Goal: Task Accomplishment & Management: Manage account settings

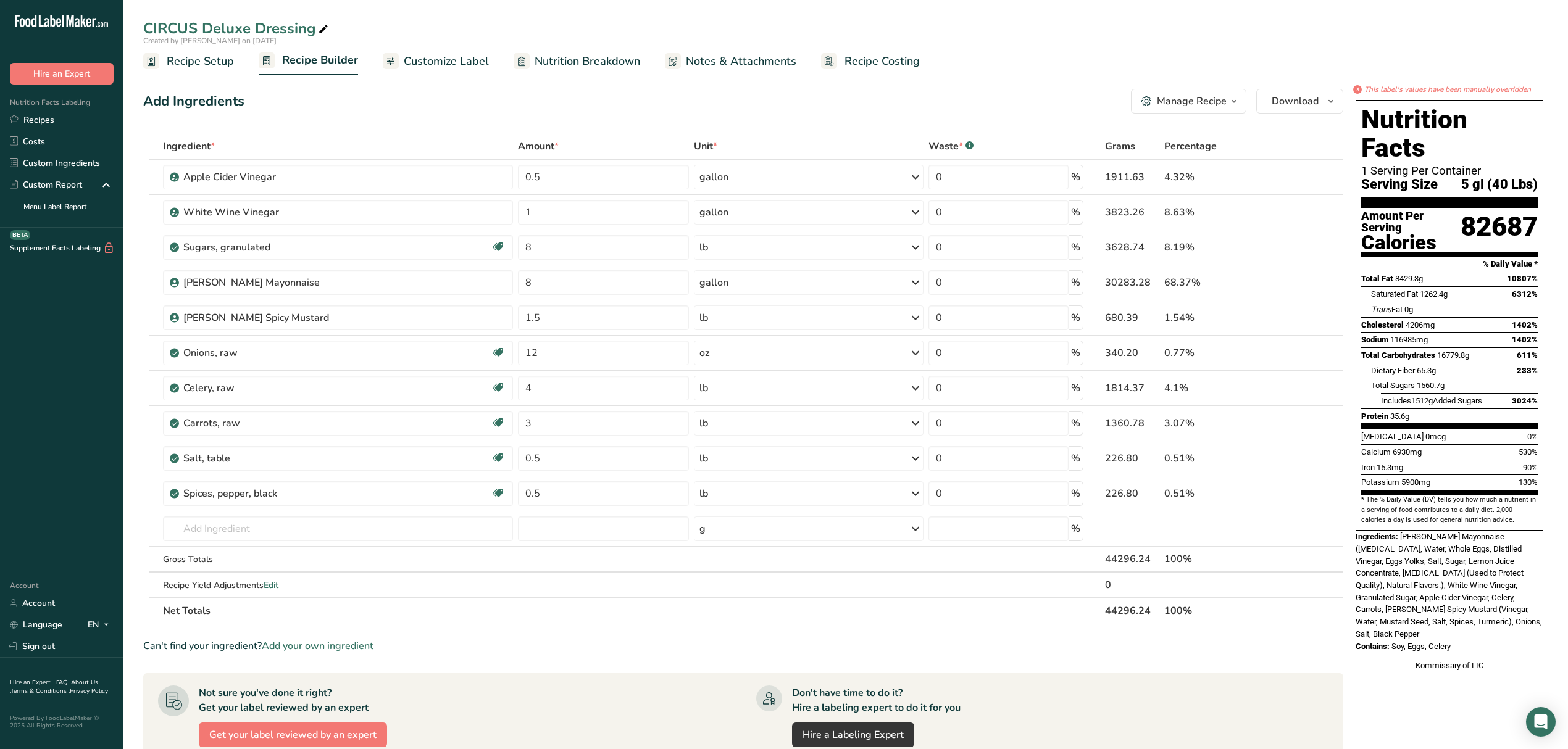
click at [195, 67] on span "Recipe Setup" at bounding box center [200, 61] width 67 height 17
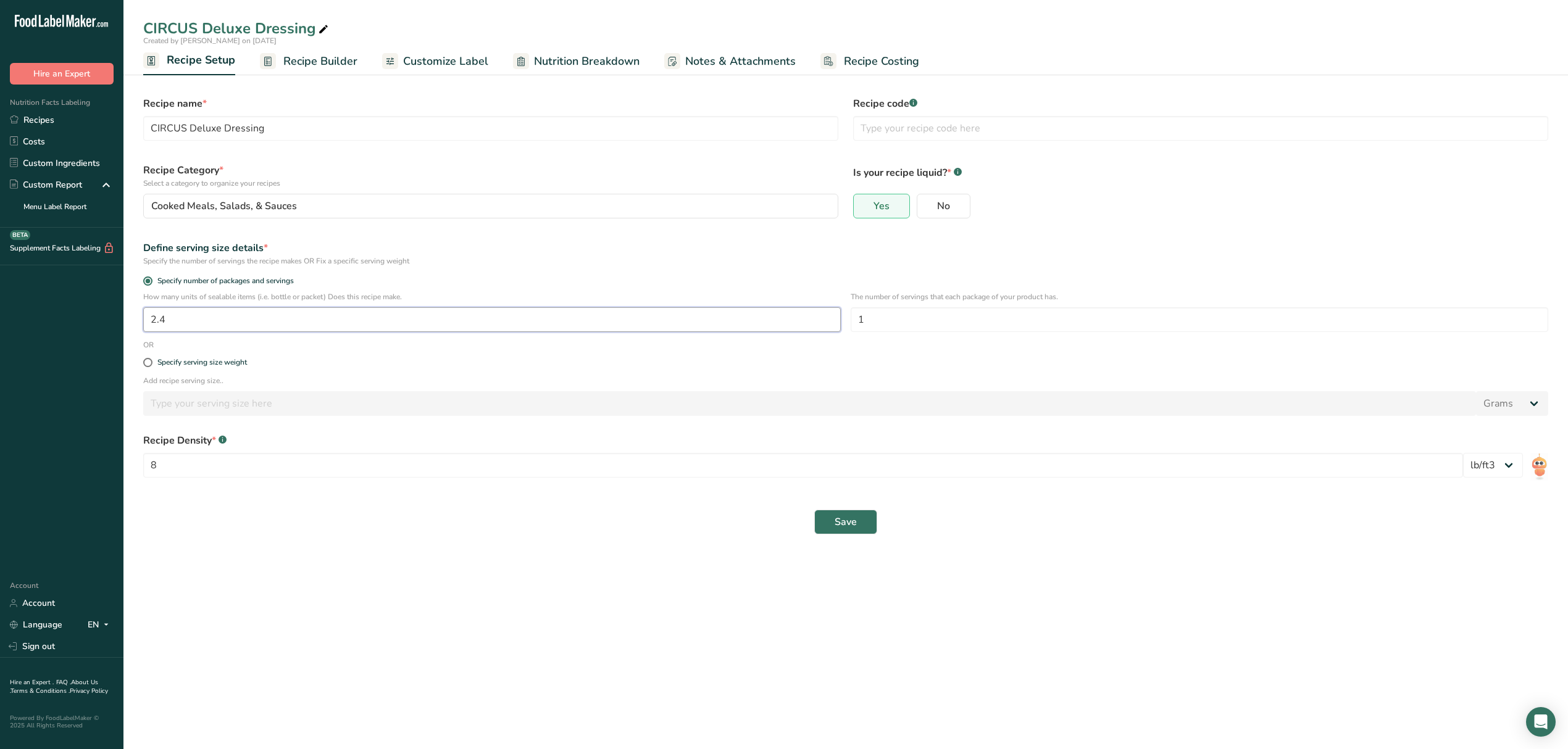
drag, startPoint x: 242, startPoint y: 323, endPoint x: 110, endPoint y: 306, distance: 133.1
click at [110, 306] on div ".a-20{fill:#fff;} Hire an Expert Nutrition Facts Labeling Recipes Costs Custom …" at bounding box center [784, 374] width 1568 height 749
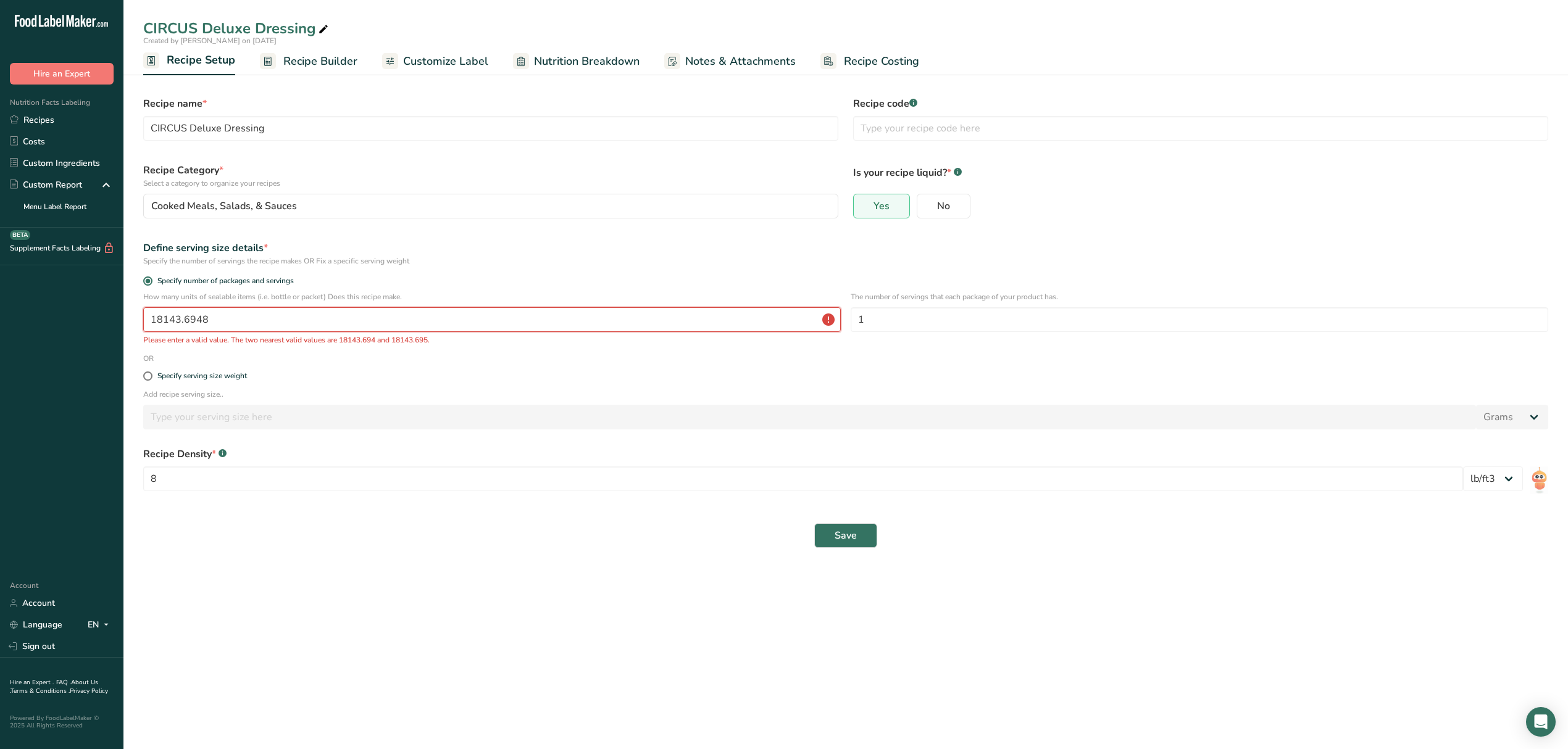
type input "18143.6948"
type input "100"
click at [815, 523] on button "Save" at bounding box center [845, 535] width 63 height 25
click at [946, 195] on label "No" at bounding box center [944, 205] width 54 height 25
click at [926, 202] on input "No" at bounding box center [922, 206] width 8 height 8
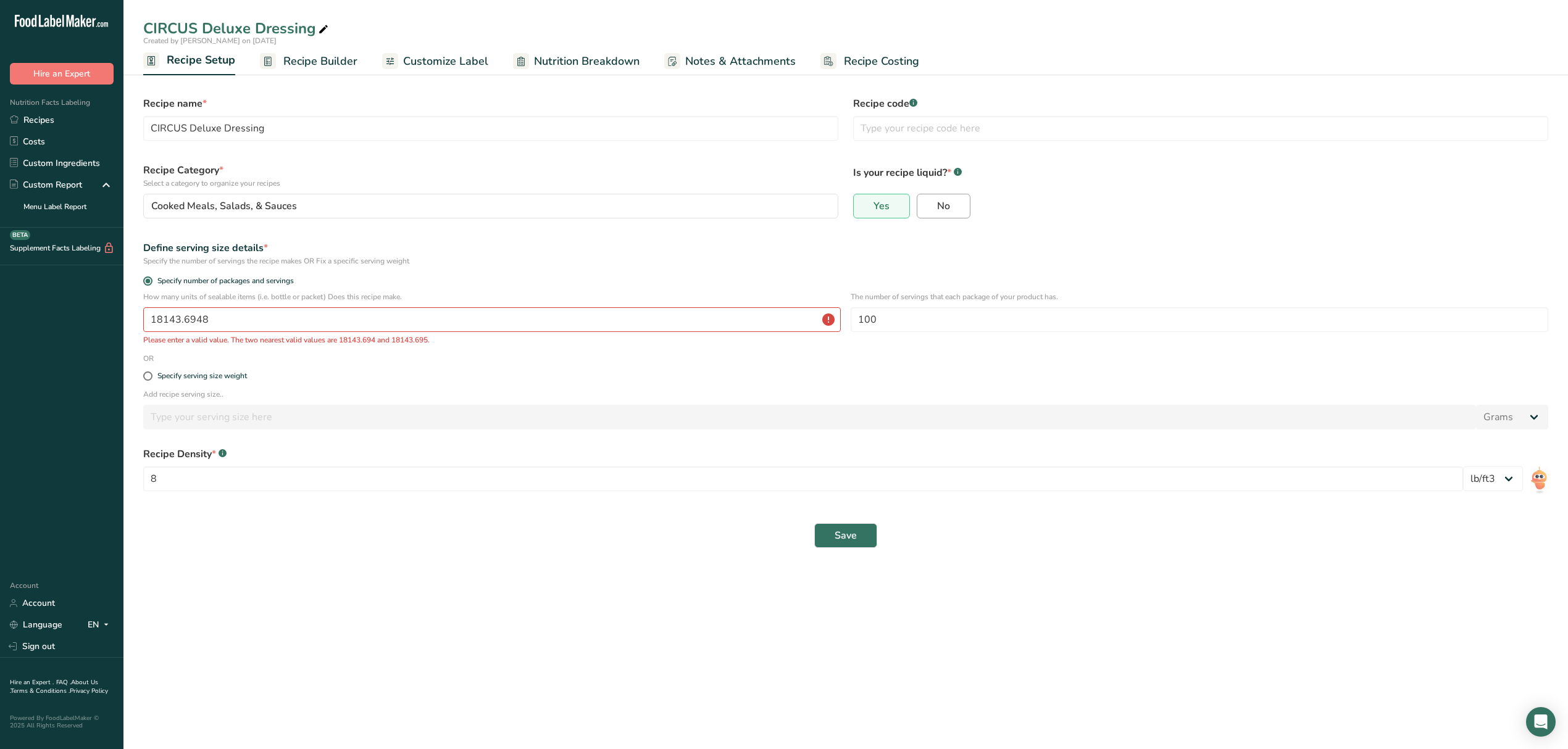
radio input "true"
radio input "false"
drag, startPoint x: 474, startPoint y: 324, endPoint x: 0, endPoint y: 308, distance: 474.3
click at [0, 308] on div ".a-20{fill:#fff;} Hire an Expert Nutrition Facts Labeling Recipes Costs Custom …" at bounding box center [784, 374] width 1568 height 749
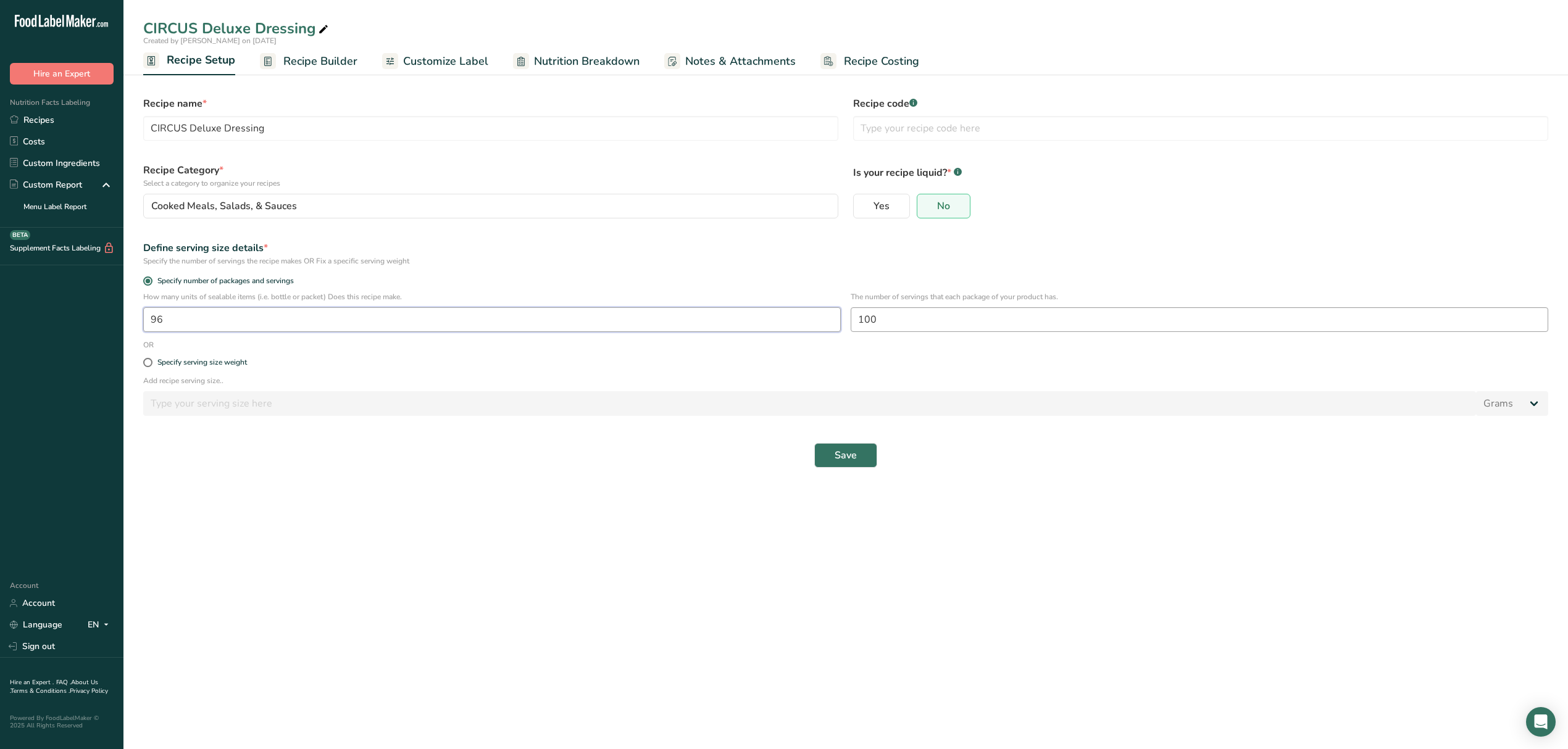
type input "96"
drag, startPoint x: 891, startPoint y: 319, endPoint x: 815, endPoint y: 344, distance: 80.0
click at [815, 344] on form "Recipe name * CIRCUS Deluxe Dressing Recipe code .a-a{fill:#347362;}.b-a{fill:#…" at bounding box center [845, 281] width 1420 height 386
type input "40"
click at [863, 463] on button "Save" at bounding box center [845, 455] width 63 height 25
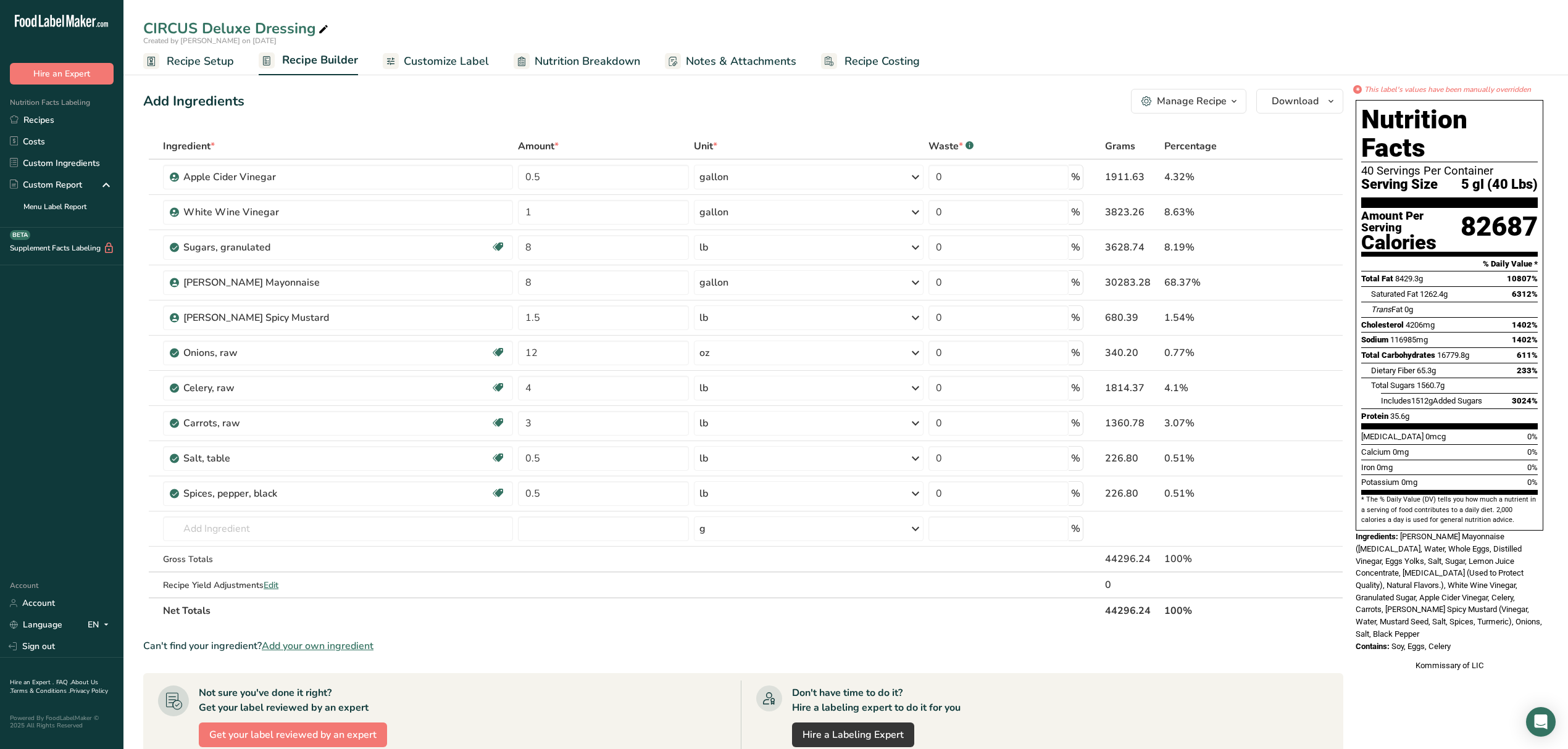
click at [1209, 104] on div "Manage Recipe" at bounding box center [1192, 101] width 70 height 15
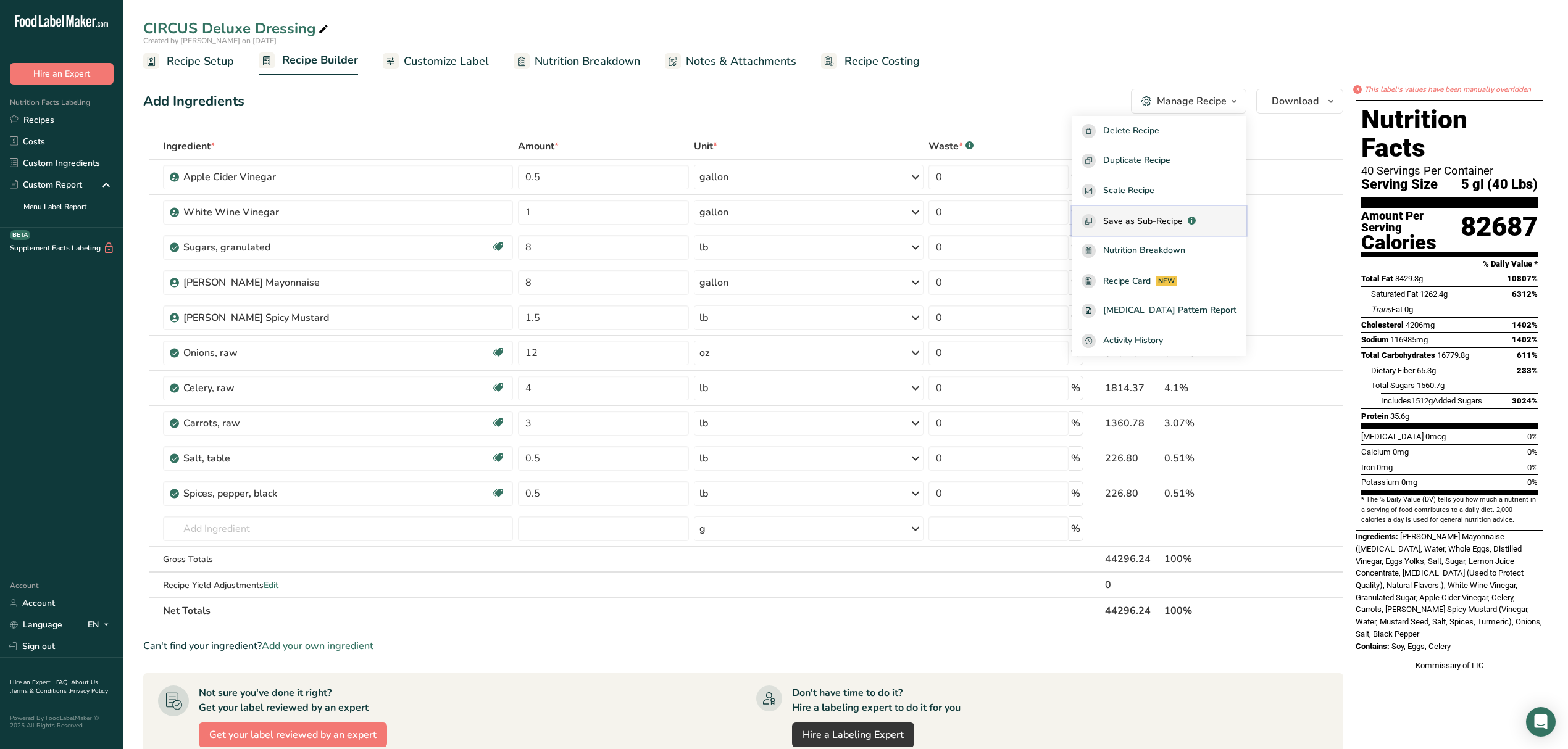
click at [1183, 217] on span "Save as Sub-Recipe" at bounding box center [1143, 221] width 79 height 13
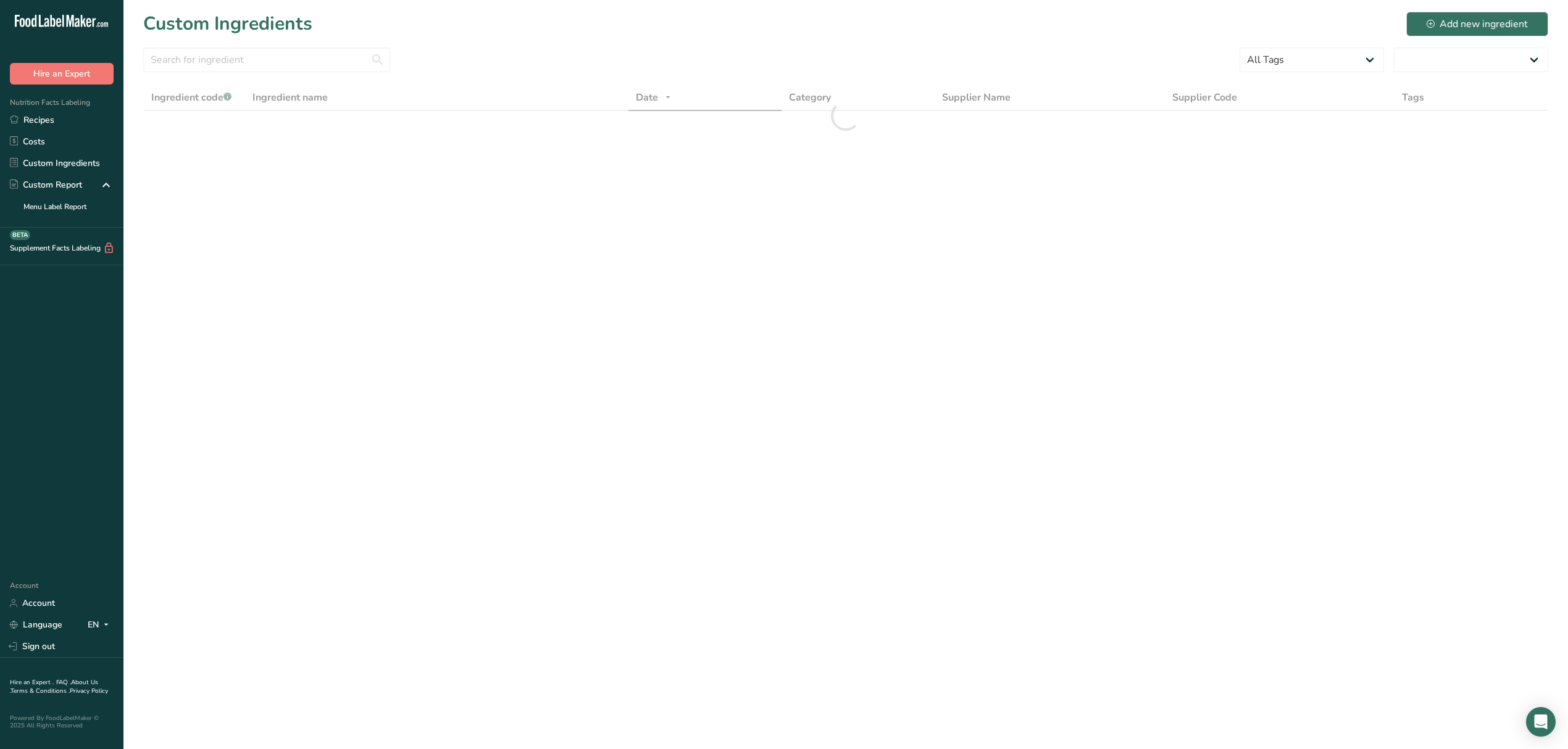
select select "30"
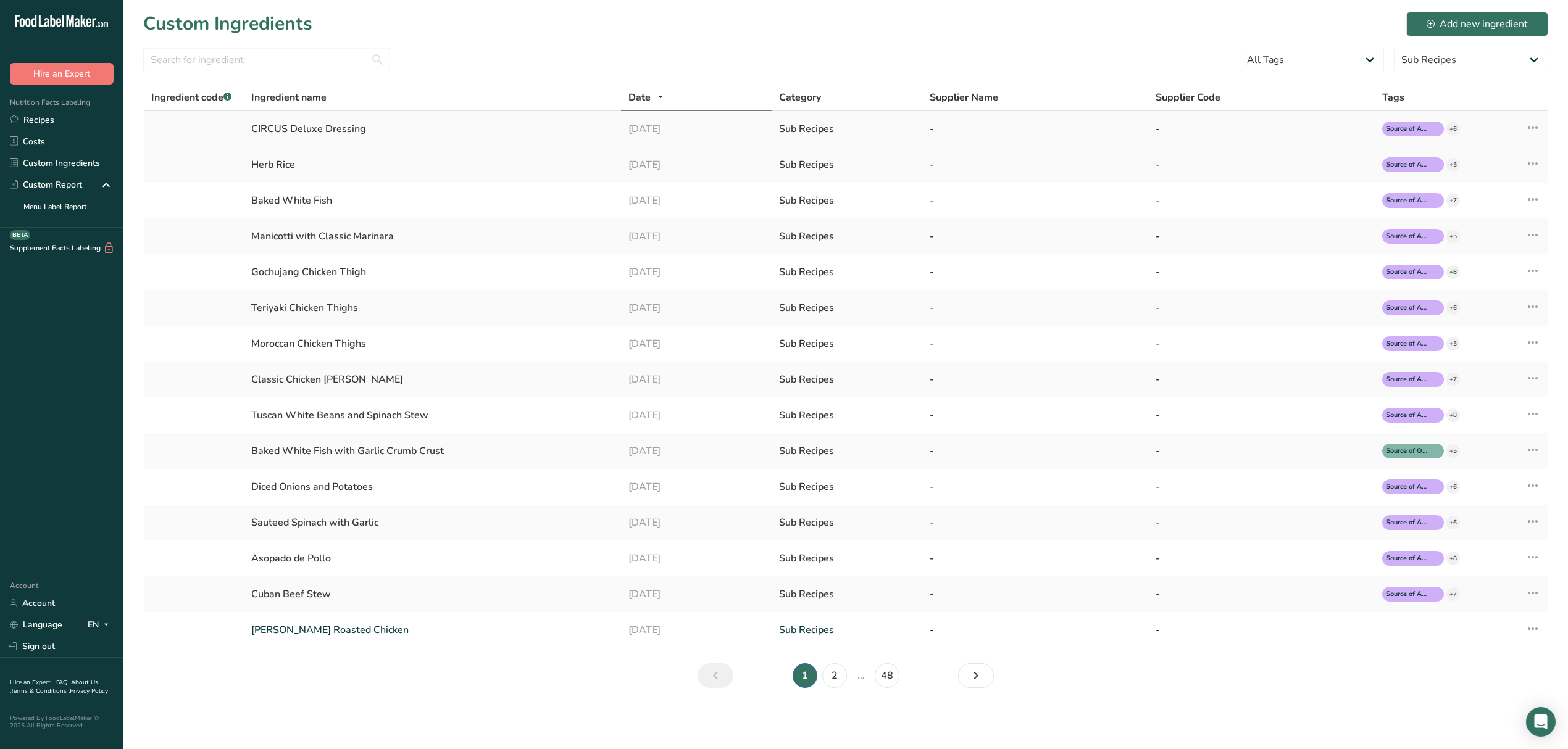
click at [306, 136] on div "CIRCUS Deluxe Dressing" at bounding box center [432, 128] width 362 height 15
click at [312, 132] on div "CIRCUS Deluxe Dressing" at bounding box center [432, 128] width 362 height 15
click at [1537, 122] on icon at bounding box center [1533, 128] width 15 height 22
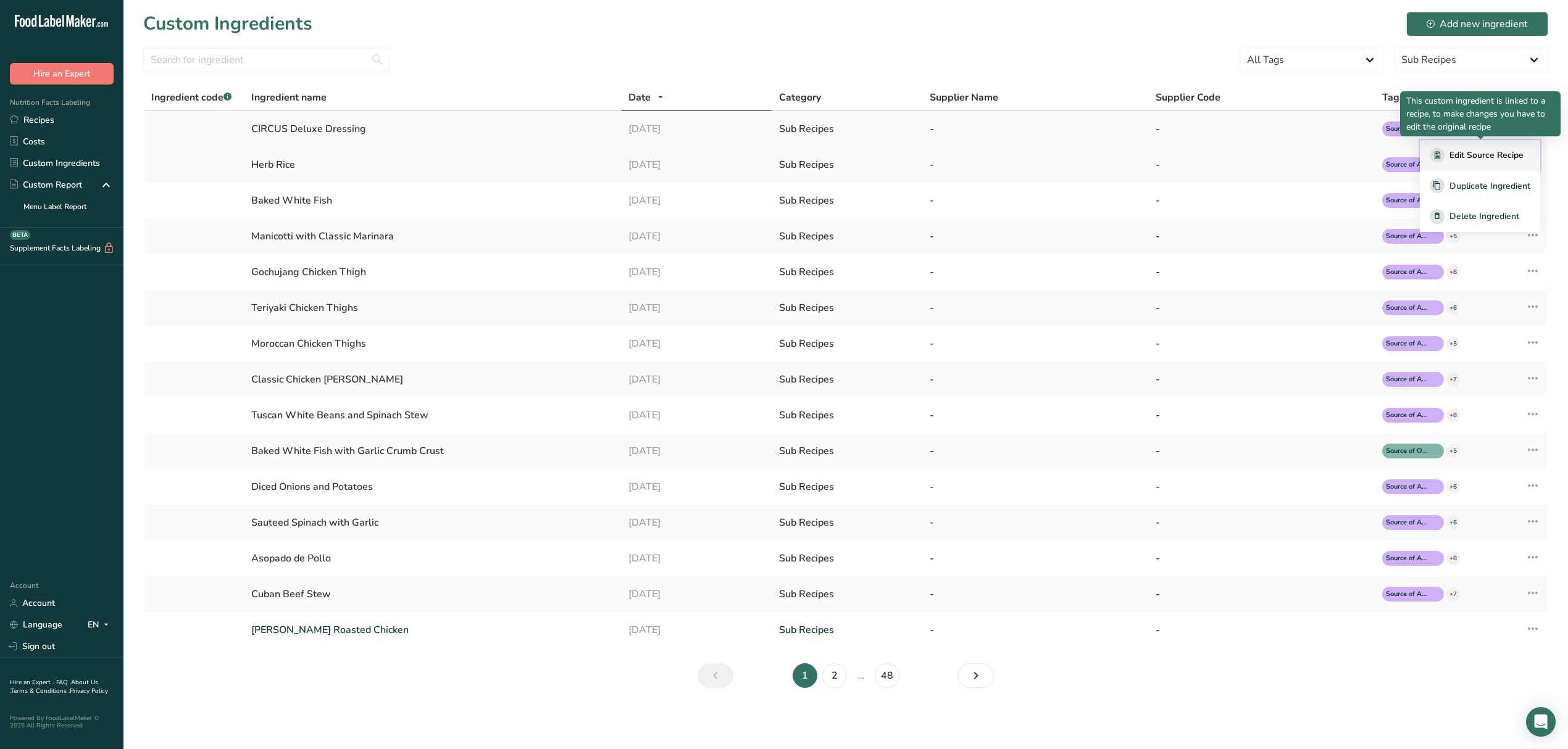
click at [1505, 153] on span "Edit Source Recipe" at bounding box center [1486, 155] width 74 height 13
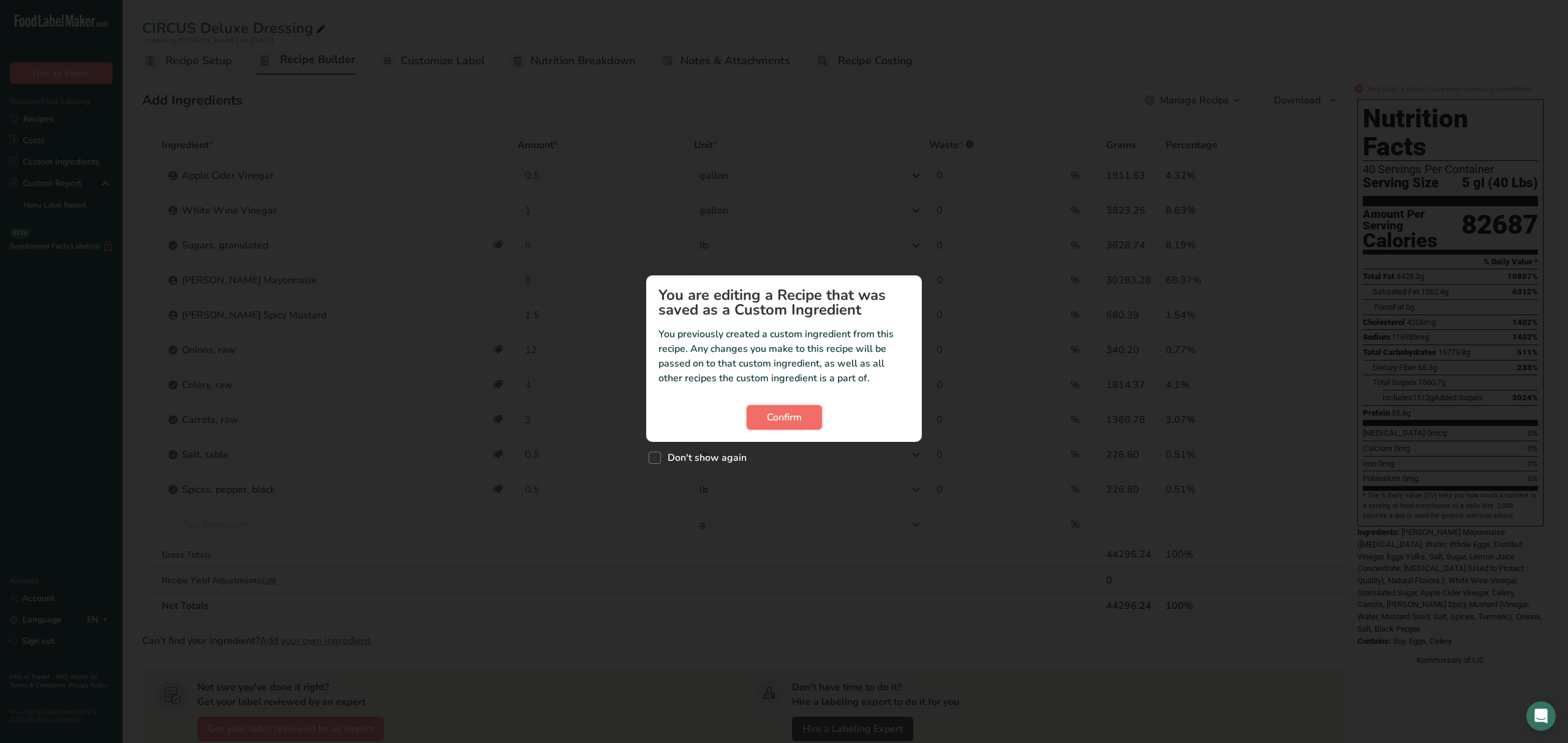
click at [780, 407] on button "Confirm" at bounding box center [784, 417] width 76 height 24
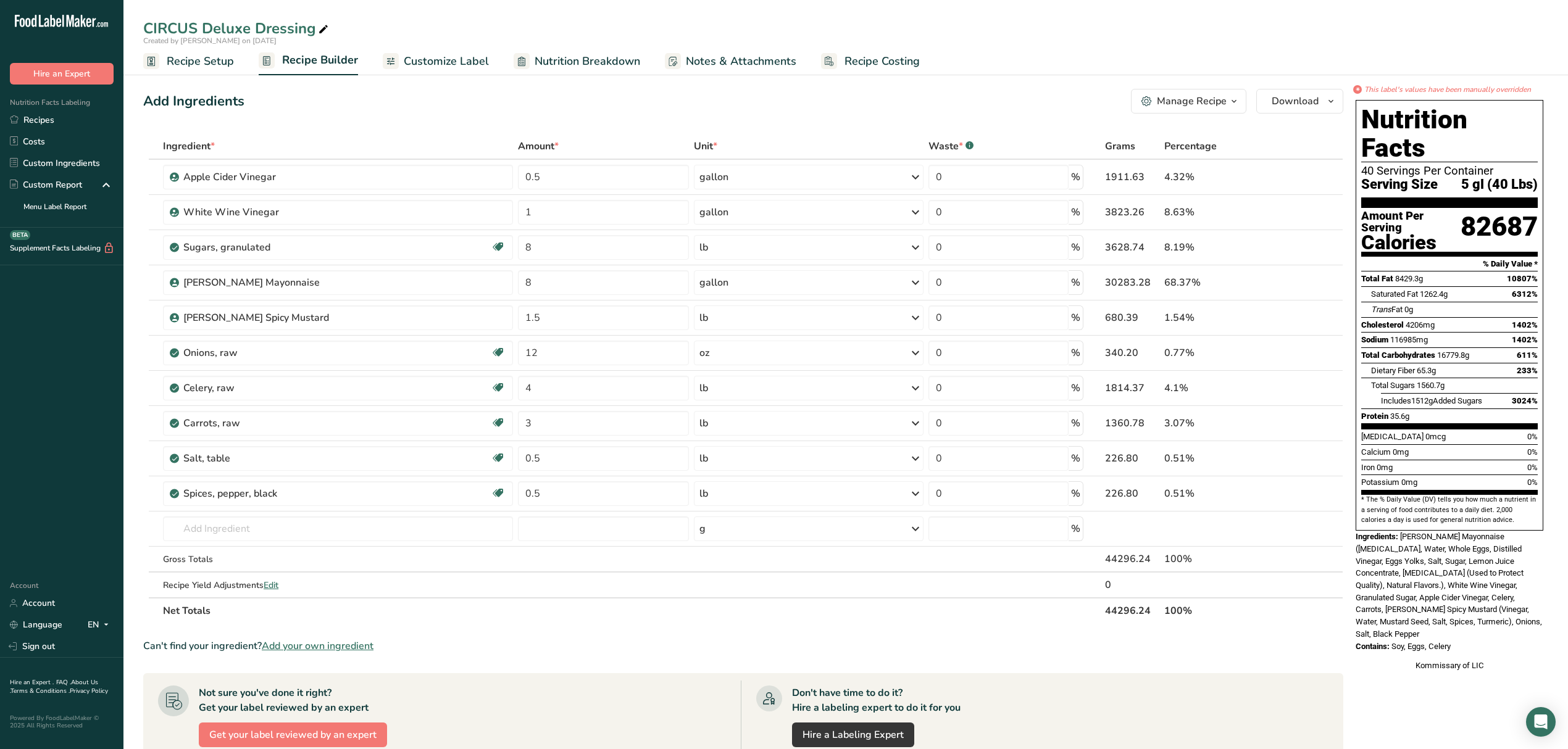
click at [215, 67] on span "Recipe Setup" at bounding box center [200, 61] width 67 height 17
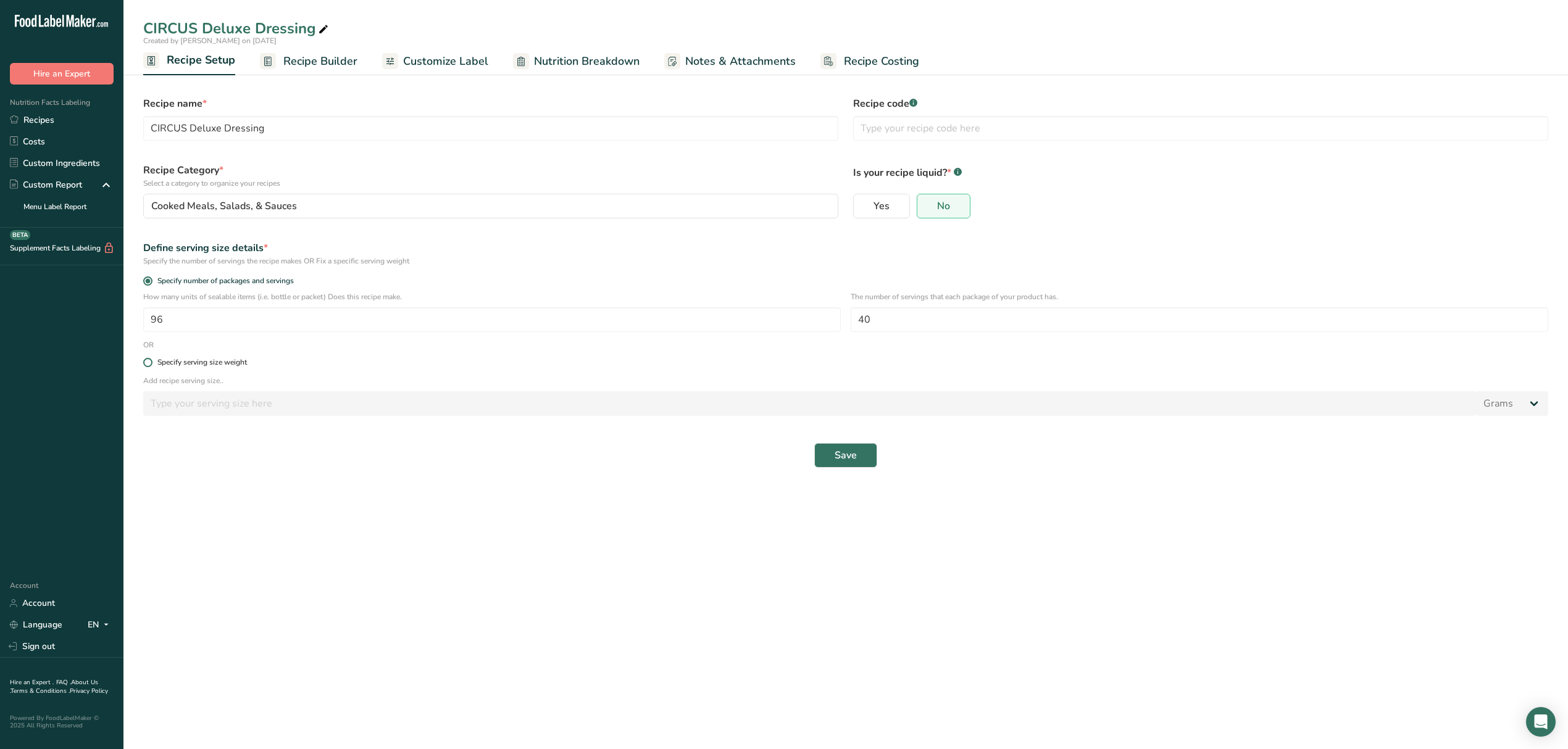
click at [219, 359] on div "Specify serving size weight" at bounding box center [202, 363] width 90 height 10
click at [151, 359] on input "Specify serving size weight" at bounding box center [148, 362] width 8 height 8
radio input "true"
radio input "false"
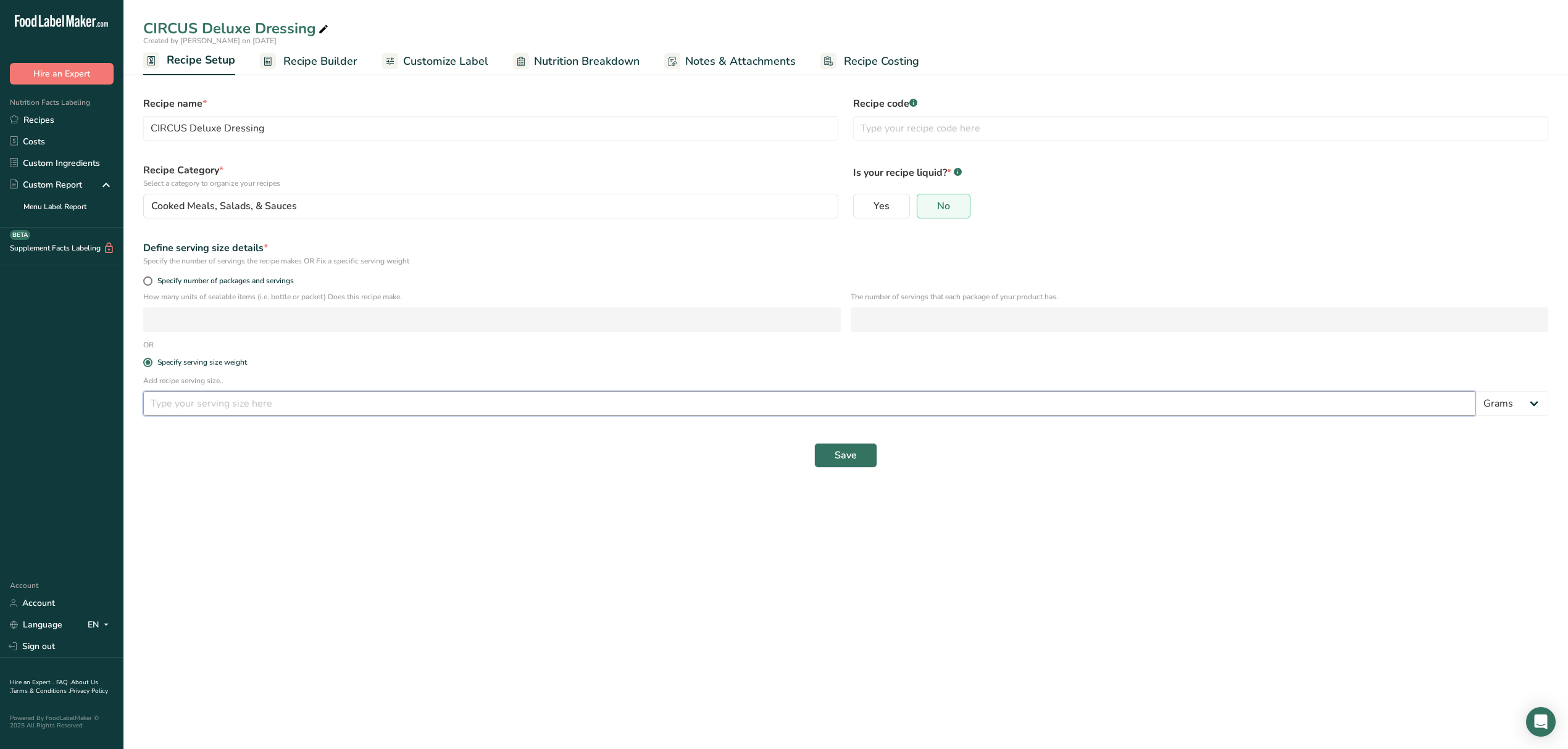
click at [224, 406] on input "number" at bounding box center [810, 403] width 1333 height 25
click at [1537, 401] on select "Grams kg mg mcg lb oz l mL fl oz tbsp tsp cup qt gallon" at bounding box center [1512, 403] width 72 height 25
select select "12"
click at [1476, 392] on select "Grams kg mg mcg lb oz l mL fl oz tbsp tsp cup qt gallon" at bounding box center [1512, 403] width 72 height 25
click at [1189, 397] on input "number" at bounding box center [810, 403] width 1333 height 25
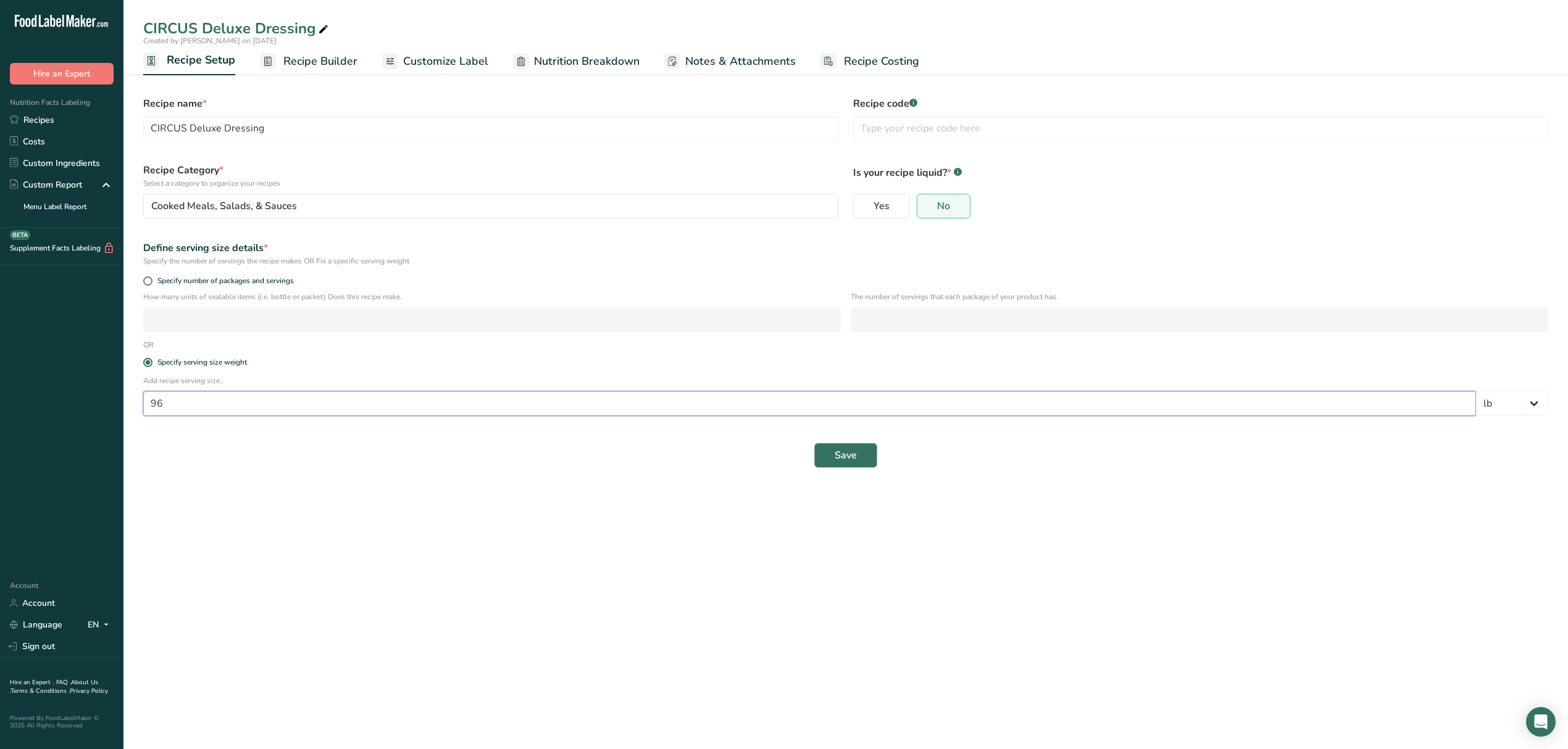
type input "96"
click at [831, 463] on button "Save" at bounding box center [845, 455] width 63 height 25
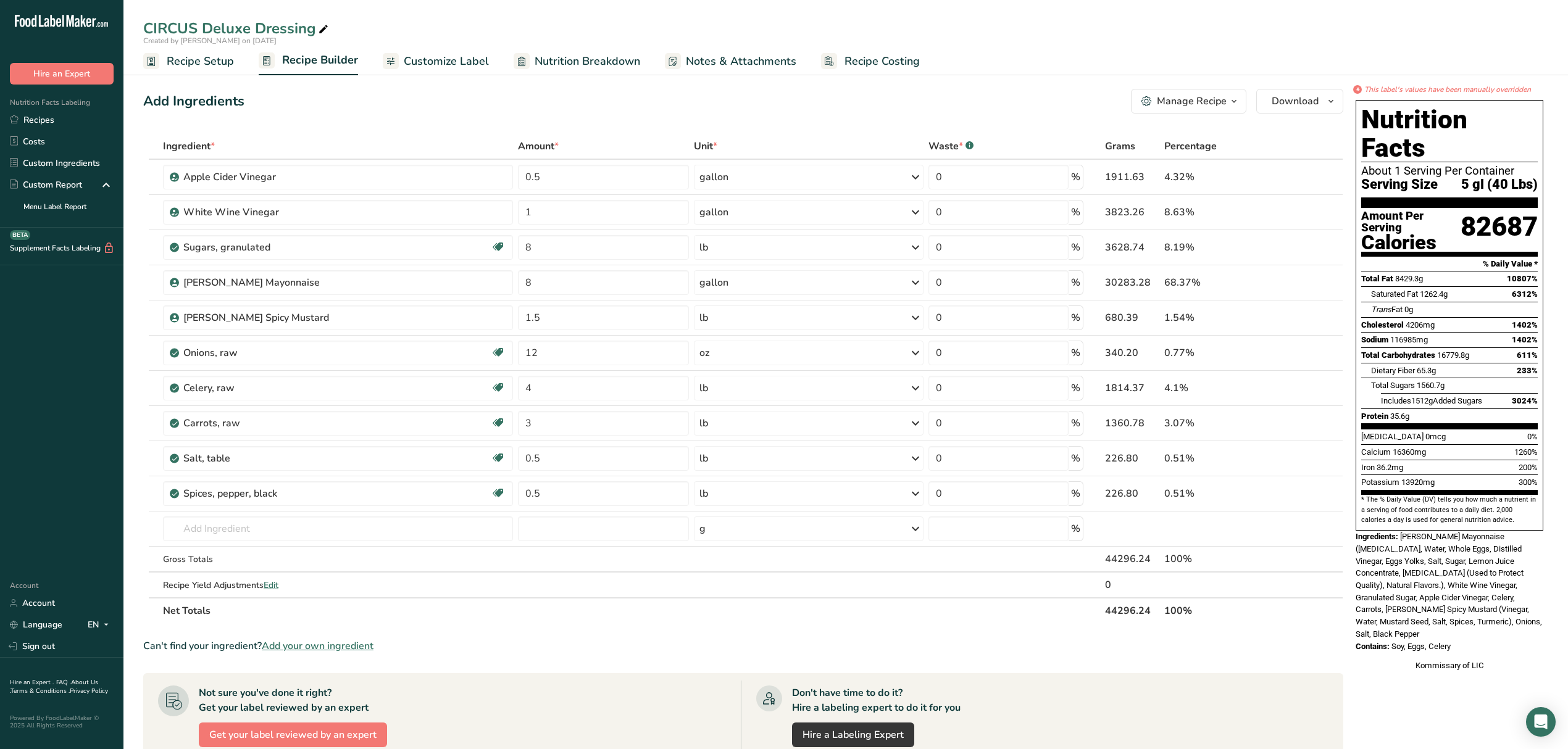
click at [441, 62] on span "Customize Label" at bounding box center [446, 61] width 85 height 17
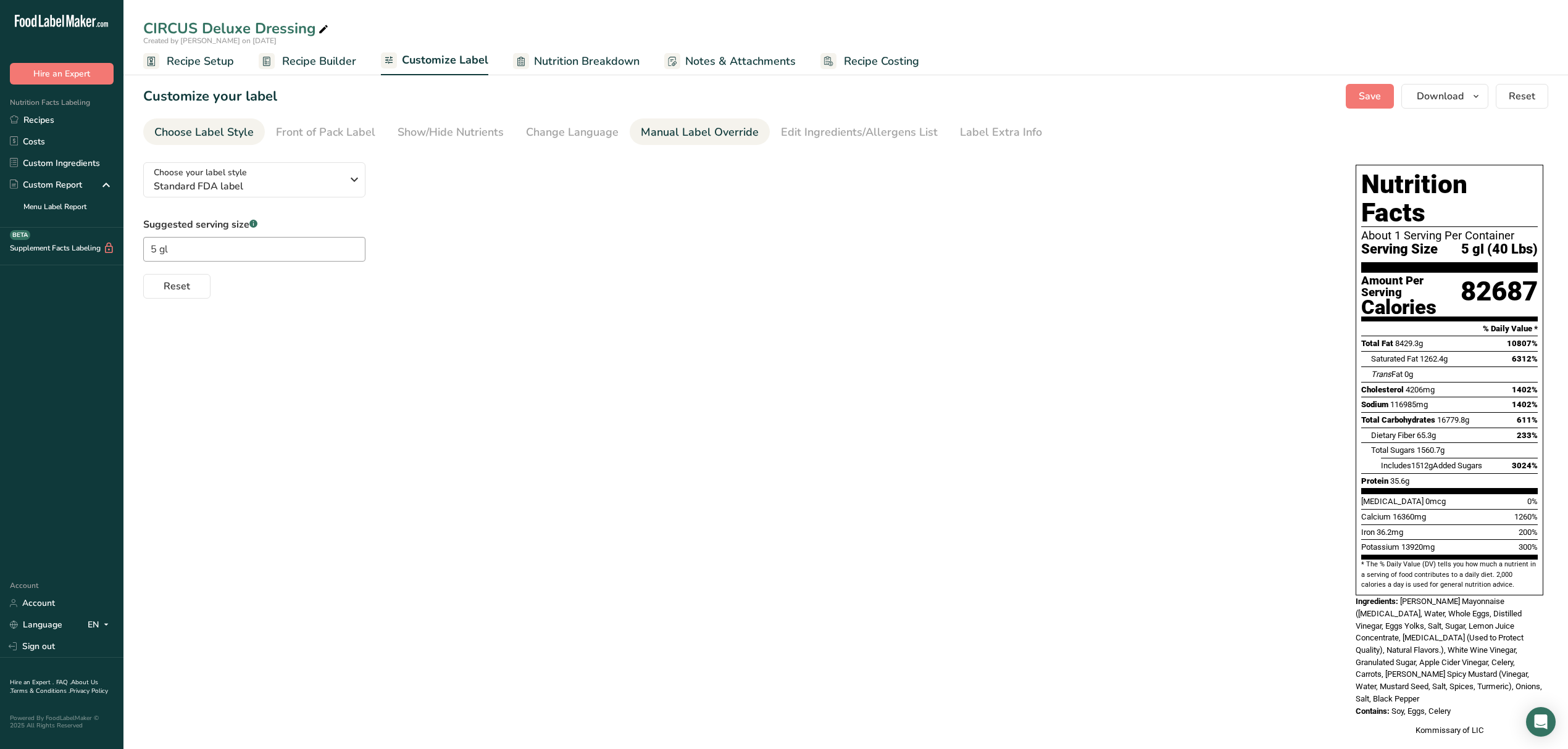
click at [687, 139] on div "Manual Label Override" at bounding box center [700, 132] width 118 height 17
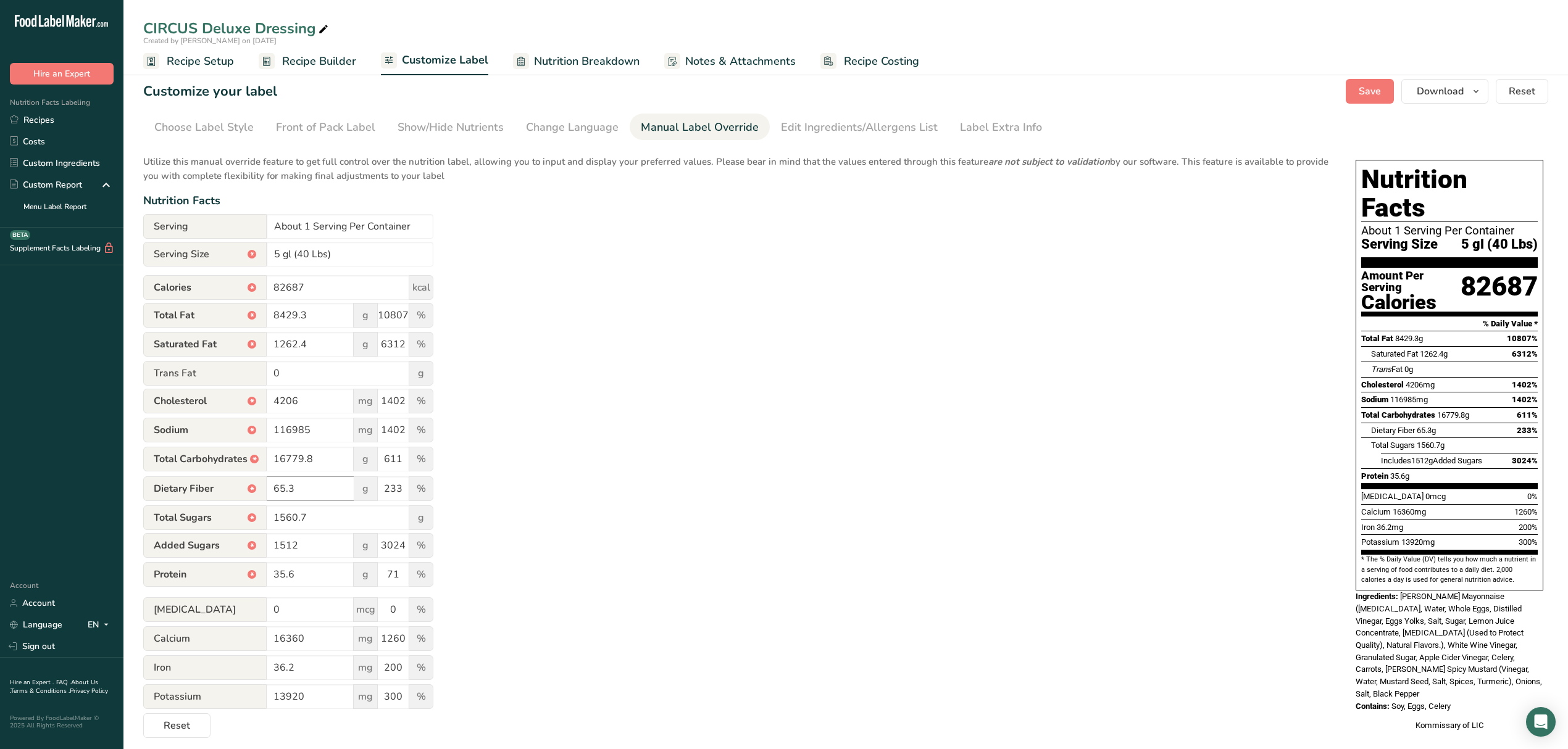
scroll to position [13, 0]
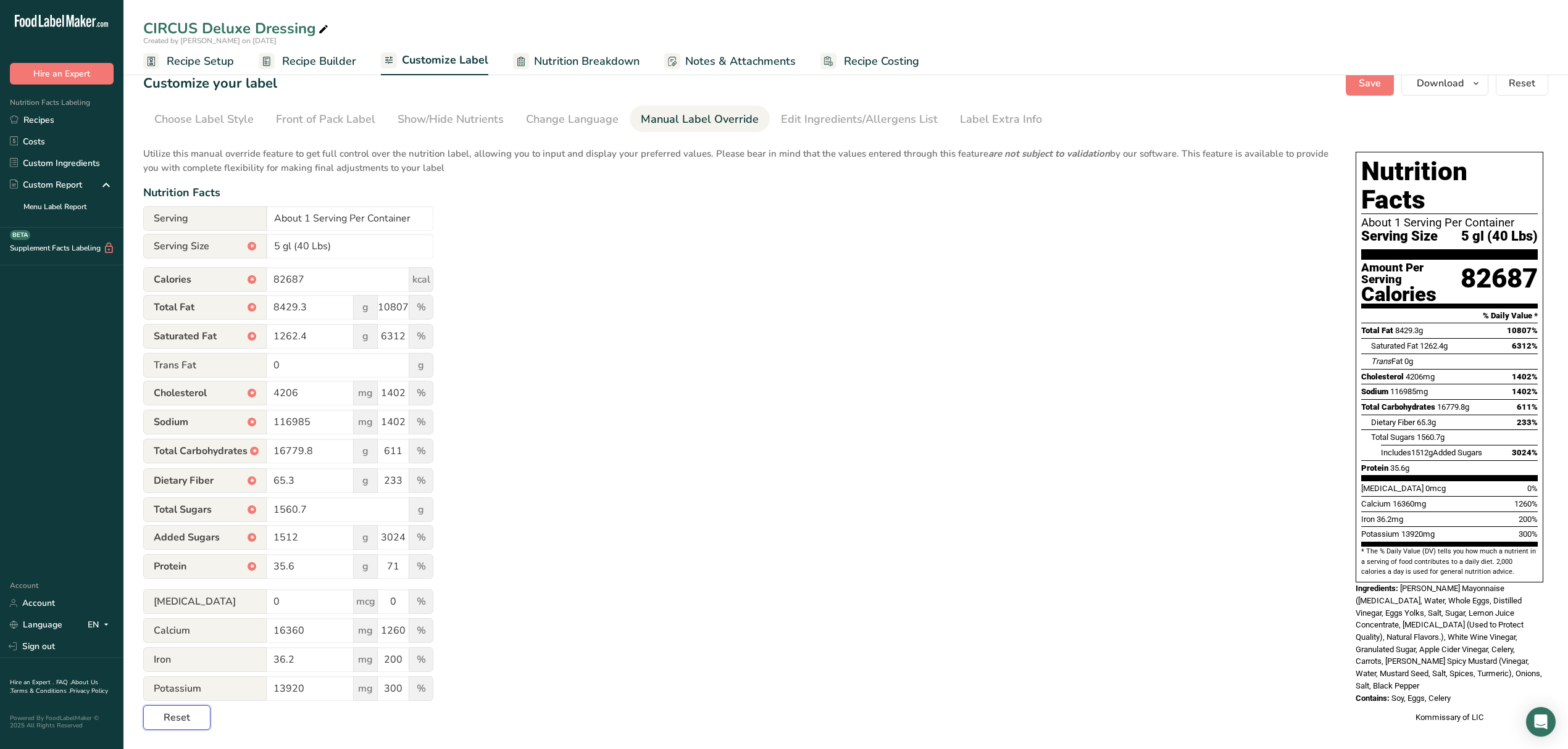
click at [190, 723] on button "Reset" at bounding box center [177, 717] width 67 height 25
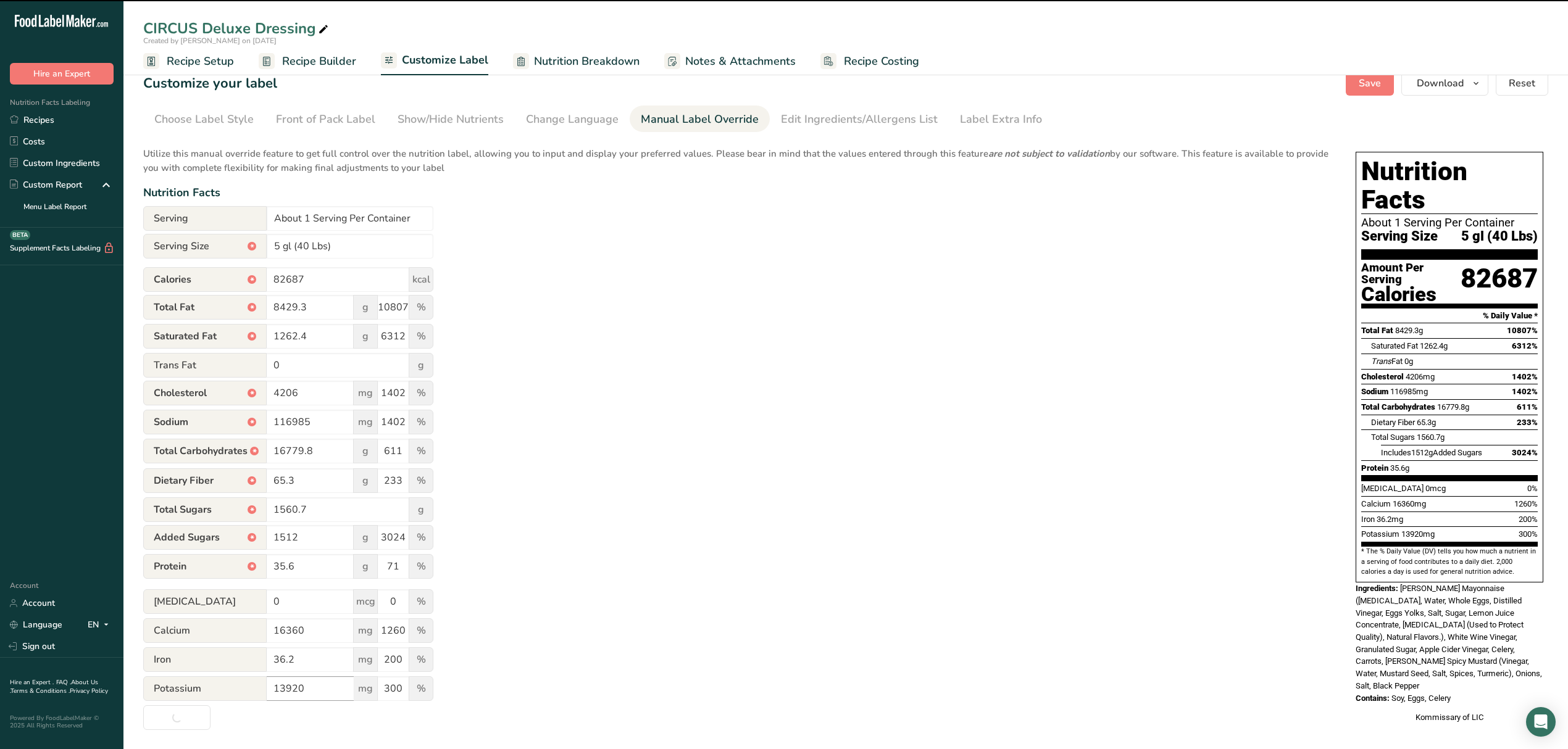
type input "5 gl (43545g)"
type input "223110"
type input "22914"
type input "29376"
type input "3439"
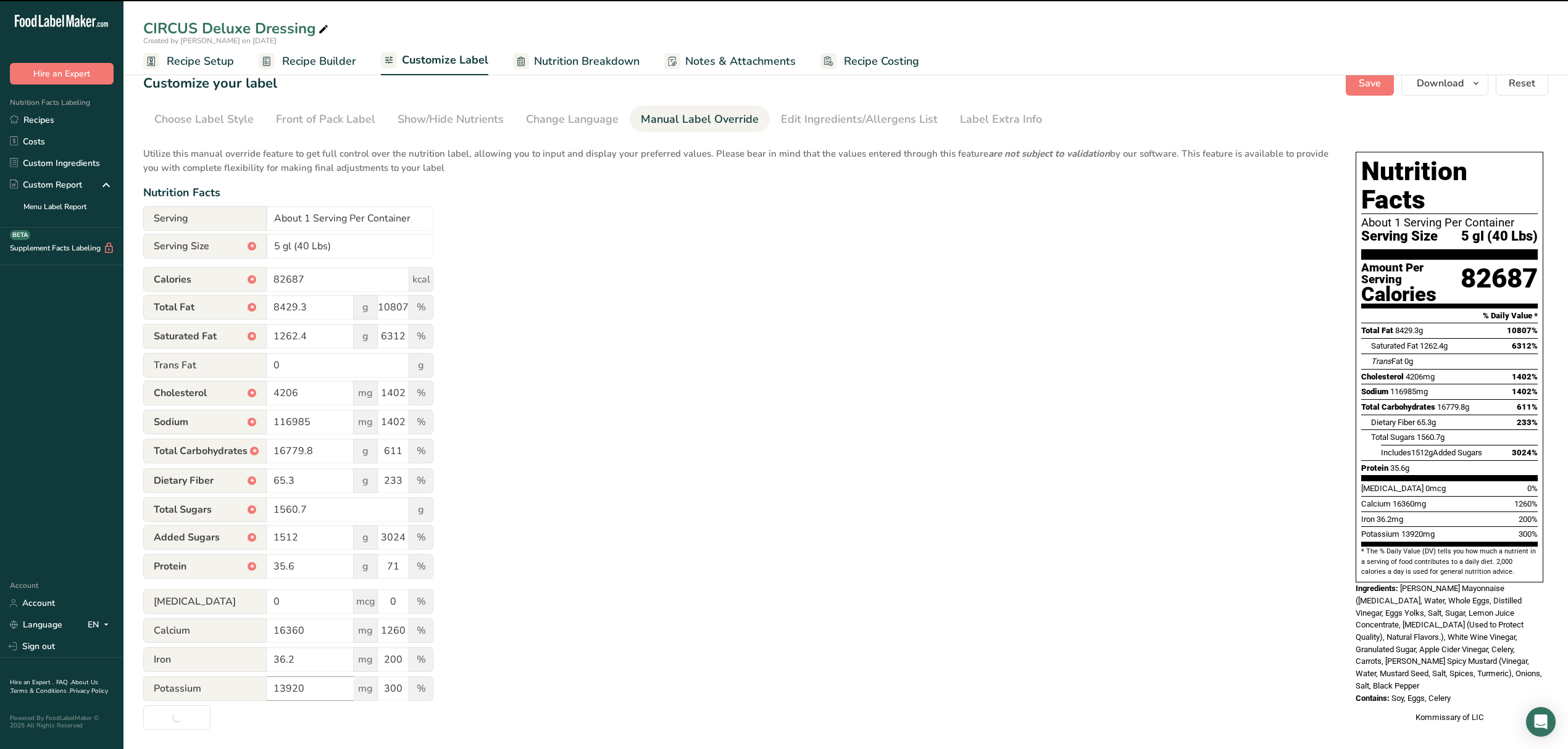
type input "17197"
type input "11450"
type input "3817"
type input "300470"
type input "13064"
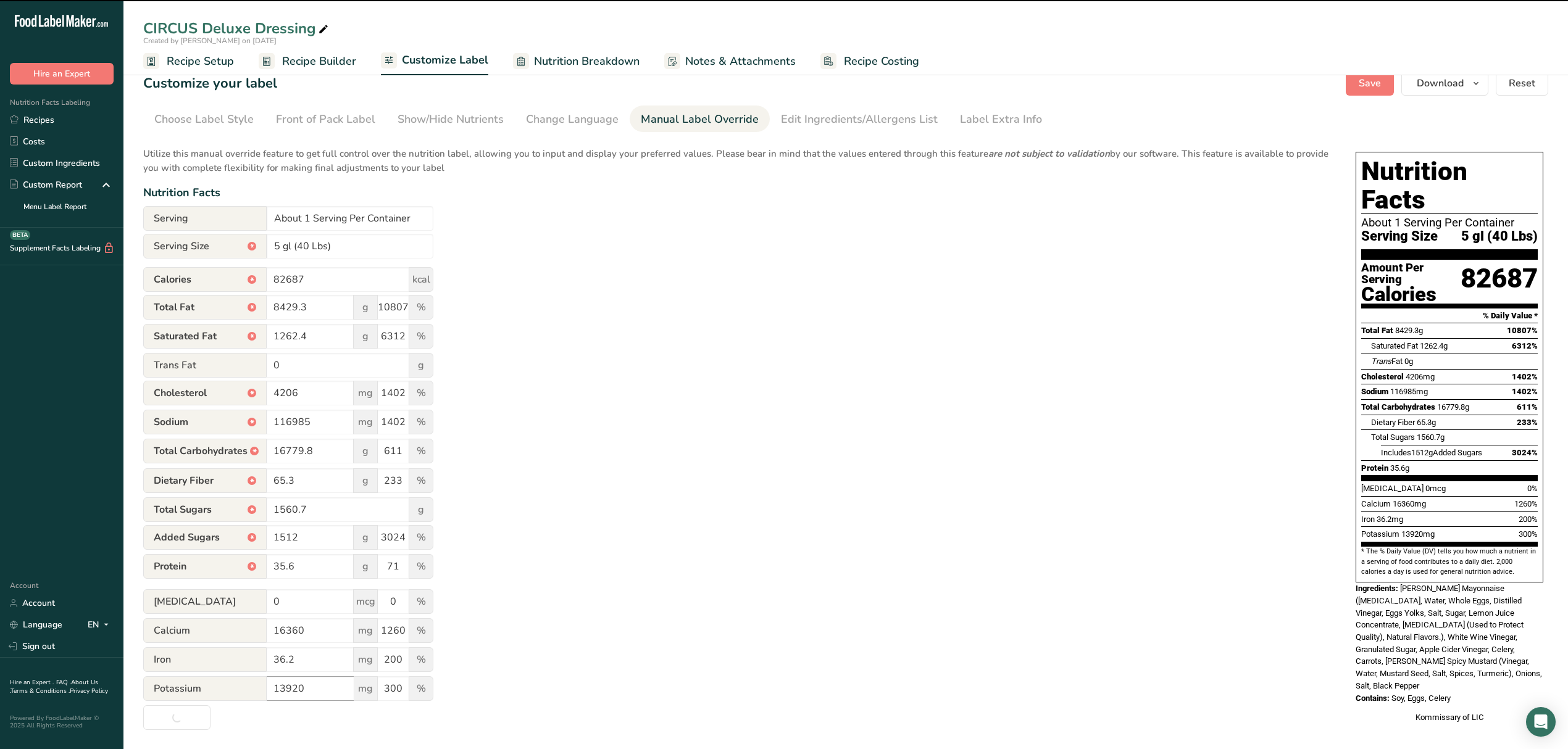
type input "3938"
type input "1432"
type input "128"
type input "457"
type input "3670"
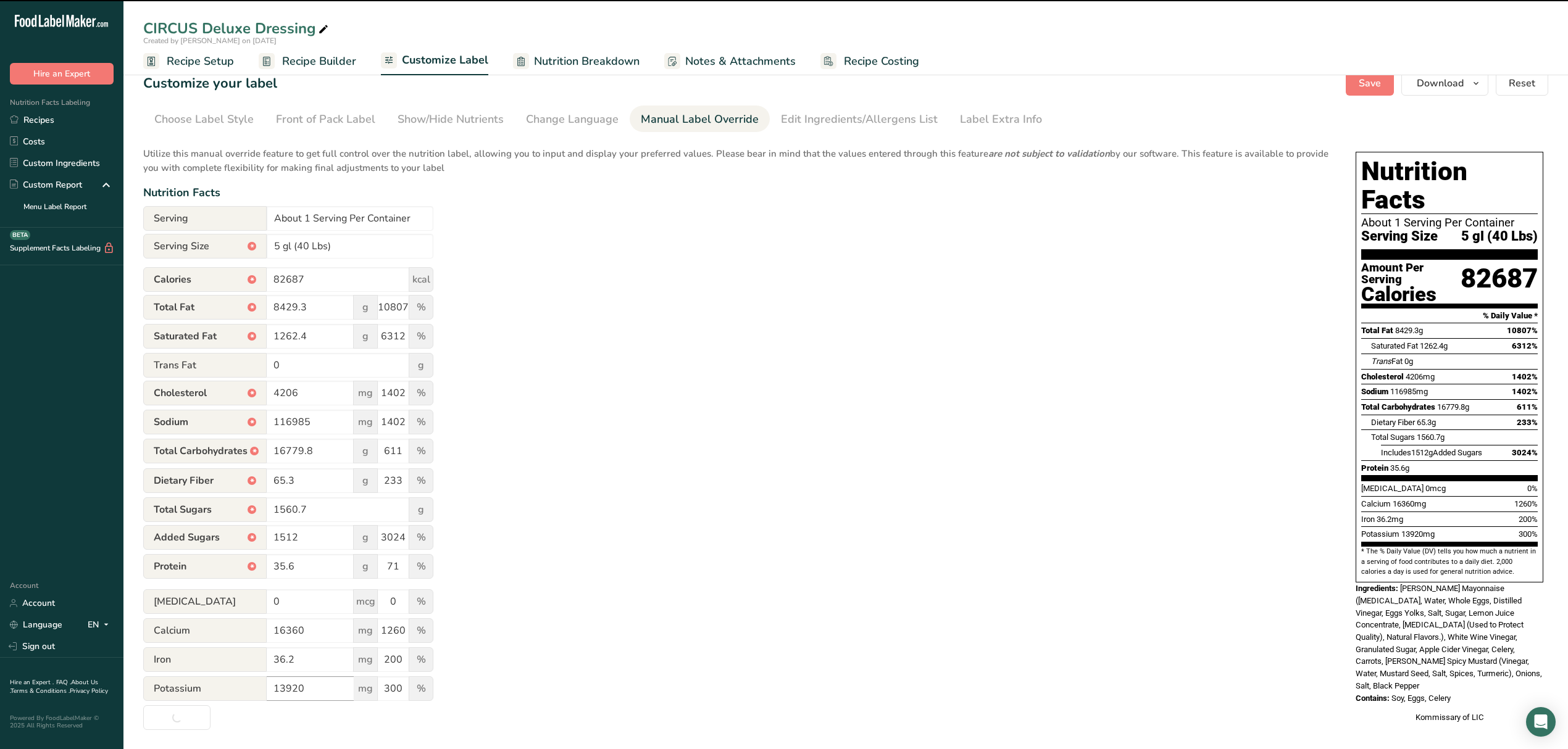
type input "3560"
type input "7120"
type input "52"
type input "103"
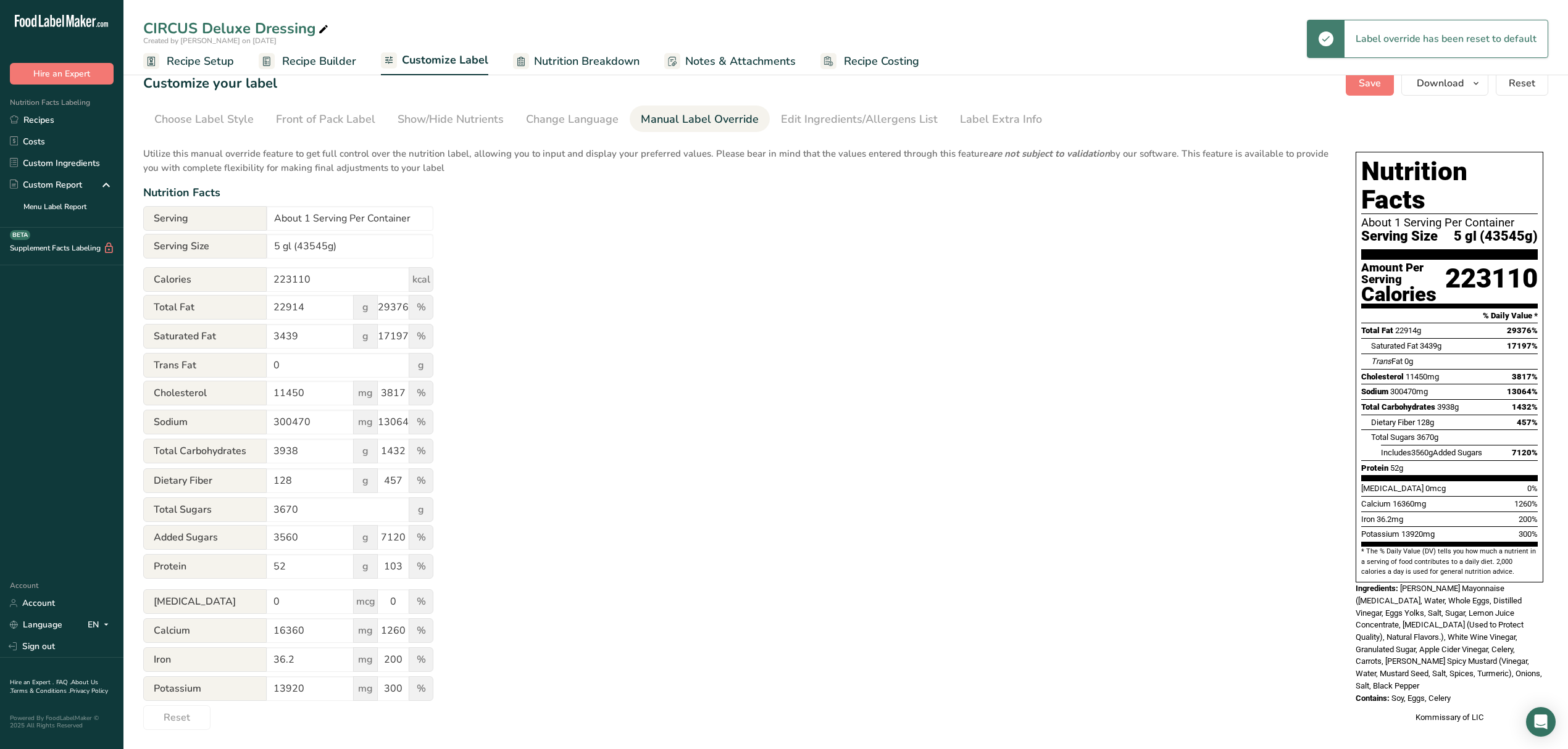
drag, startPoint x: 308, startPoint y: 55, endPoint x: 478, endPoint y: 105, distance: 177.2
click at [309, 57] on span "Recipe Builder" at bounding box center [319, 61] width 74 height 17
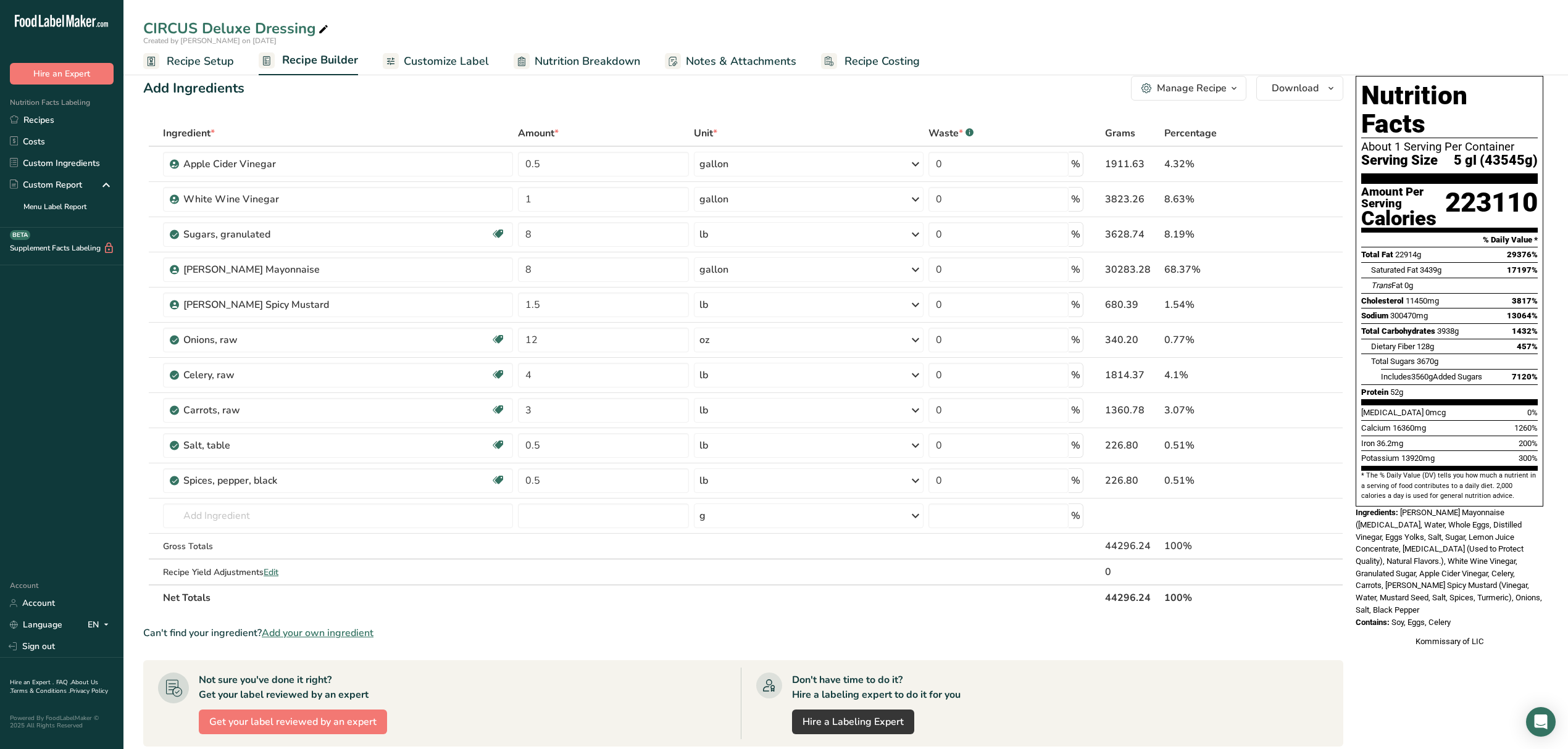
click at [450, 57] on span "Customize Label" at bounding box center [446, 61] width 85 height 17
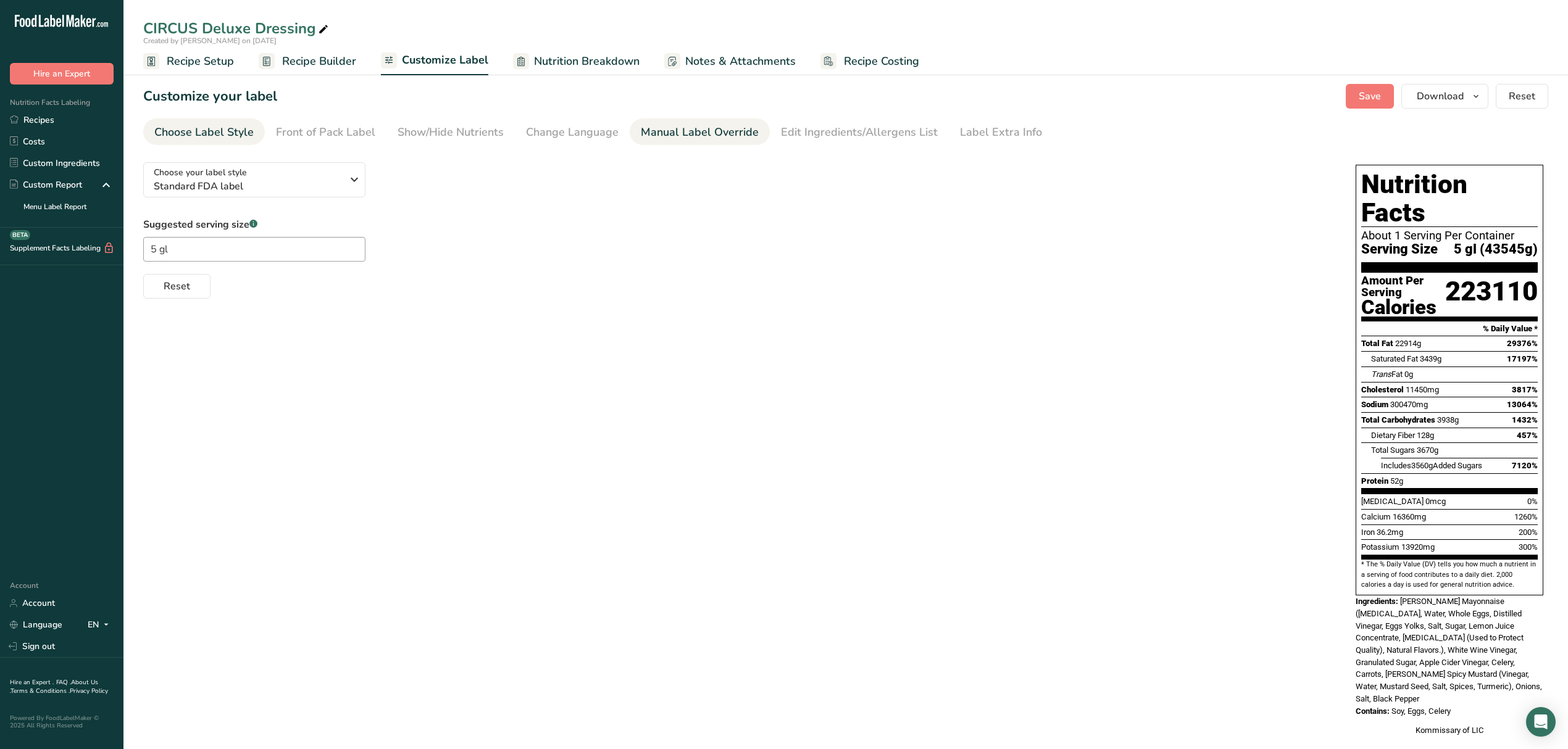
click at [719, 132] on div "Manual Label Override" at bounding box center [700, 132] width 118 height 17
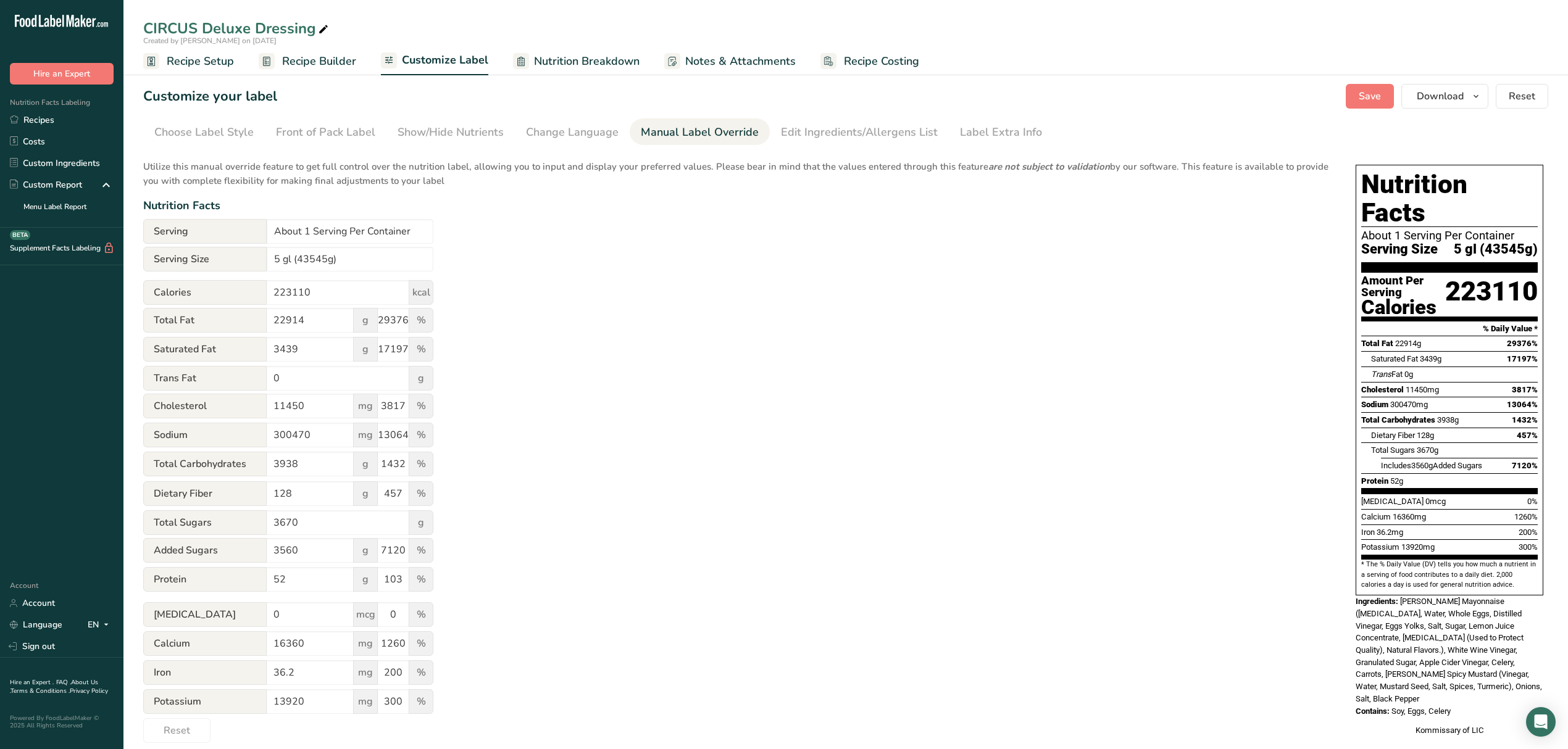
click at [301, 58] on span "Recipe Builder" at bounding box center [319, 61] width 74 height 17
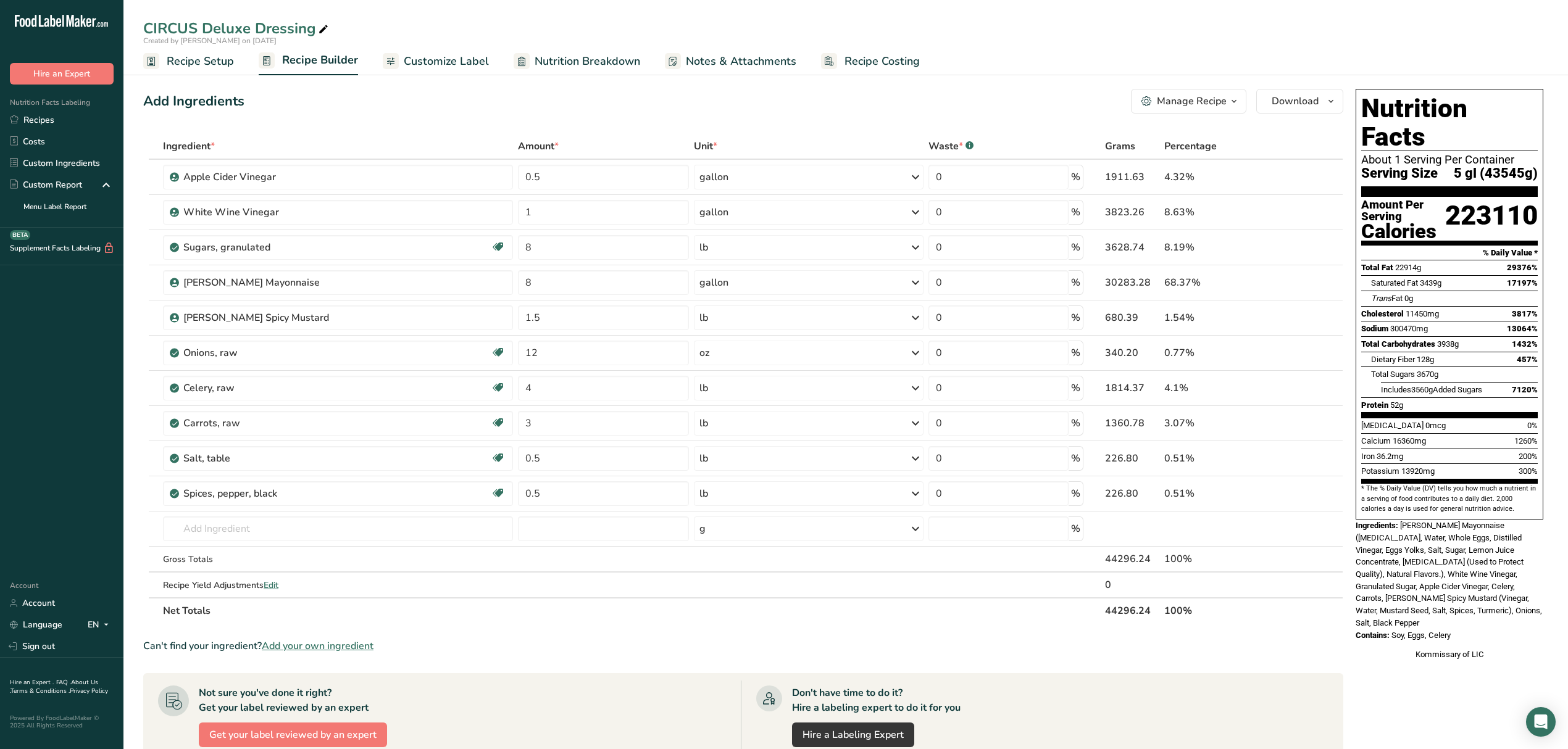
click at [199, 63] on span "Recipe Setup" at bounding box center [200, 61] width 67 height 17
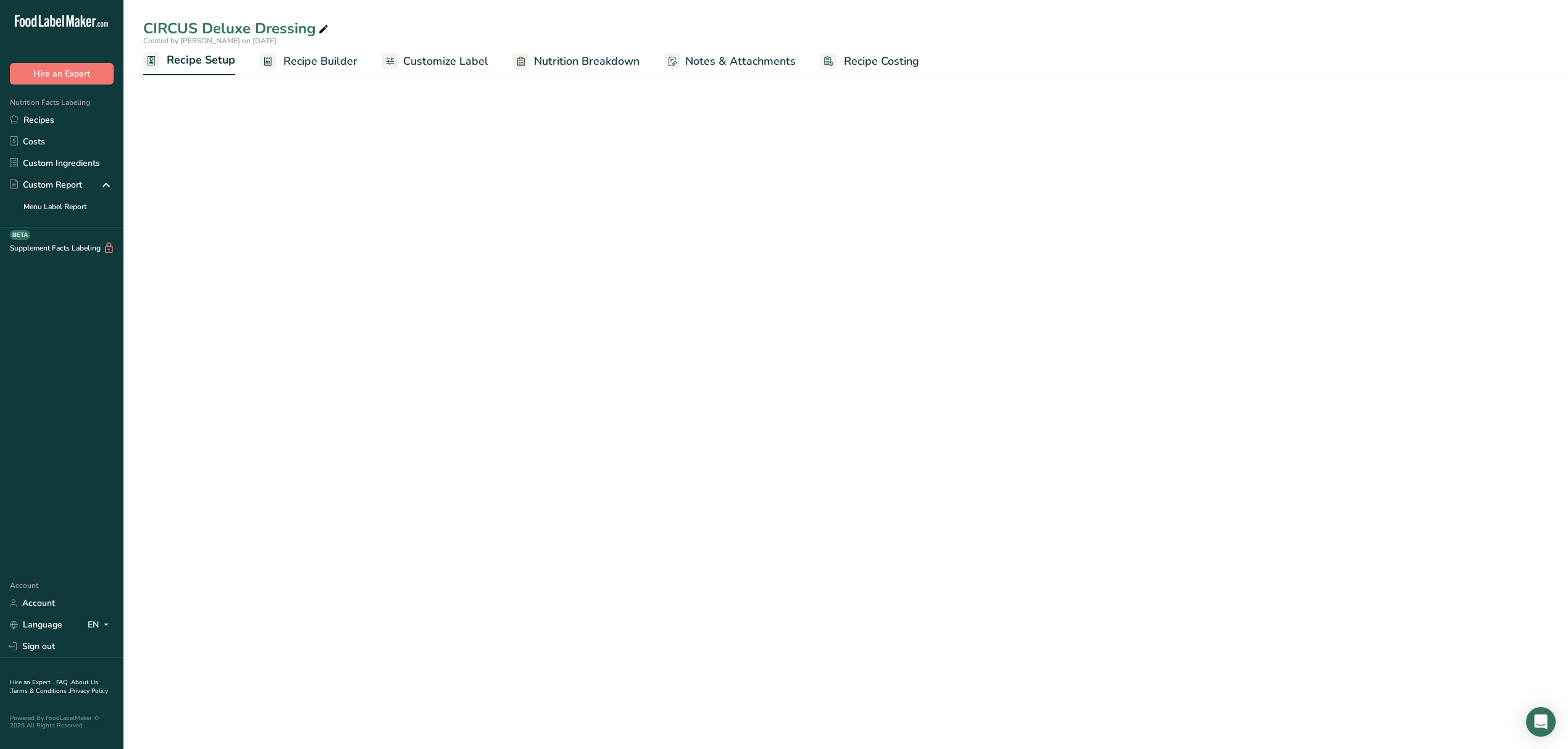
select select "12"
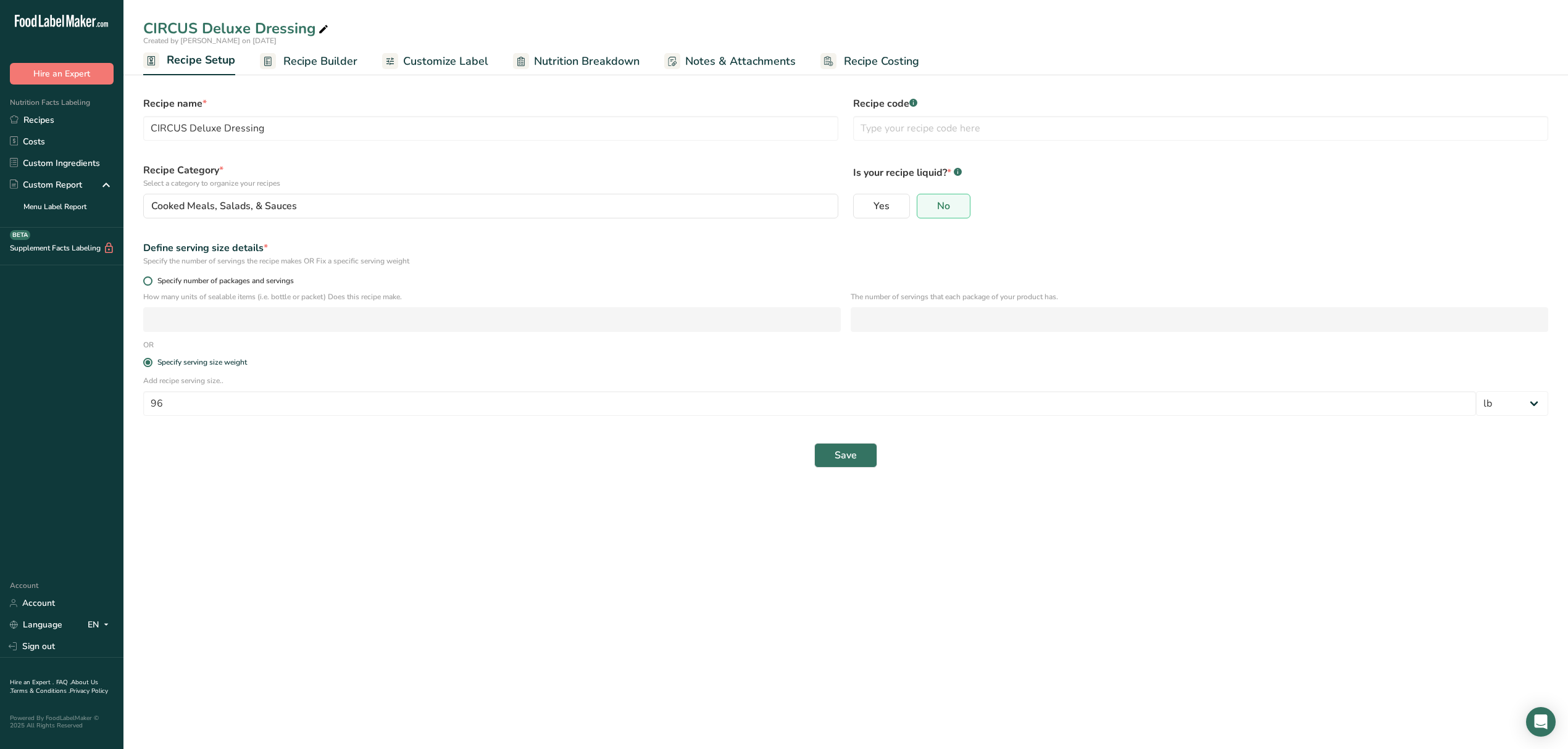
click at [232, 277] on span "Specify number of packages and servings" at bounding box center [223, 281] width 141 height 10
click at [151, 277] on input "Specify number of packages and servings" at bounding box center [148, 281] width 8 height 8
radio input "true"
radio input "false"
click at [247, 315] on input "number" at bounding box center [493, 319] width 698 height 25
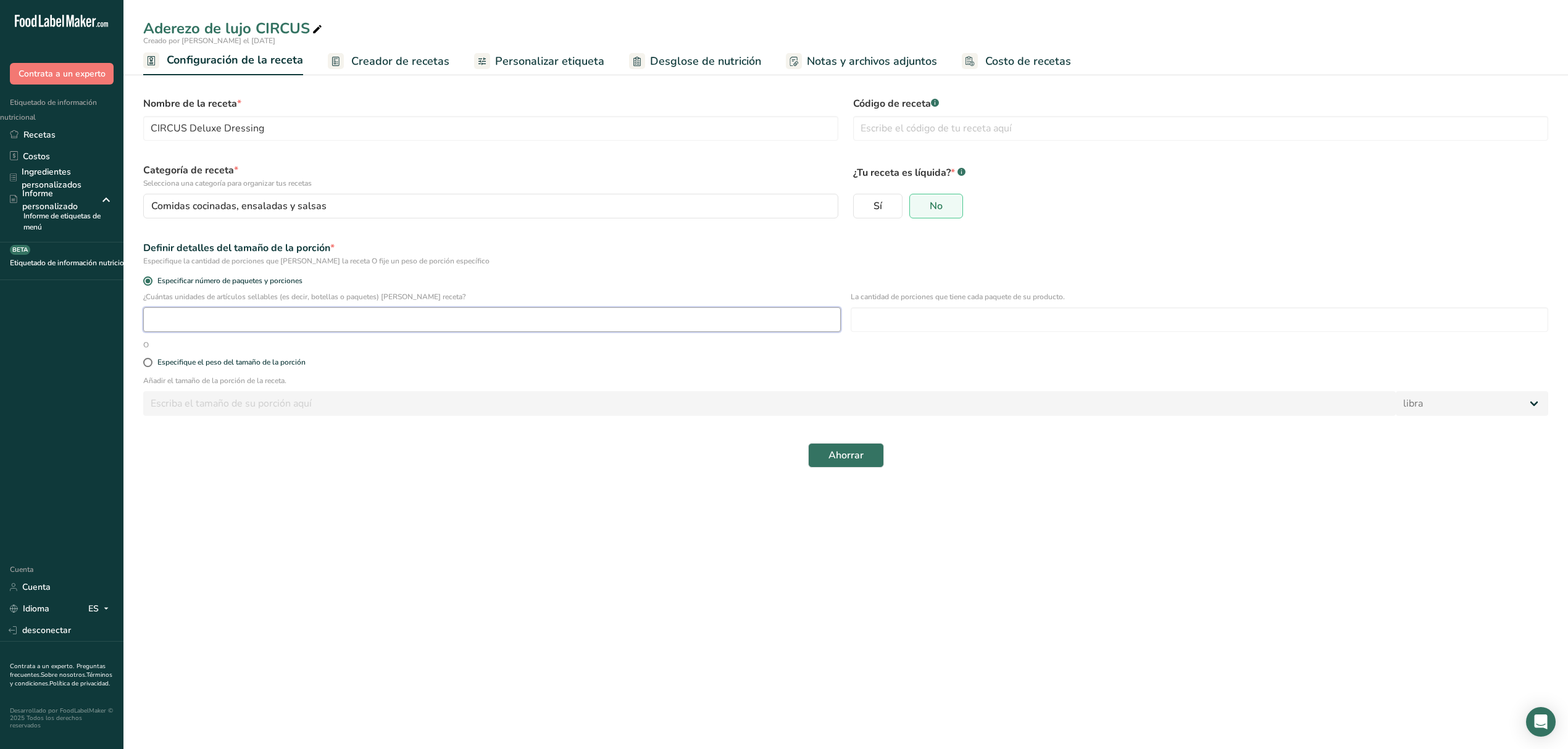
drag, startPoint x: 395, startPoint y: 317, endPoint x: 403, endPoint y: 321, distance: 8.9
click at [403, 321] on input "number" at bounding box center [493, 319] width 698 height 25
type input "2.4"
click at [640, 355] on div "Especifique el peso del tamaño de la porción" at bounding box center [845, 362] width 1420 height 25
click at [898, 313] on input "number" at bounding box center [1200, 319] width 698 height 25
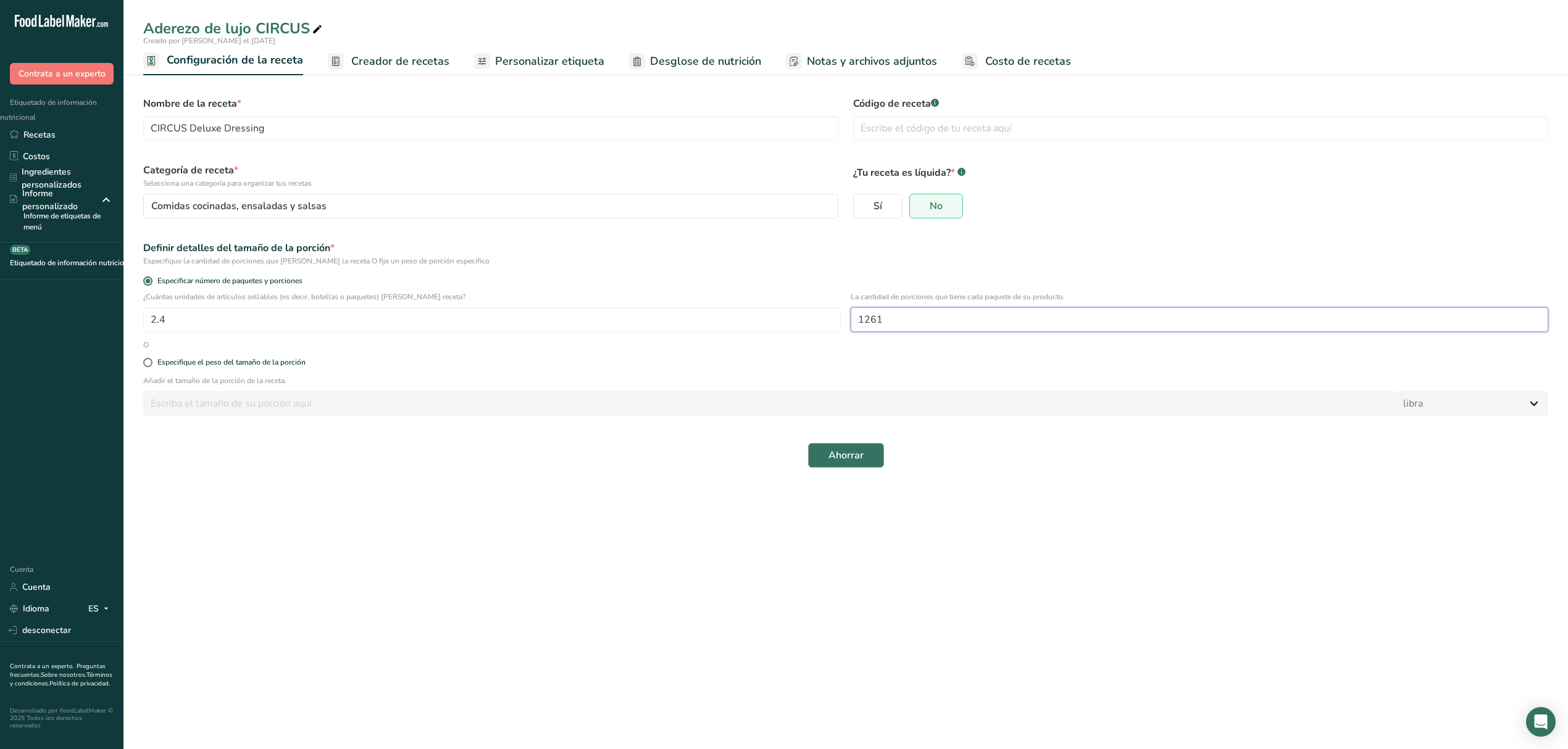
type input "1261"
click at [854, 458] on font "Ahorrar" at bounding box center [846, 455] width 35 height 13
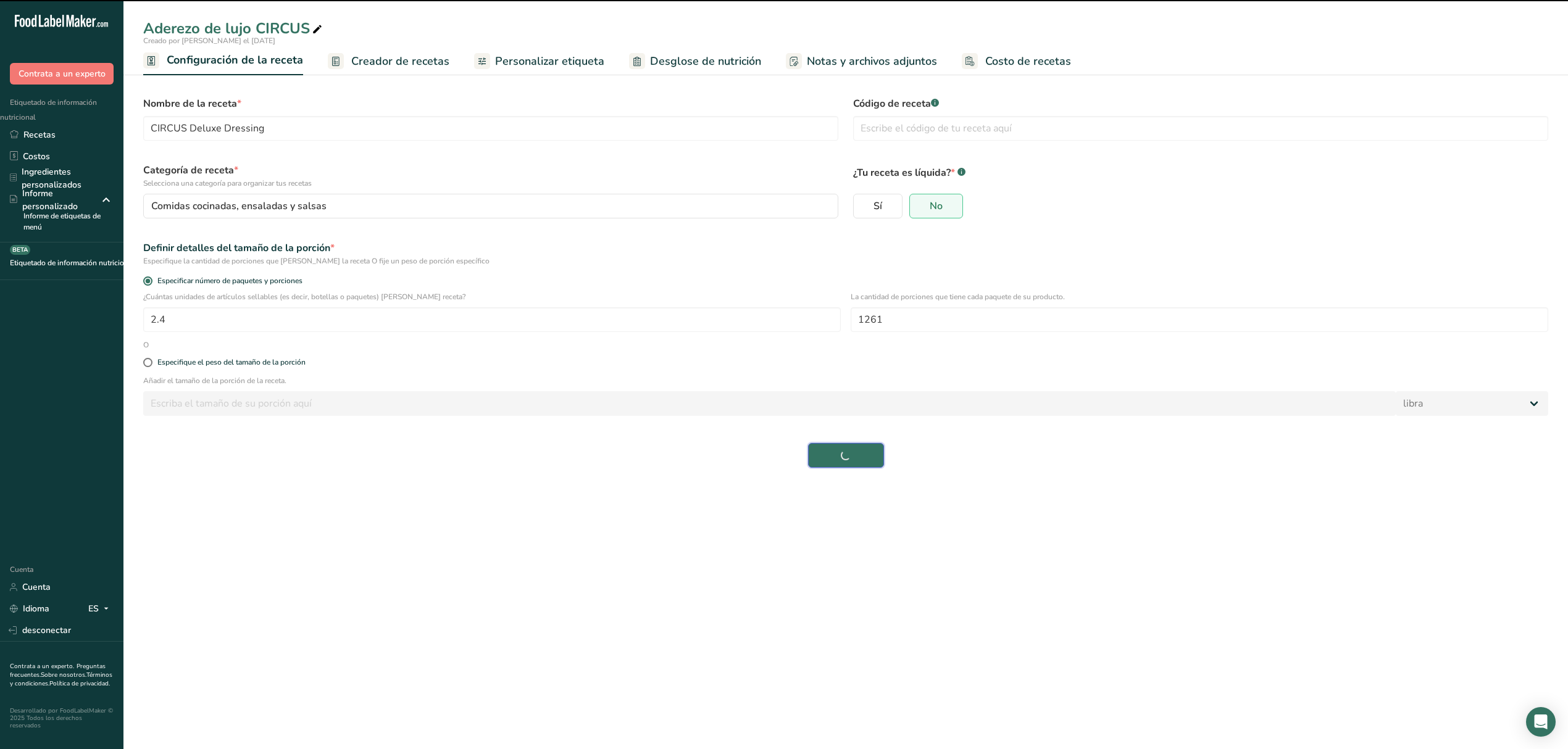
select select "0"
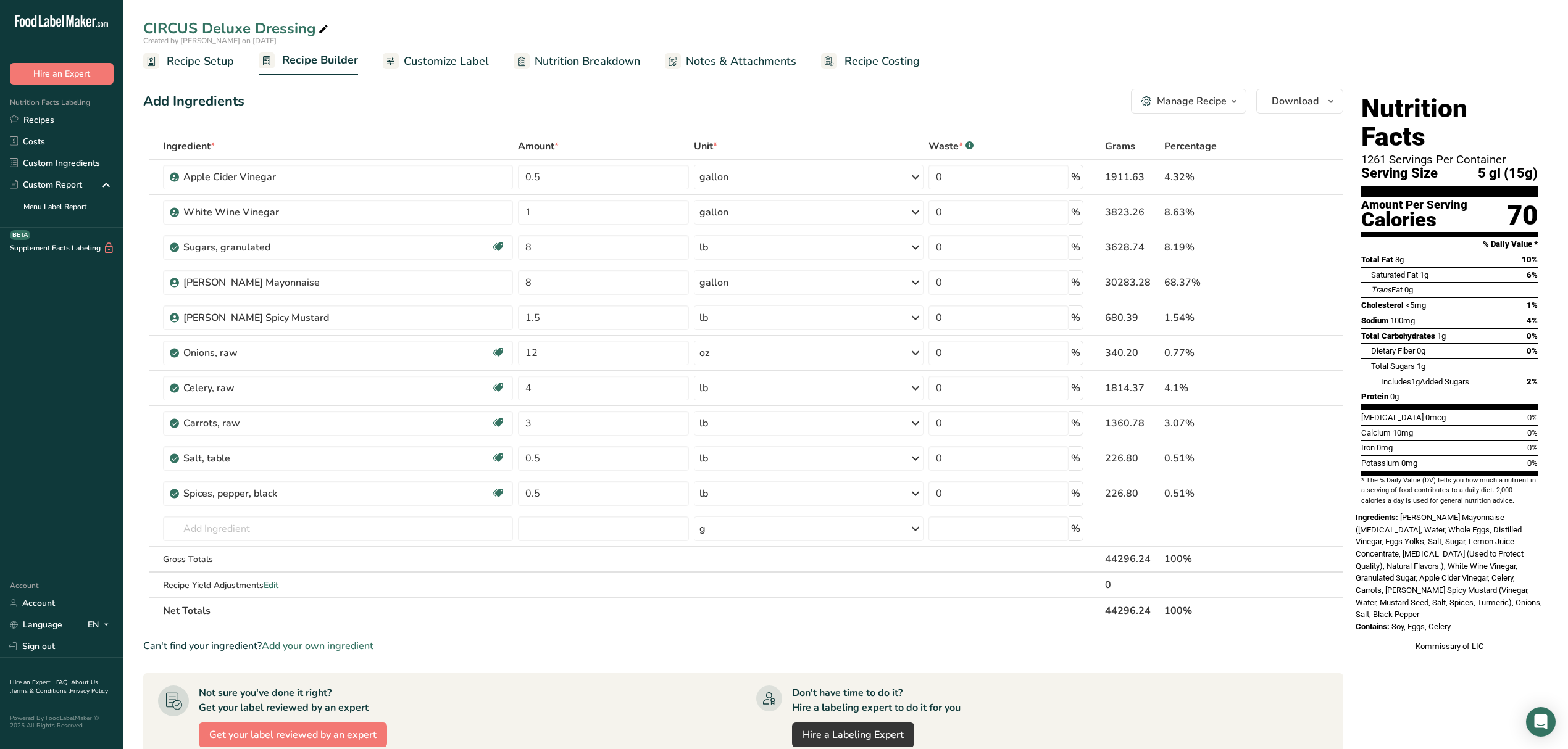
click at [419, 60] on span "Customize Label" at bounding box center [446, 61] width 85 height 17
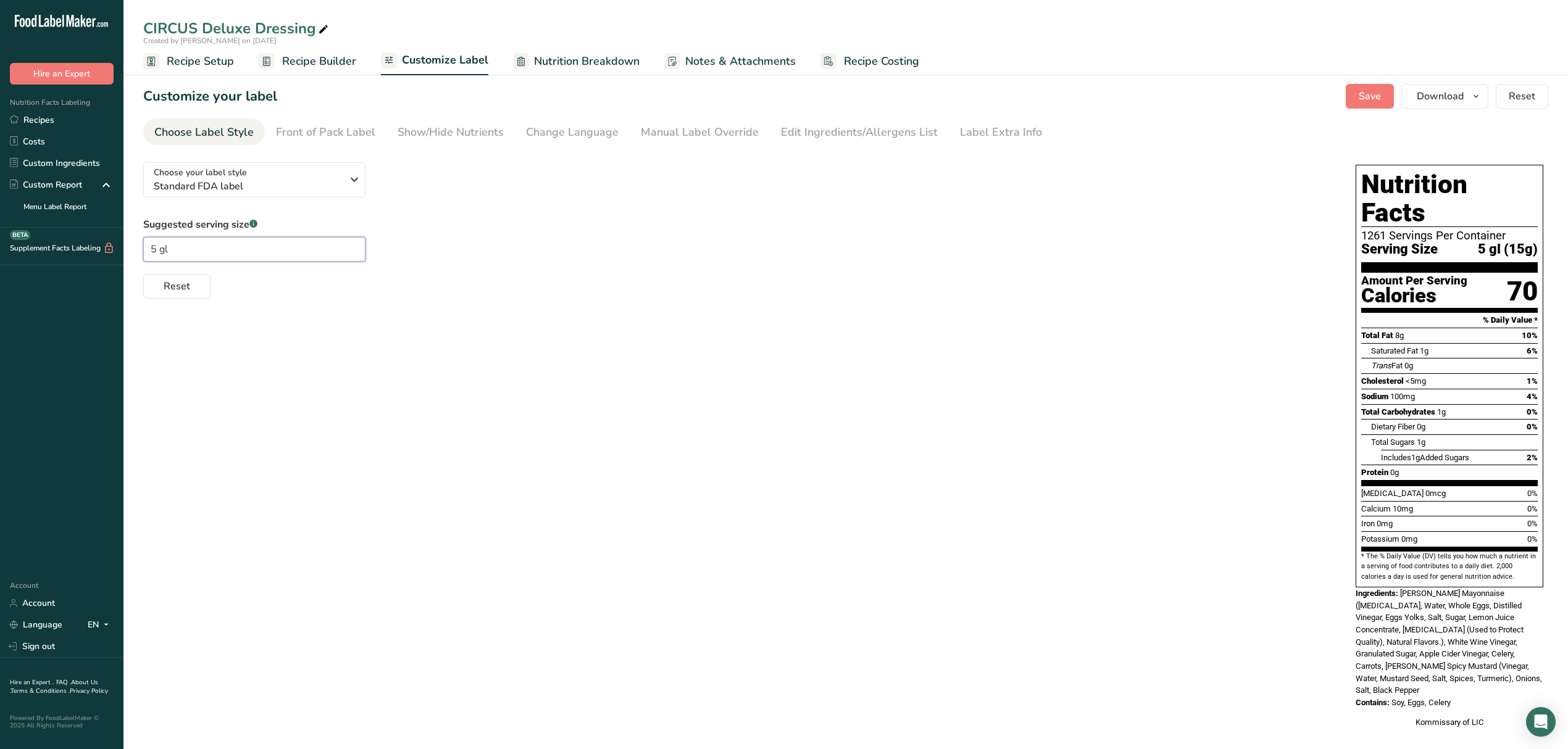
drag, startPoint x: 194, startPoint y: 239, endPoint x: 10, endPoint y: 258, distance: 185.0
click at [10, 258] on div ".a-20{fill:#fff;} Hire an Expert Nutrition Facts Labeling Recipes Costs Custom …" at bounding box center [784, 380] width 1568 height 760
click at [295, 63] on span "Recipe Builder" at bounding box center [319, 61] width 74 height 17
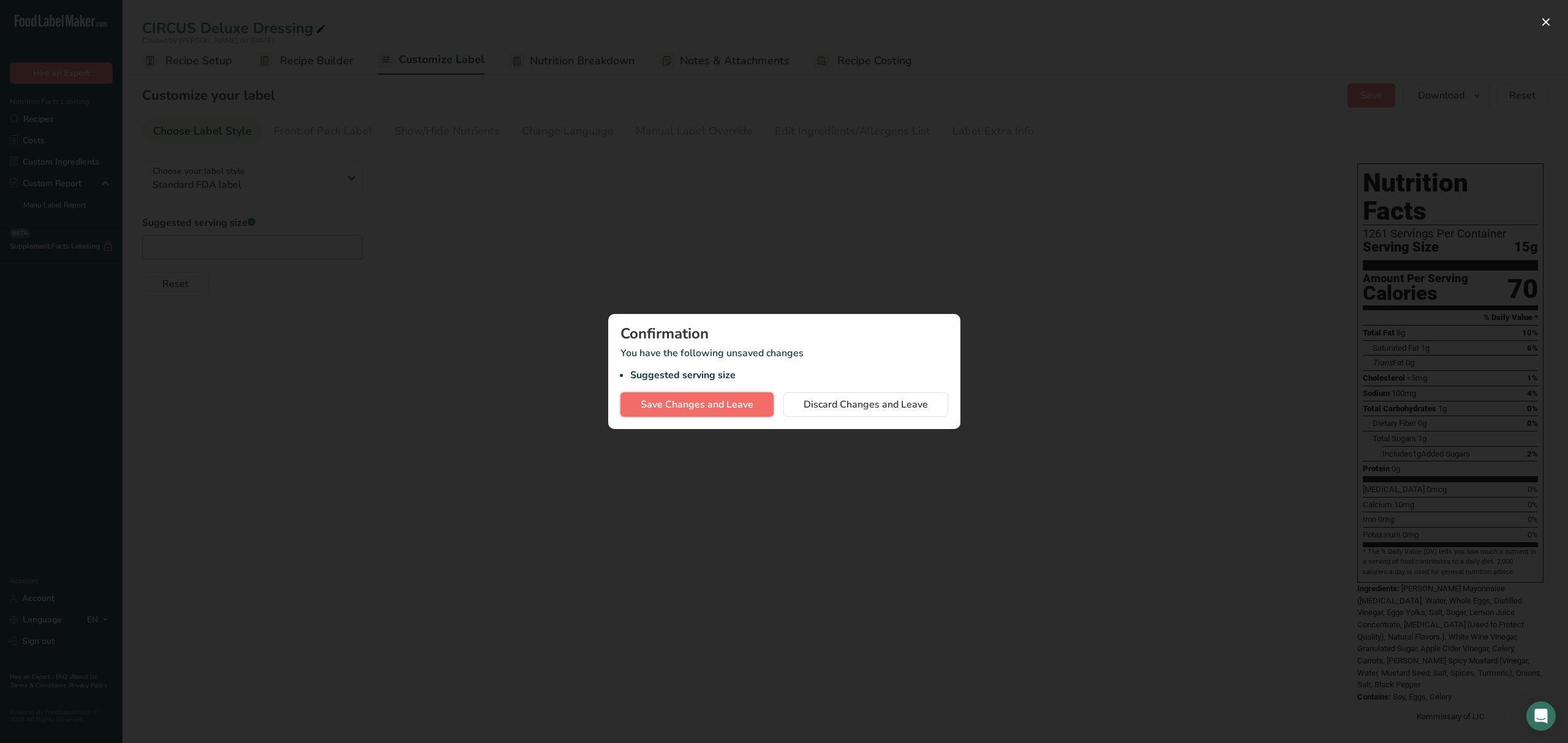
click at [737, 409] on span "Save Changes and Leave" at bounding box center [696, 404] width 113 height 15
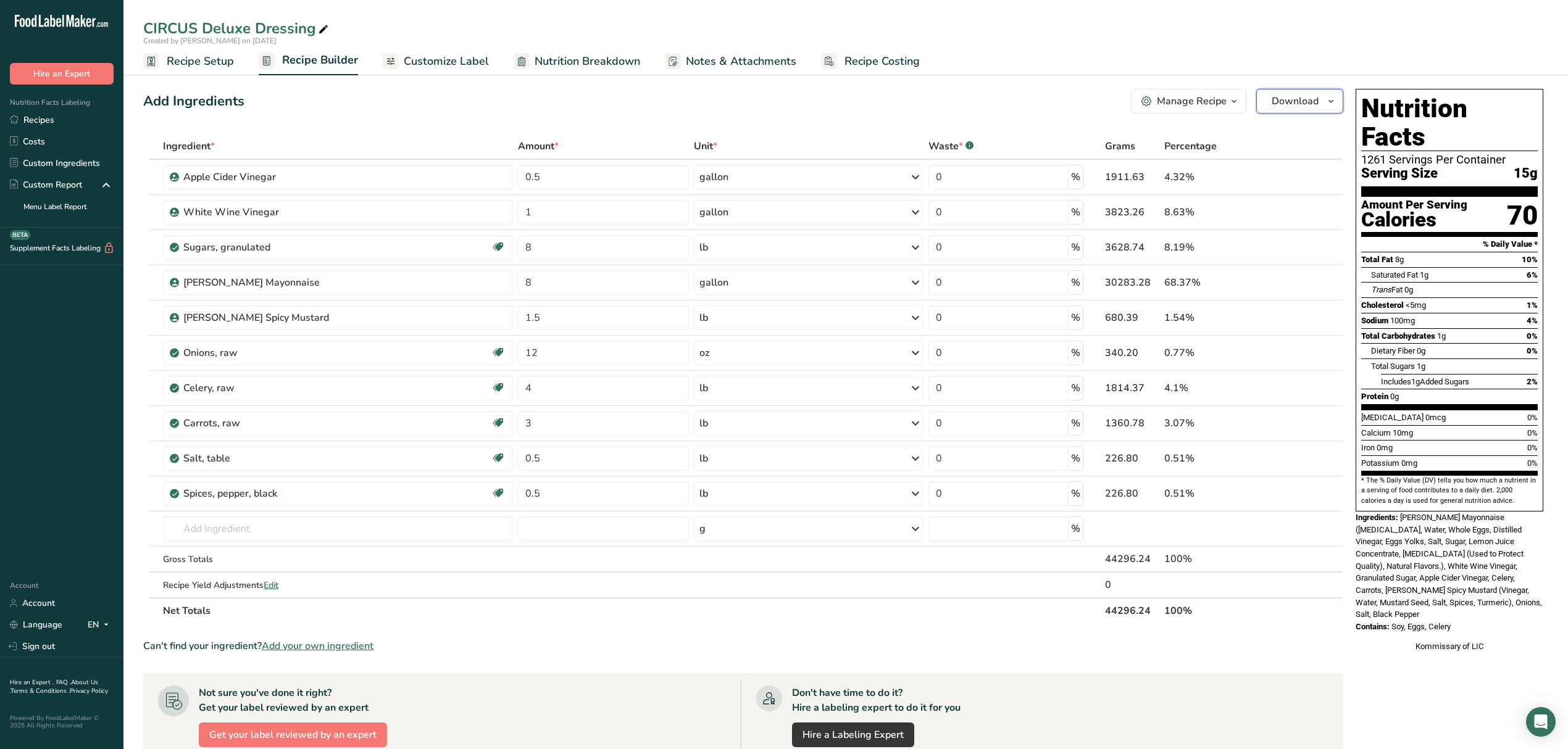
click at [1273, 91] on button "Download" at bounding box center [1300, 101] width 87 height 25
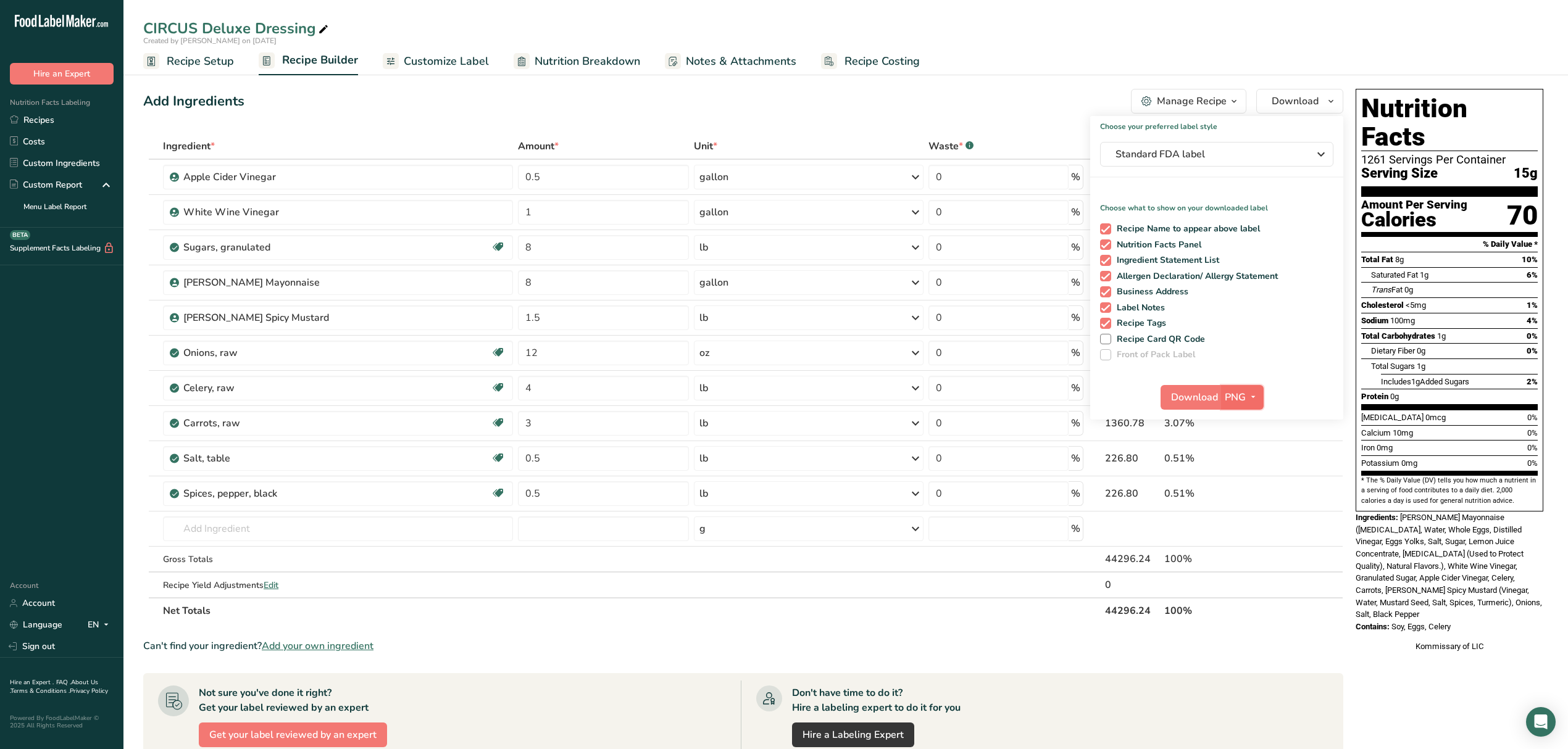
click at [1255, 395] on icon "button" at bounding box center [1253, 396] width 10 height 15
click at [1250, 480] on link "PDF" at bounding box center [1244, 483] width 40 height 21
click at [1244, 151] on span "Standard FDA label" at bounding box center [1209, 154] width 186 height 15
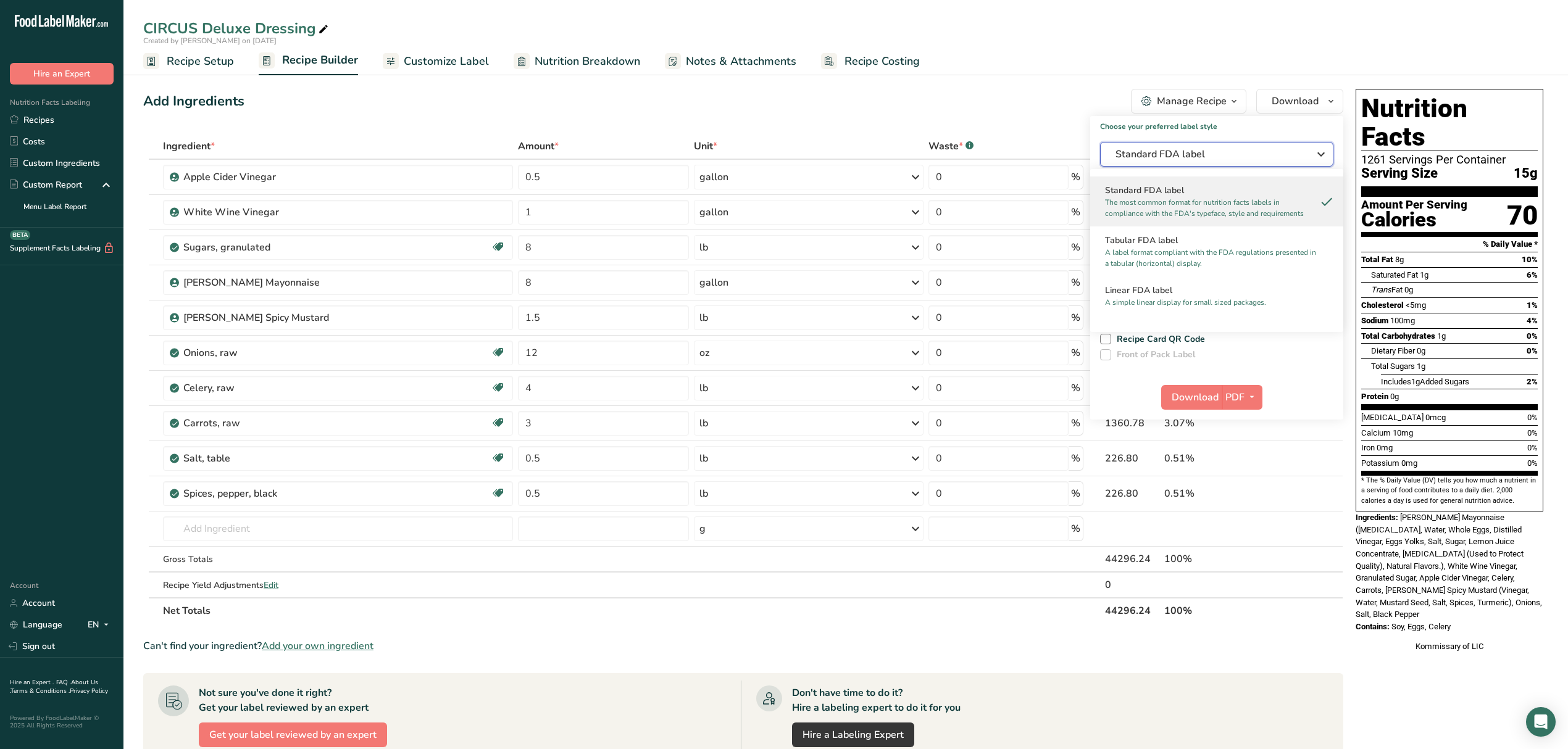
click at [1244, 151] on span "Standard FDA label" at bounding box center [1209, 154] width 186 height 15
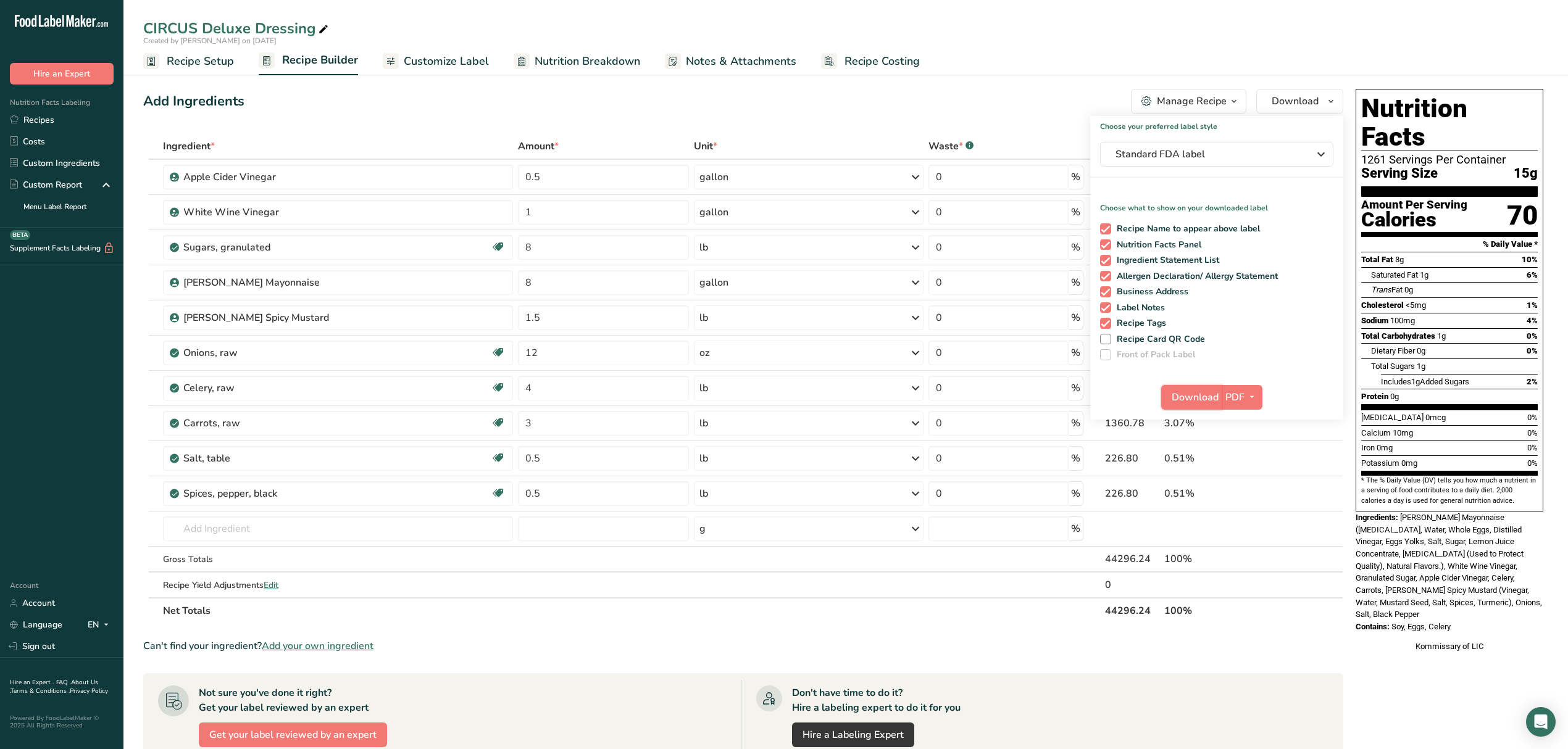
click at [1192, 396] on span "Download" at bounding box center [1195, 397] width 47 height 15
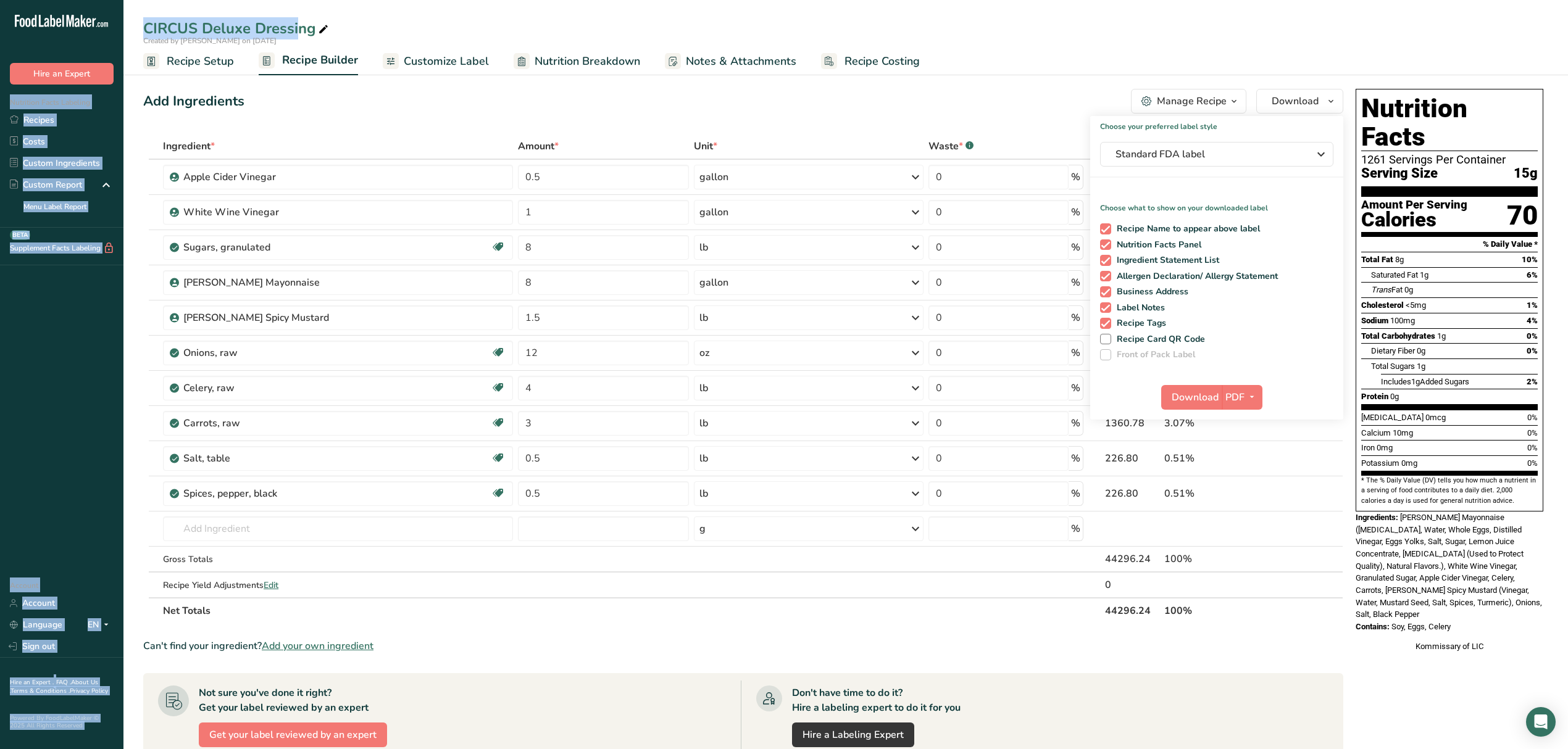
drag, startPoint x: 205, startPoint y: 27, endPoint x: 139, endPoint y: 28, distance: 66.0
click at [97, 24] on div ".a-20{fill:#fff;} Hire an Expert Nutrition Facts Labeling Recipes Costs Custom …" at bounding box center [784, 534] width 1568 height 1069
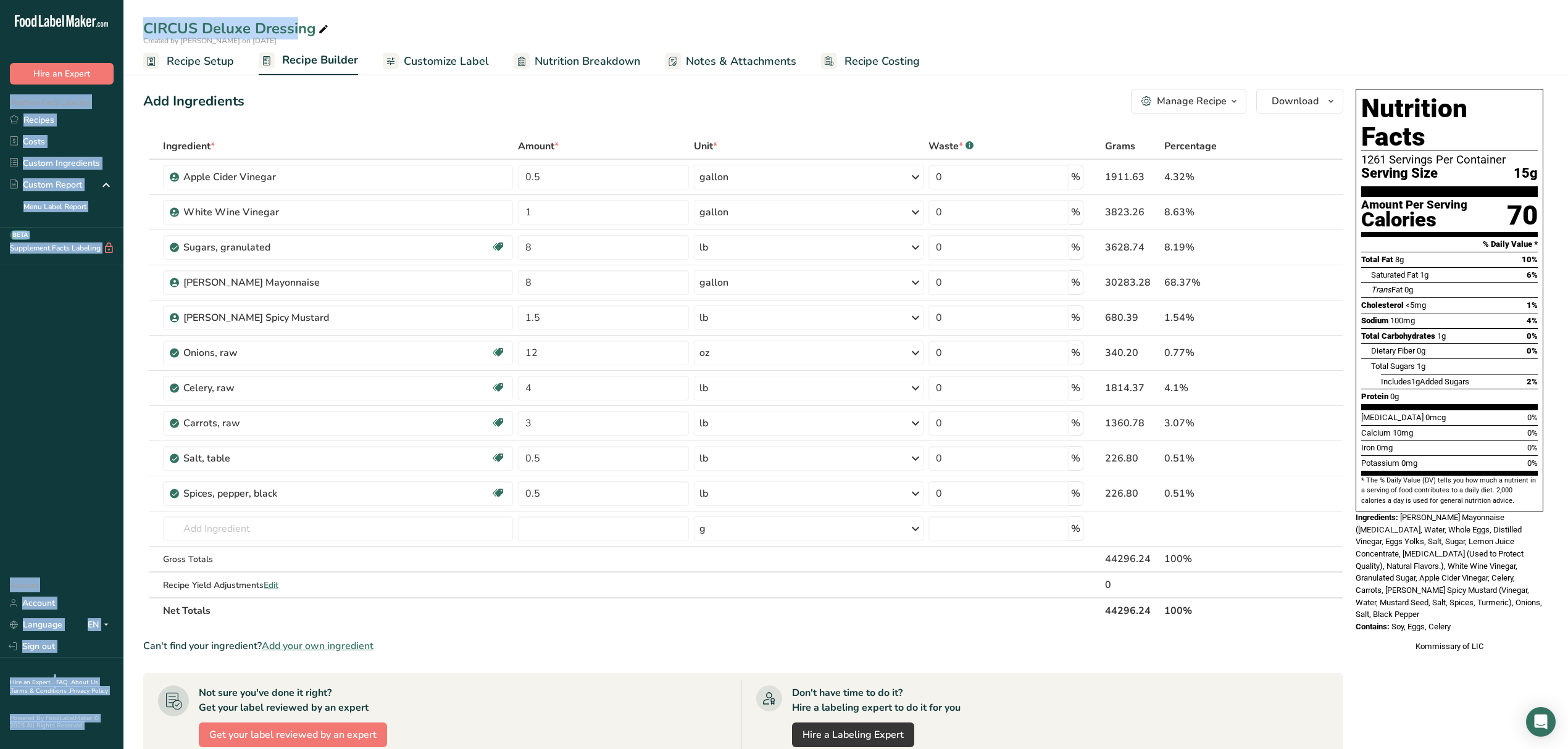
click at [203, 13] on div "CIRCUS Deluxe Dressing Created by Kimberly Felipe on 2025-08-13 Recipe Setup Re…" at bounding box center [846, 37] width 1445 height 75
click at [204, 21] on div "CIRCUS Deluxe Dressing" at bounding box center [237, 29] width 188 height 22
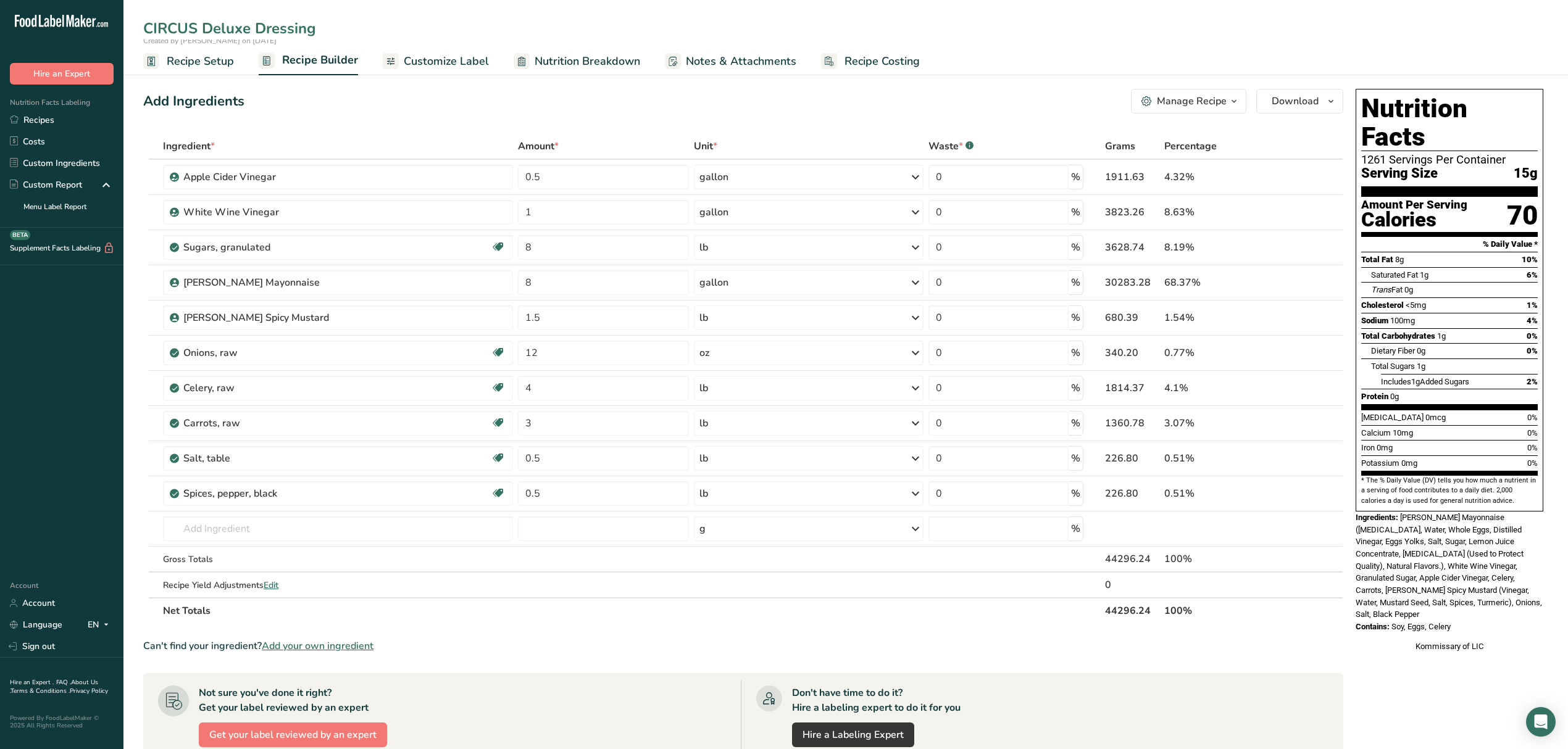
click at [203, 20] on input "CIRCUS Deluxe Dressing" at bounding box center [846, 29] width 1405 height 22
type input "Deluxe Dressing"
click at [203, 67] on span "Recipe Setup" at bounding box center [200, 61] width 67 height 17
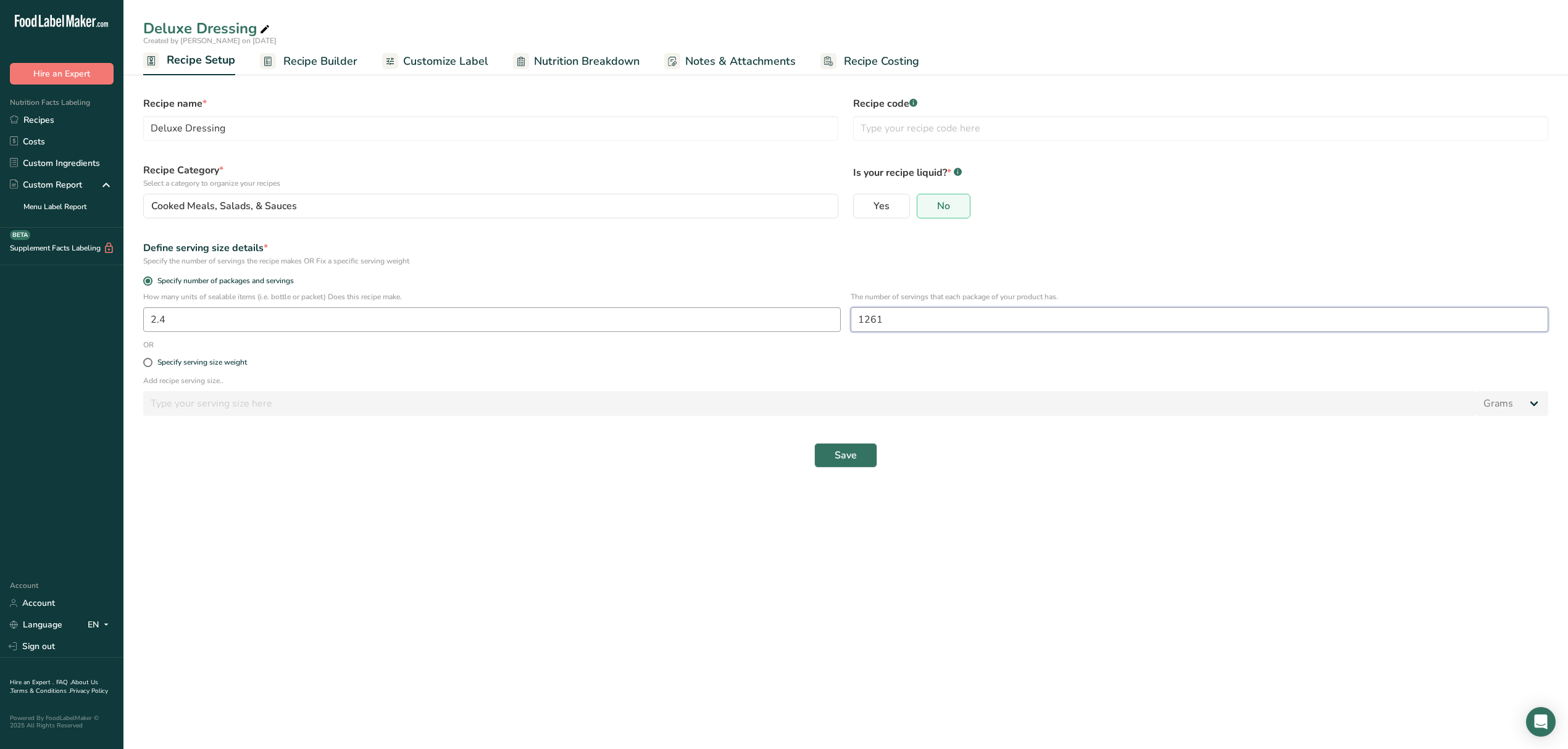
drag, startPoint x: 909, startPoint y: 319, endPoint x: 796, endPoint y: 328, distance: 113.4
click at [796, 328] on div "How many units of sealable items (i.e. bottle or packet) Does this recipe make.…" at bounding box center [845, 315] width 1420 height 48
type input "5"
click at [852, 457] on span "Save" at bounding box center [846, 455] width 22 height 15
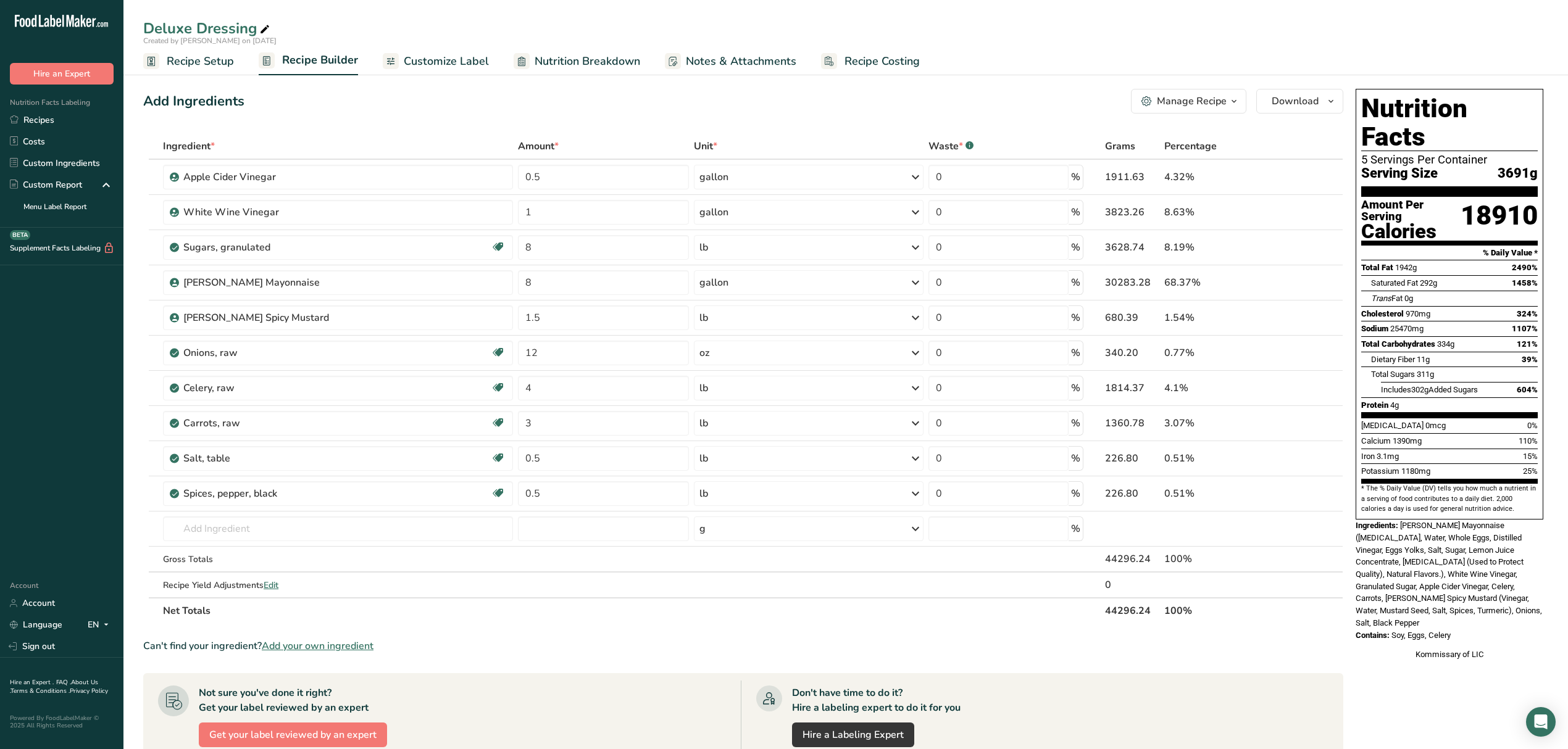
click at [191, 60] on span "Recipe Setup" at bounding box center [200, 61] width 67 height 17
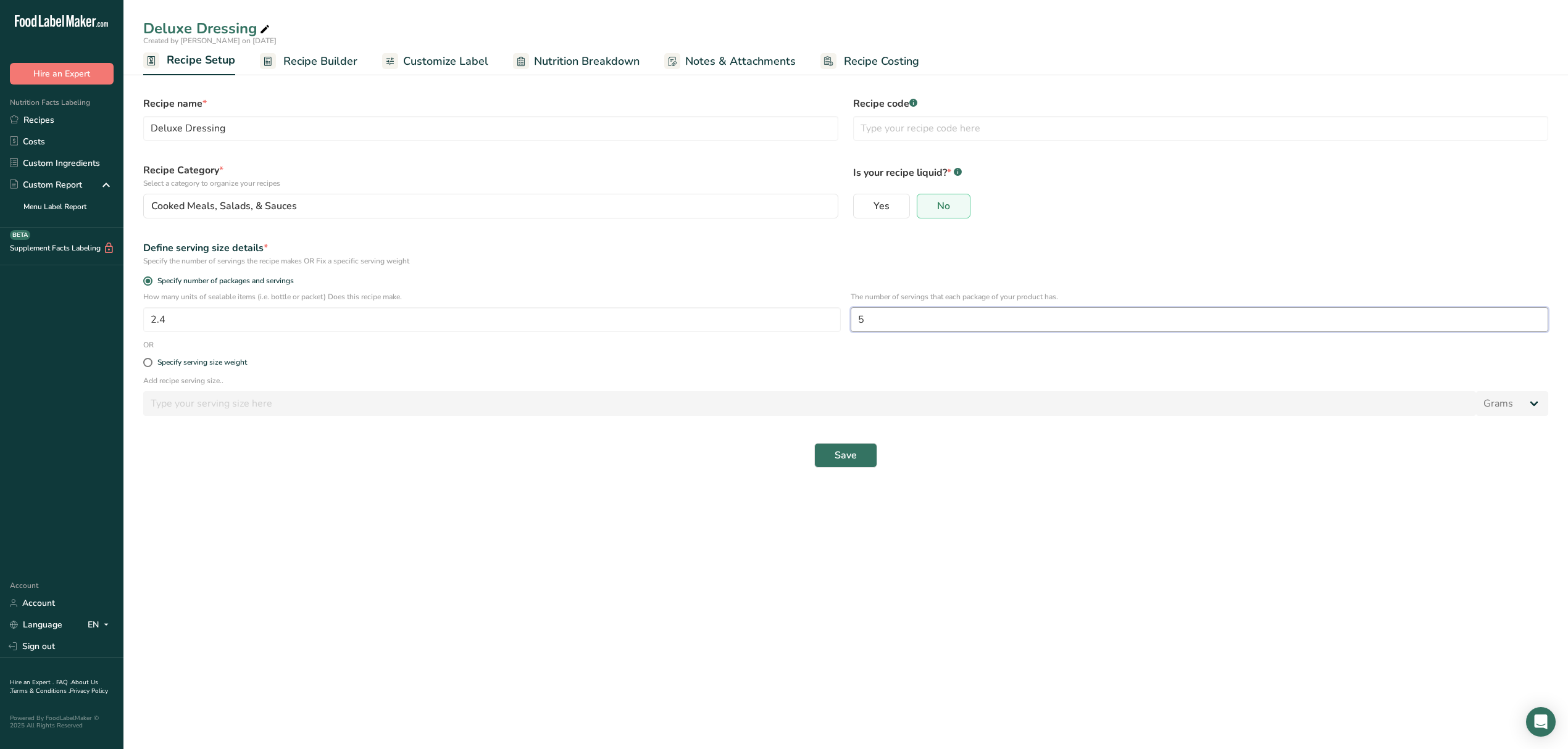
drag, startPoint x: 884, startPoint y: 316, endPoint x: 860, endPoint y: 315, distance: 24.0
click at [781, 336] on div "How many units of sealable items (i.e. bottle or packet) Does this recipe make.…" at bounding box center [845, 315] width 1420 height 48
type input "1261"
click at [845, 445] on button "Save" at bounding box center [845, 455] width 63 height 25
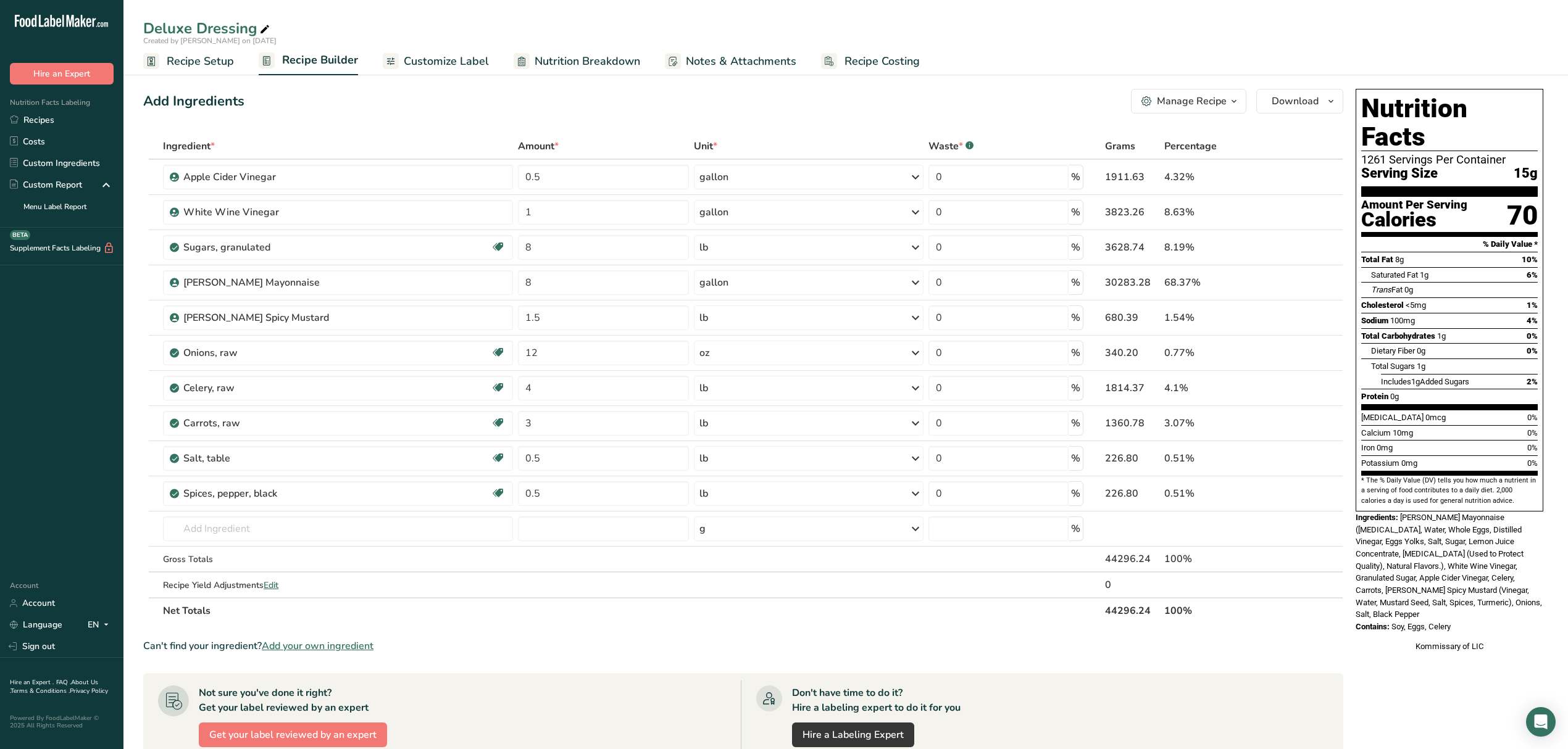
click at [1222, 105] on div "Manage Recipe" at bounding box center [1192, 101] width 70 height 15
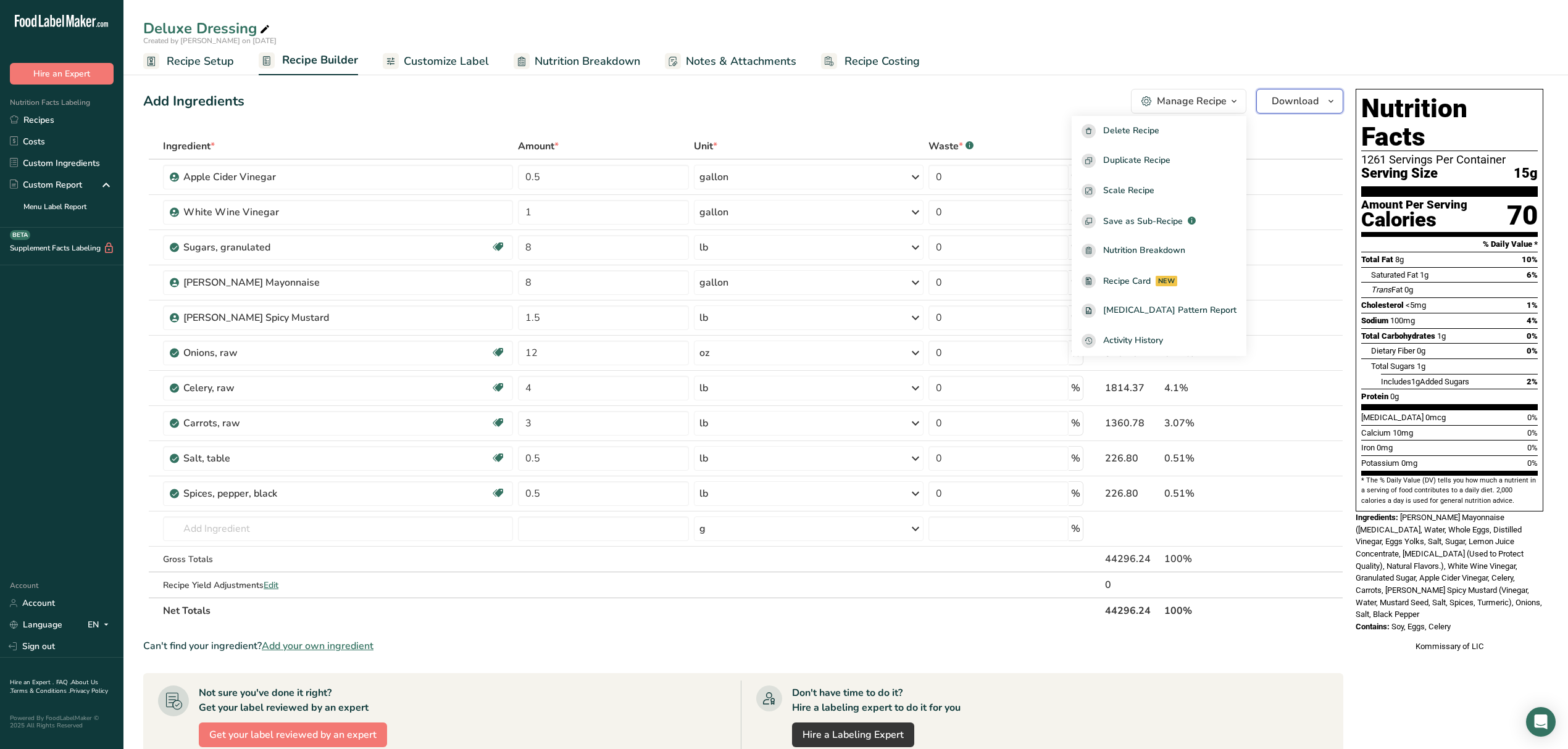
click at [1307, 95] on span "Download" at bounding box center [1295, 101] width 47 height 15
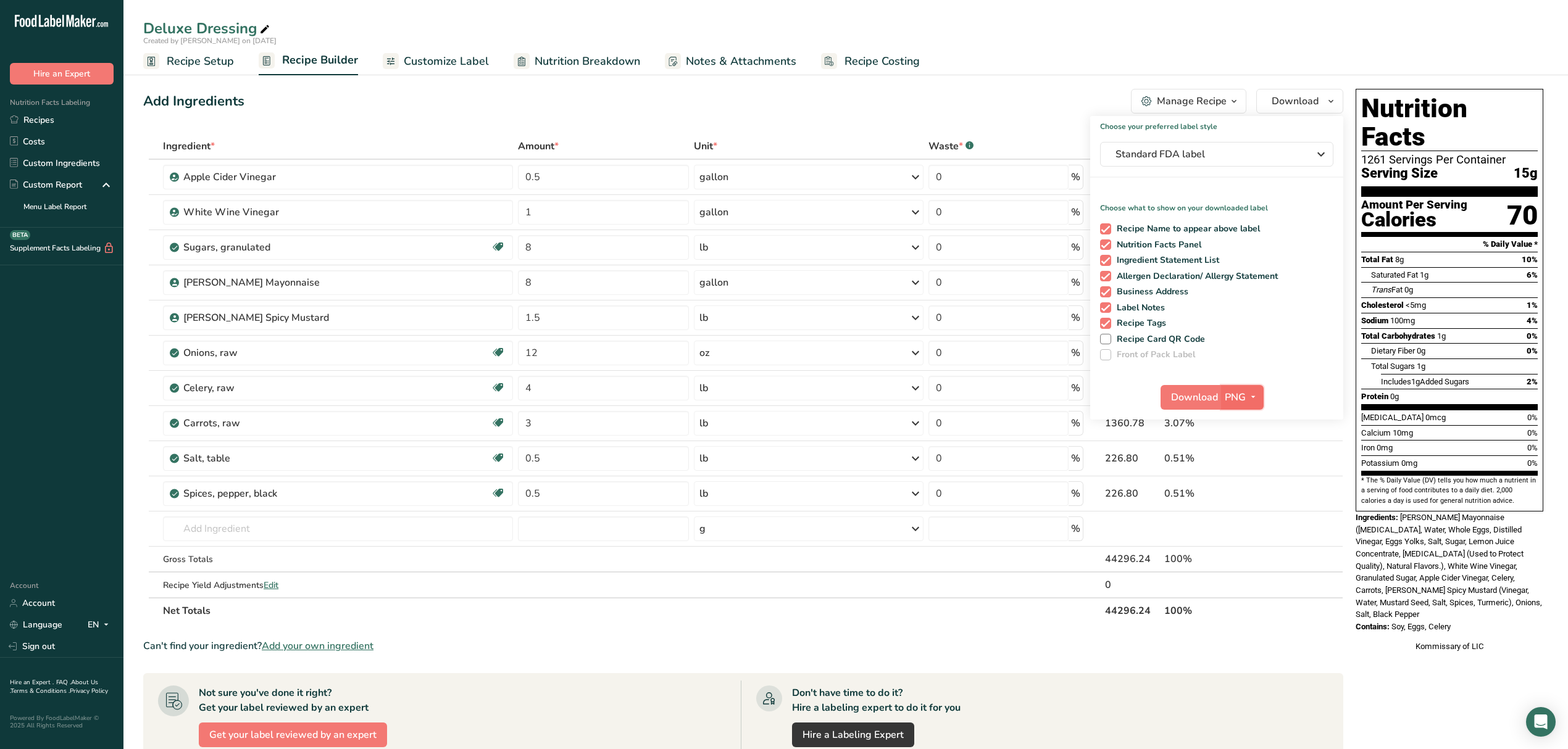
click at [1250, 405] on button "PNG" at bounding box center [1243, 397] width 43 height 25
click at [1250, 479] on link "PDF" at bounding box center [1244, 483] width 40 height 21
click at [1203, 399] on span "Download" at bounding box center [1195, 397] width 47 height 15
click at [1259, 396] on button "PDF" at bounding box center [1242, 397] width 40 height 25
click at [1248, 396] on icon "button" at bounding box center [1252, 396] width 10 height 15
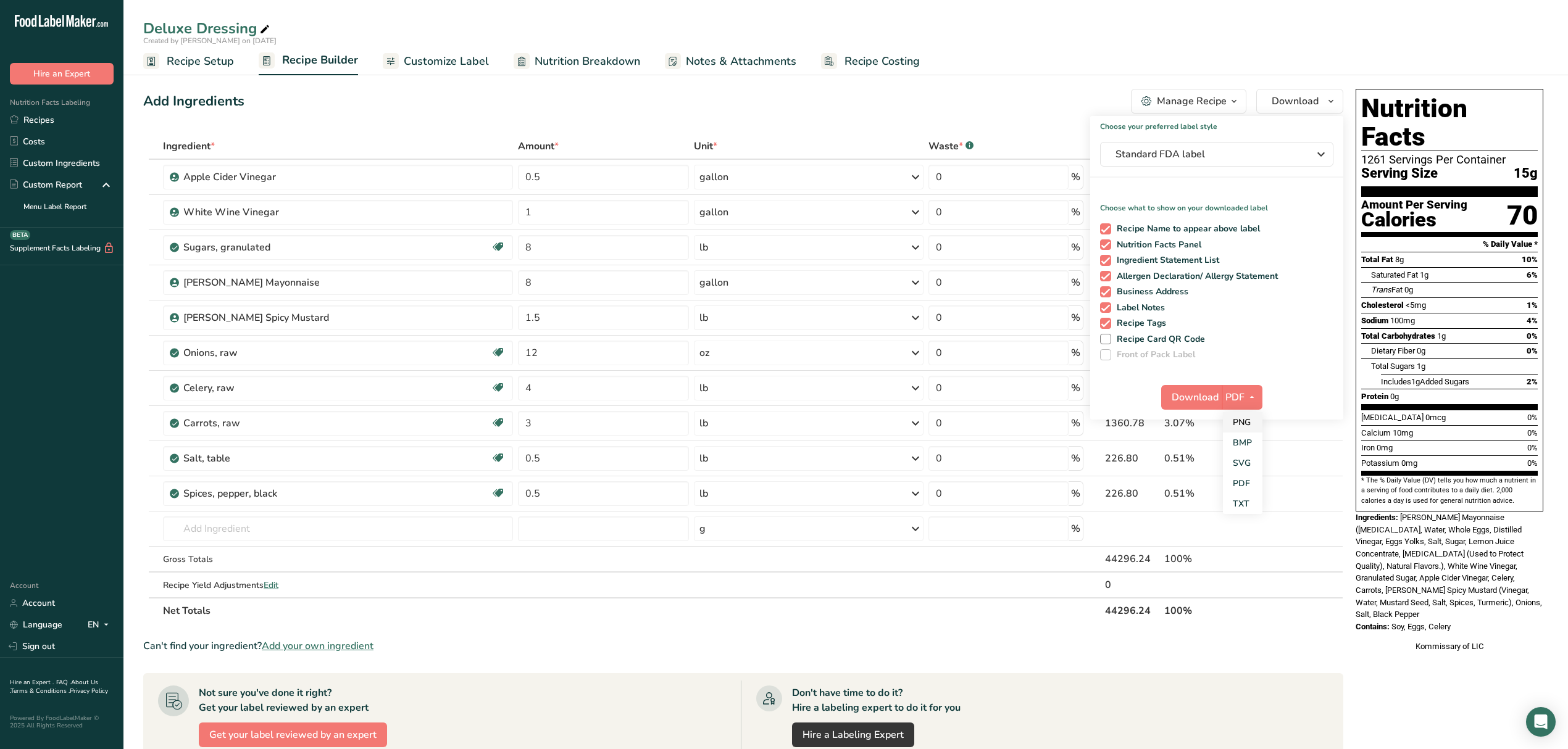
click at [1244, 425] on link "PNG" at bounding box center [1243, 422] width 40 height 21
click at [1196, 398] on span "Download" at bounding box center [1194, 397] width 47 height 15
drag, startPoint x: 144, startPoint y: 22, endPoint x: 251, endPoint y: 188, distance: 197.5
click at [144, 22] on div "Deluxe Dressing" at bounding box center [208, 29] width 129 height 22
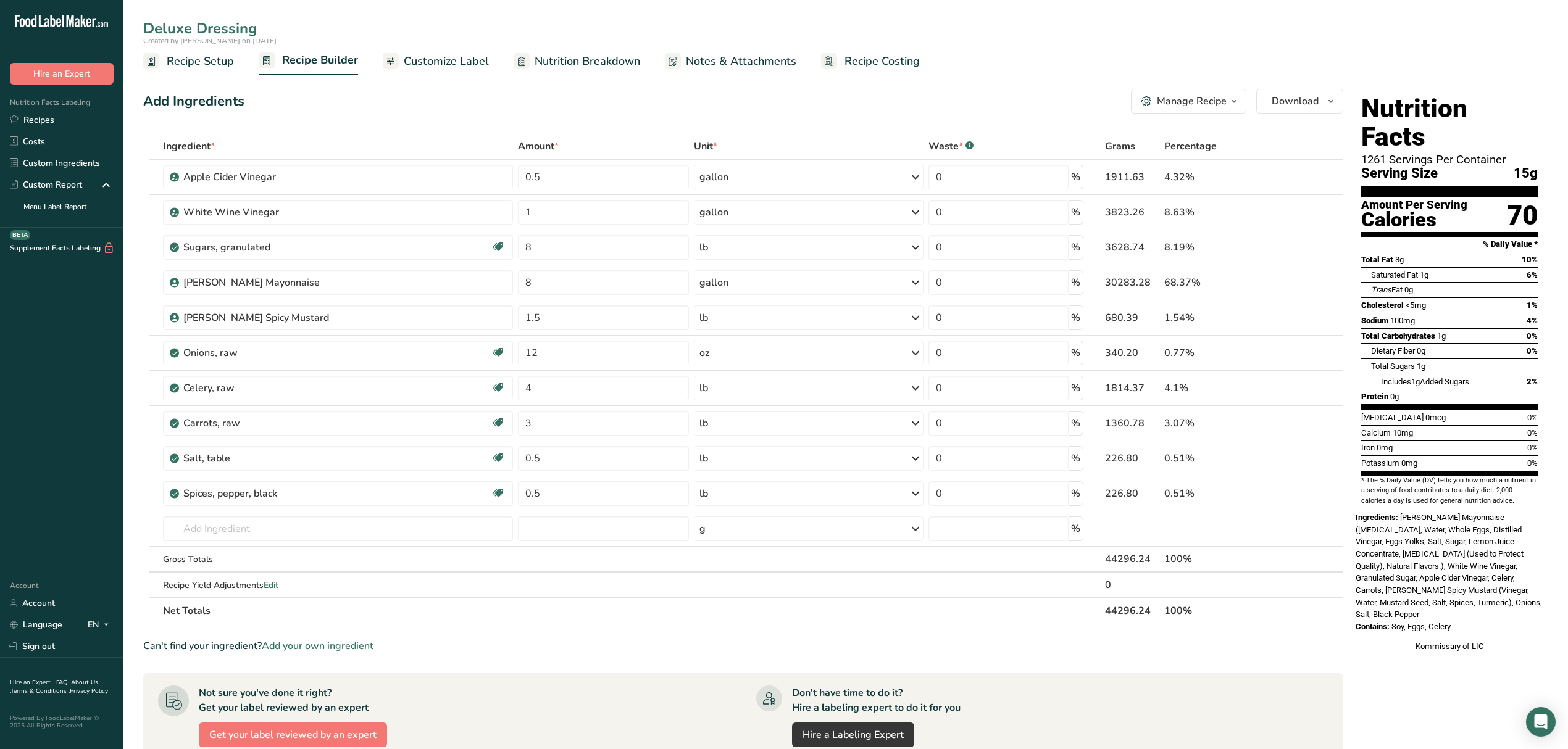
click at [148, 24] on input "Deluxe Dressing" at bounding box center [846, 29] width 1405 height 22
type input "CIRCUS Deluxe Dressing"
click at [851, 127] on div "Add Ingredients Manage Recipe Delete Recipe Duplicate Recipe Scale Recipe Save …" at bounding box center [747, 567] width 1208 height 965
click at [1302, 99] on span "Download" at bounding box center [1295, 101] width 47 height 15
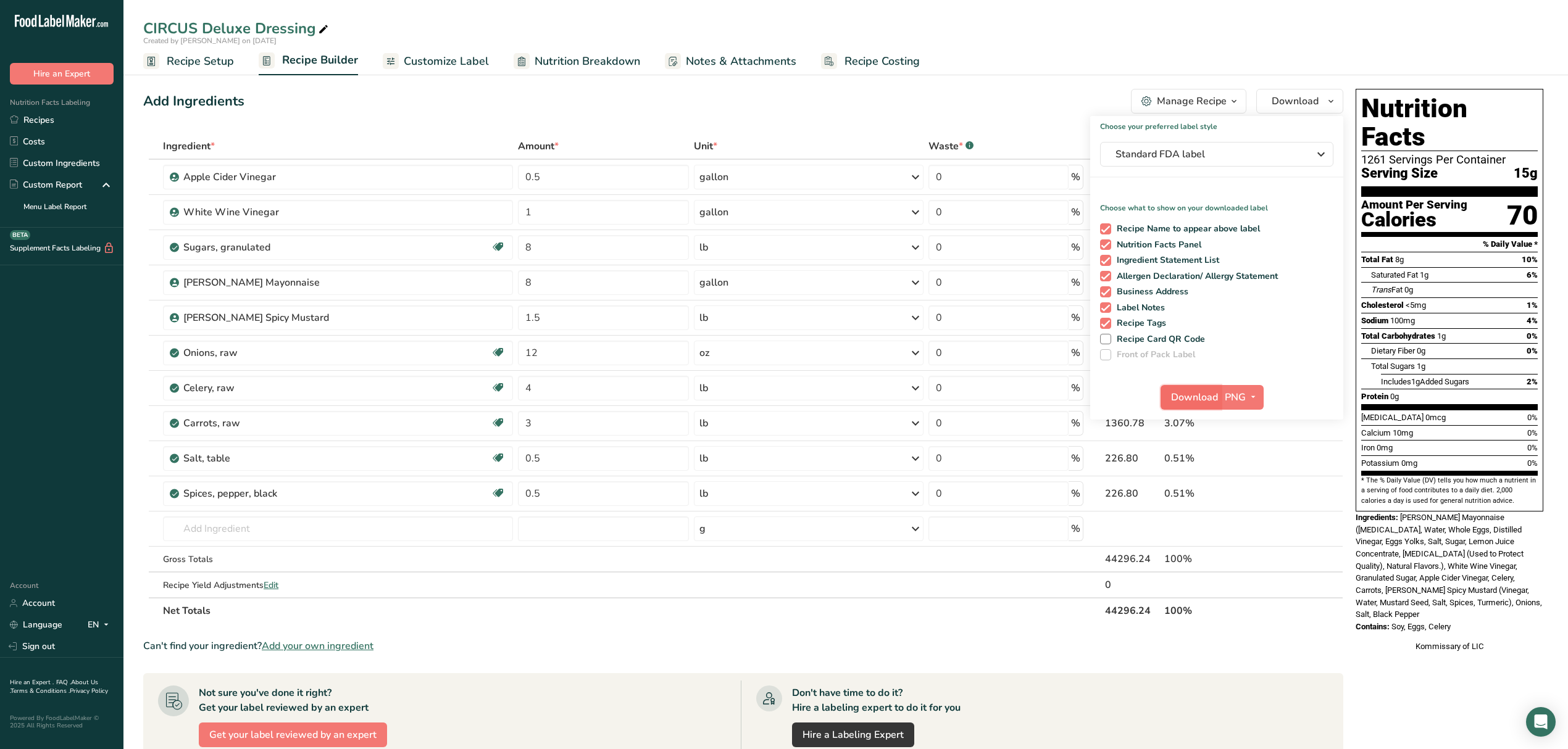
click at [1195, 394] on span "Download" at bounding box center [1194, 397] width 47 height 15
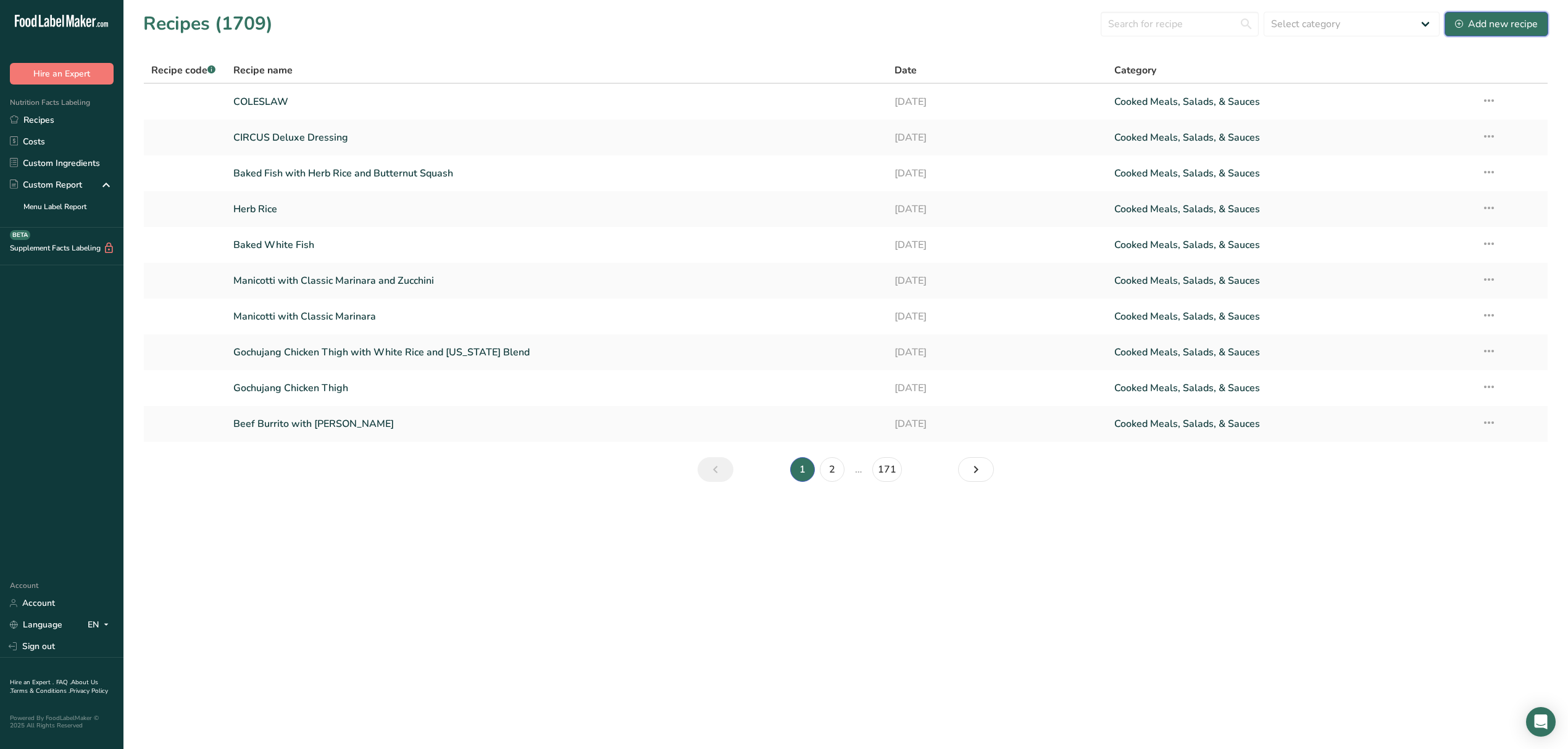
click at [1480, 29] on div "Add new recipe" at bounding box center [1497, 24] width 82 height 15
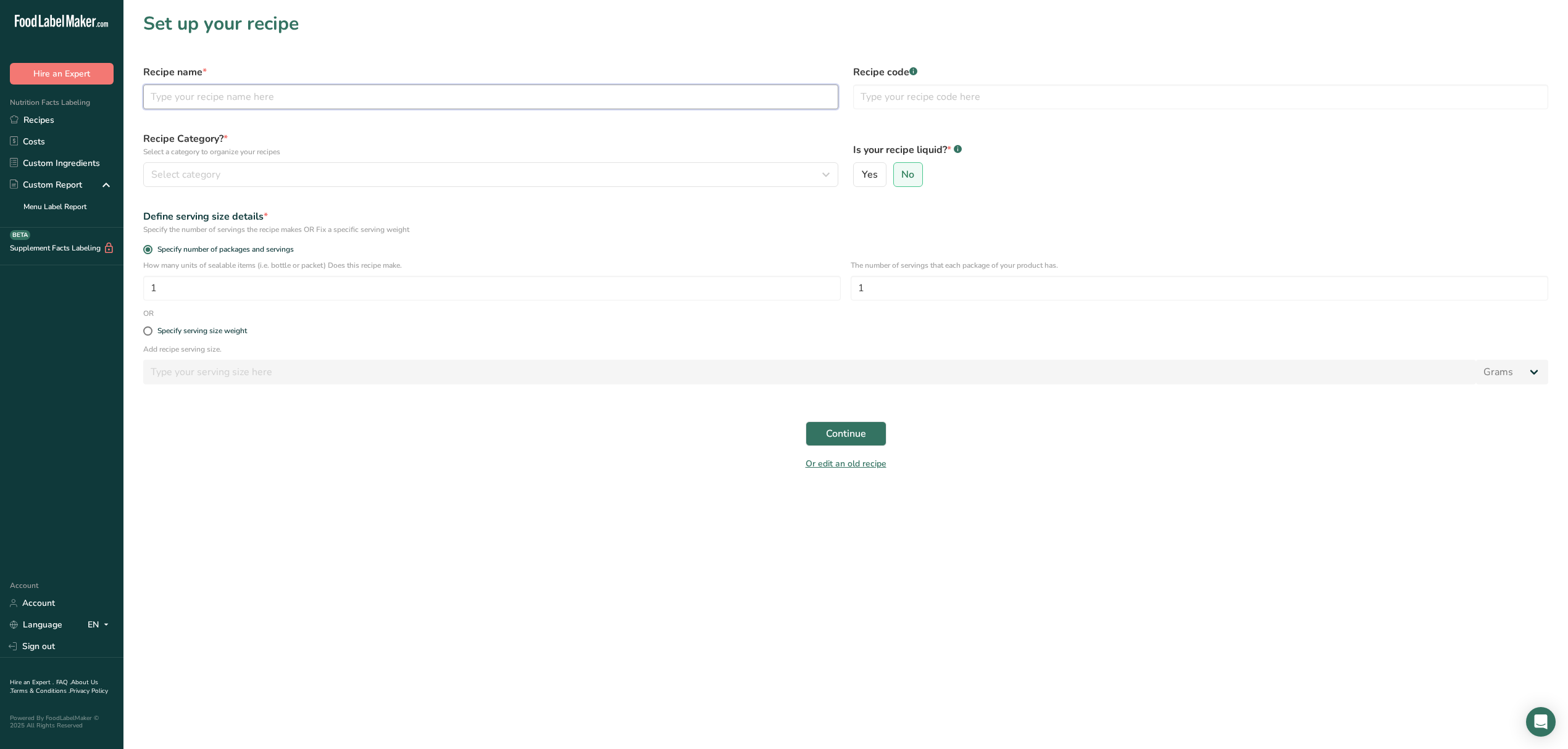
click at [261, 109] on input "text" at bounding box center [491, 97] width 696 height 25
type input "dresing"
click at [274, 174] on div "Select category" at bounding box center [487, 174] width 672 height 15
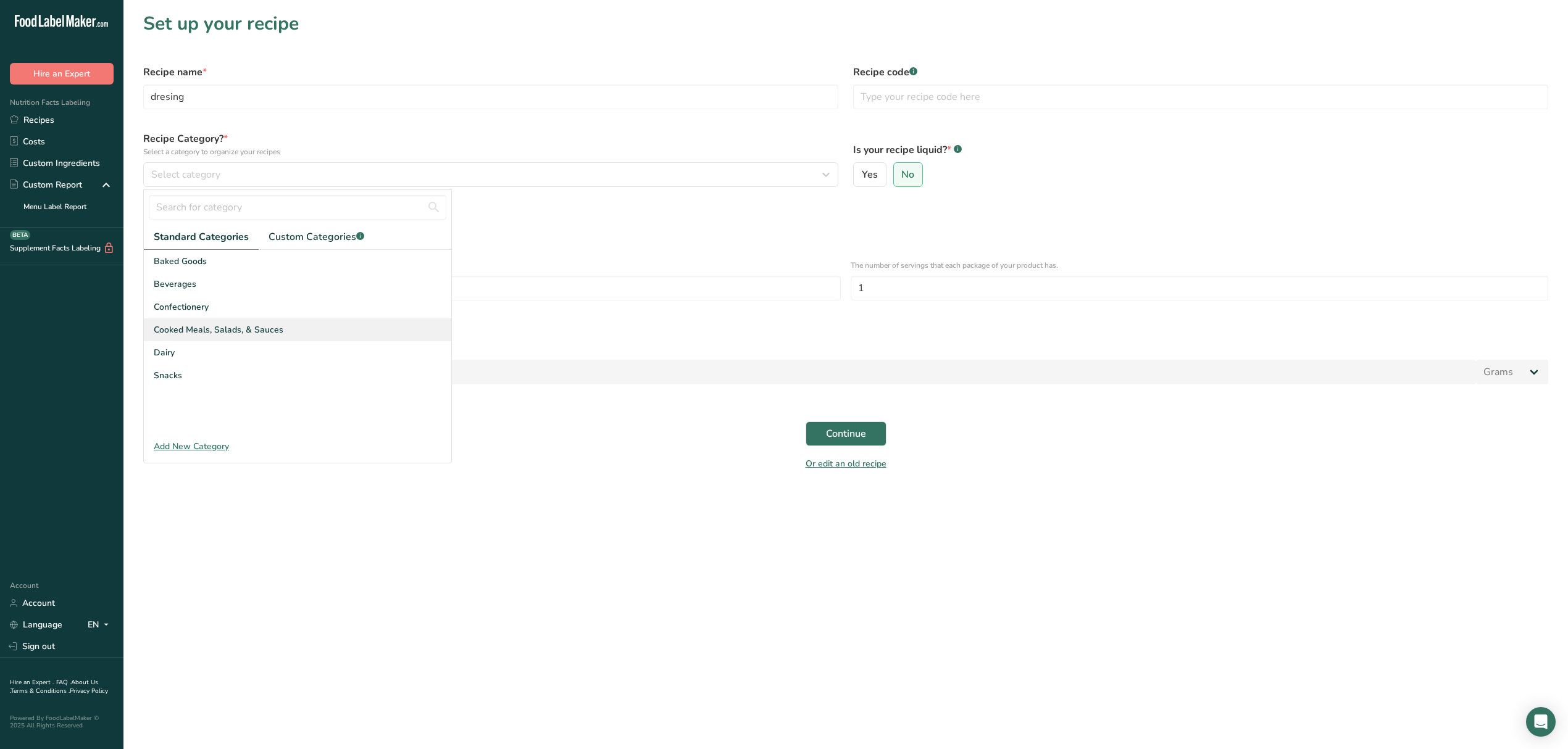
click at [230, 334] on span "Cooked Meals, Salads, & Sauces" at bounding box center [218, 330] width 129 height 13
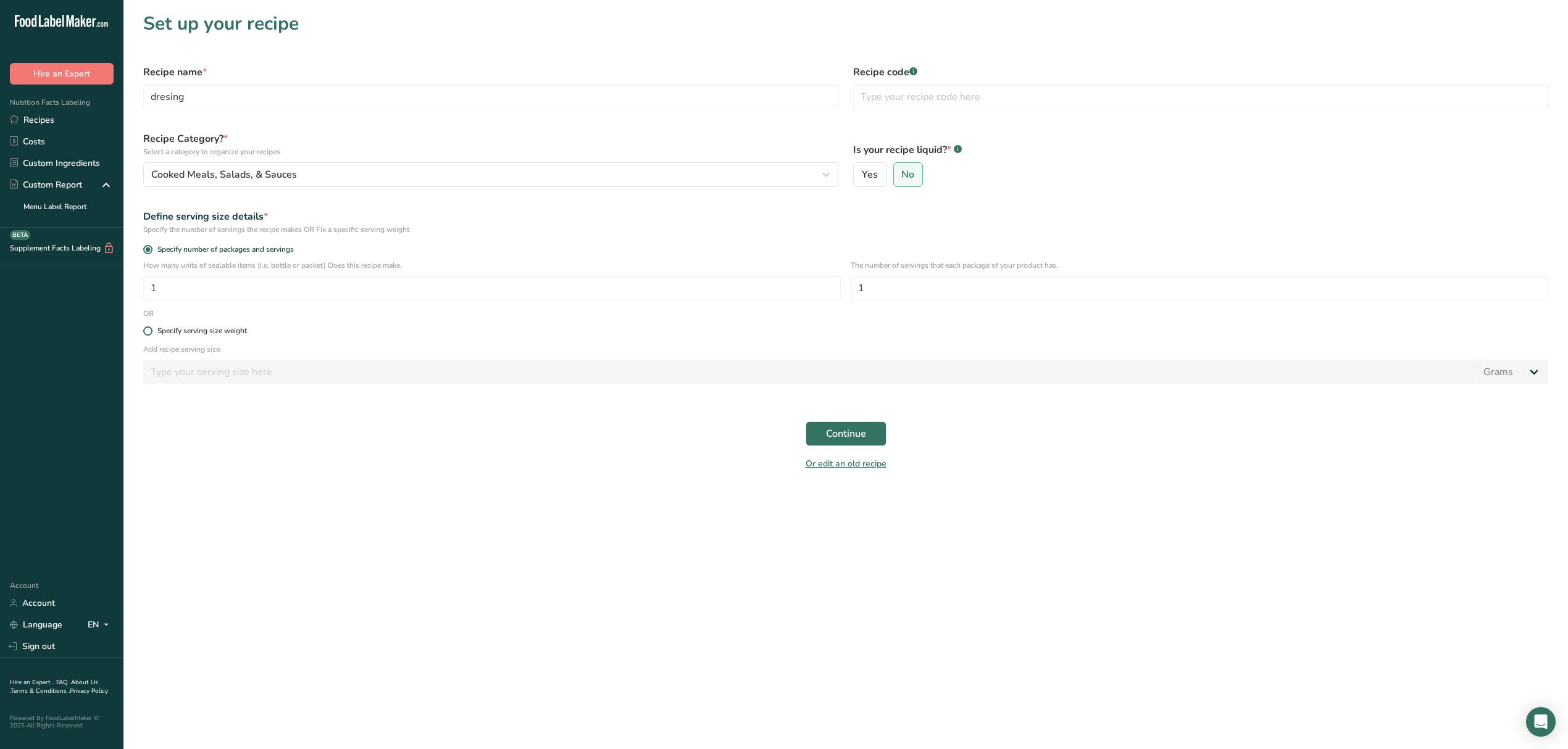
click at [155, 330] on span "Specify serving size weight" at bounding box center [199, 331] width 94 height 10
click at [151, 330] on input "Specify serving size weight" at bounding box center [148, 331] width 8 height 8
radio input "true"
radio input "false"
click at [171, 380] on input "number" at bounding box center [810, 372] width 1333 height 25
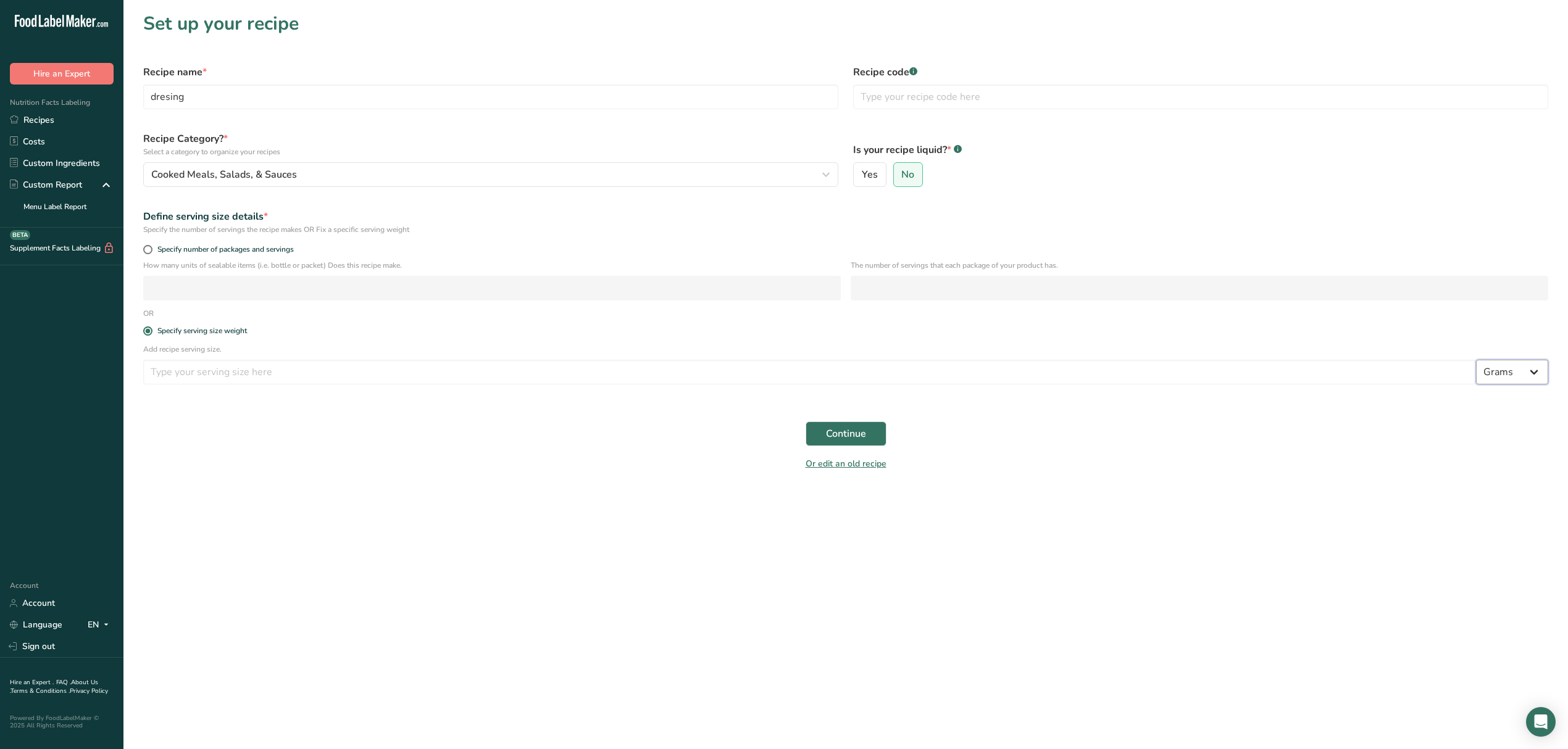
click at [1502, 376] on select "Grams kg mg mcg lb oz l mL fl oz tbsp tsp cup qt gallon" at bounding box center [1512, 372] width 72 height 25
click at [1359, 388] on div "Add recipe serving size. Grams kg mg mcg lb oz l mL fl oz tbsp tsp cup qt gallon" at bounding box center [845, 368] width 1420 height 48
click at [1355, 378] on input "number" at bounding box center [810, 372] width 1333 height 25
type input "100"
click at [854, 437] on span "Continue" at bounding box center [846, 434] width 40 height 15
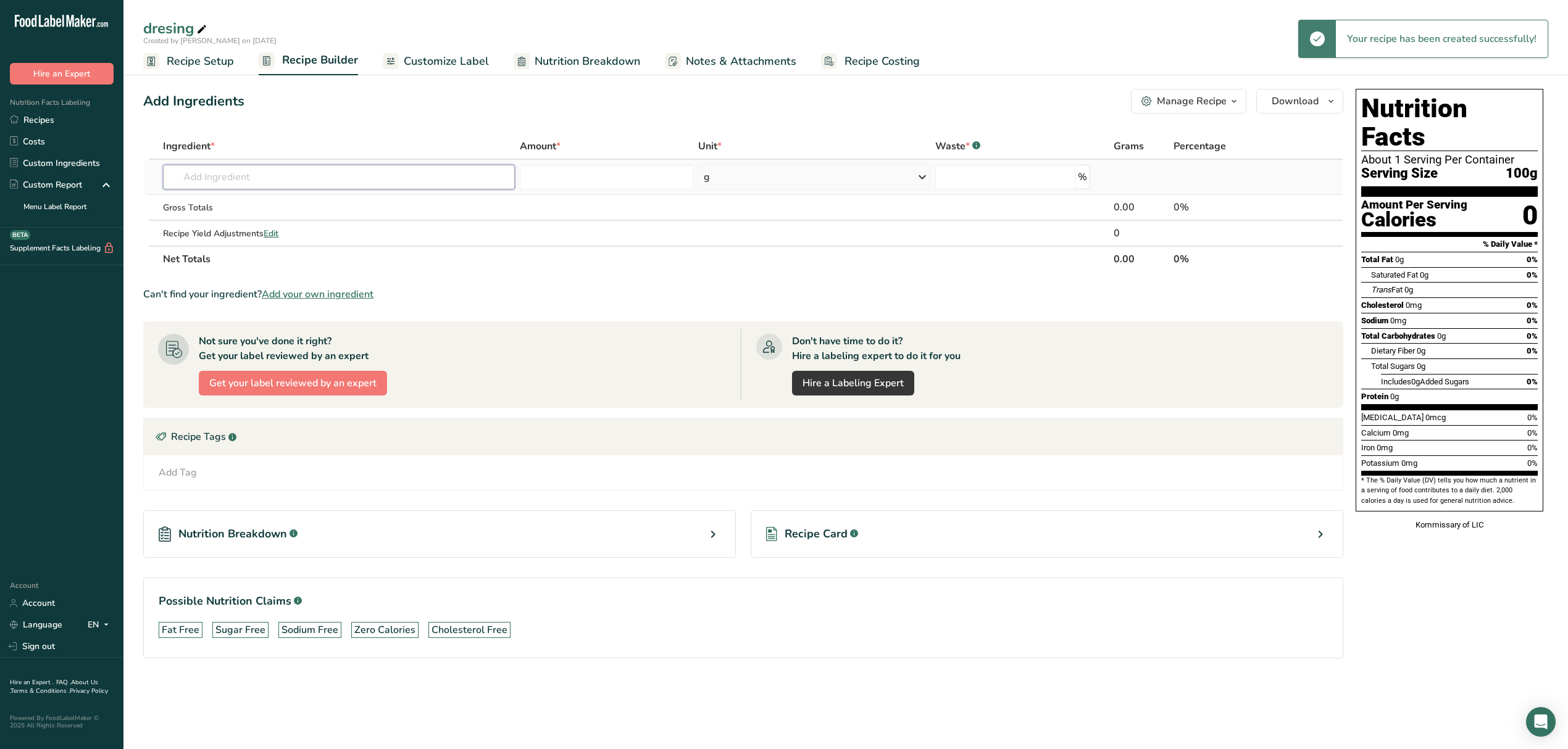
click at [284, 177] on input "text" at bounding box center [339, 177] width 351 height 25
type input "circus"
click at [273, 203] on p "CIRCUS Deluxe Dressing" at bounding box center [228, 202] width 109 height 13
type input "CIRCUS Deluxe Dressing"
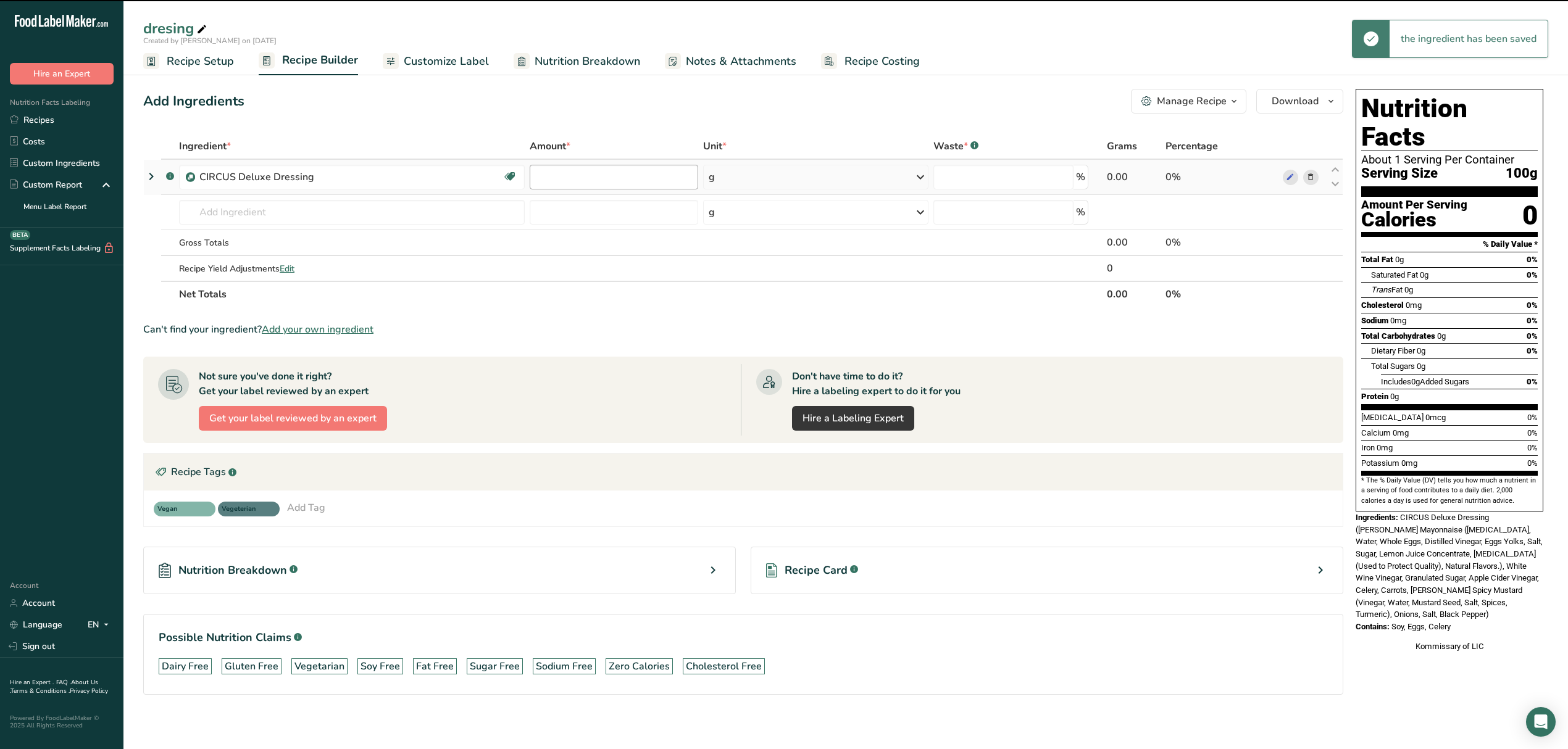
type input "0"
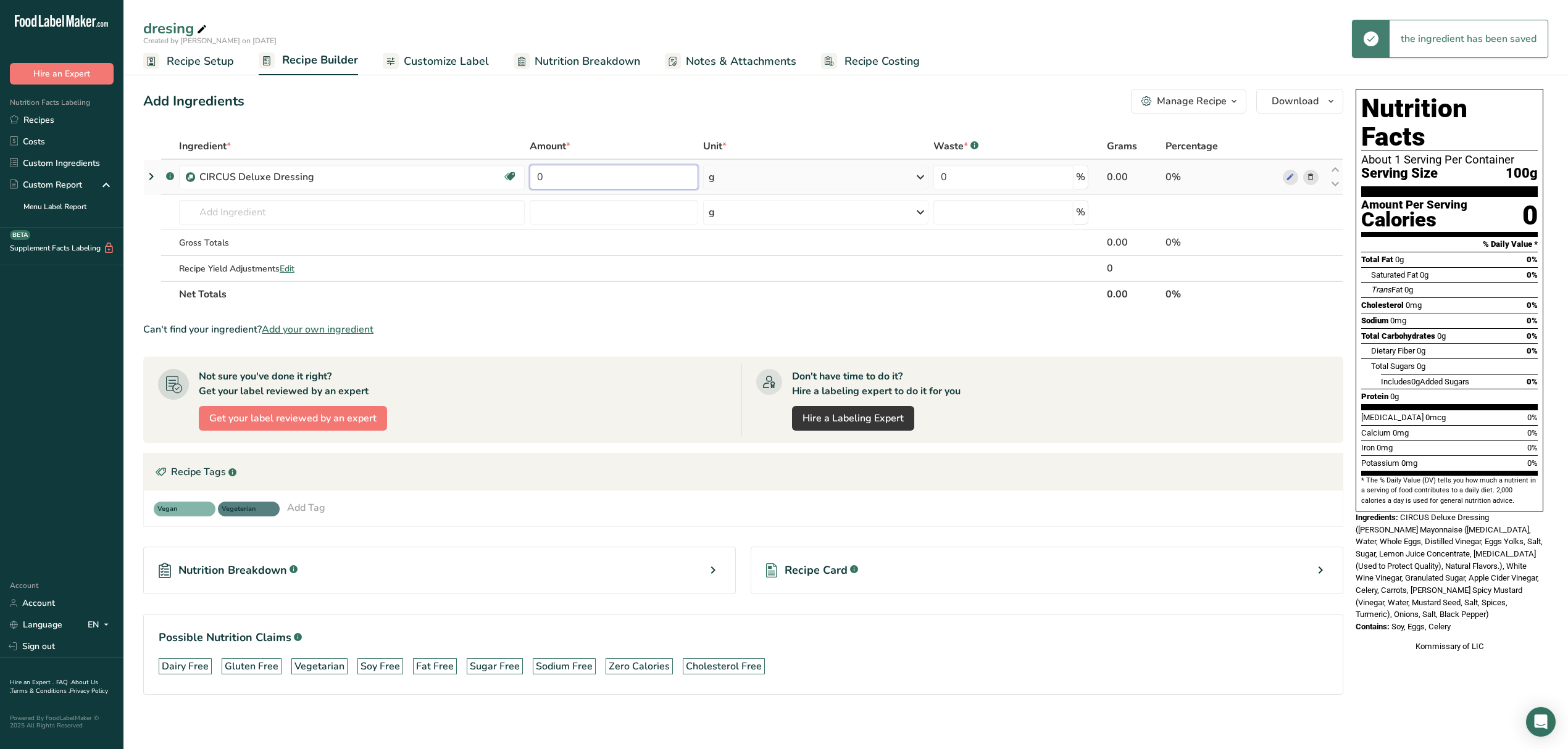
click at [632, 182] on input "0" at bounding box center [614, 177] width 169 height 25
type input "100"
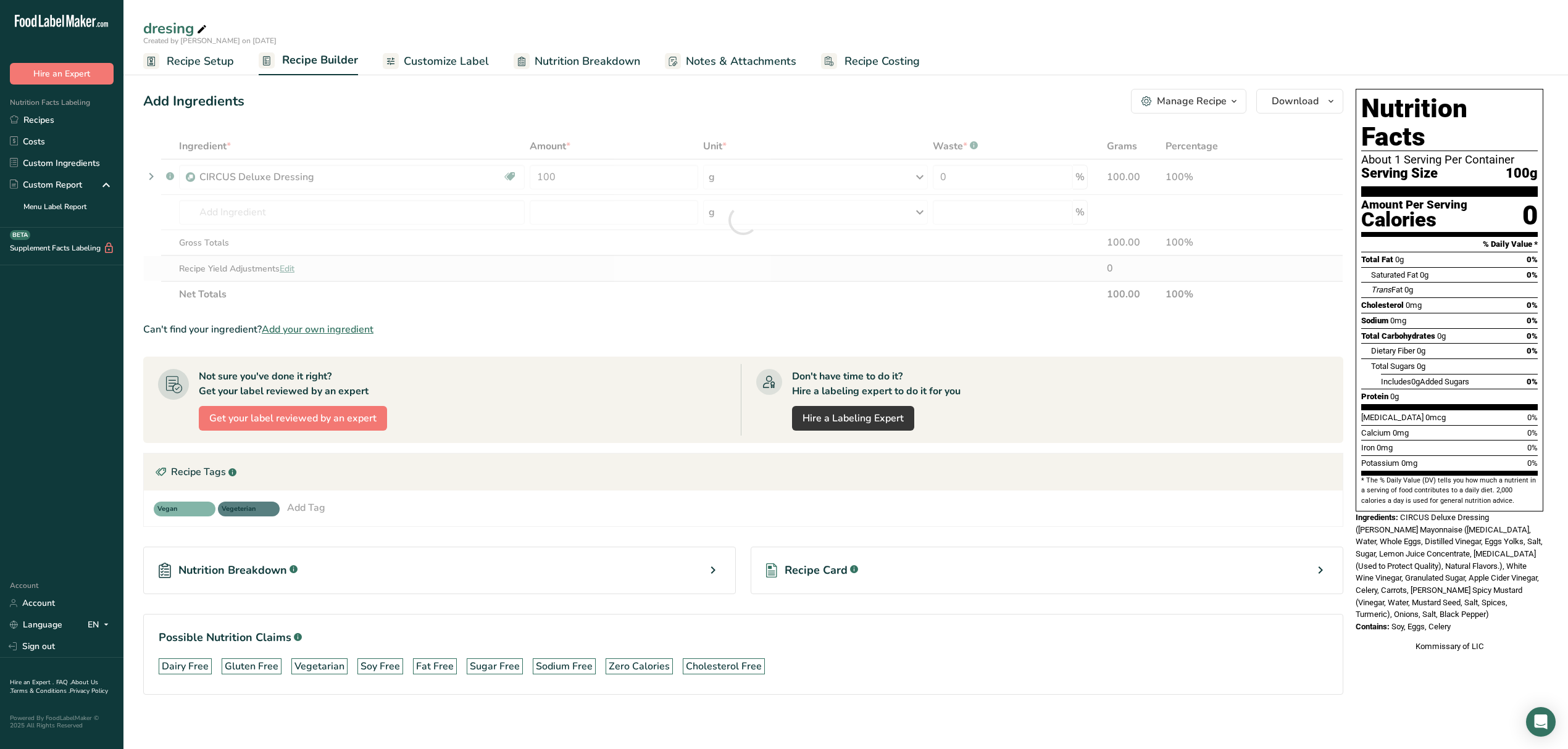
click at [884, 258] on div "Ingredient * Amount * Unit * Waste * .a-a{fill:#347362;}.b-a{fill:#fff;} Grams …" at bounding box center [743, 220] width 1200 height 174
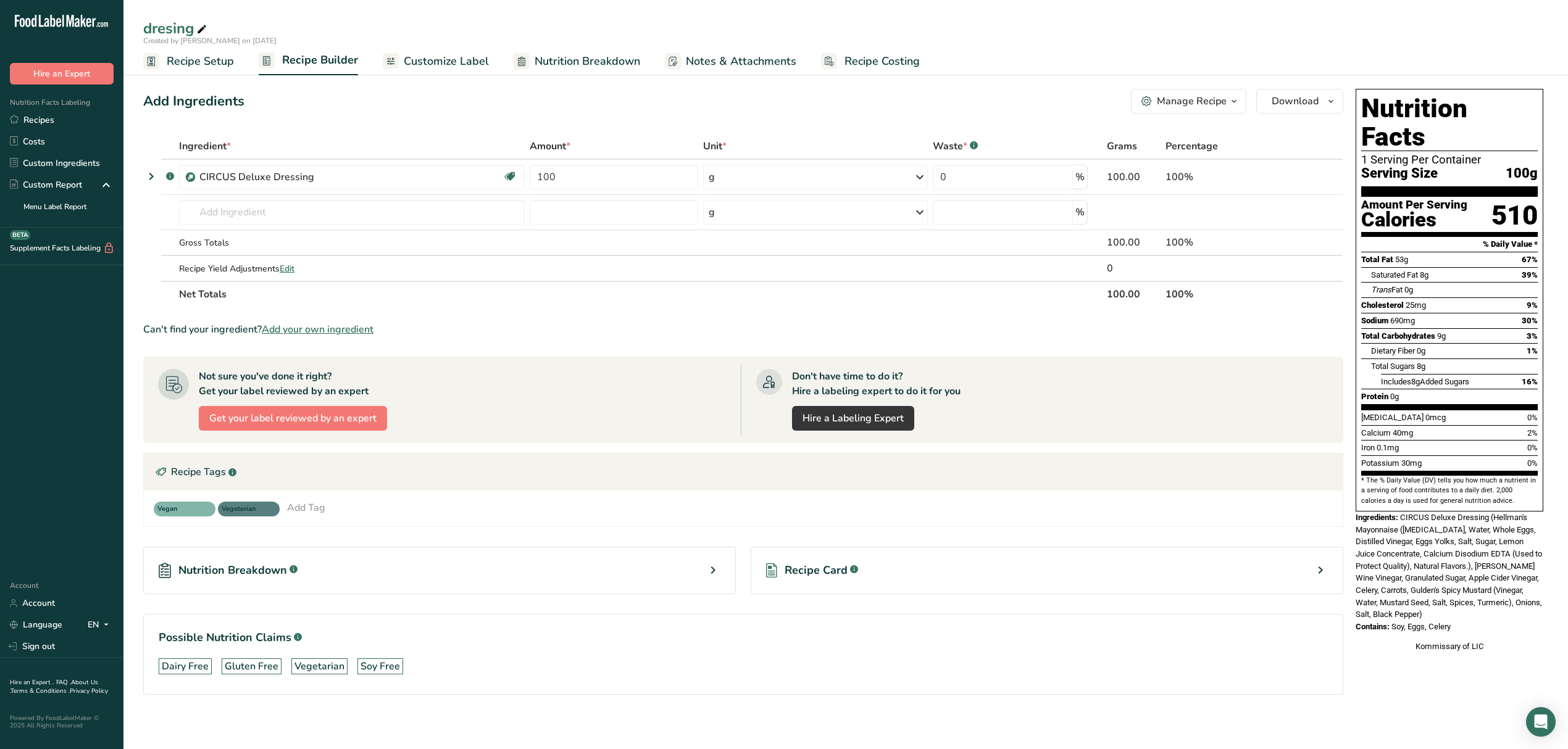
click at [413, 60] on span "Customize Label" at bounding box center [446, 61] width 85 height 17
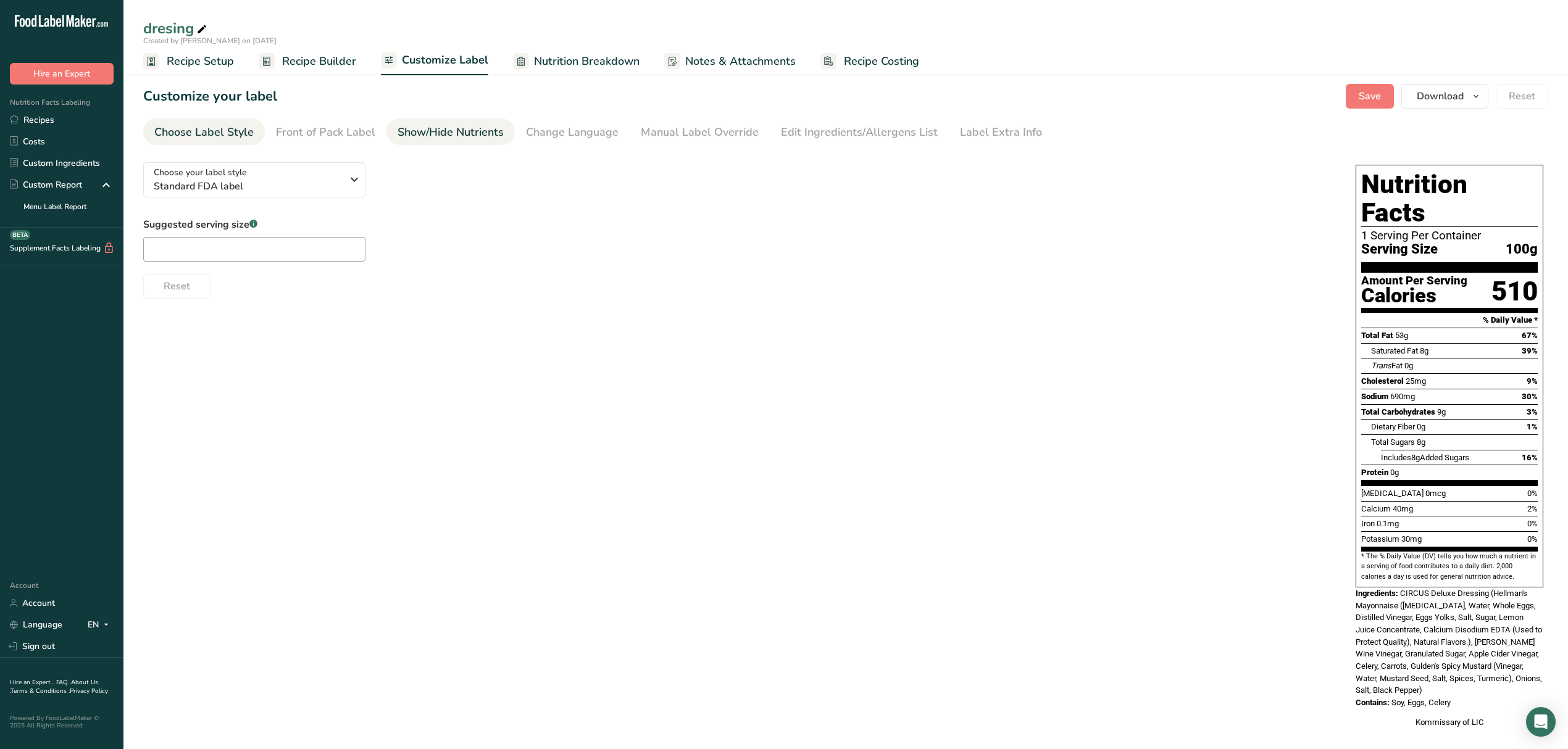
click at [411, 132] on div "Show/Hide Nutrients" at bounding box center [450, 132] width 106 height 17
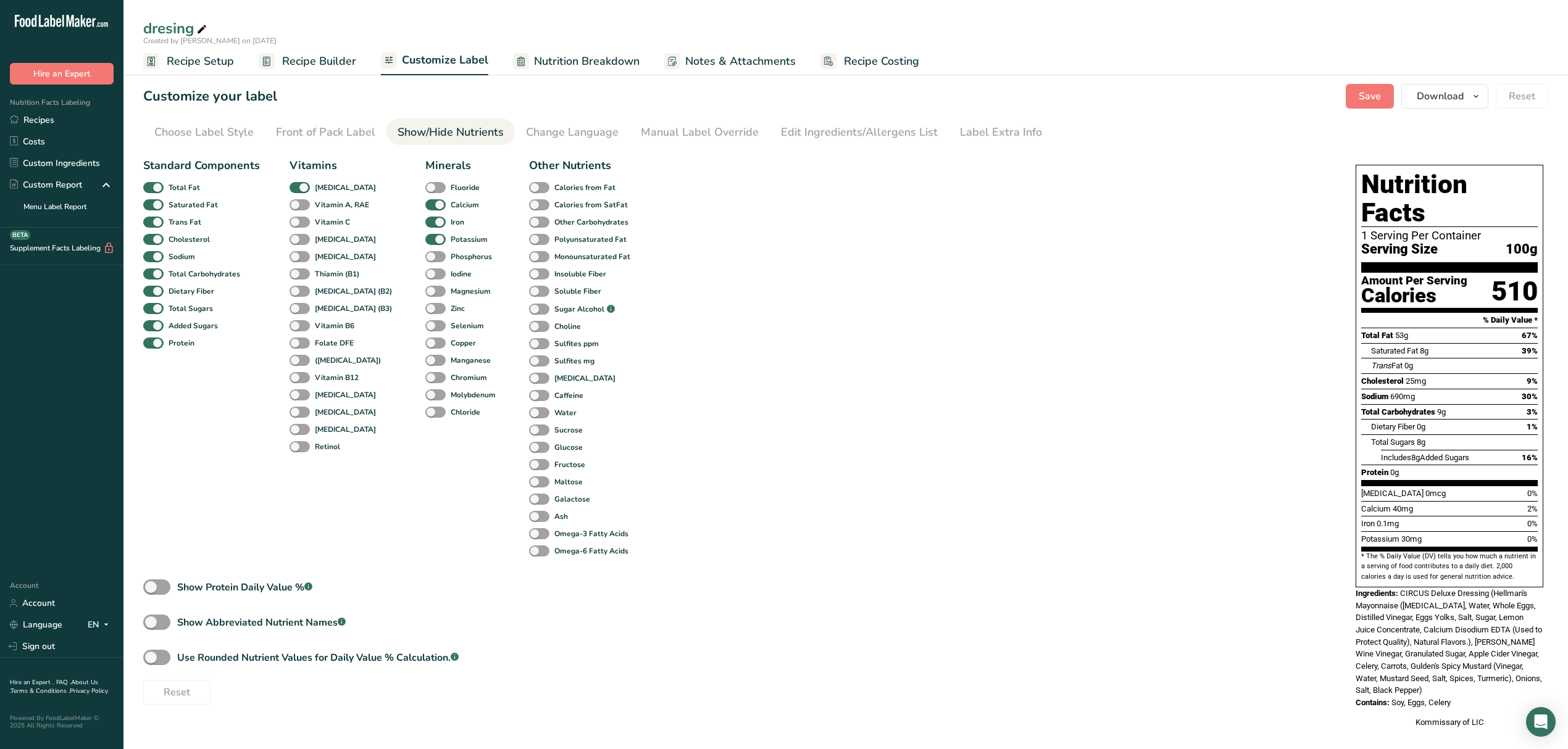
click at [411, 132] on div "Show/Hide Nutrients" at bounding box center [450, 132] width 106 height 17
click at [988, 135] on div "Label Extra Info" at bounding box center [1002, 132] width 82 height 17
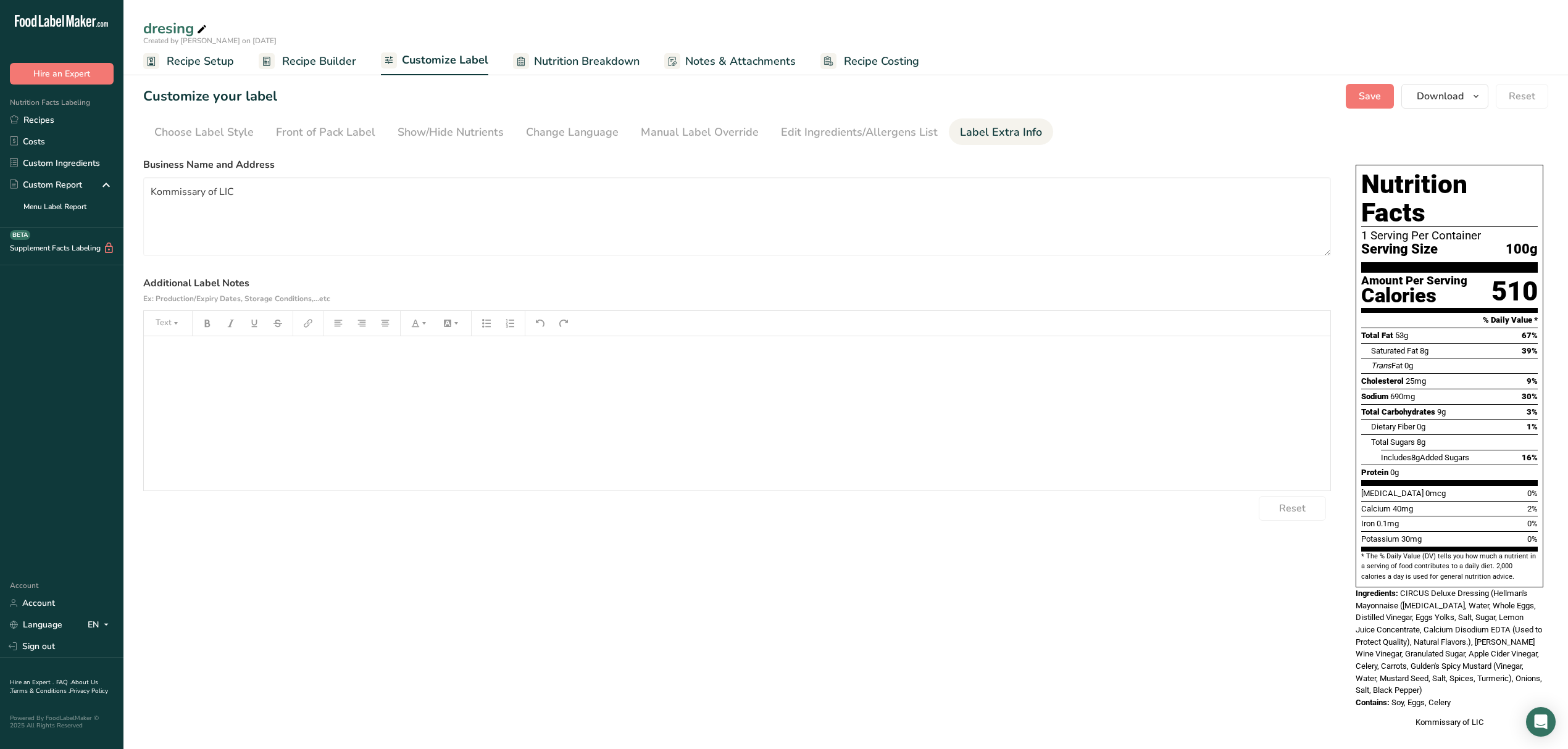
click at [240, 353] on p "﻿" at bounding box center [737, 353] width 1175 height 15
drag, startPoint x: 290, startPoint y: 369, endPoint x: 136, endPoint y: 346, distance: 155.7
click at [136, 346] on section "Customize your label Save Download Choose what to show on your downloaded label…" at bounding box center [846, 412] width 1445 height 696
click at [216, 430] on div "sdfvdsscdcdcf" at bounding box center [737, 413] width 1187 height 155
drag, startPoint x: 247, startPoint y: 344, endPoint x: 10, endPoint y: 334, distance: 237.2
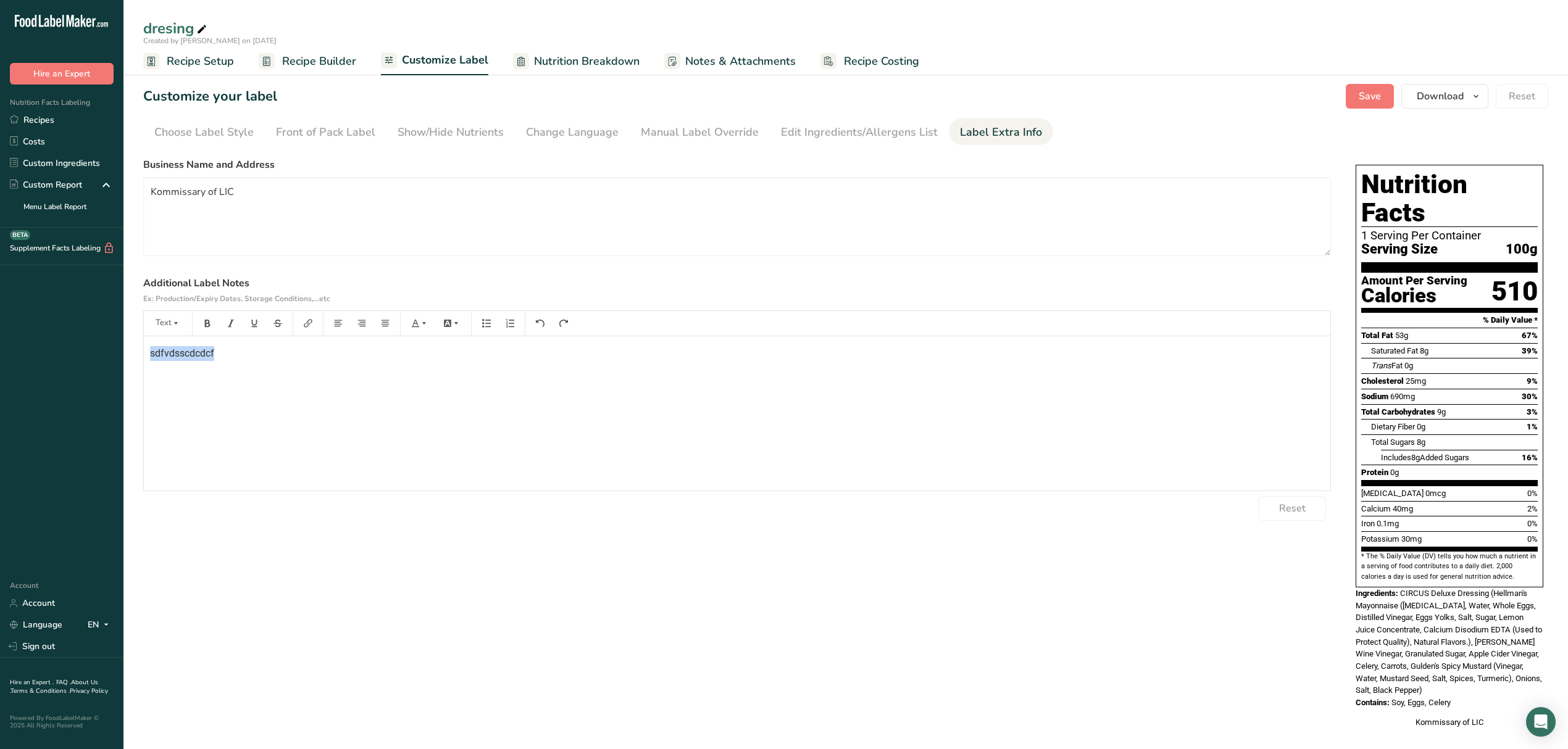
click at [10, 334] on div ".a-20{fill:#fff;} Hire an Expert Nutrition Facts Labeling Recipes Costs Custom …" at bounding box center [784, 380] width 1568 height 760
drag, startPoint x: 284, startPoint y: 377, endPoint x: 5, endPoint y: 365, distance: 279.3
click at [5, 365] on div ".a-20{fill:#fff;} Hire an Expert Nutrition Facts Labeling Recipes Costs Custom …" at bounding box center [784, 380] width 1568 height 760
click at [366, 127] on div "Front of Pack Label" at bounding box center [325, 132] width 99 height 17
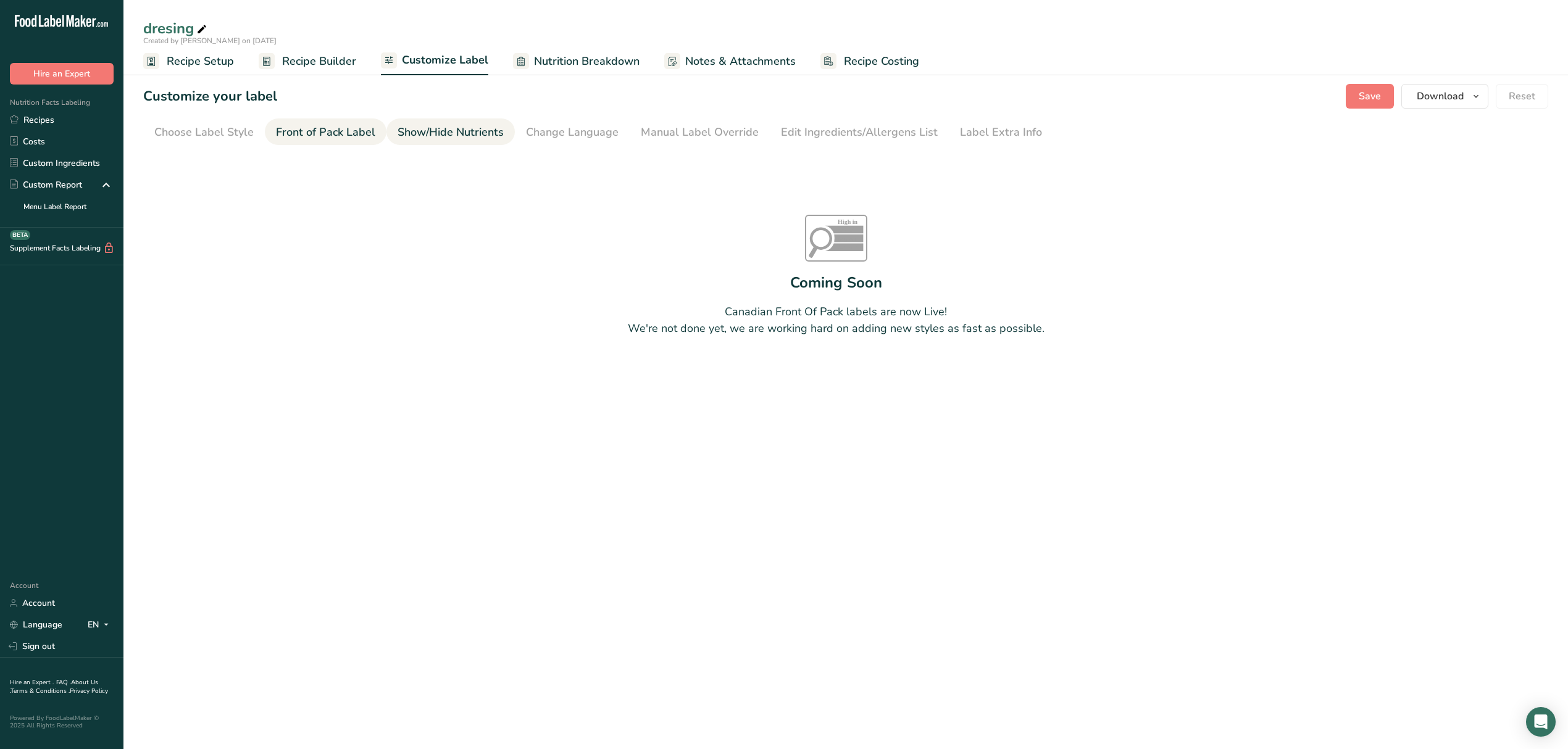
click at [445, 121] on link "Show/Hide Nutrients" at bounding box center [450, 132] width 106 height 28
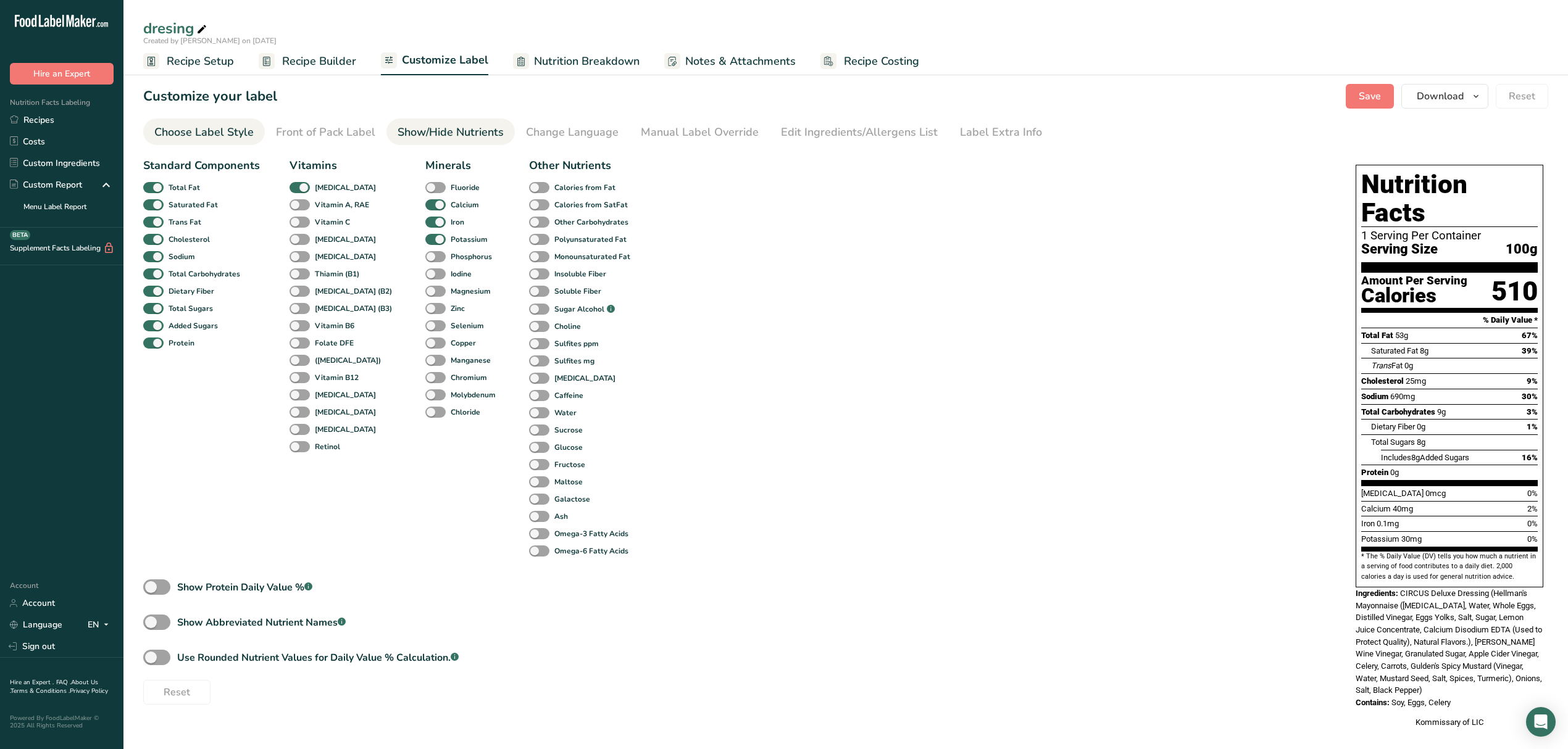
click at [232, 136] on div "Choose Label Style" at bounding box center [204, 132] width 99 height 17
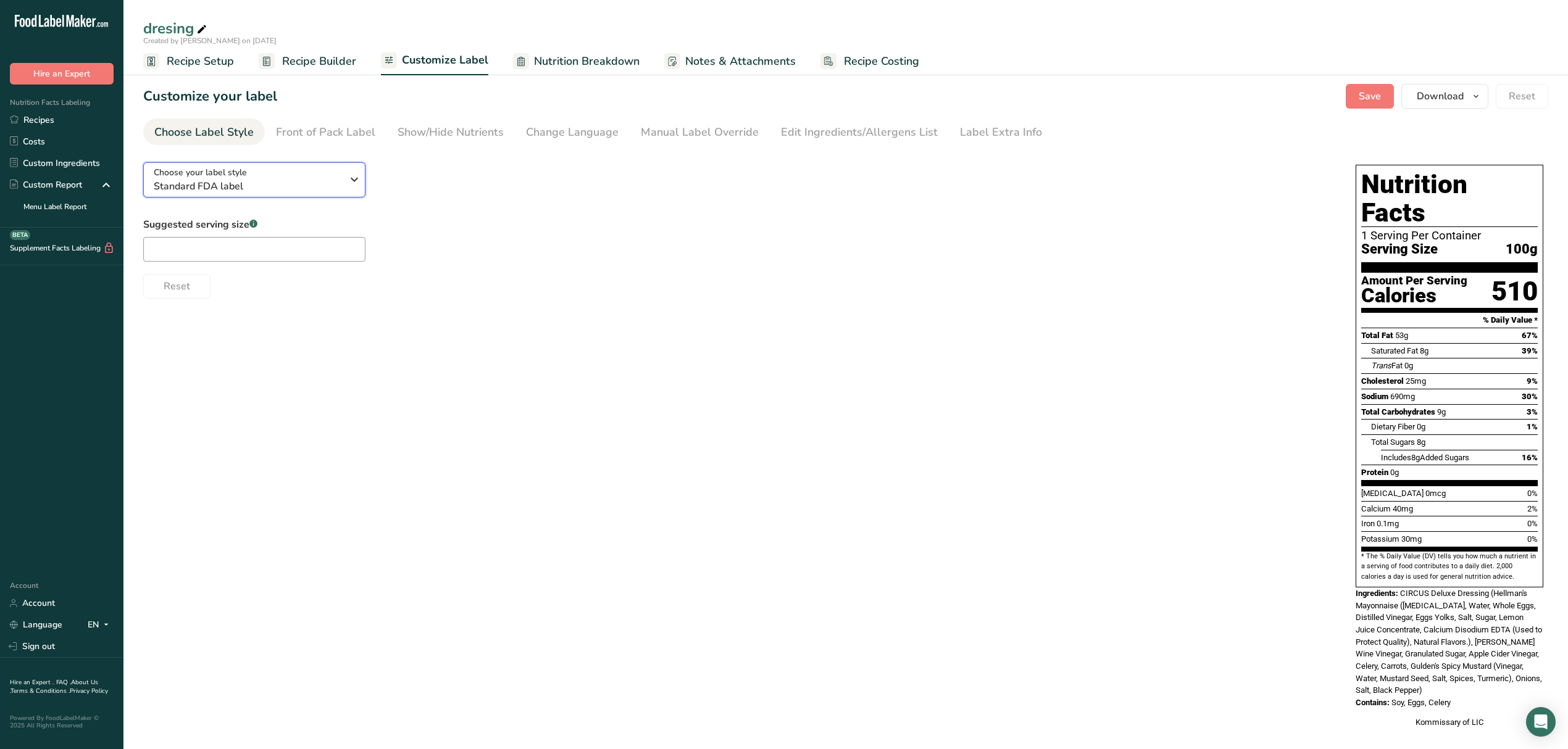
click at [252, 176] on div "Choose your label style Standard FDA label" at bounding box center [247, 179] width 188 height 28
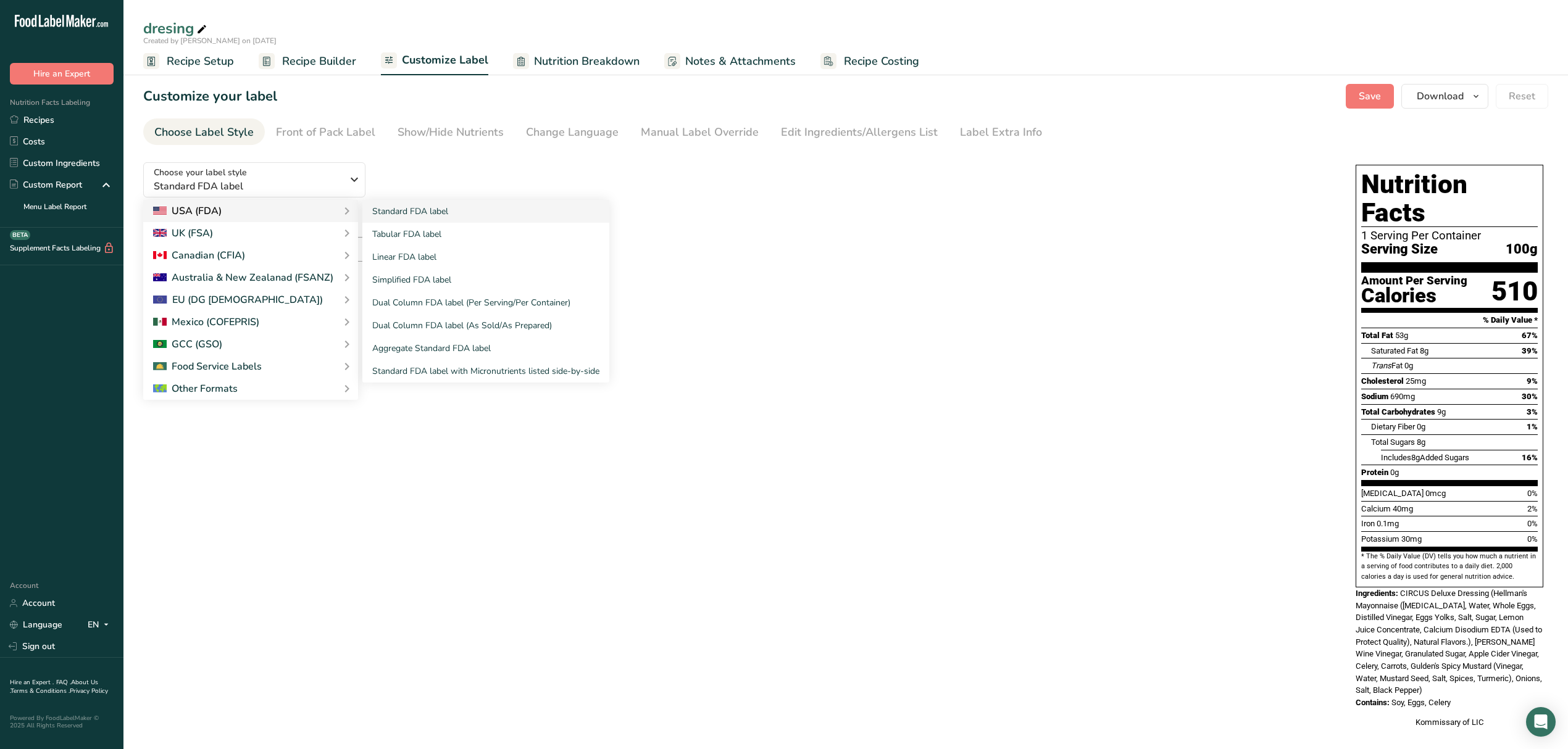
click at [262, 202] on div "USA (FDA)" at bounding box center [251, 211] width 215 height 22
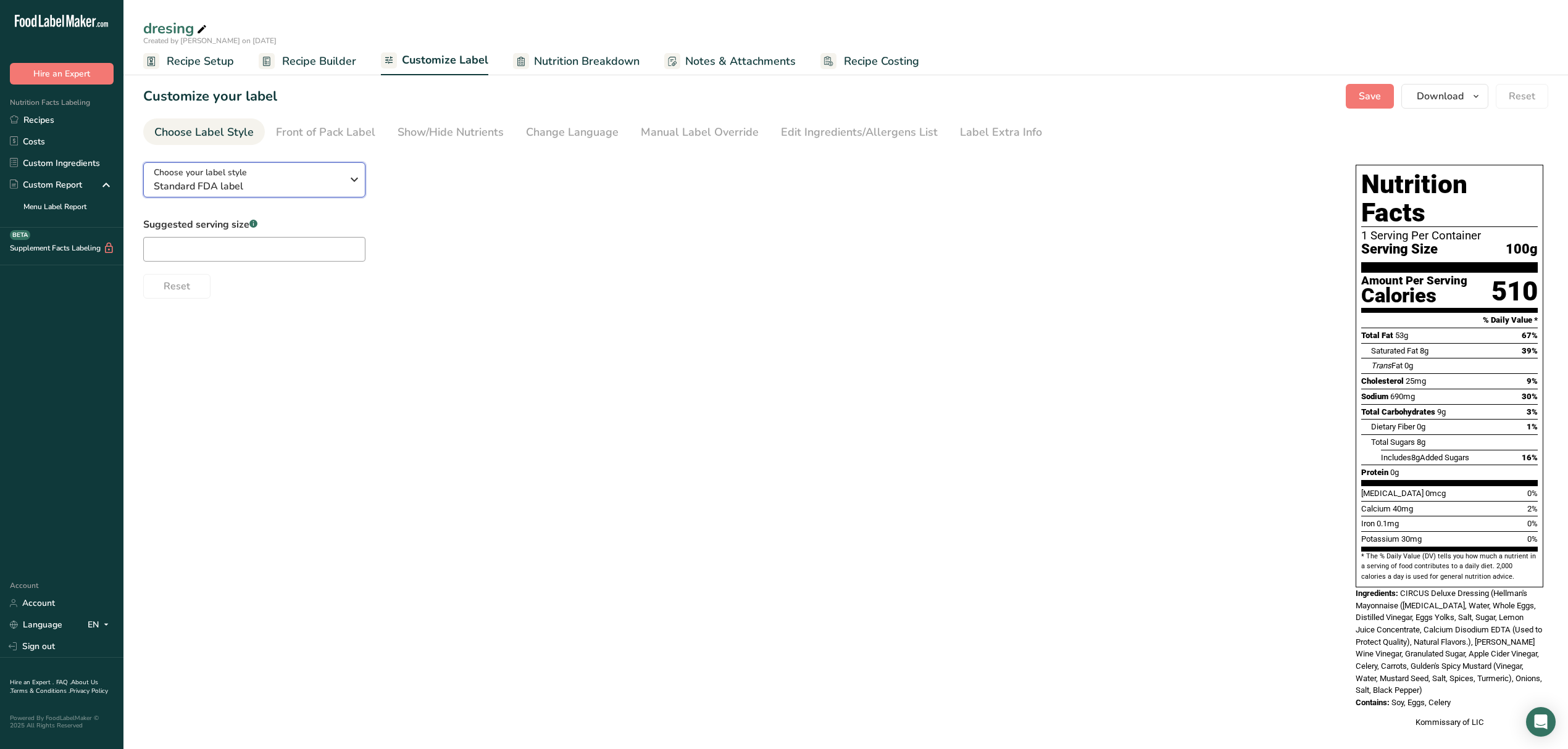
click at [275, 183] on span "Standard FDA label" at bounding box center [247, 186] width 188 height 15
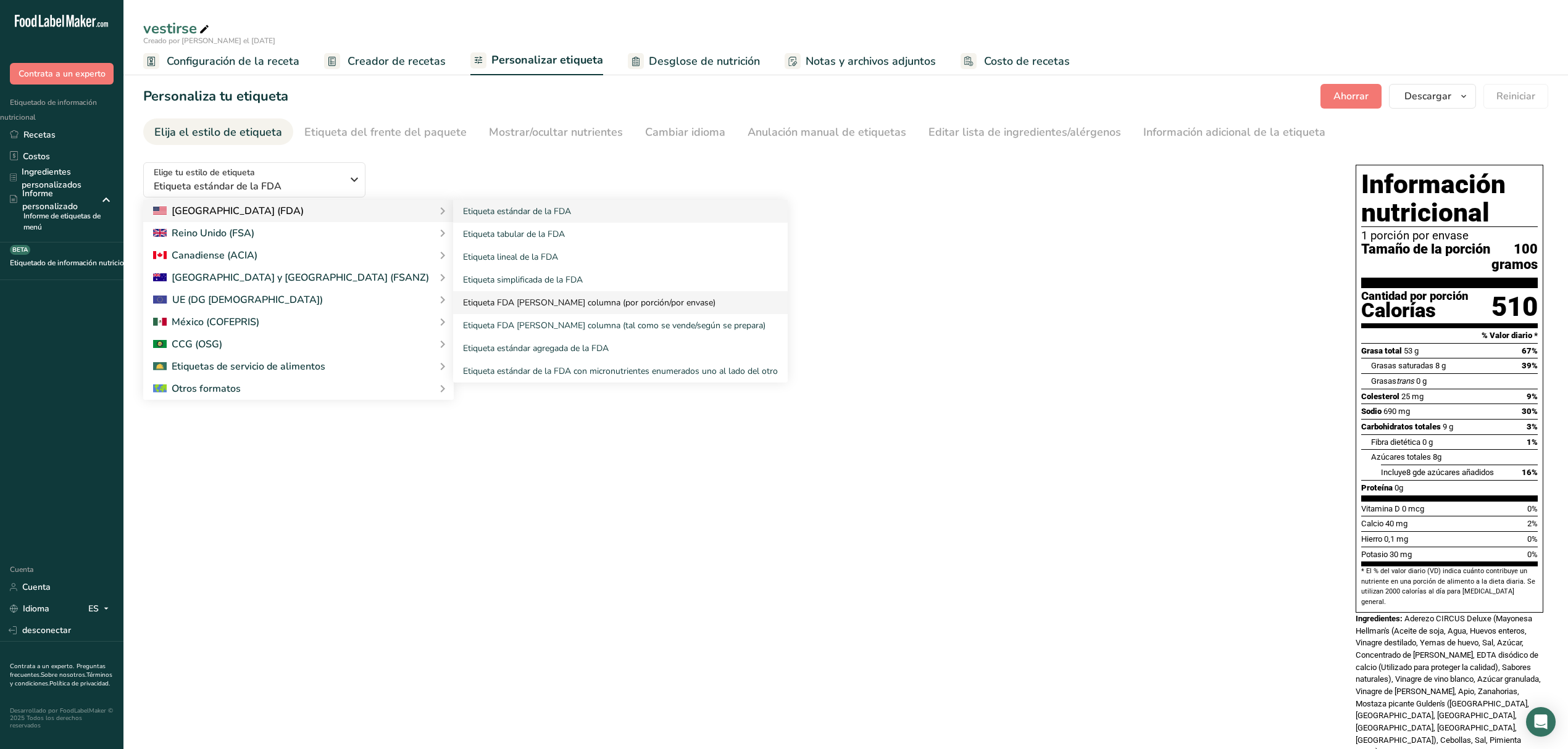
click at [579, 304] on font "Etiqueta FDA de doble columna (por porción/por envase)" at bounding box center [589, 302] width 252 height 12
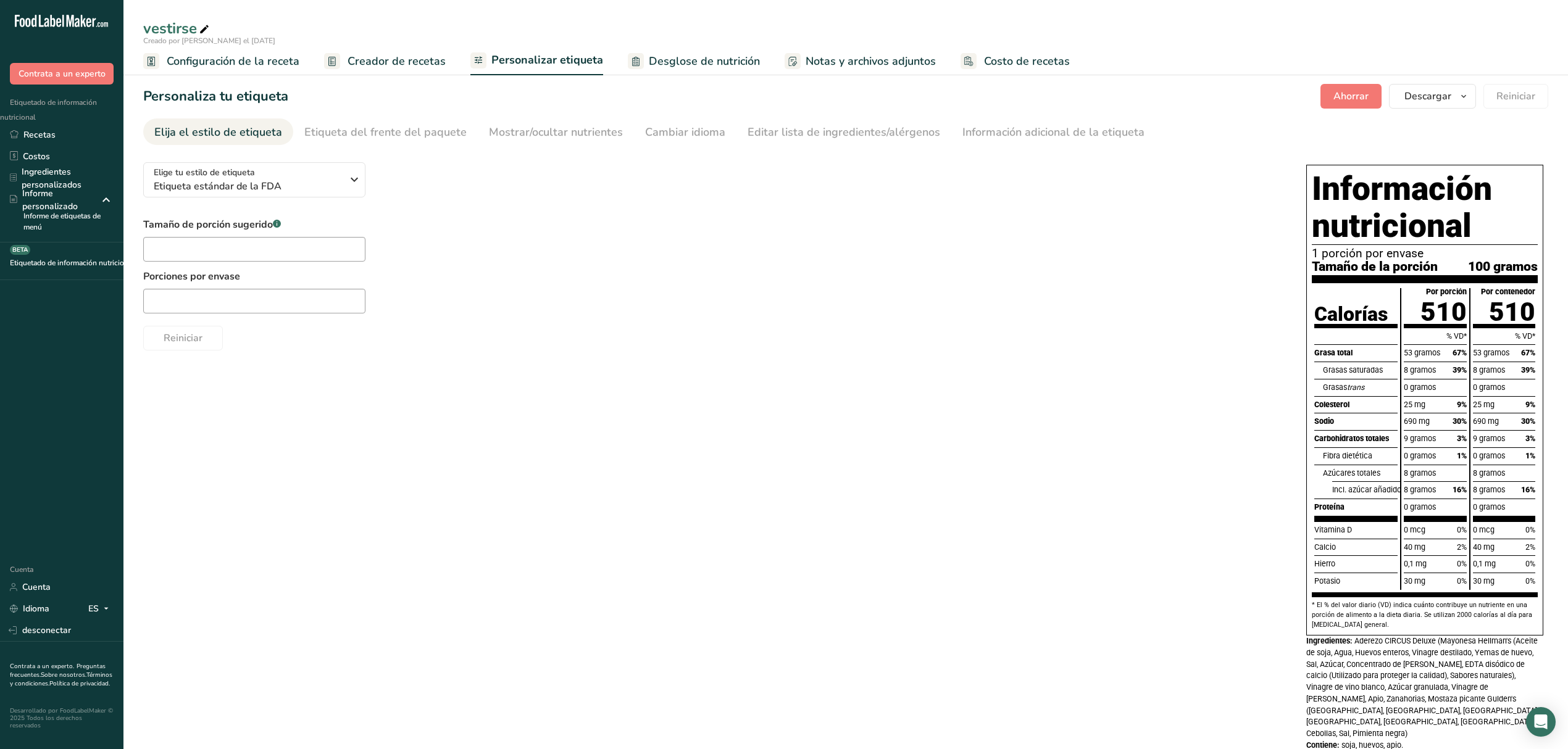
click at [313, 235] on div "Tamaño de porción sugerido .a-a{fill:#347362;}.b-a{fill:#fff;}" at bounding box center [255, 239] width 222 height 44
click at [313, 239] on input "text" at bounding box center [255, 249] width 222 height 25
type input "15 ml"
click at [344, 304] on input "text" at bounding box center [255, 300] width 222 height 25
type input "1261.80"
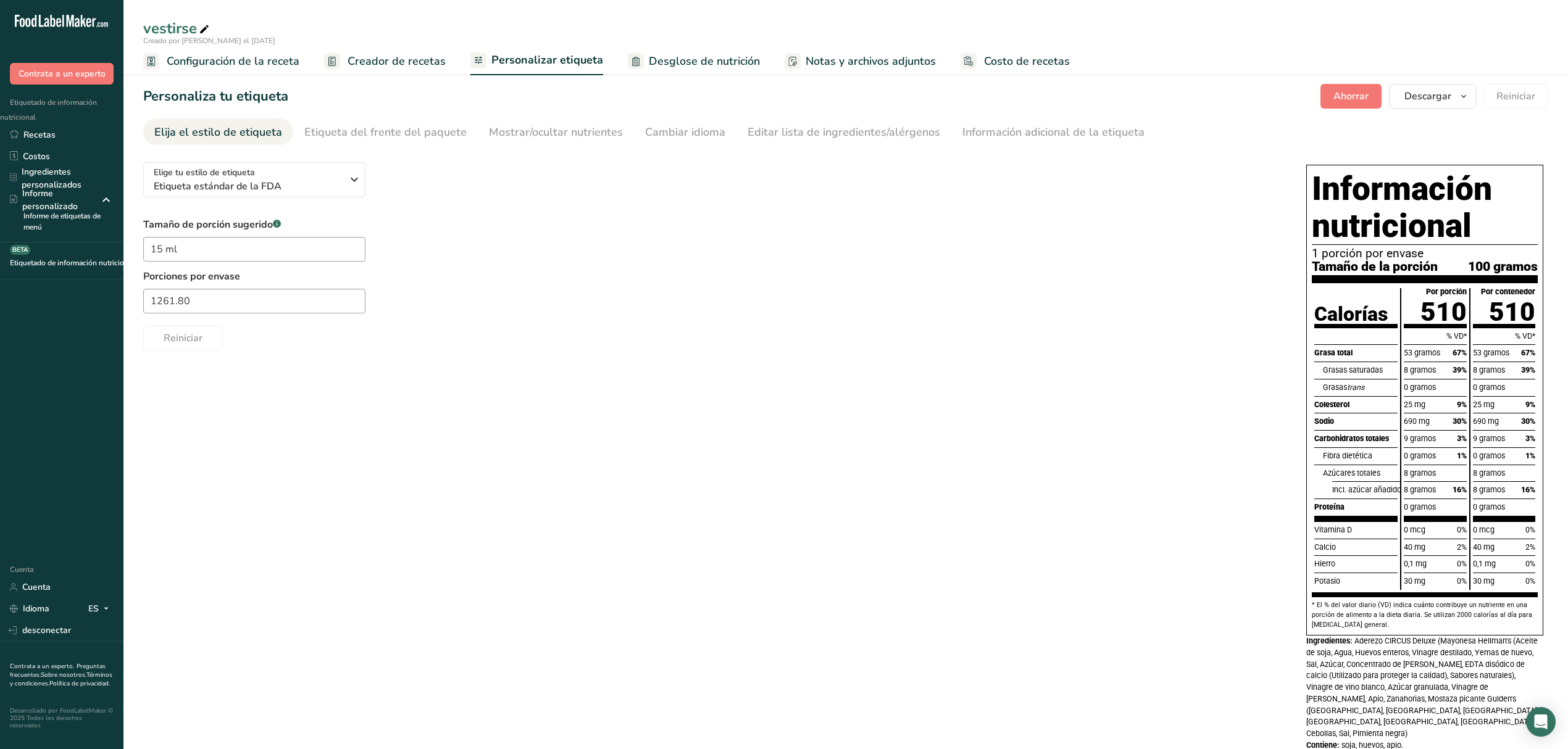
click at [347, 371] on div "Elige tu estilo de etiqueta Etiqueta estándar de la FDA Estados Unidos (FDA) Et…" at bounding box center [846, 467] width 1405 height 630
click at [1352, 97] on font "Ahorrar" at bounding box center [1351, 96] width 35 height 13
drag, startPoint x: 371, startPoint y: 60, endPoint x: 638, endPoint y: 122, distance: 274.1
click at [374, 60] on font "Creador de recetas" at bounding box center [397, 61] width 98 height 15
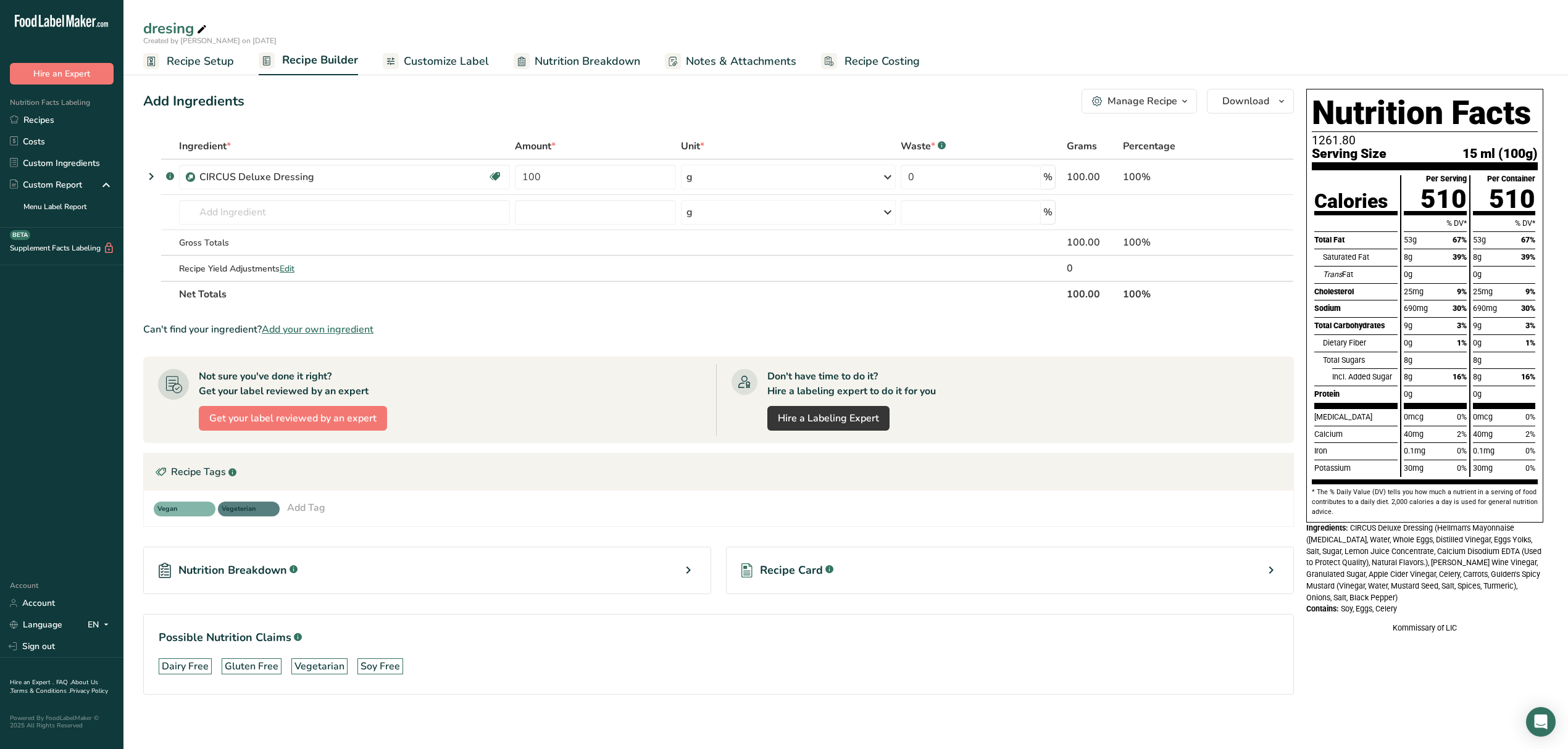
click at [1414, 581] on div "Ingredients: CIRCUS Deluxe Dressing (Hellman's Mayonnaise (Soybean Oil, Water, …" at bounding box center [1424, 563] width 237 height 81
click at [448, 65] on span "Customize Label" at bounding box center [446, 61] width 85 height 17
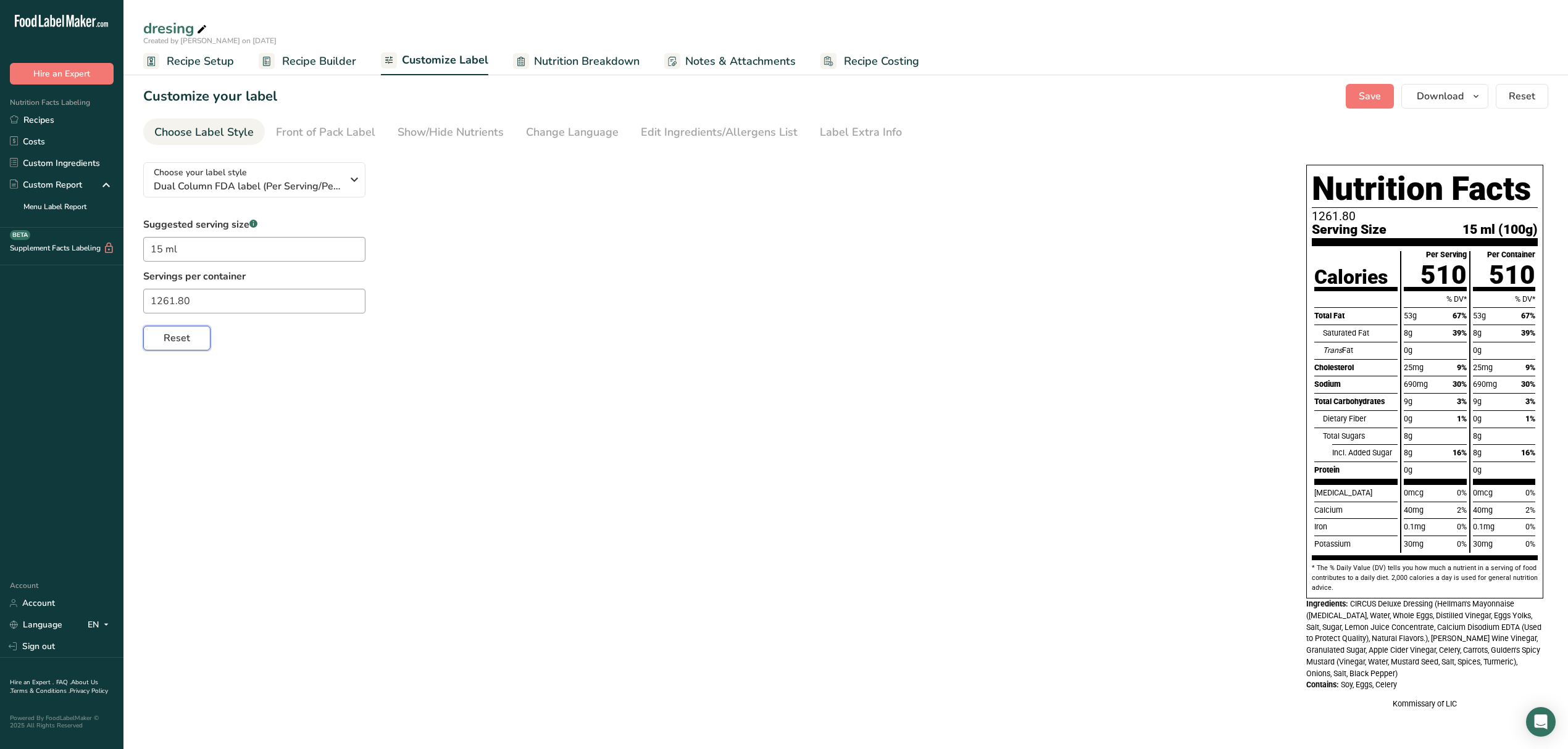
click at [182, 344] on span "Reset" at bounding box center [176, 338] width 26 height 15
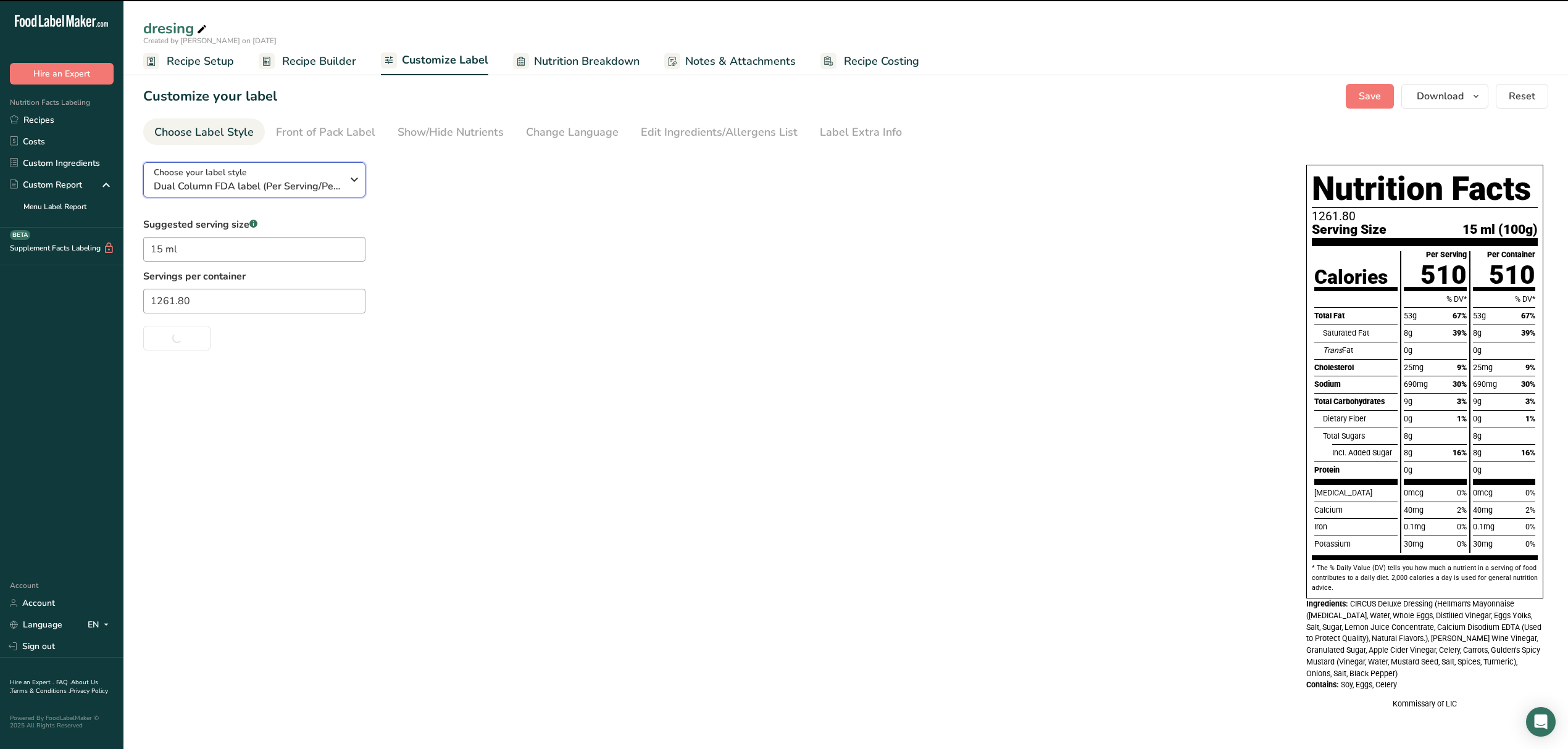
click at [347, 180] on icon "button" at bounding box center [355, 180] width 15 height 22
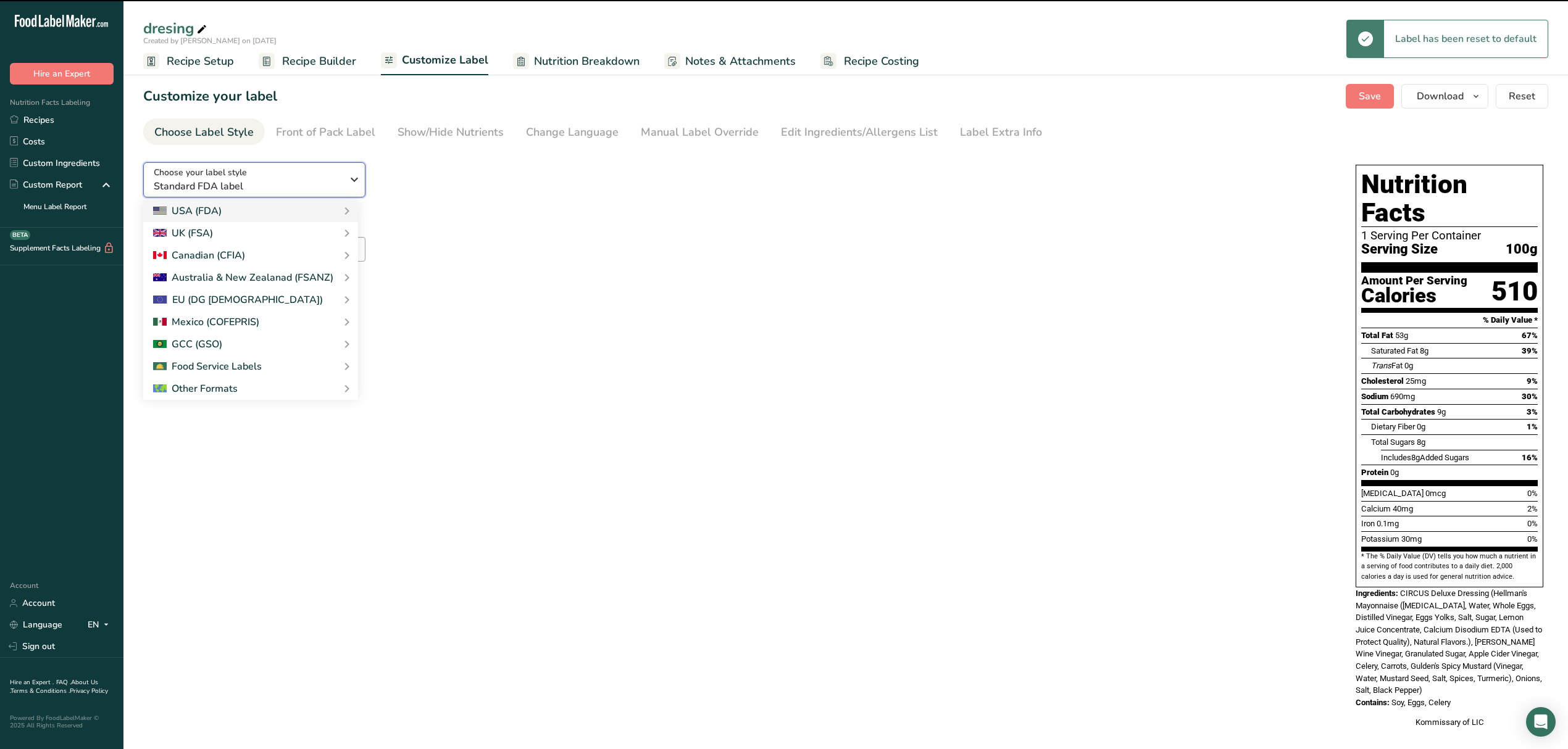
click at [351, 173] on icon "button" at bounding box center [355, 180] width 15 height 22
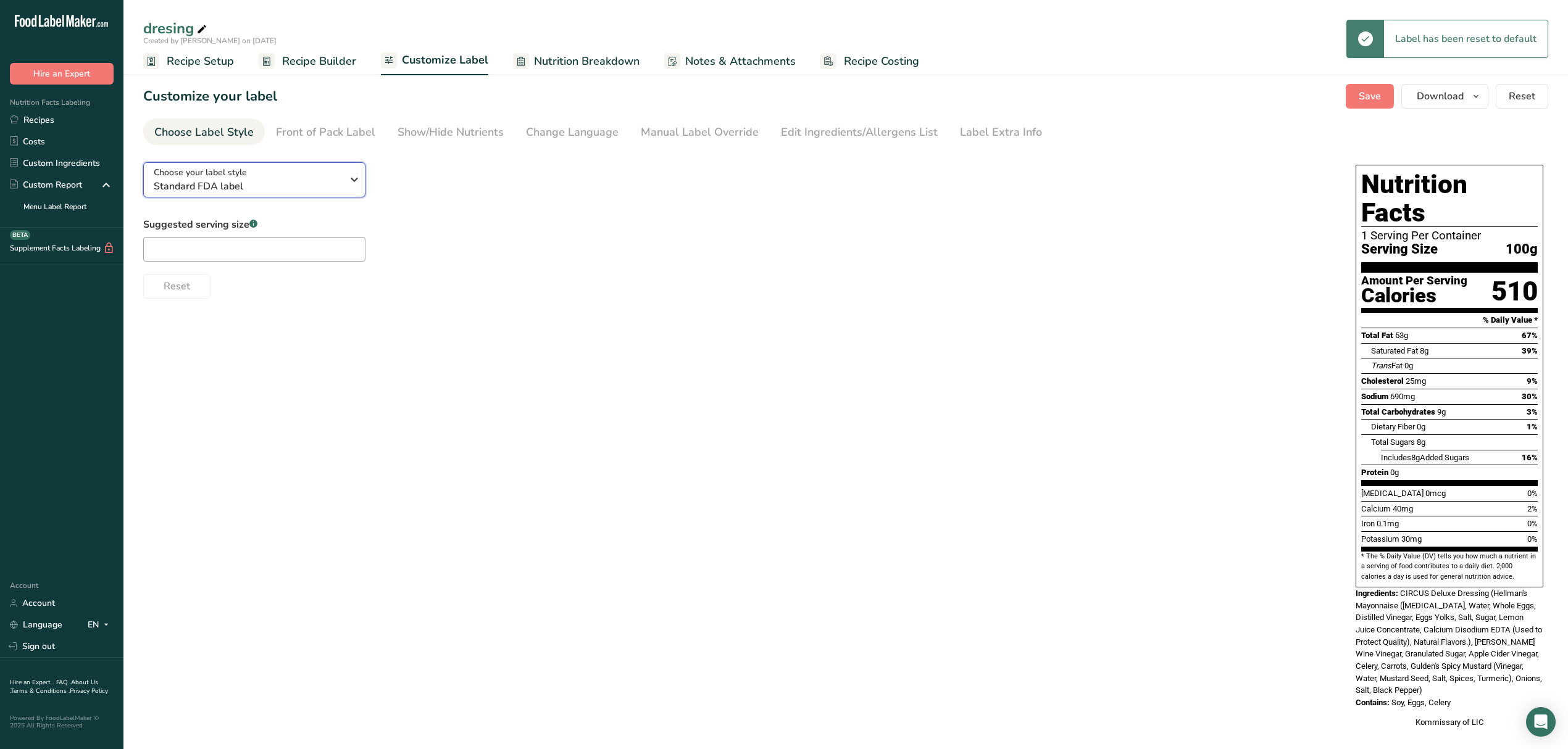
click at [350, 174] on icon "button" at bounding box center [355, 180] width 15 height 22
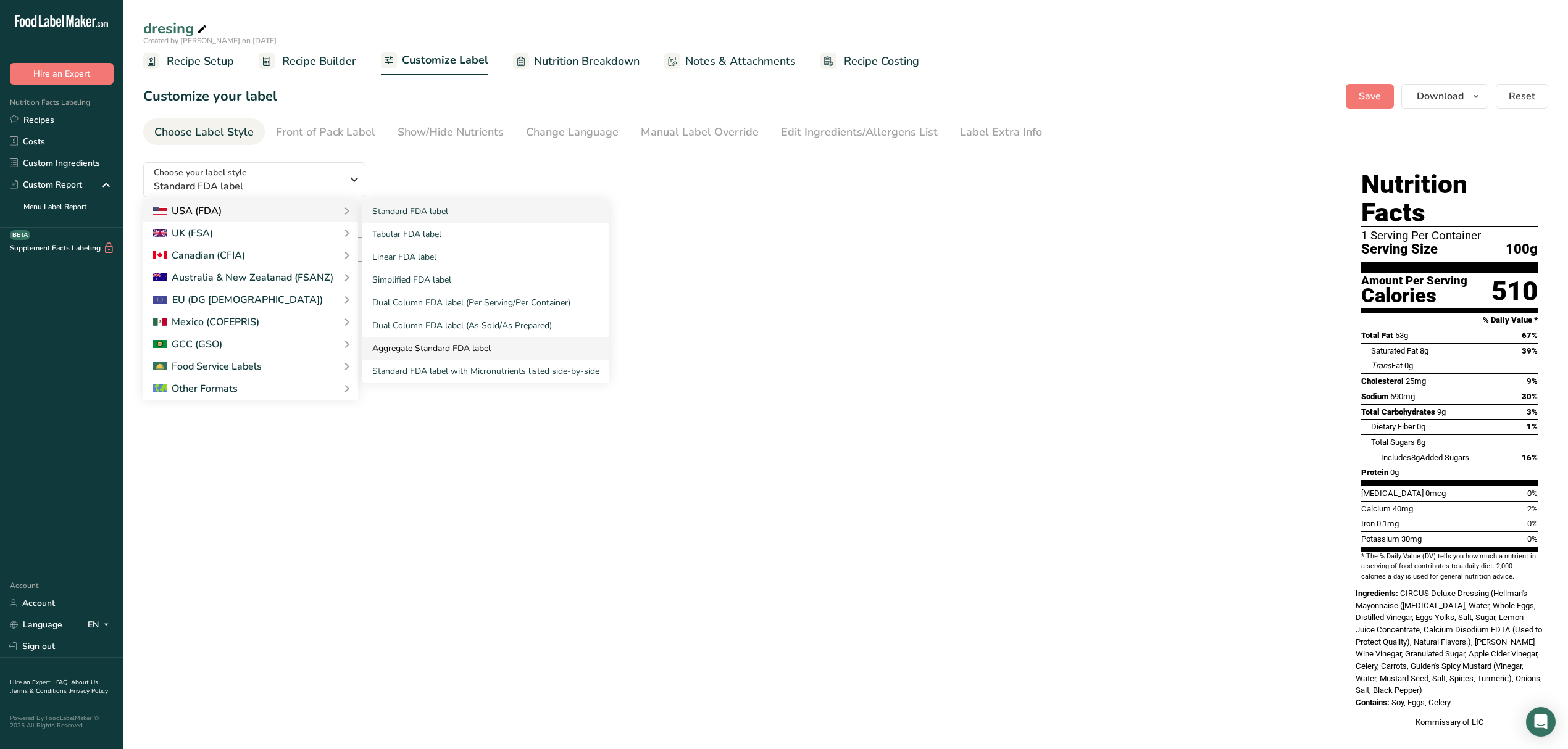
click at [459, 347] on link "Aggregate Standard FDA label" at bounding box center [485, 348] width 247 height 23
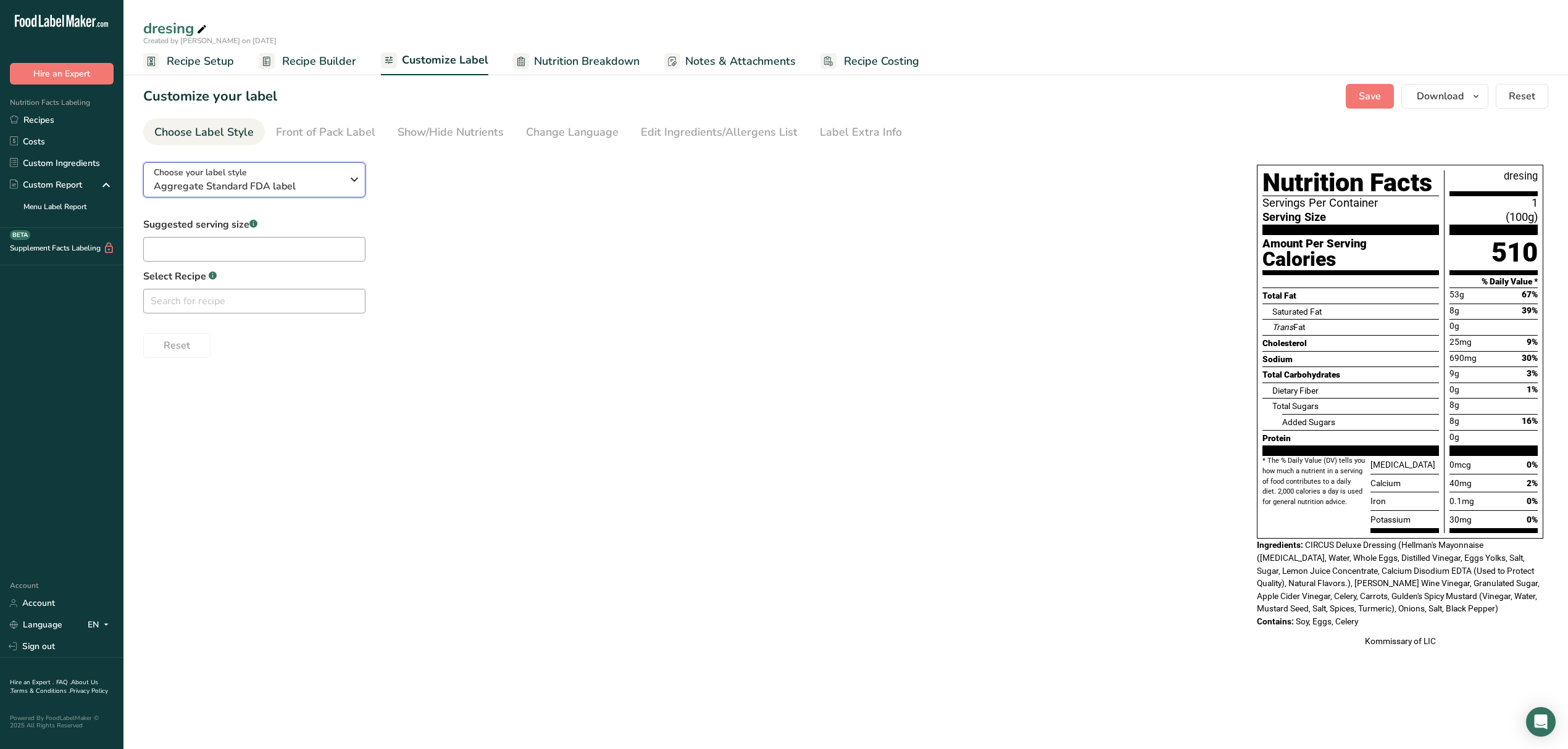
click at [346, 166] on div "Choose your label style Aggregate Standard FDA label" at bounding box center [252, 179] width 197 height 28
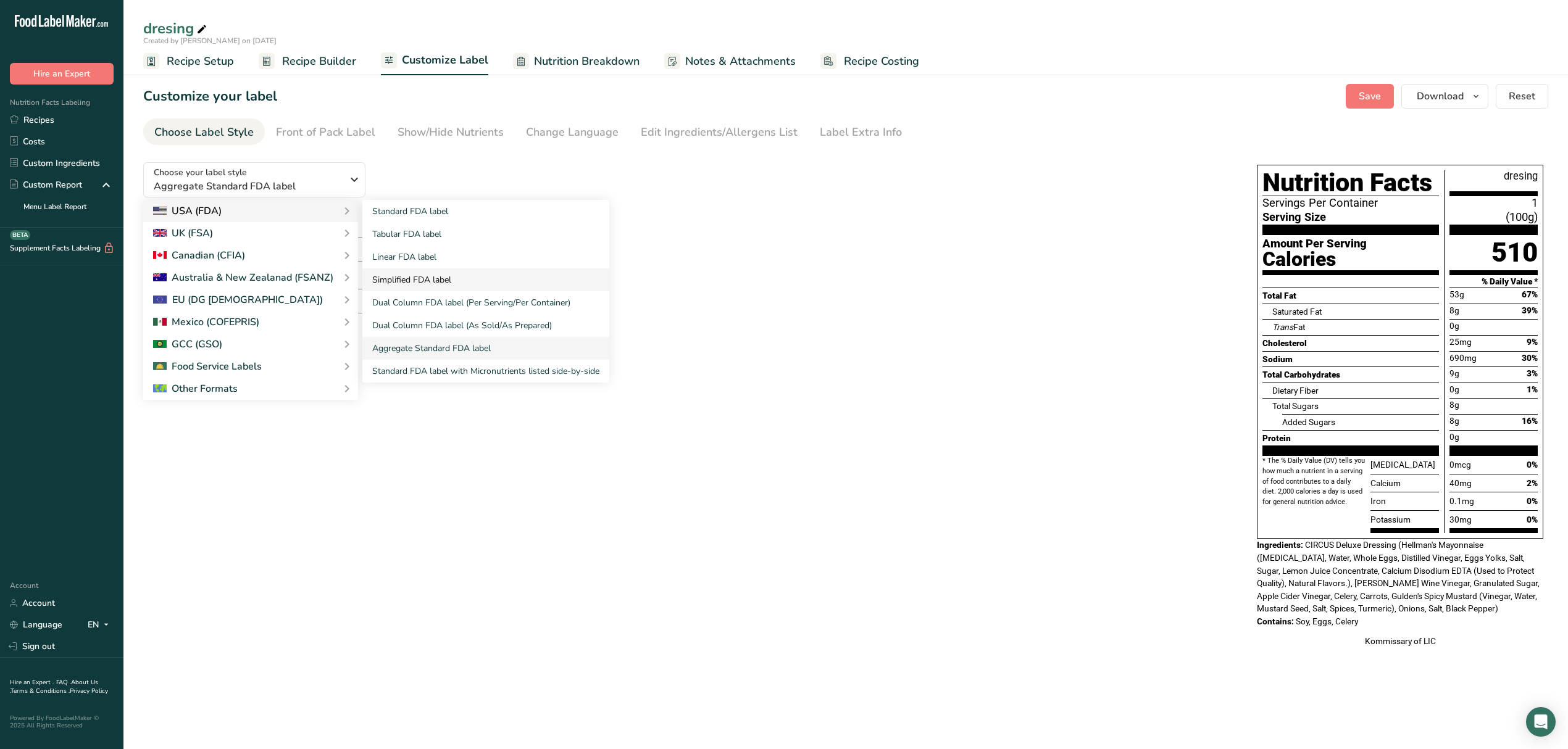
click at [465, 280] on link "Simplified FDA label" at bounding box center [485, 280] width 247 height 23
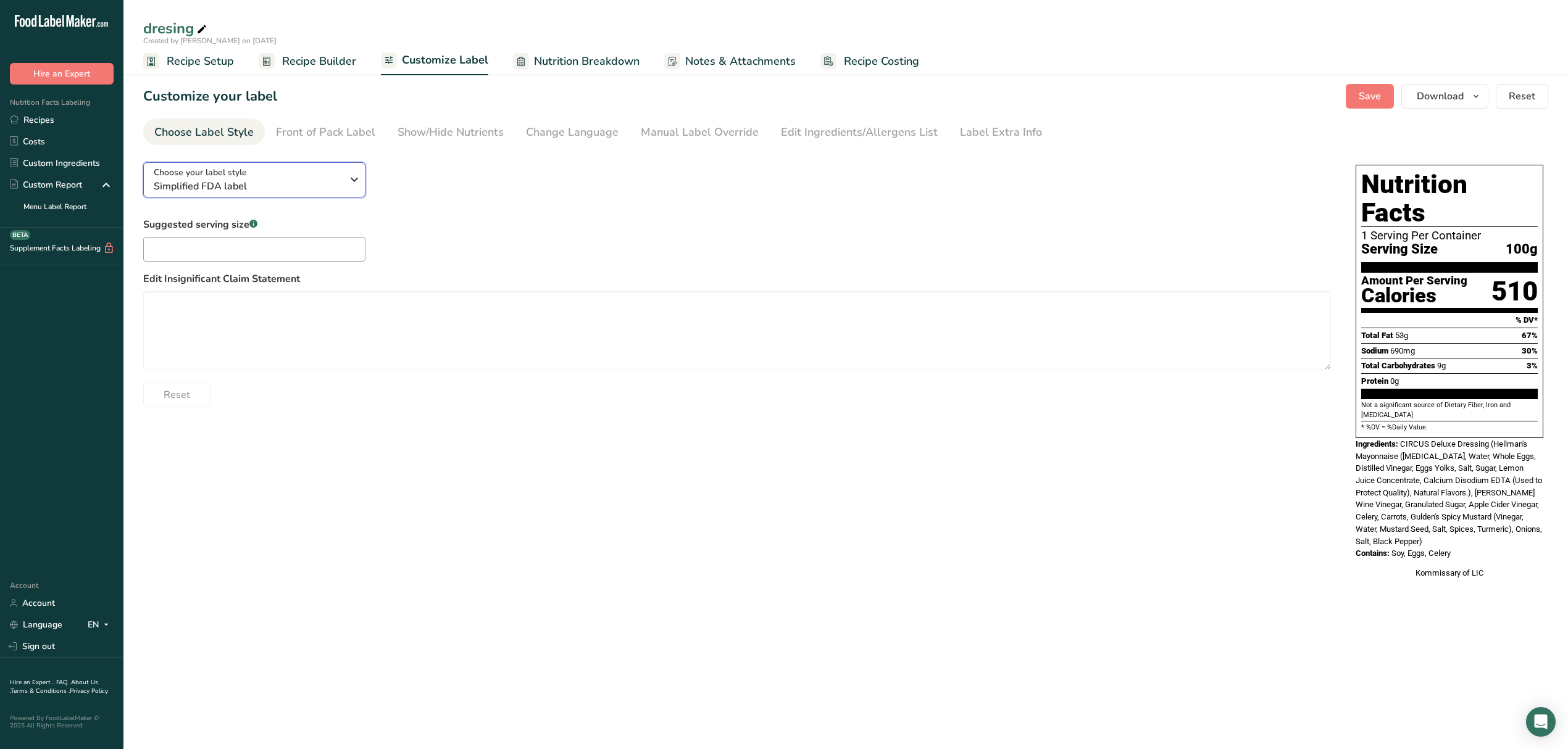
click at [342, 179] on span "Simplified FDA label" at bounding box center [247, 186] width 188 height 15
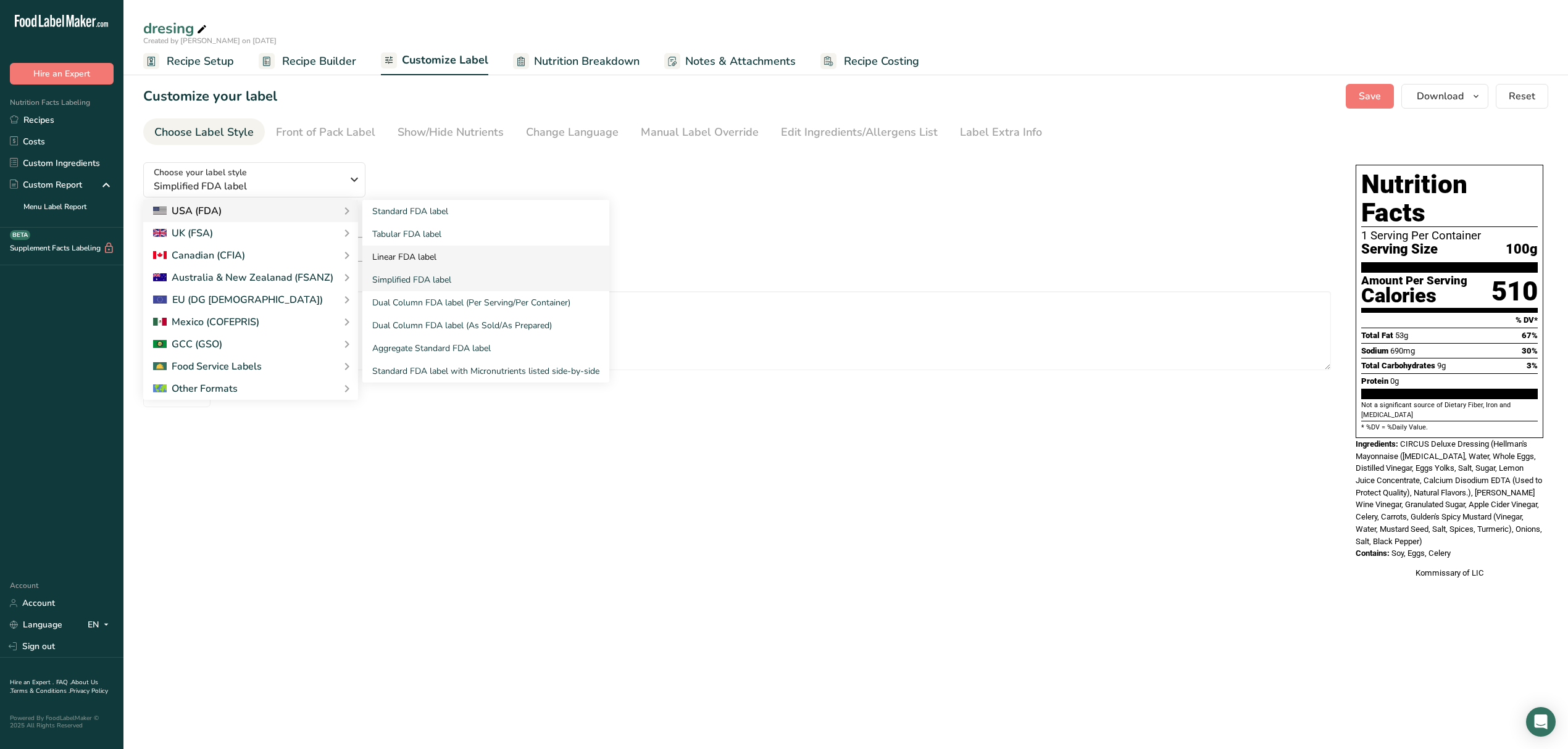
click at [416, 253] on link "Linear FDA label" at bounding box center [485, 257] width 247 height 23
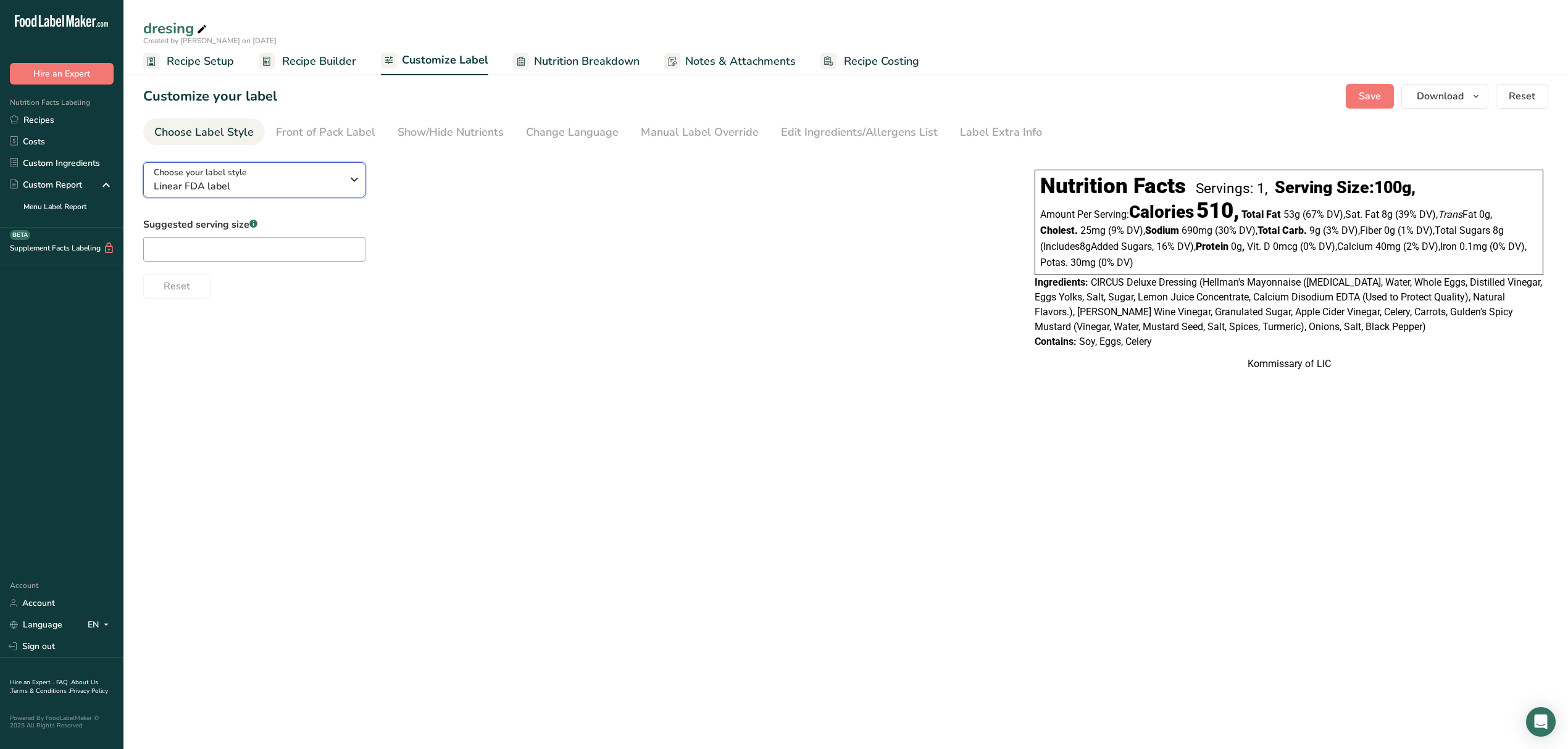
click at [351, 193] on div "Choose your label style Linear FDA label" at bounding box center [252, 179] width 197 height 28
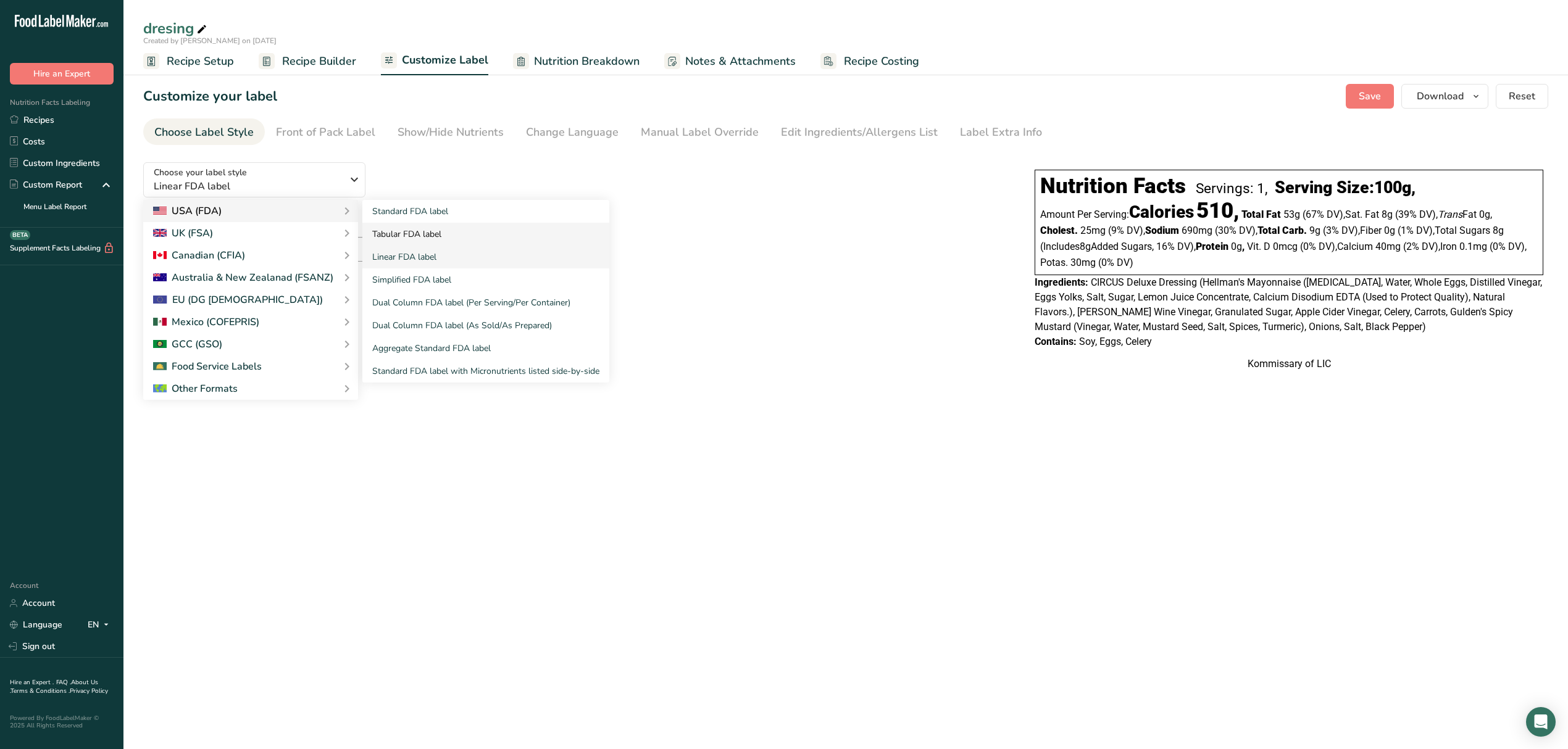
click at [414, 226] on link "Tabular FDA label" at bounding box center [485, 234] width 247 height 23
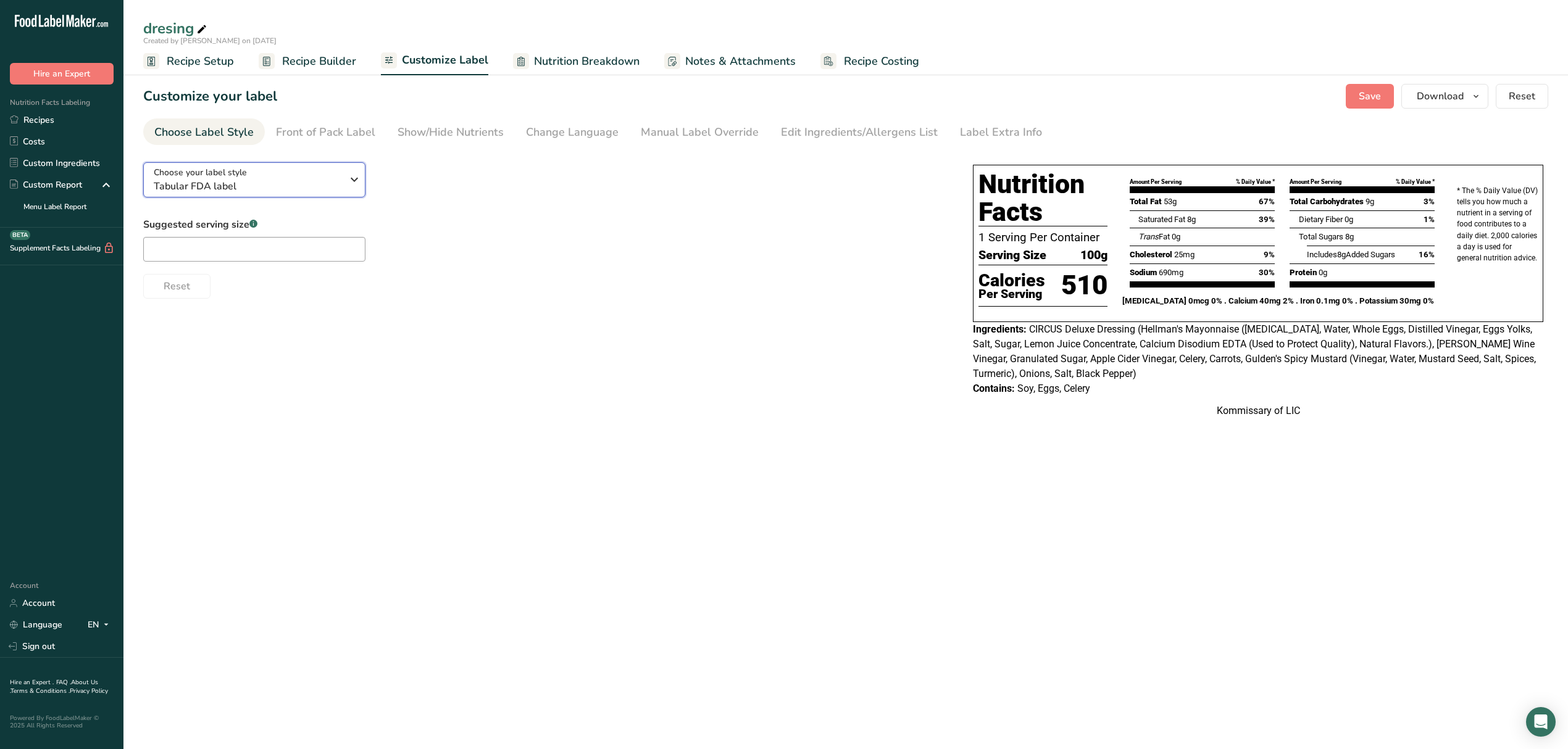
click at [358, 185] on icon "button" at bounding box center [355, 180] width 15 height 22
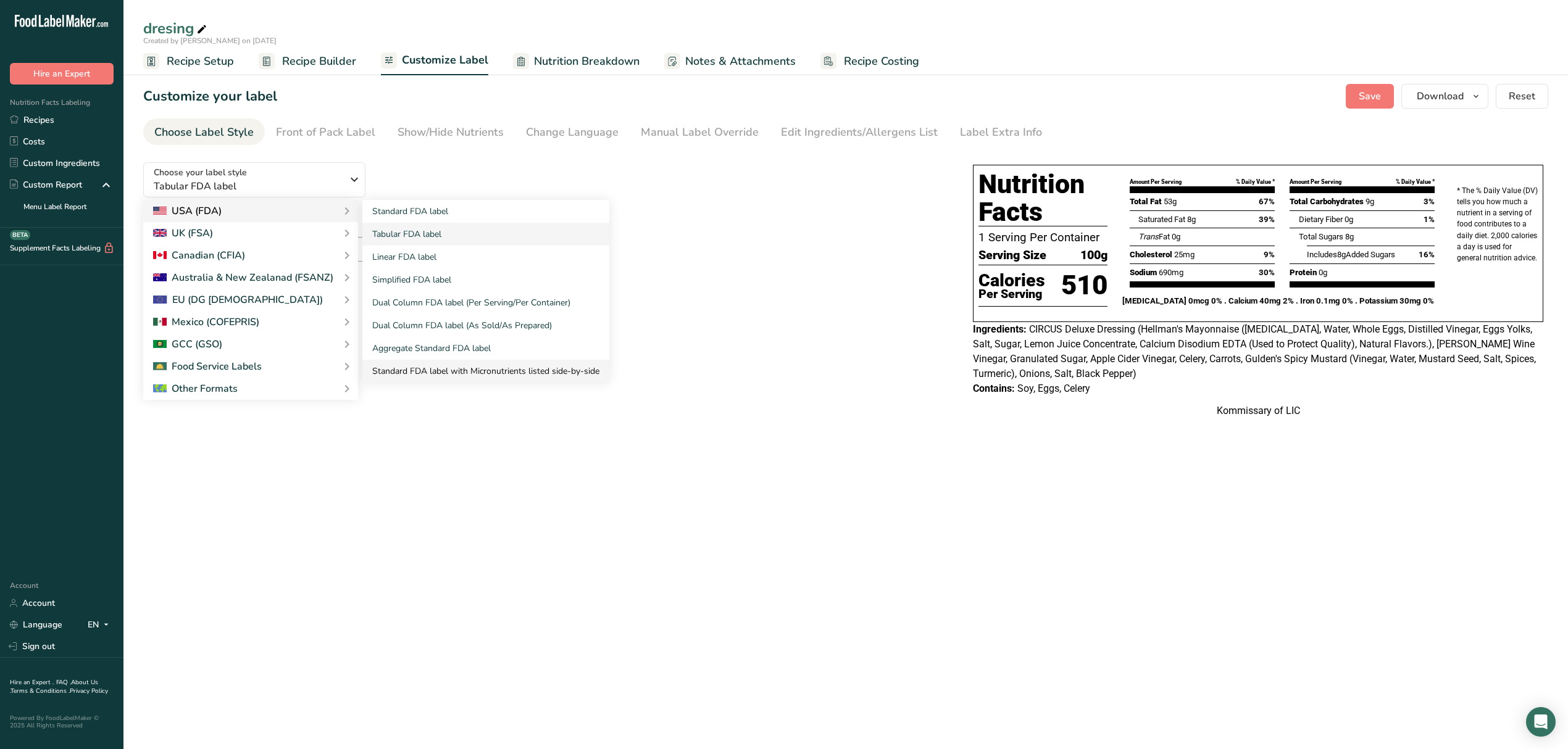
click at [457, 364] on link "Standard FDA label with Micronutrients listed side-by-side" at bounding box center [485, 371] width 247 height 23
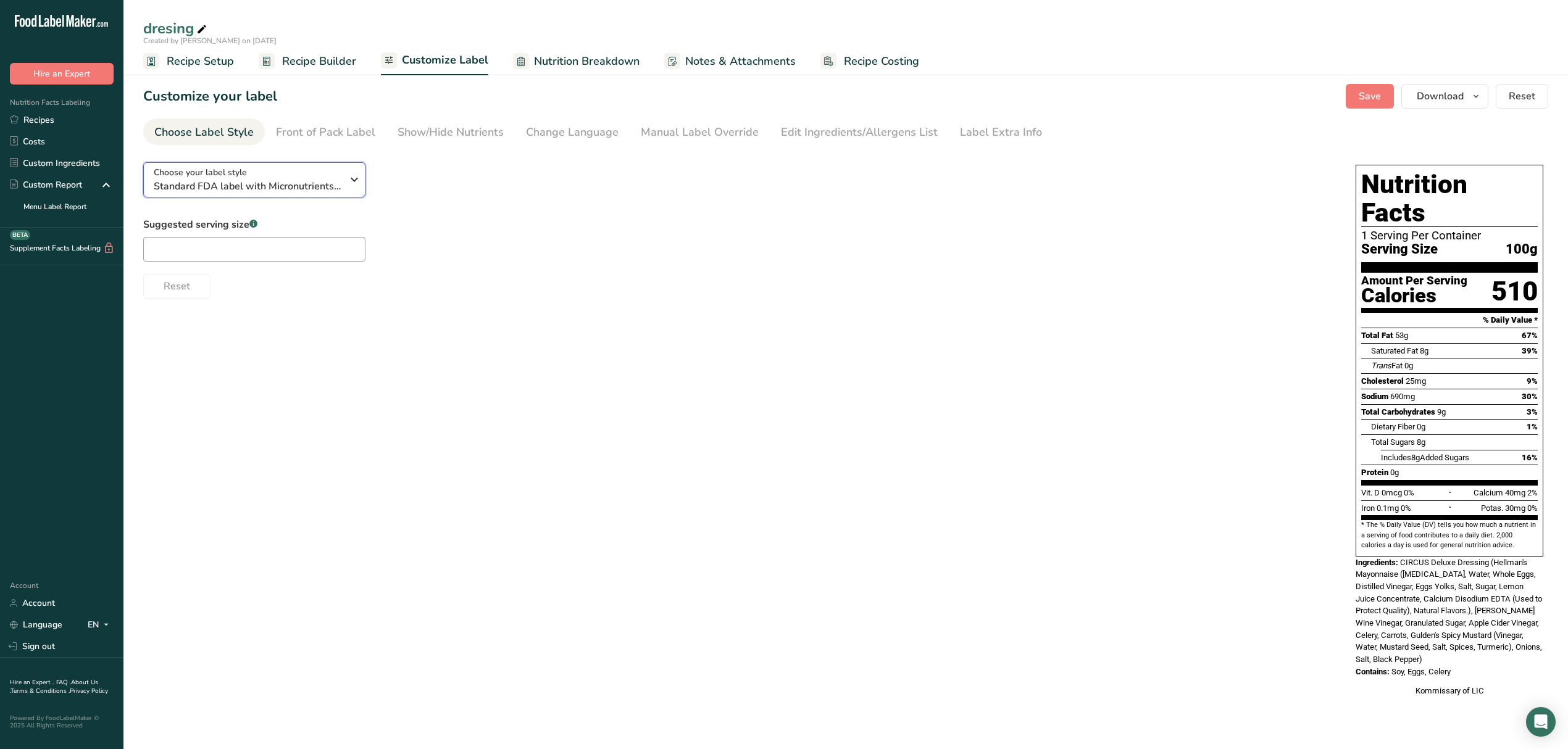
click at [328, 183] on span "Standard FDA label with Micronutrients listed side-by-side" at bounding box center [247, 186] width 188 height 15
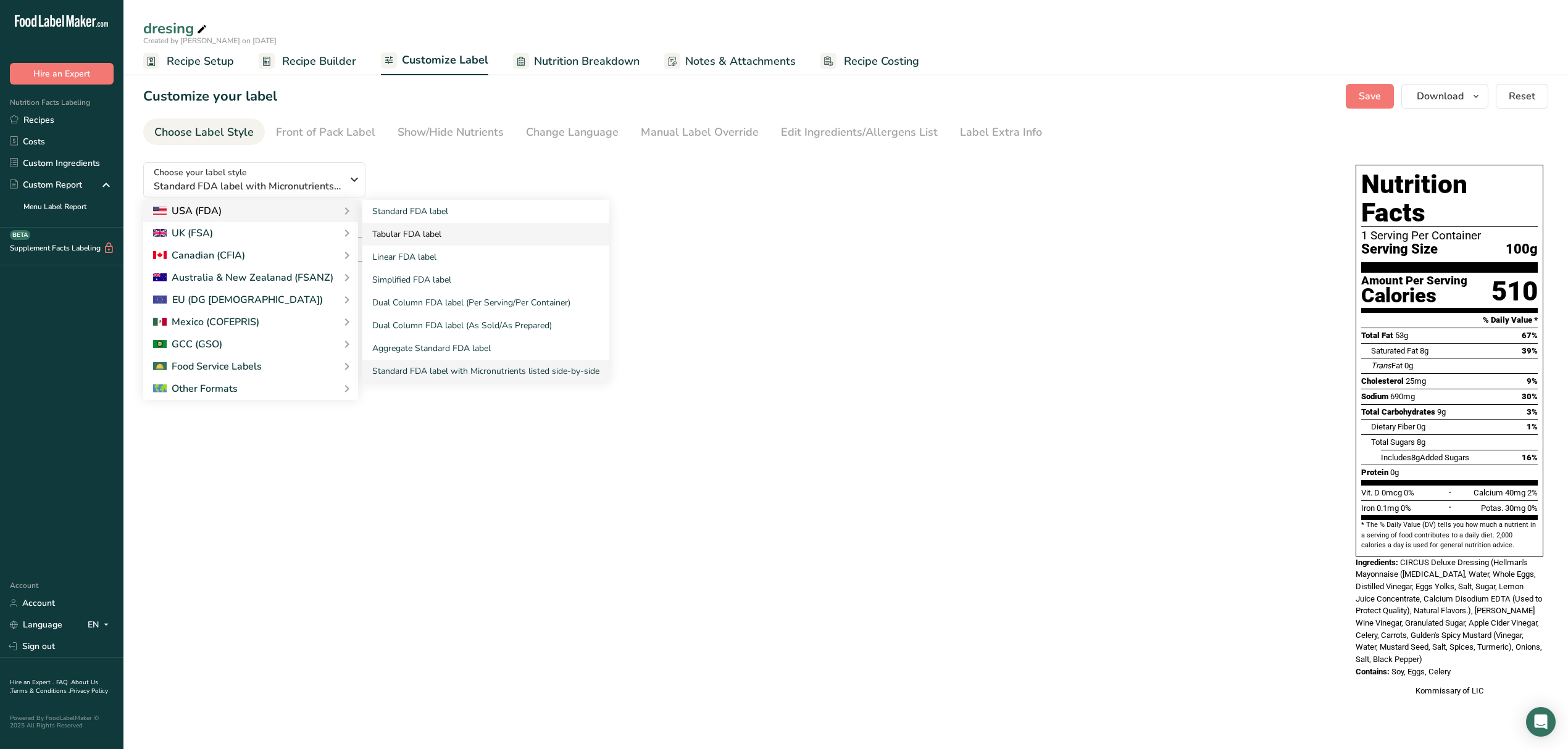
click at [485, 235] on link "Tabular FDA label" at bounding box center [485, 234] width 247 height 23
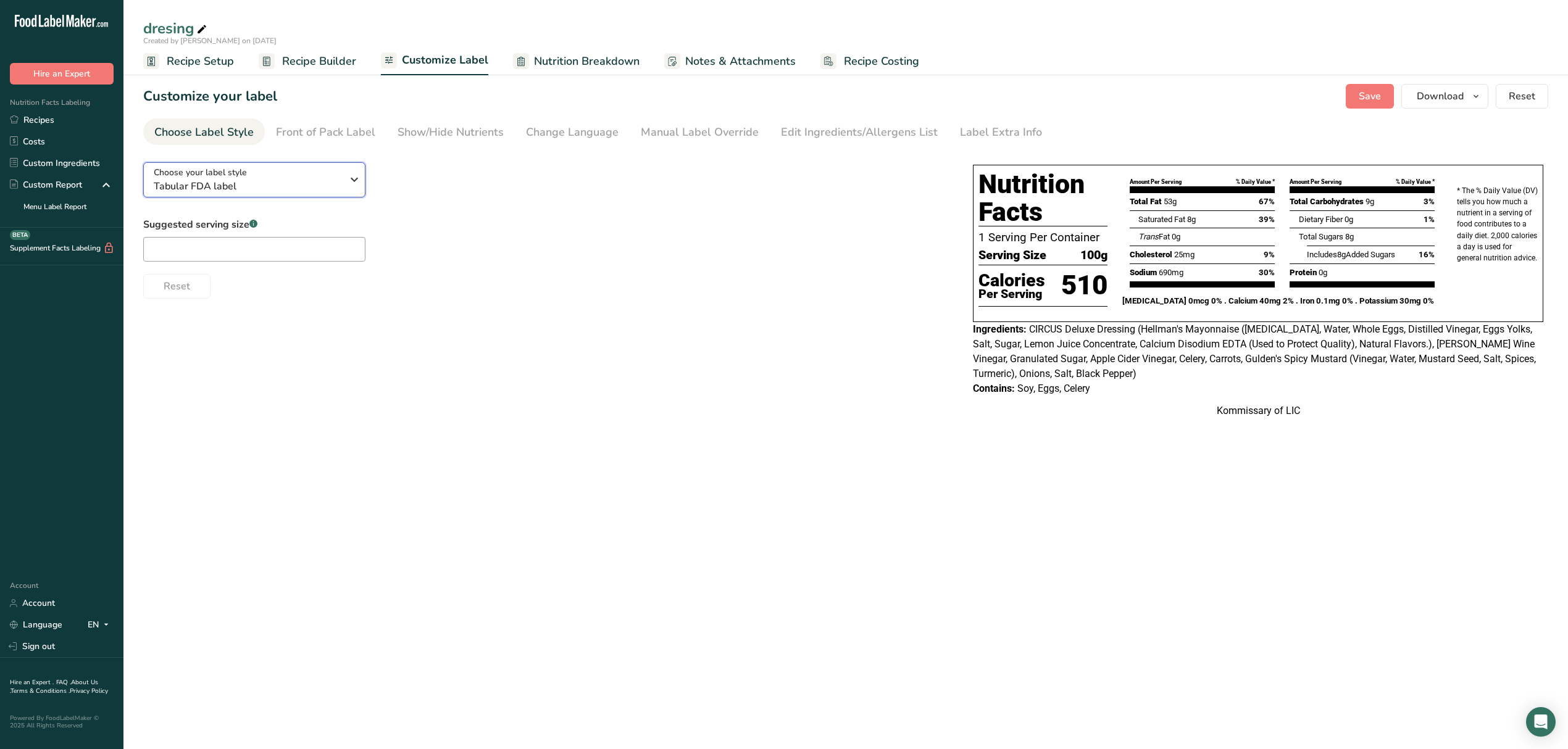
click at [354, 175] on icon "button" at bounding box center [355, 180] width 15 height 22
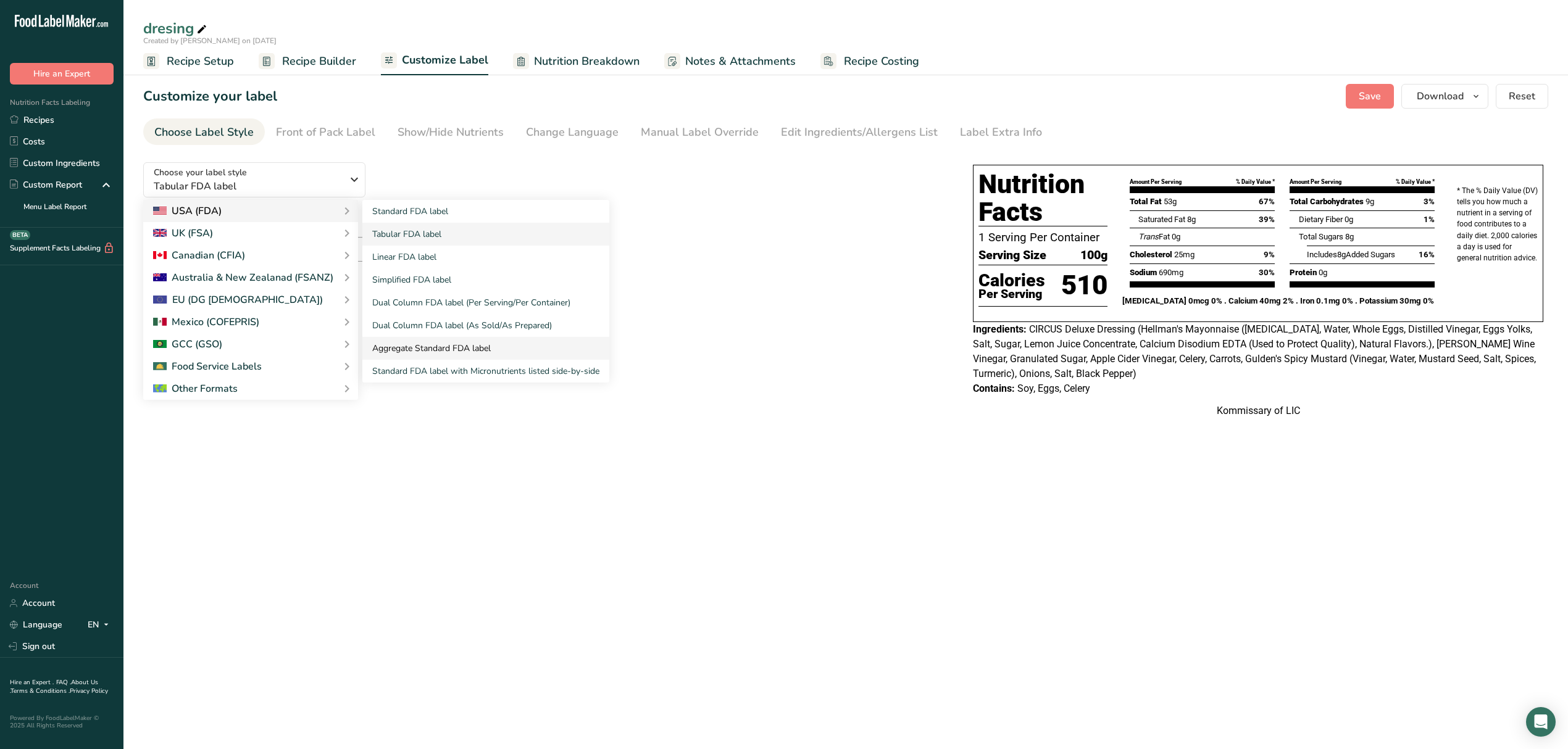
click at [450, 344] on link "Aggregate Standard FDA label" at bounding box center [485, 348] width 247 height 23
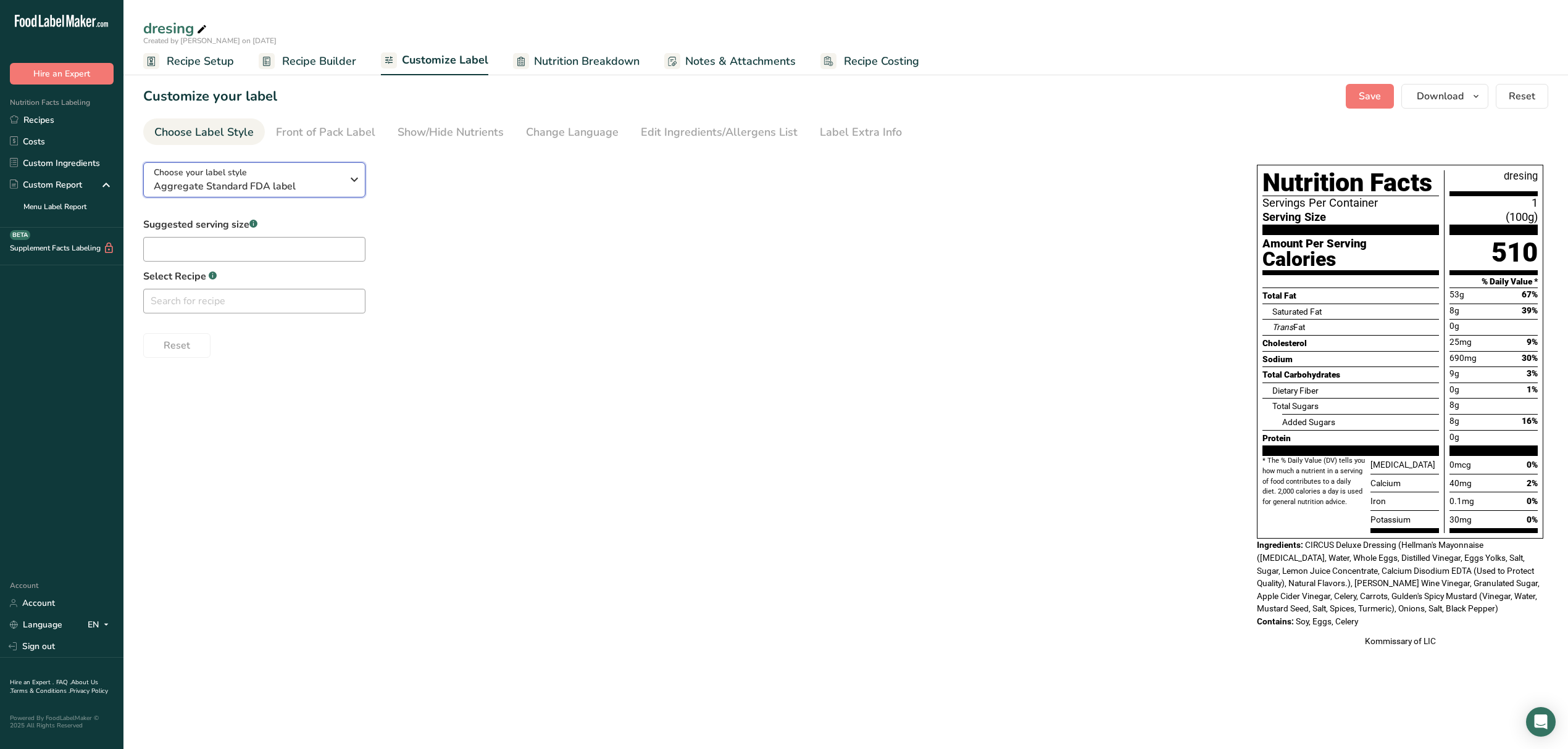
click at [305, 178] on div "Choose your label style Aggregate Standard FDA label" at bounding box center [247, 179] width 188 height 28
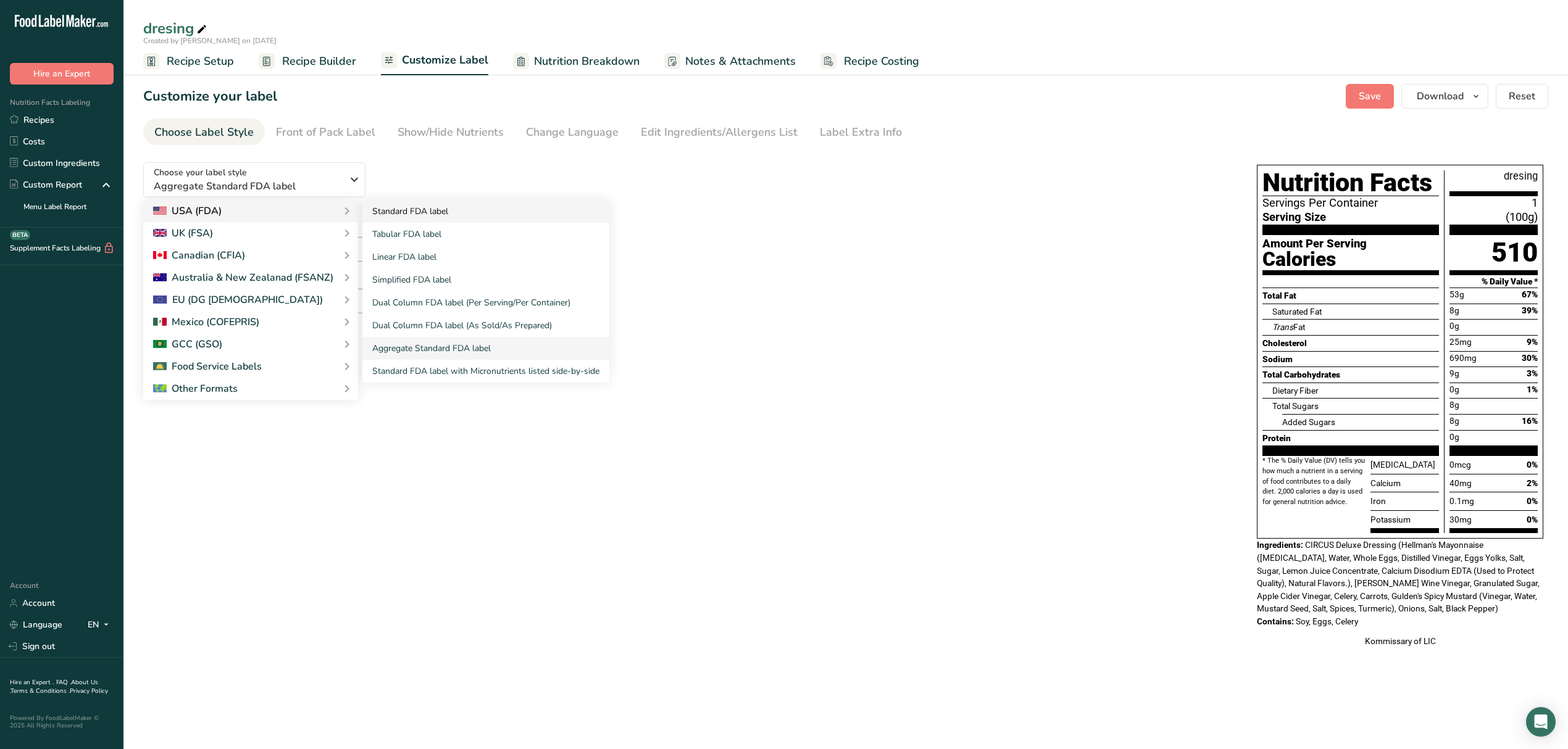
click at [401, 205] on link "Standard FDA label" at bounding box center [485, 211] width 247 height 23
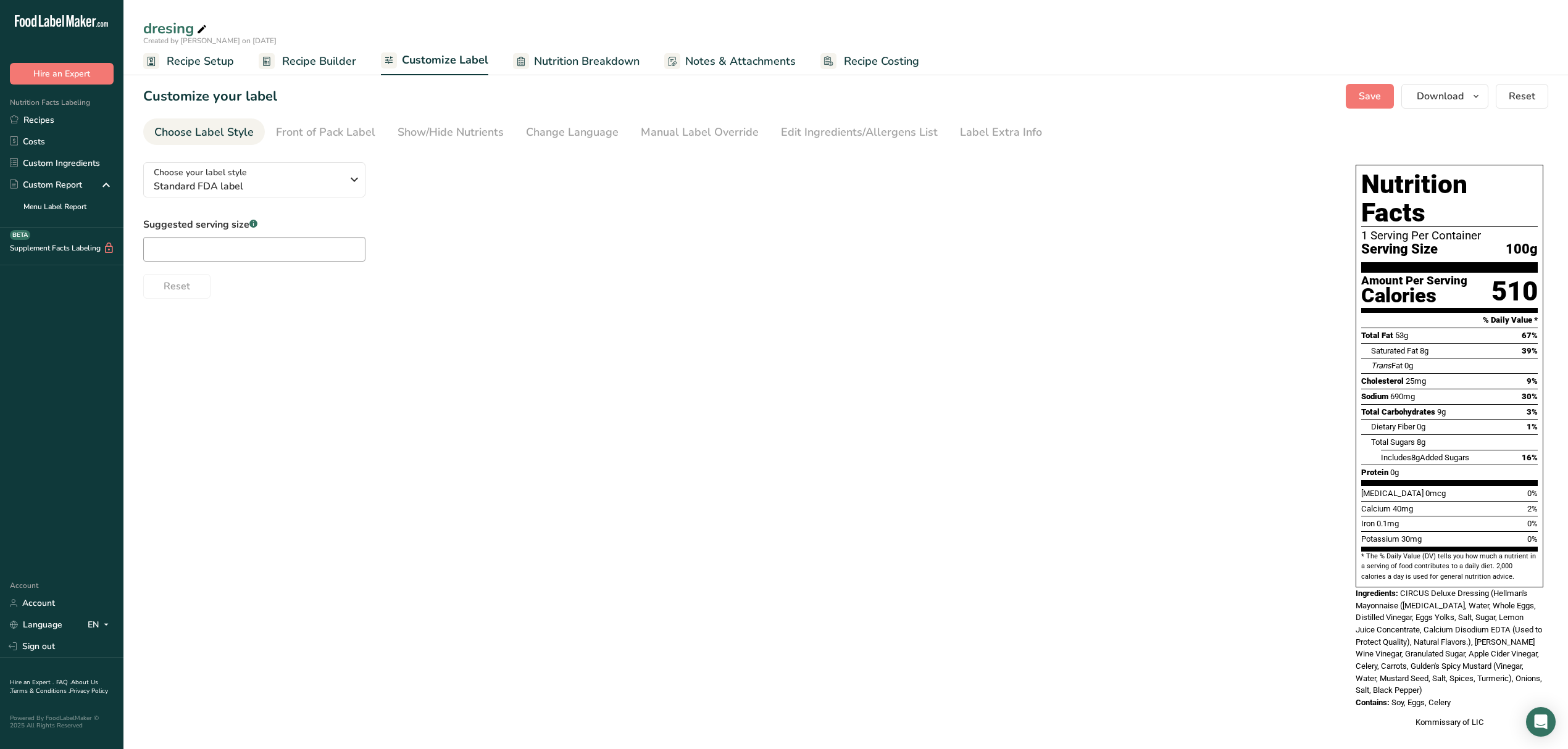
click at [203, 58] on span "Recipe Setup" at bounding box center [200, 61] width 67 height 17
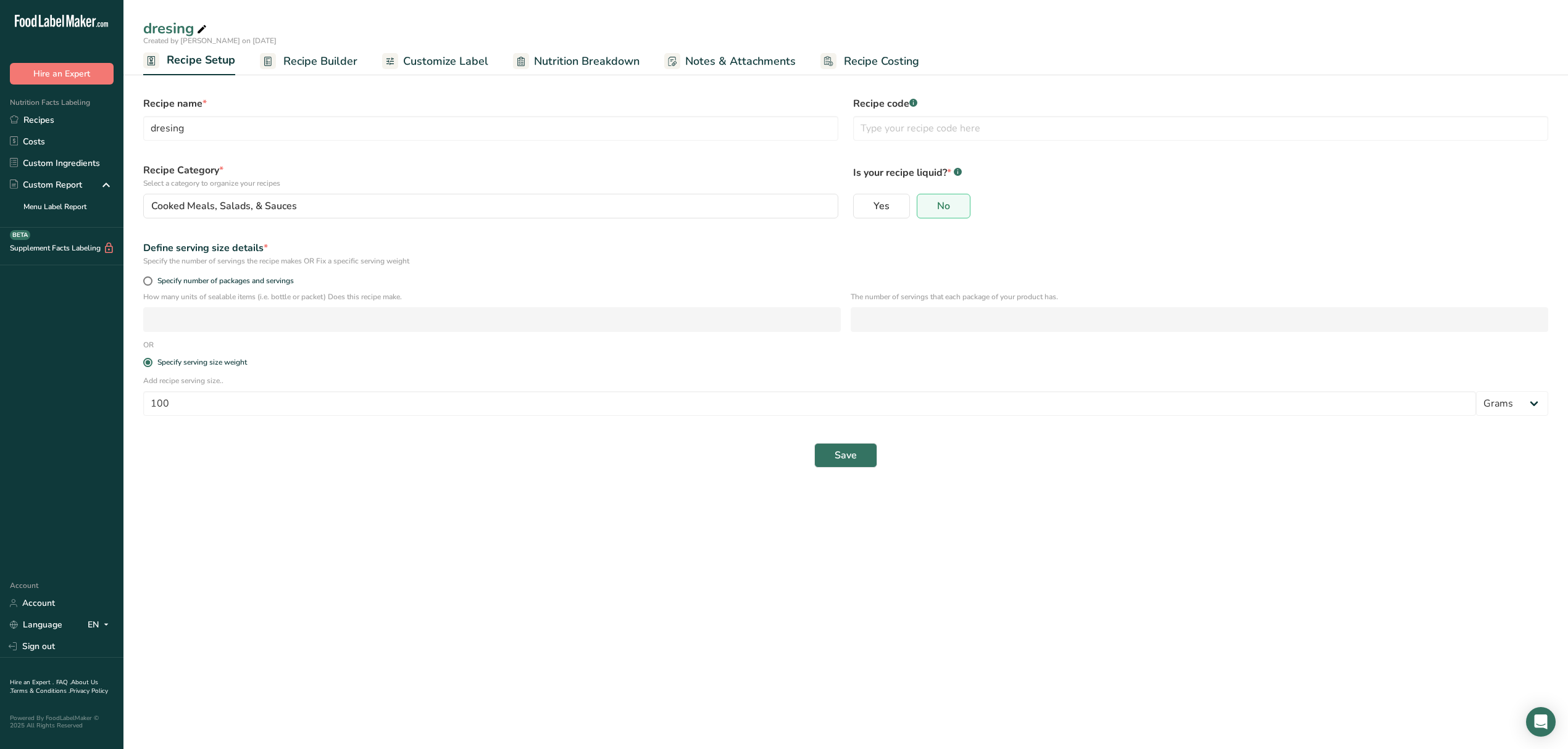
click at [339, 59] on span "Recipe Builder" at bounding box center [320, 61] width 74 height 17
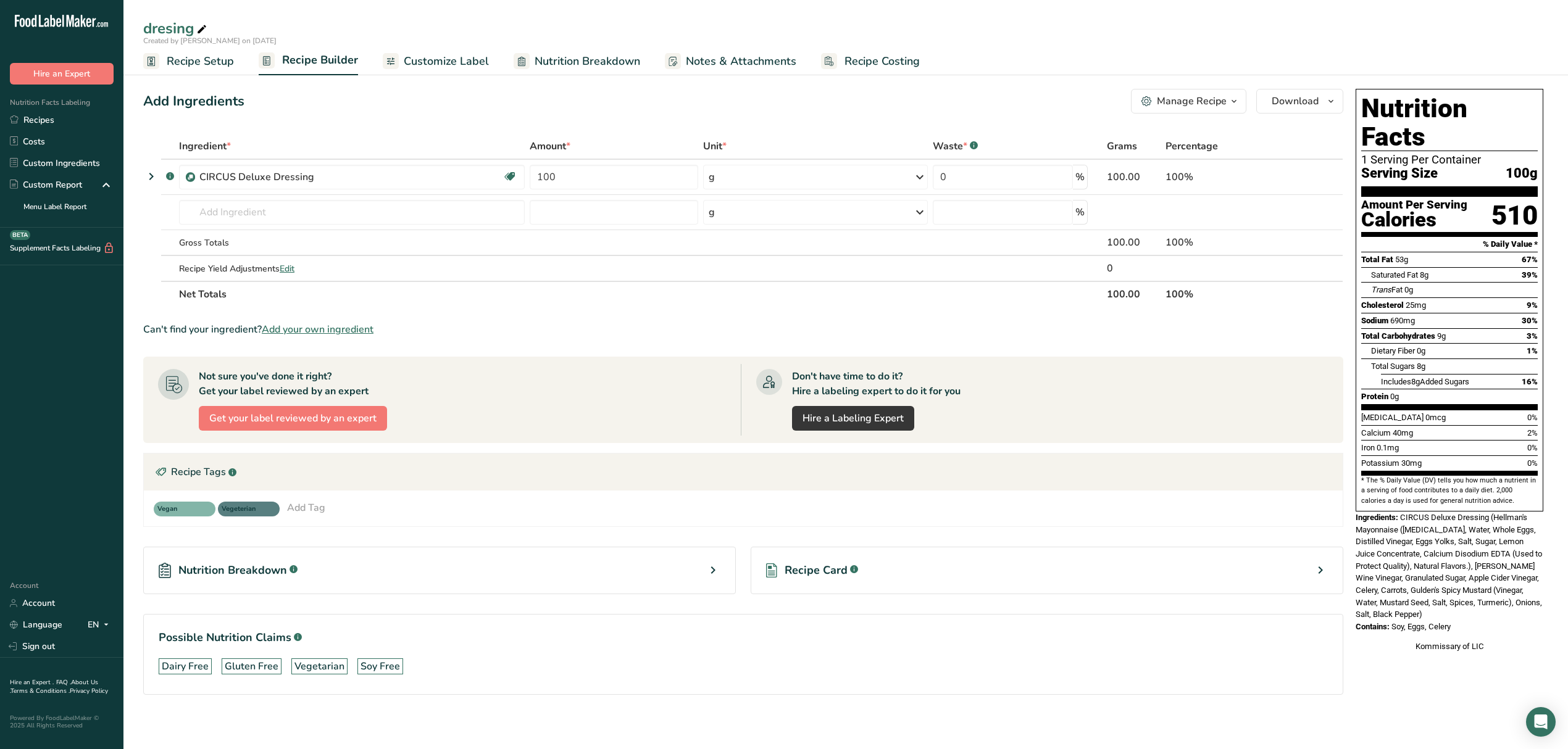
click at [1182, 104] on div "Manage Recipe" at bounding box center [1192, 101] width 70 height 15
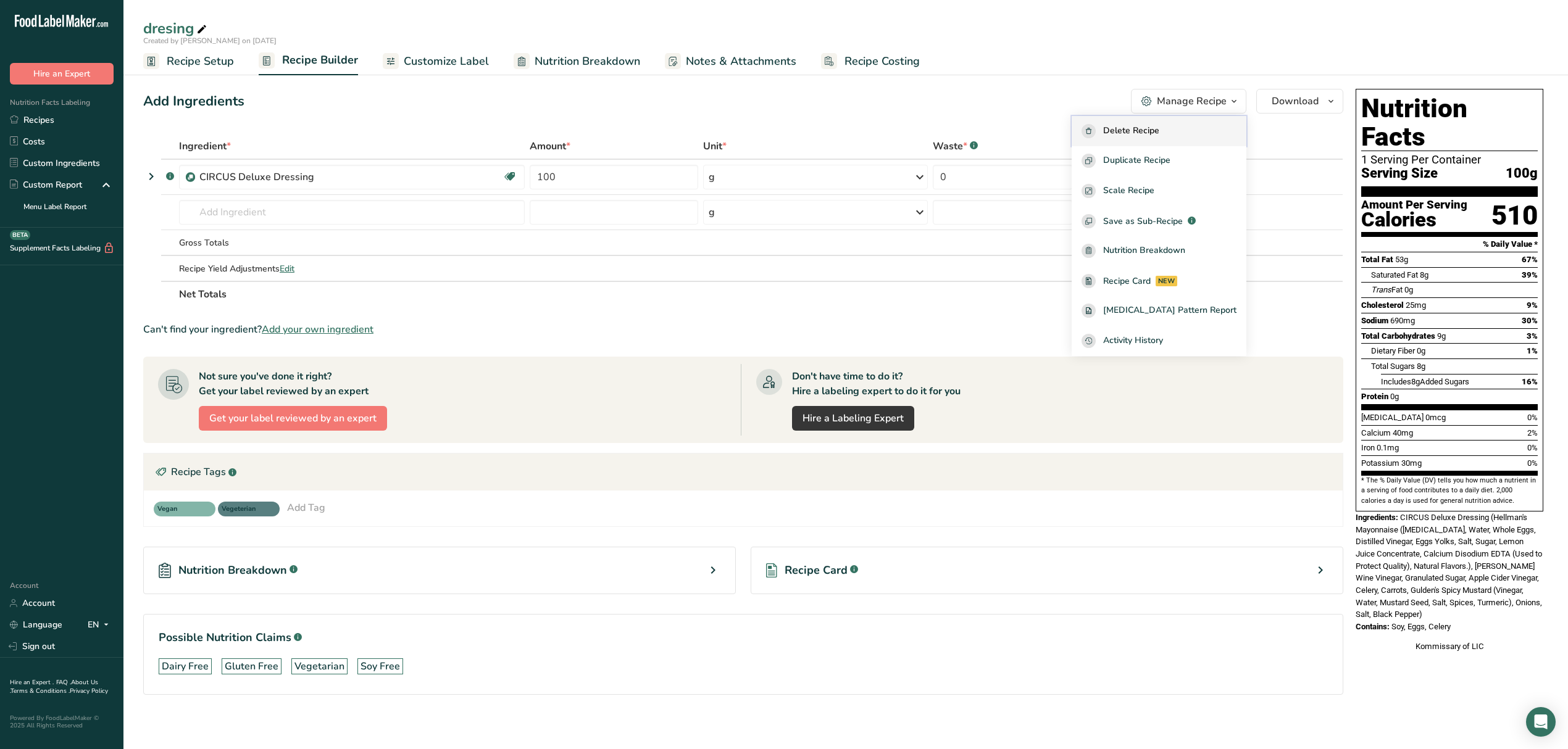
click at [1198, 135] on div "Delete Recipe" at bounding box center [1159, 131] width 155 height 14
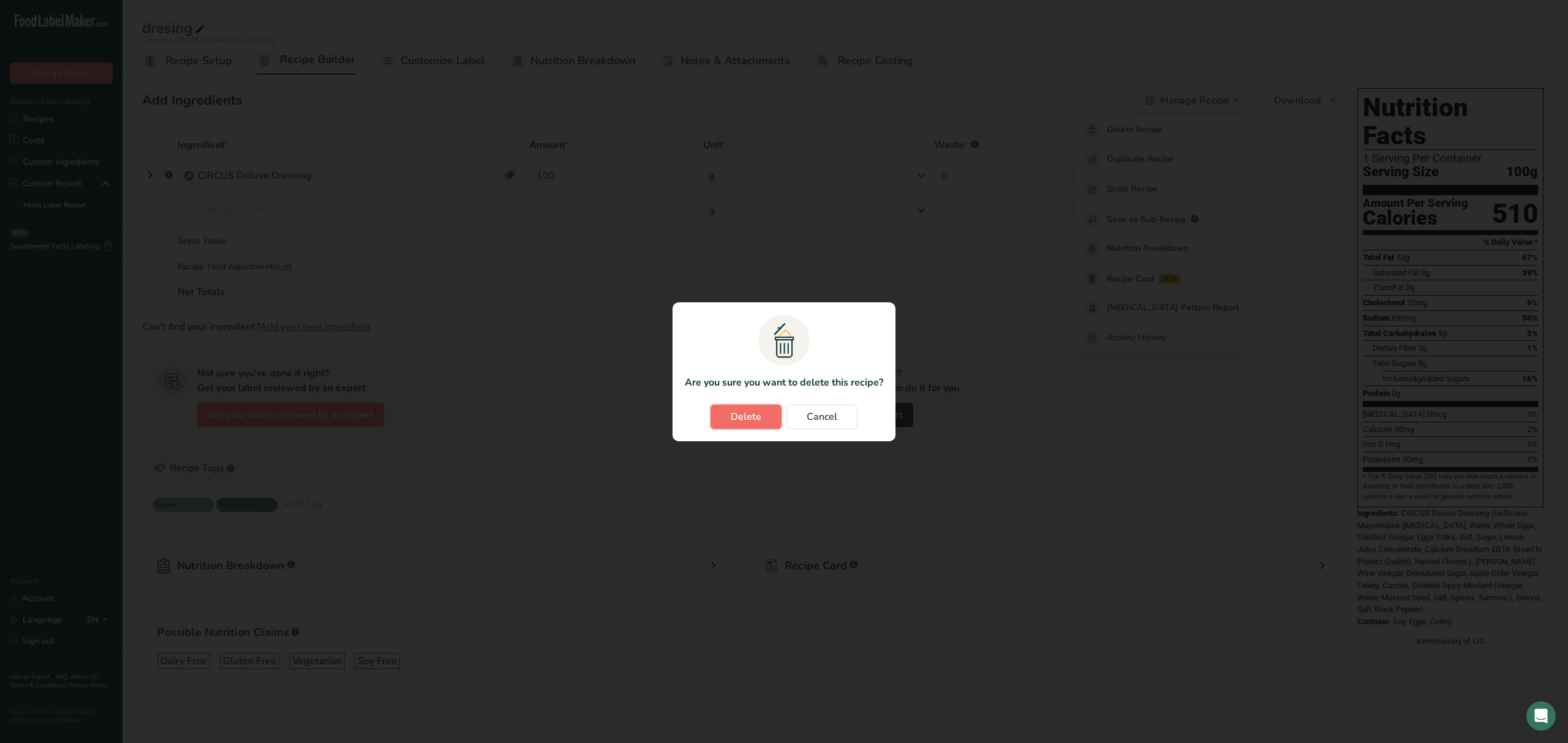
click at [755, 421] on span "Delete" at bounding box center [746, 417] width 31 height 15
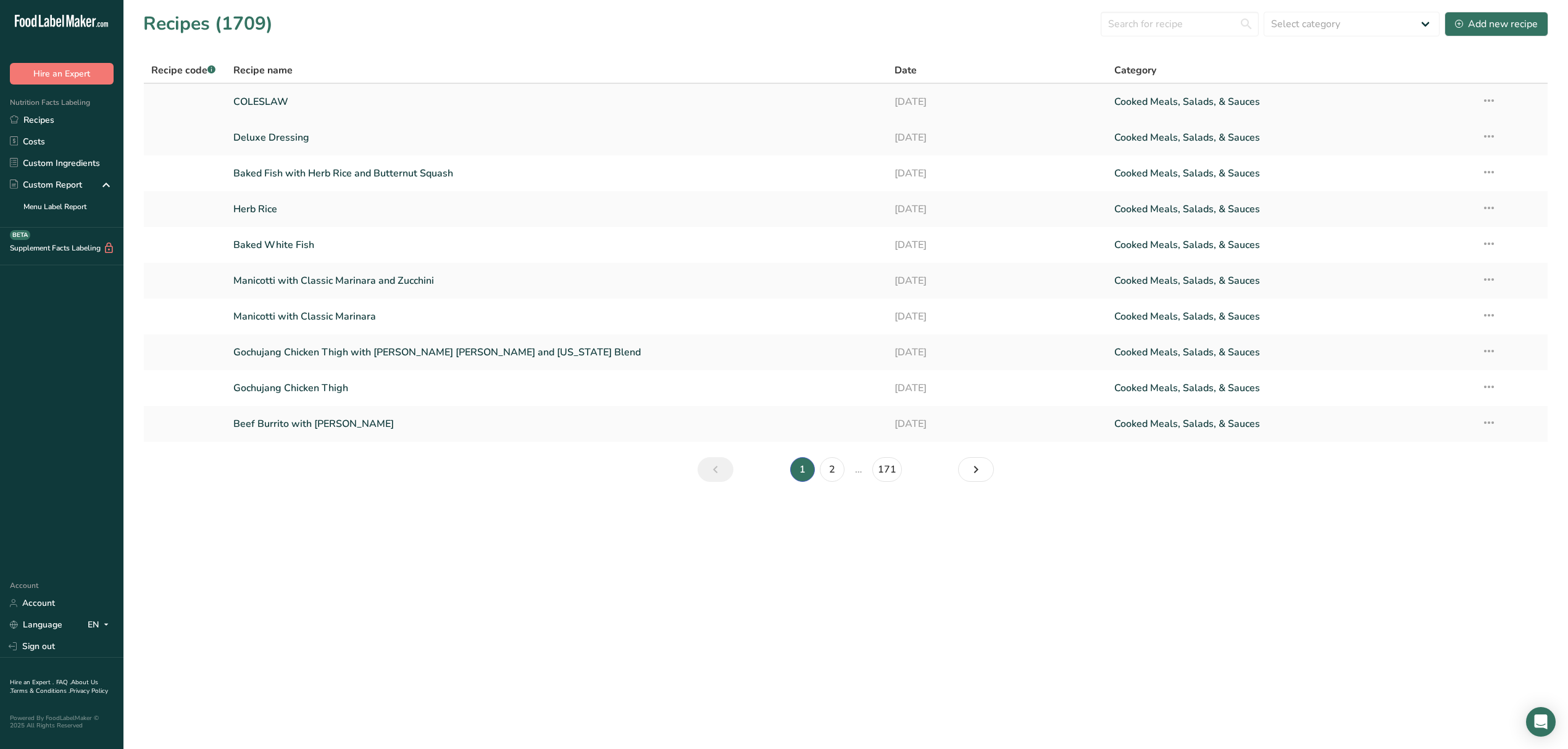
click at [290, 105] on link "COLESLAW" at bounding box center [556, 101] width 646 height 26
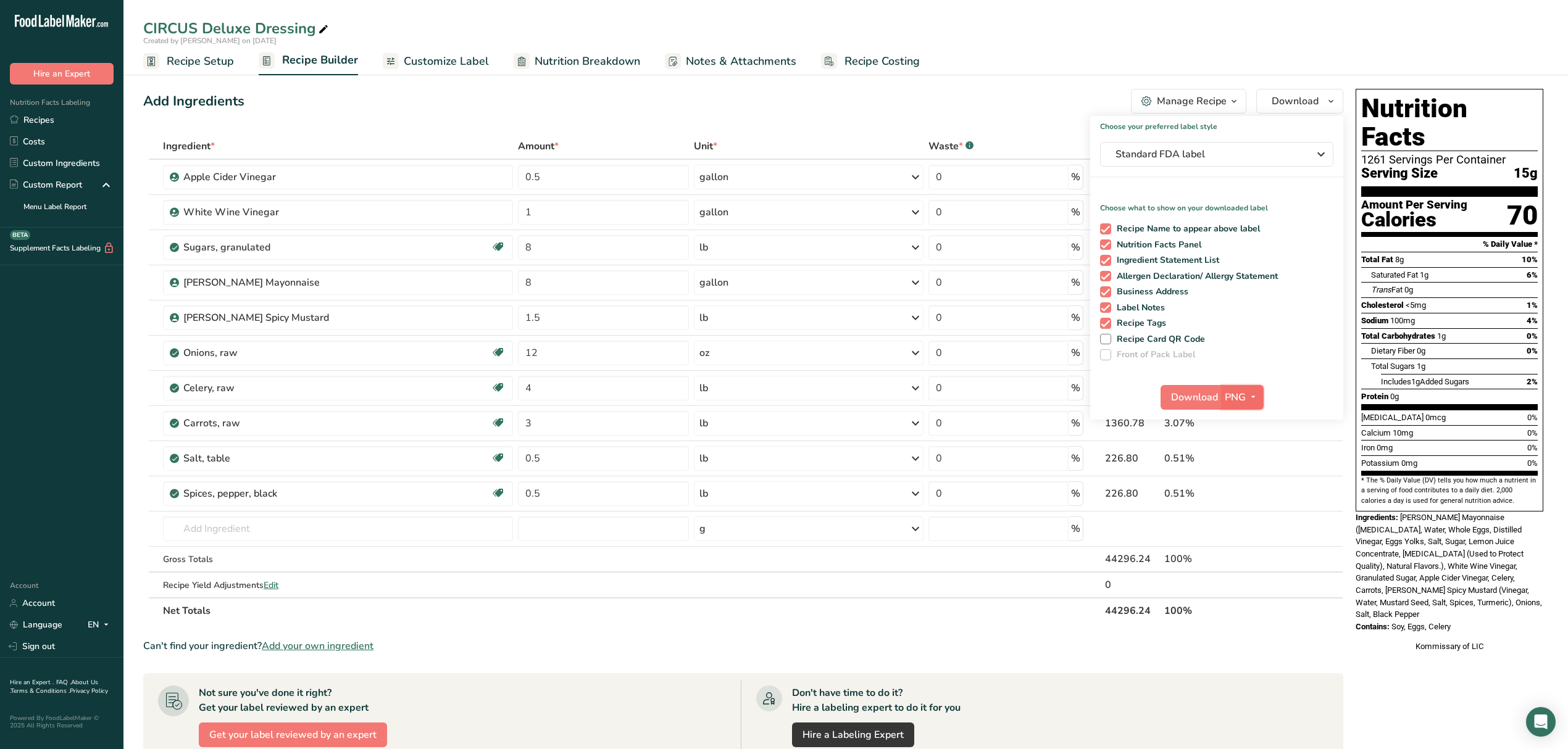
click at [1233, 403] on span "PNG" at bounding box center [1236, 397] width 21 height 15
click at [1253, 482] on link "PDF" at bounding box center [1244, 483] width 40 height 21
click at [1206, 392] on span "Download" at bounding box center [1195, 397] width 47 height 15
drag, startPoint x: 58, startPoint y: 120, endPoint x: 834, endPoint y: 356, distance: 811.1
click at [58, 120] on link "Recipes" at bounding box center [62, 120] width 124 height 21
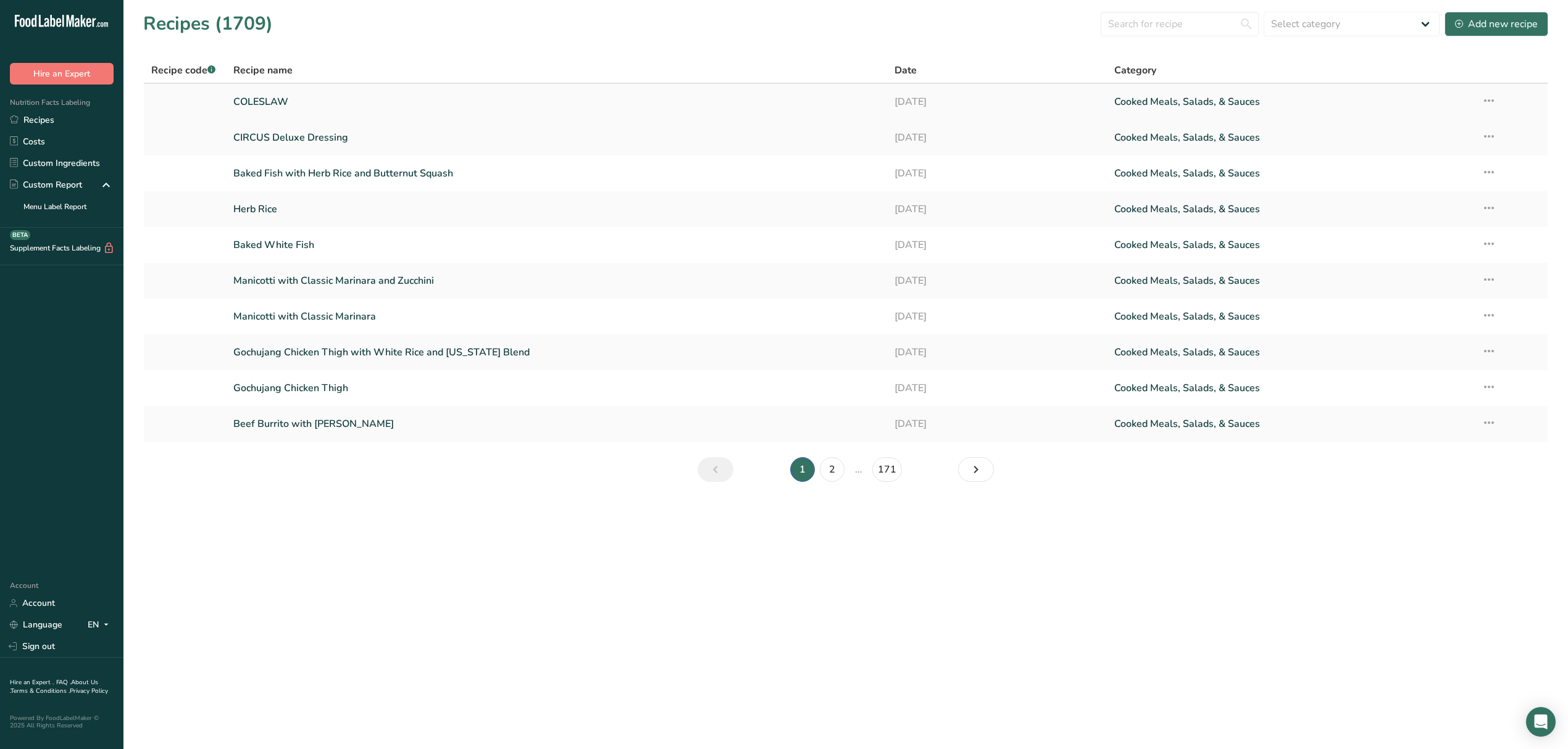
click at [272, 100] on link "COLESLAW" at bounding box center [556, 101] width 646 height 26
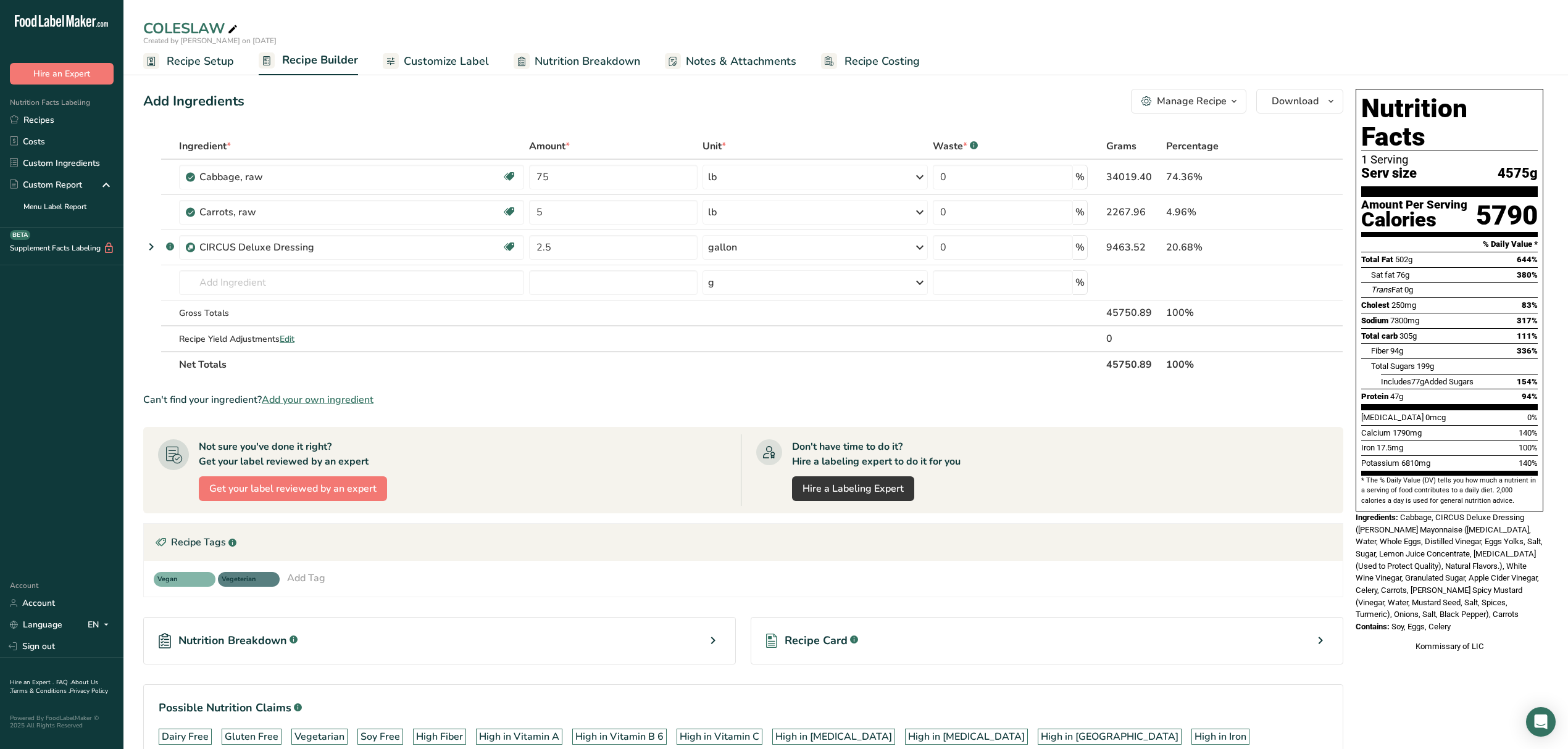
click at [194, 58] on span "Recipe Setup" at bounding box center [200, 61] width 67 height 17
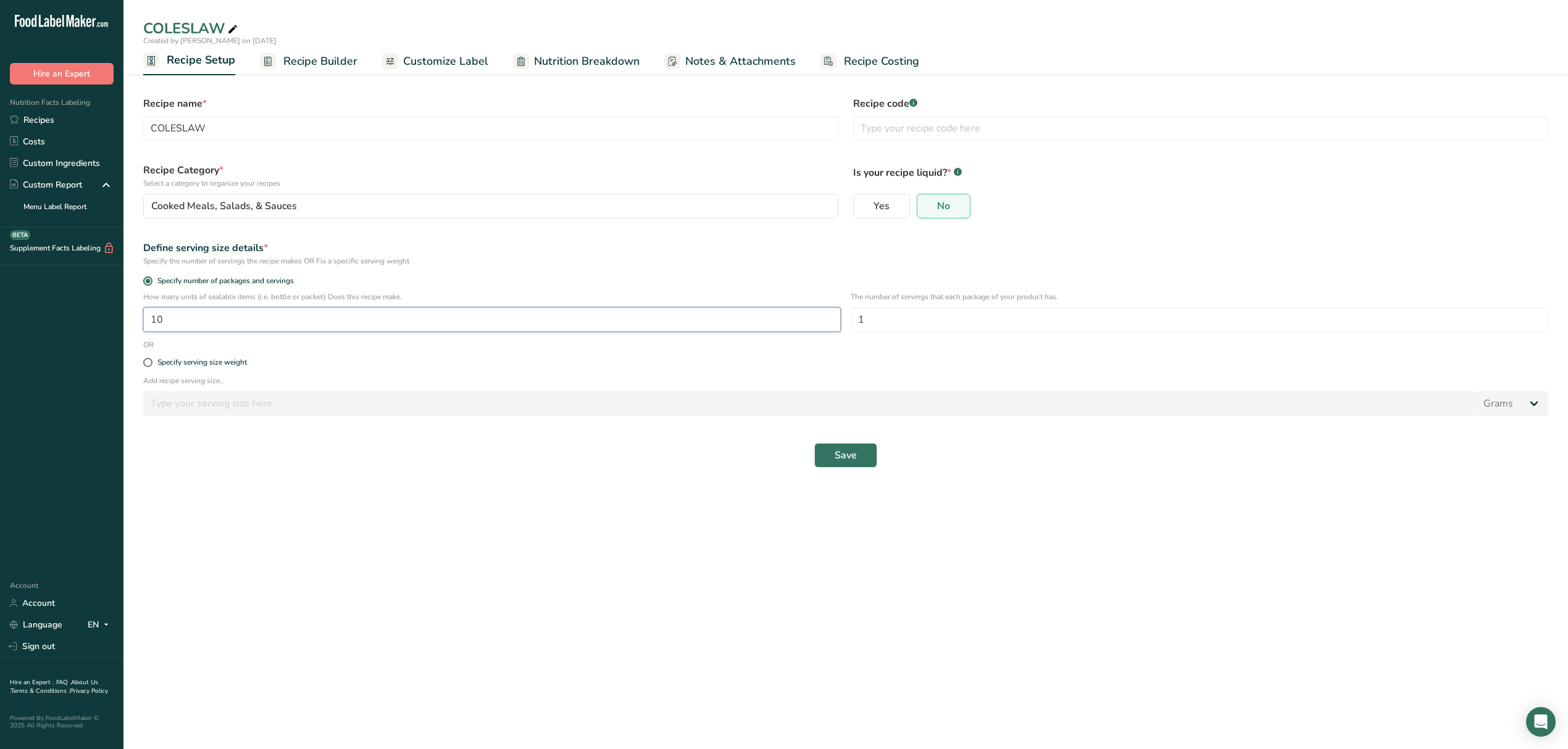
drag, startPoint x: 233, startPoint y: 312, endPoint x: 85, endPoint y: 321, distance: 148.3
click at [85, 321] on div ".a-20{fill:#fff;} Hire an Expert Nutrition Facts Labeling Recipes Costs Custom …" at bounding box center [784, 374] width 1568 height 749
click at [176, 127] on input "COLESLAW" at bounding box center [491, 128] width 696 height 25
click at [250, 134] on input "[PERSON_NAME] SLAW" at bounding box center [491, 128] width 696 height 25
type input "[PERSON_NAME] SLAW"
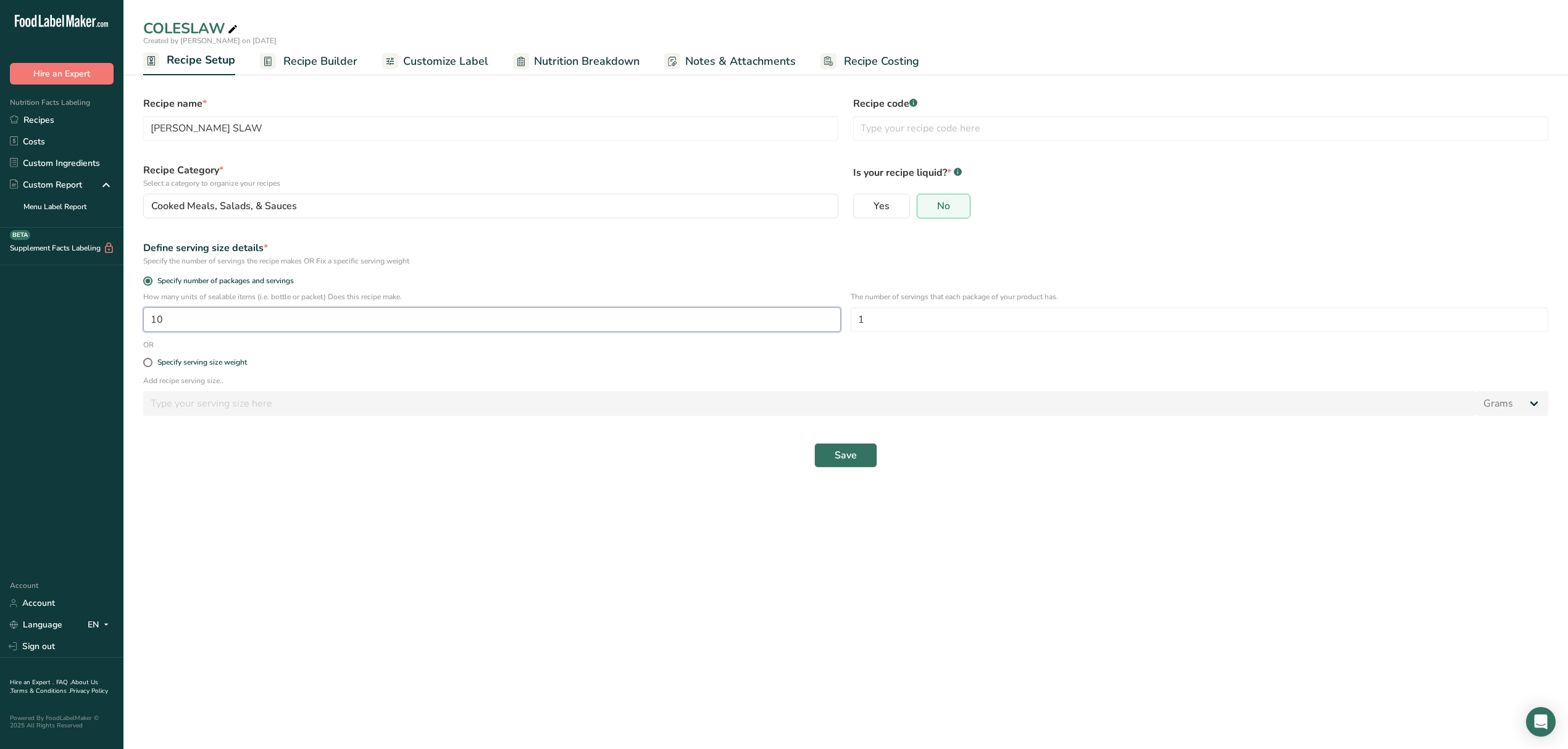
drag, startPoint x: 684, startPoint y: 321, endPoint x: 87, endPoint y: 338, distance: 597.2
click at [87, 338] on div ".a-20{fill:#fff;} Hire an Expert Nutrition Facts Labeling Recipes Costs Custom …" at bounding box center [784, 374] width 1568 height 749
type input "100"
click at [829, 453] on button "Save" at bounding box center [845, 455] width 63 height 25
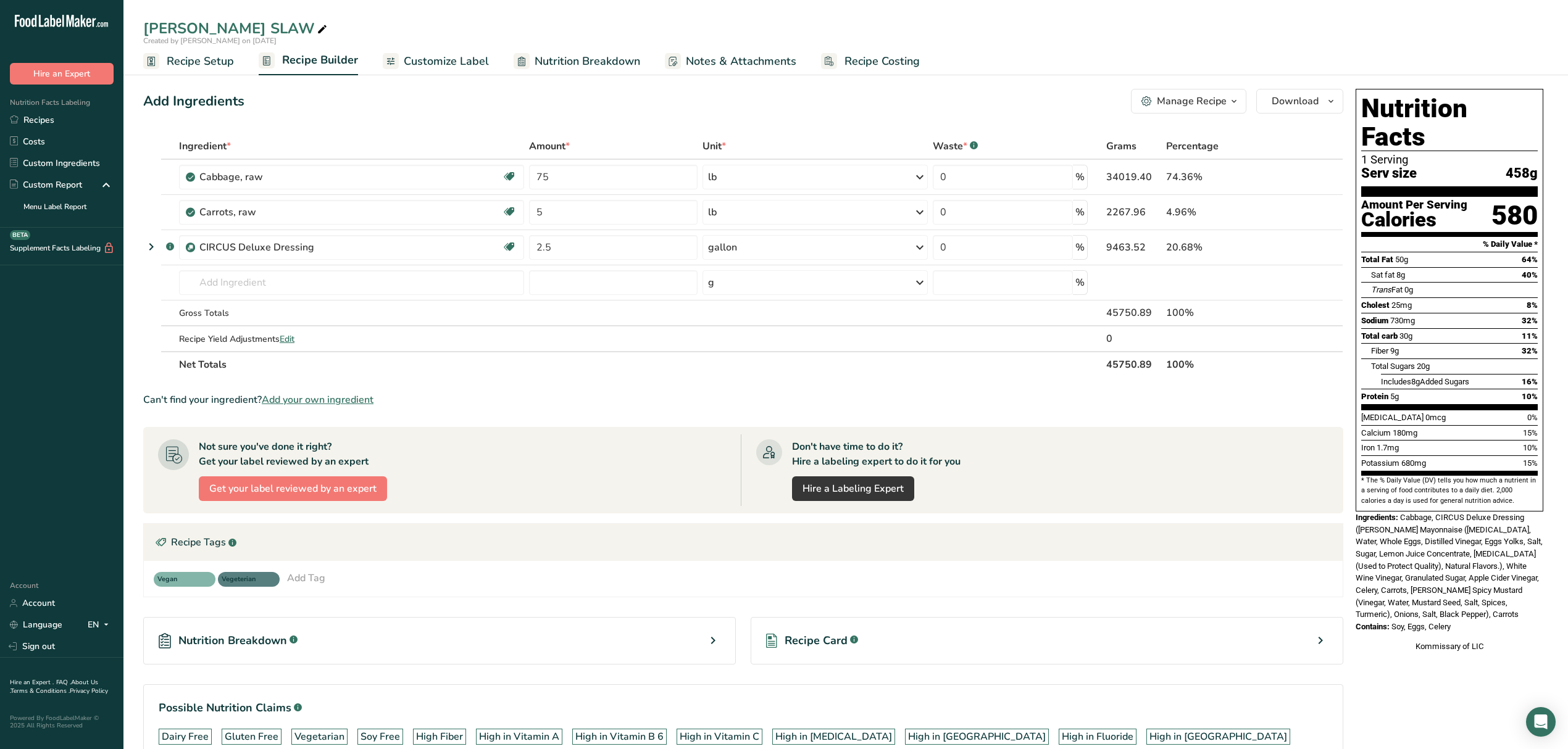
click at [208, 63] on span "Recipe Setup" at bounding box center [200, 61] width 67 height 17
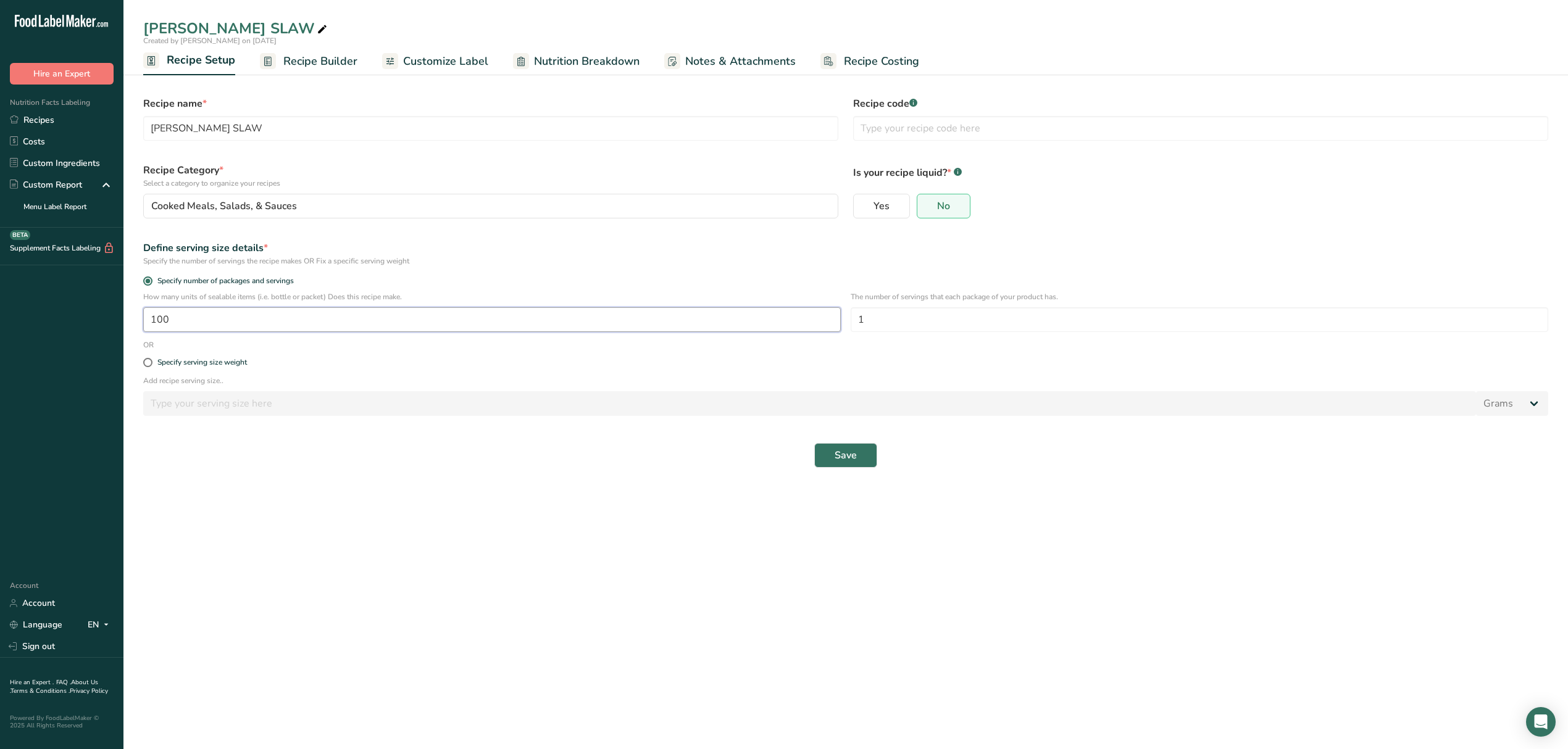
drag, startPoint x: 299, startPoint y: 317, endPoint x: 94, endPoint y: 322, distance: 205.1
click at [94, 322] on div ".a-20{fill:#fff;} Hire an Expert Nutrition Facts Labeling Recipes Costs Custom …" at bounding box center [784, 374] width 1568 height 749
type input "1"
click at [913, 327] on input "1" at bounding box center [1200, 319] width 698 height 25
type input "100"
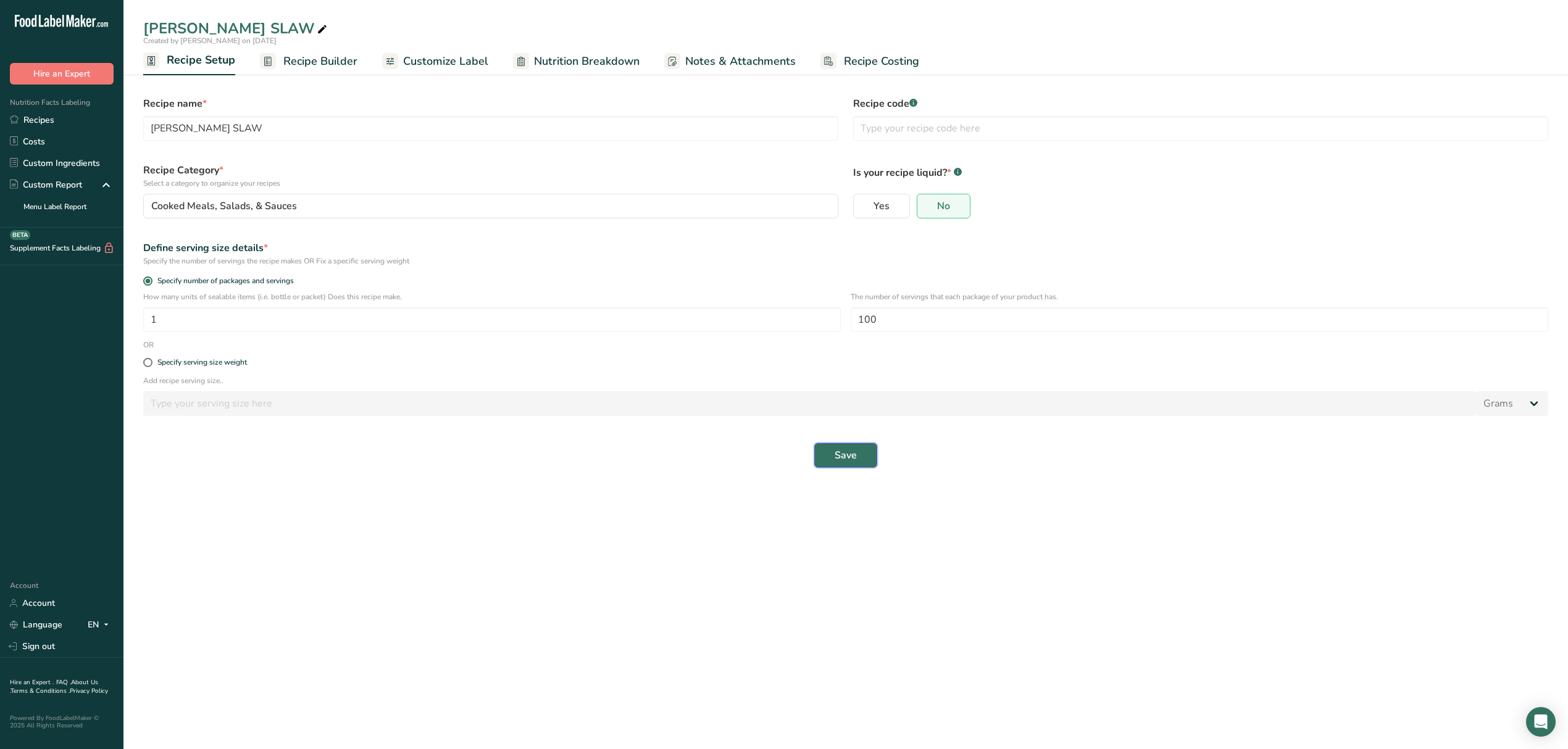
click at [860, 453] on button "Save" at bounding box center [845, 455] width 63 height 25
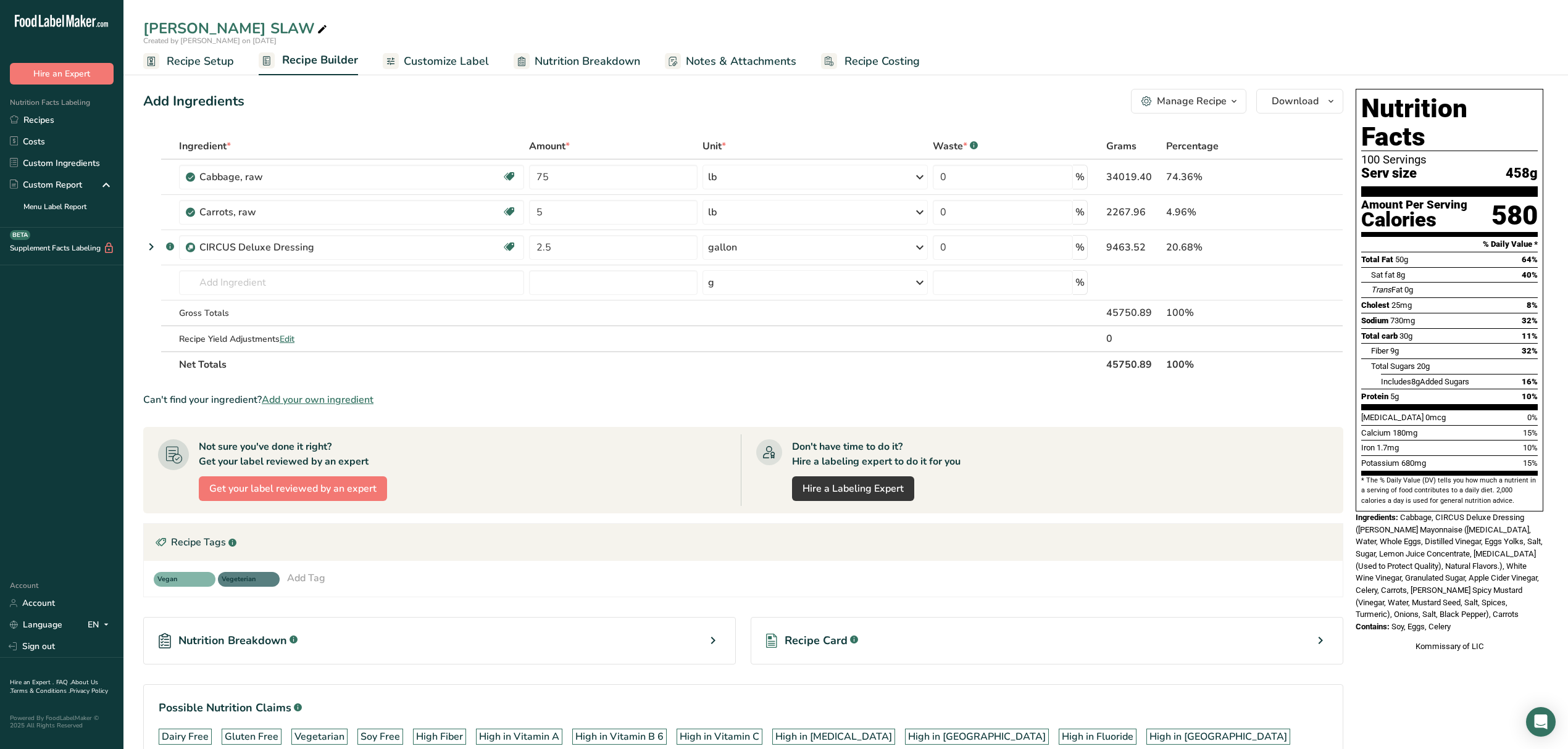
click at [208, 60] on span "Recipe Setup" at bounding box center [200, 61] width 67 height 17
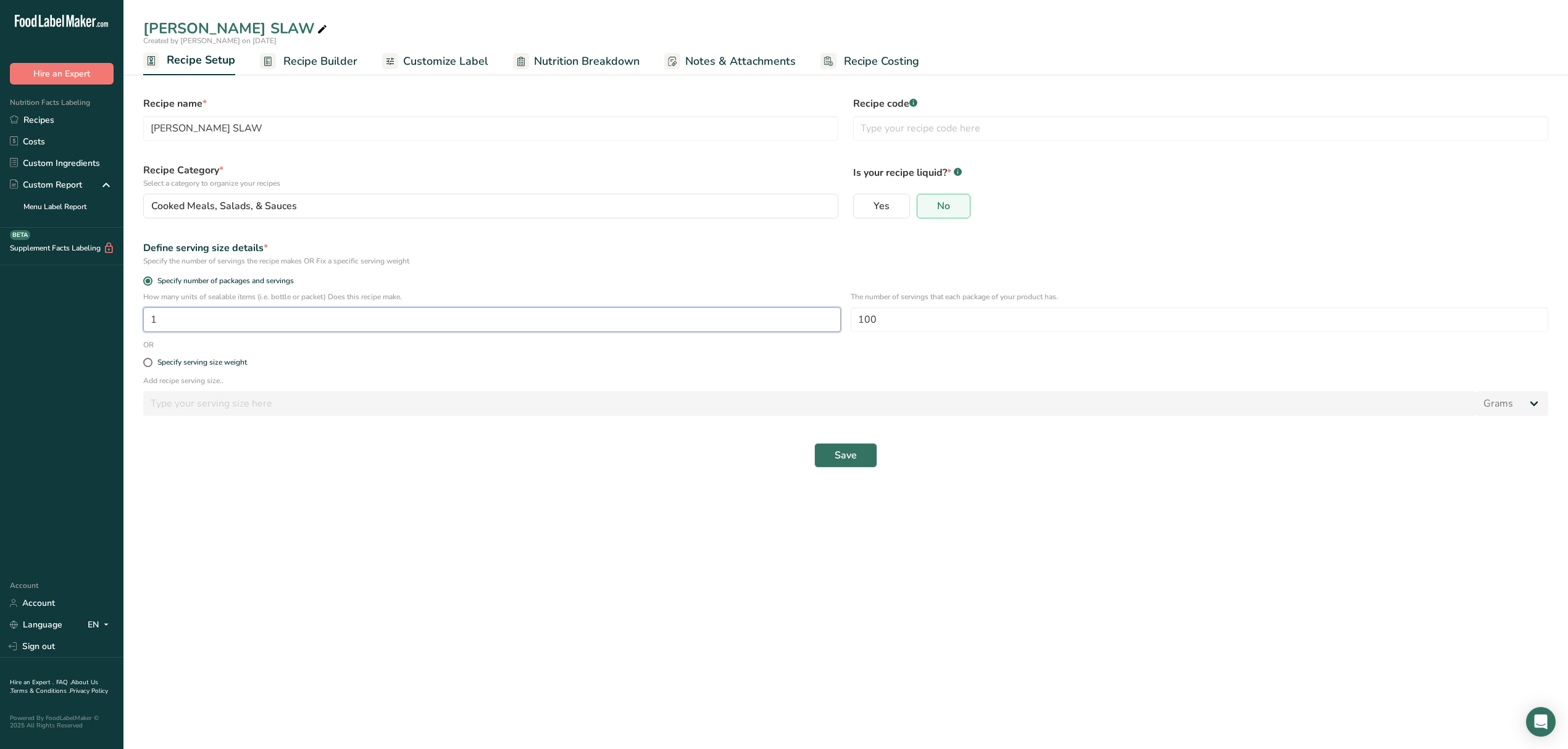
click at [605, 324] on input "1" at bounding box center [493, 319] width 698 height 25
drag, startPoint x: 963, startPoint y: 322, endPoint x: 803, endPoint y: 326, distance: 160.0
click at [803, 326] on div "How many units of sealable items (i.e. bottle or packet) Does this recipe make.…" at bounding box center [845, 315] width 1420 height 48
click at [604, 316] on input "1" at bounding box center [493, 319] width 698 height 25
drag, startPoint x: 604, startPoint y: 316, endPoint x: 80, endPoint y: 324, distance: 524.1
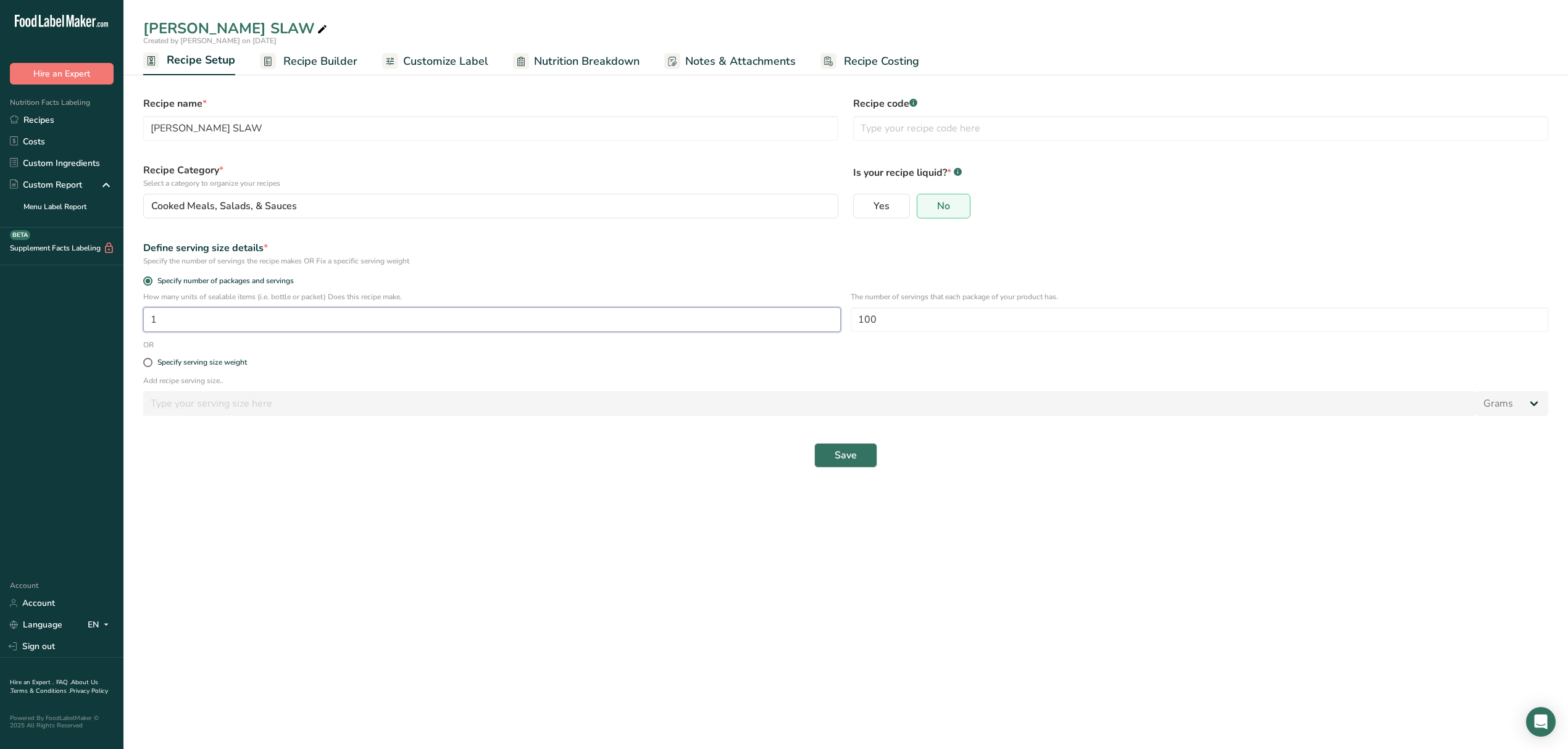
click at [80, 323] on div ".a-20{fill:#fff;} Hire an Expert Nutrition Facts Labeling Recipes Costs Custom …" at bounding box center [784, 374] width 1568 height 749
drag, startPoint x: 895, startPoint y: 309, endPoint x: 803, endPoint y: 327, distance: 93.7
click at [803, 327] on div "How many units of sealable items (i.e. bottle or packet) Does this recipe make.…" at bounding box center [845, 315] width 1420 height 48
click at [899, 317] on input "100" at bounding box center [1200, 319] width 698 height 25
type input "1600"
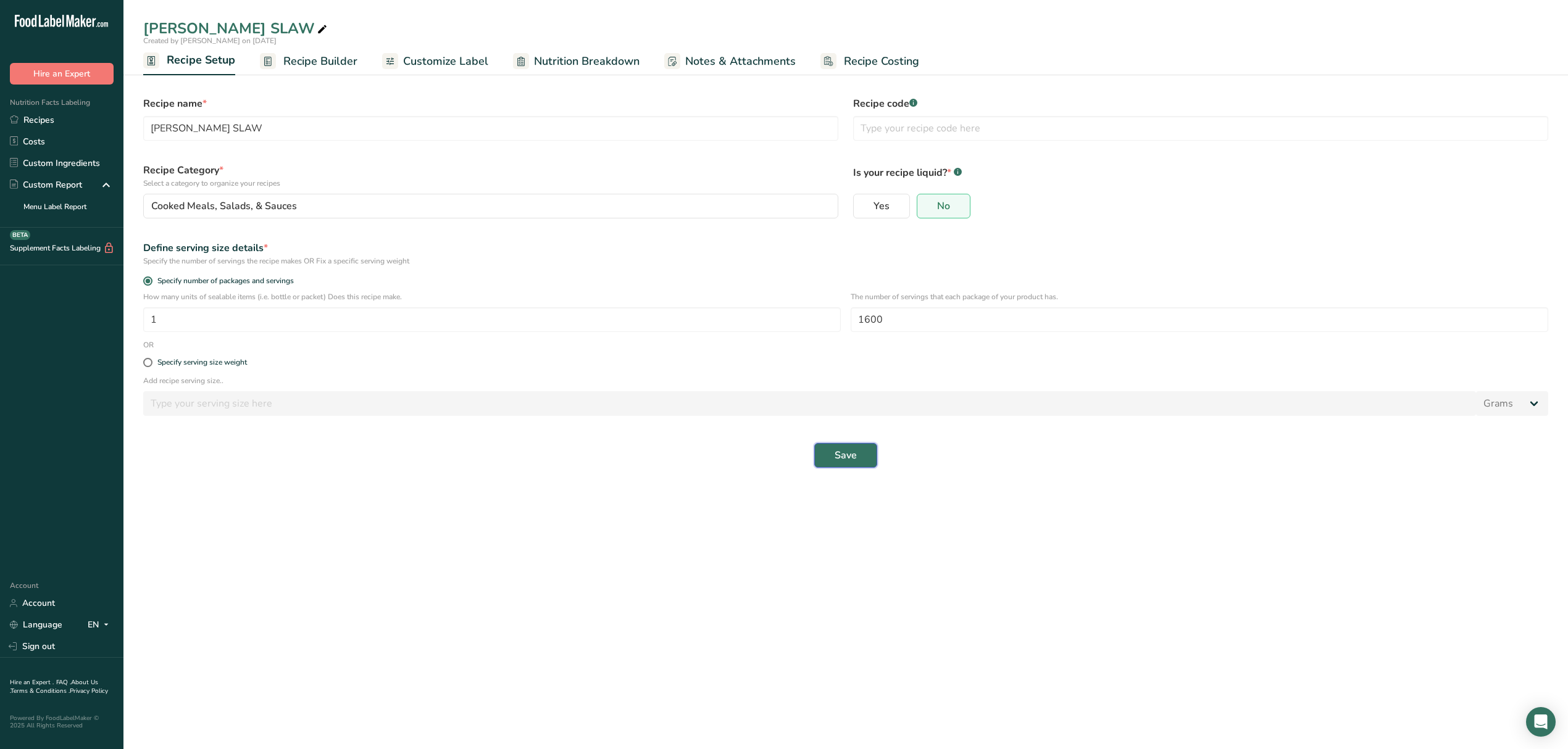
click at [857, 459] on button "Save" at bounding box center [845, 455] width 63 height 25
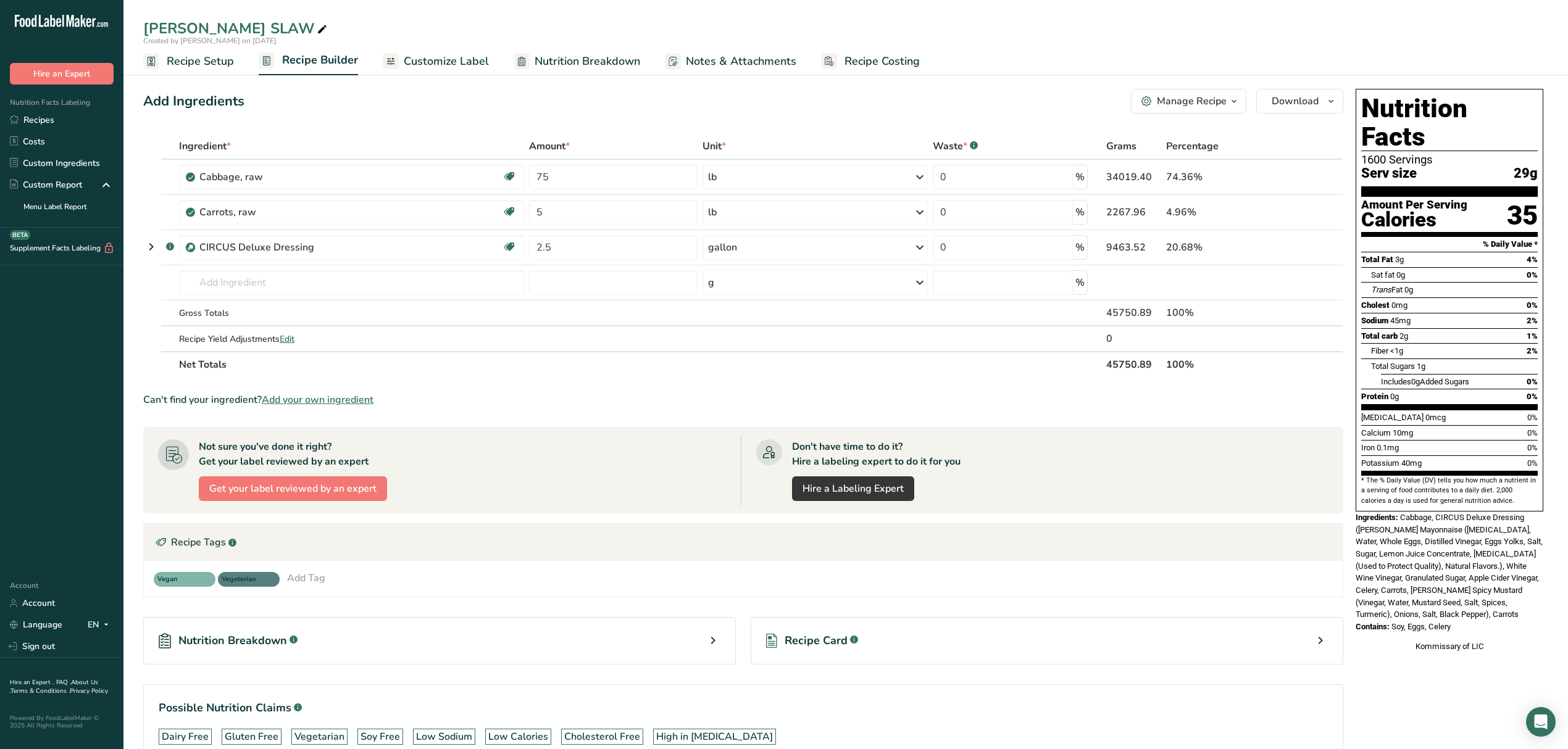
click at [210, 50] on link "Recipe Setup" at bounding box center [189, 61] width 90 height 28
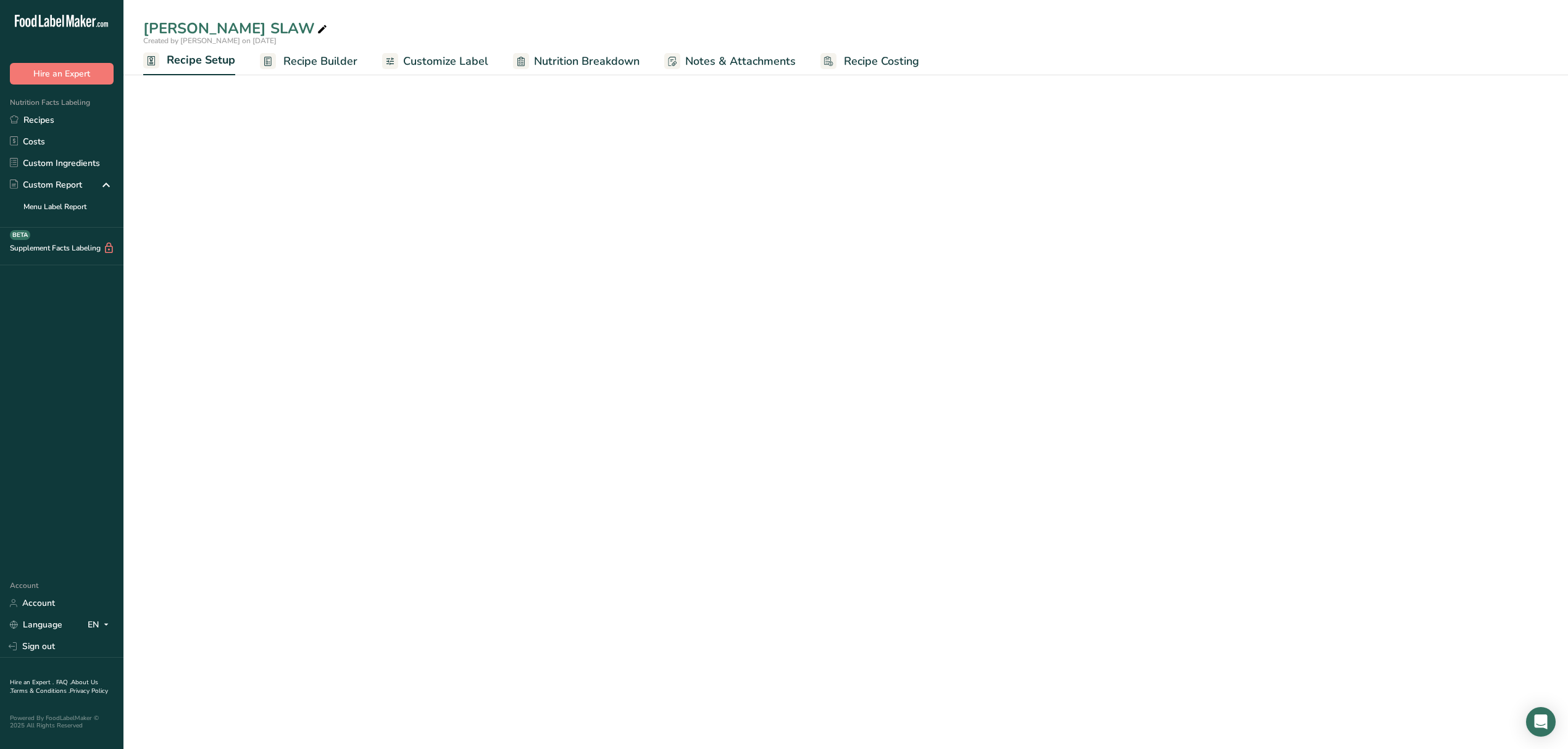
click at [177, 57] on span "Recipe Setup" at bounding box center [201, 59] width 68 height 17
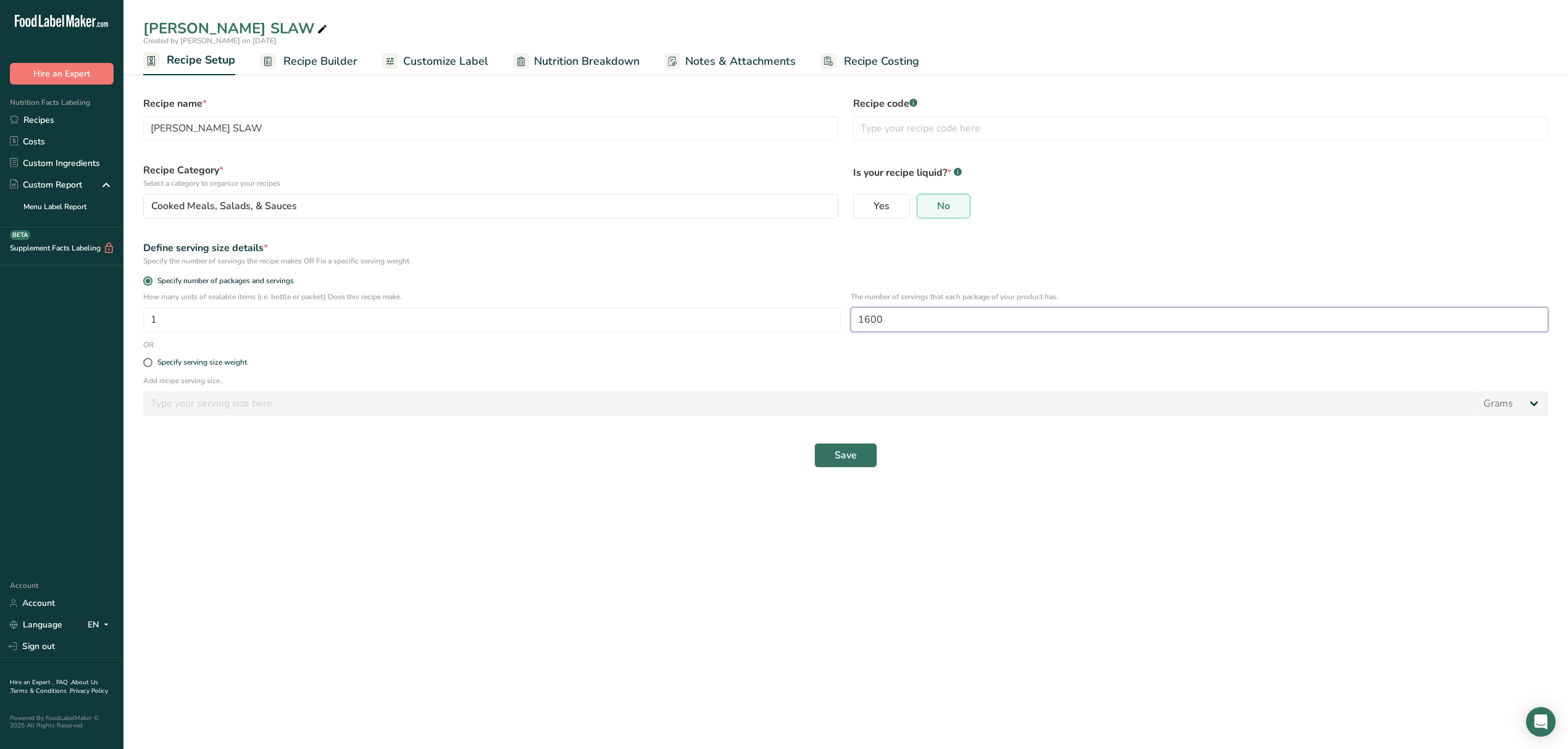
drag, startPoint x: 760, startPoint y: 341, endPoint x: 779, endPoint y: 336, distance: 19.6
click at [760, 342] on form "Recipe name * COLE SLAW Recipe code .a-a{fill:#347362;}.b-a{fill:#fff;} Recipe …" at bounding box center [845, 281] width 1420 height 386
type input "400"
click at [815, 443] on button "Save" at bounding box center [845, 455] width 63 height 25
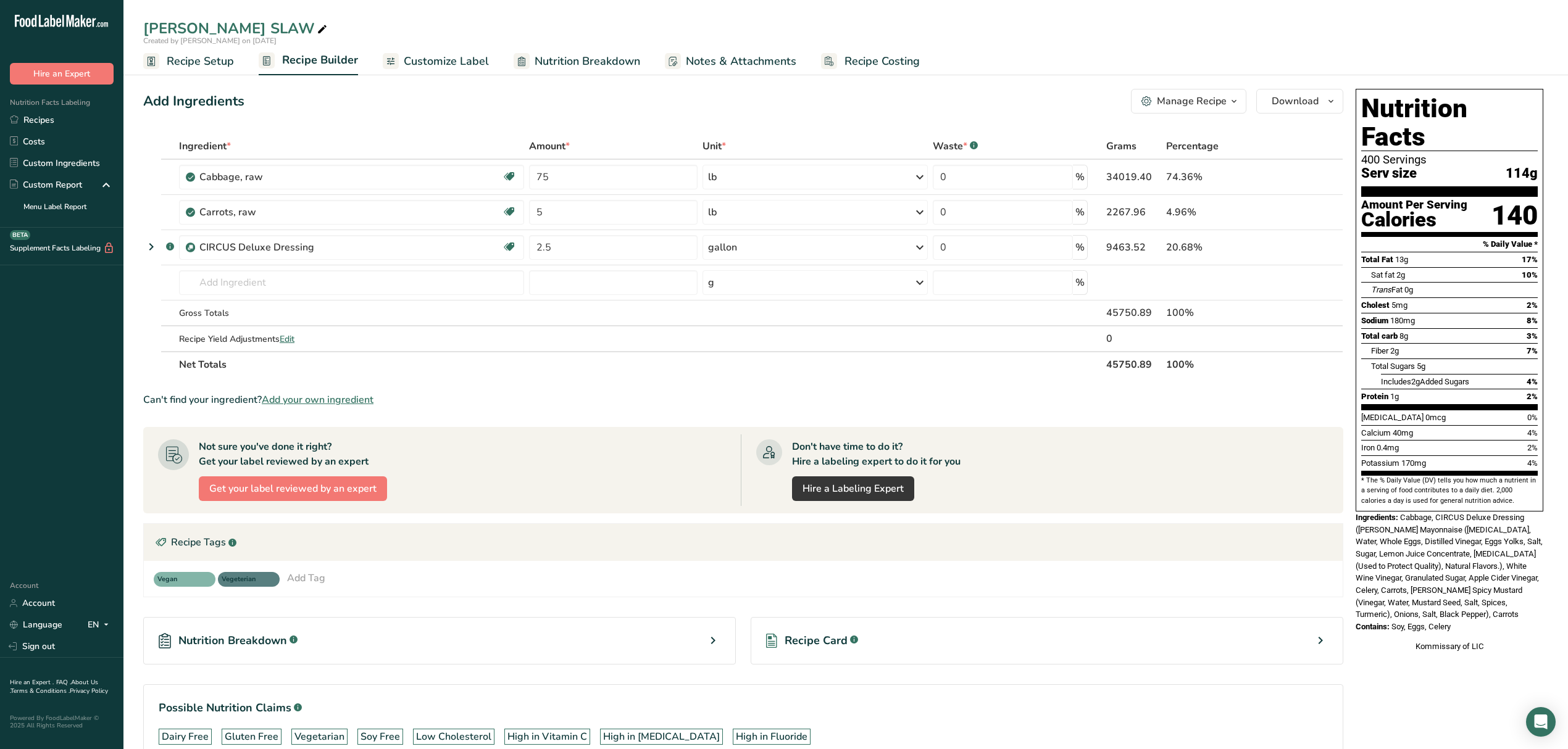
click at [1386, 71] on ul "Recipe Setup Recipe Builder Customize Label Nutrition Breakdown Notes & Attachm…" at bounding box center [846, 60] width 1445 height 29
click at [194, 60] on span "Recipe Setup" at bounding box center [200, 61] width 67 height 17
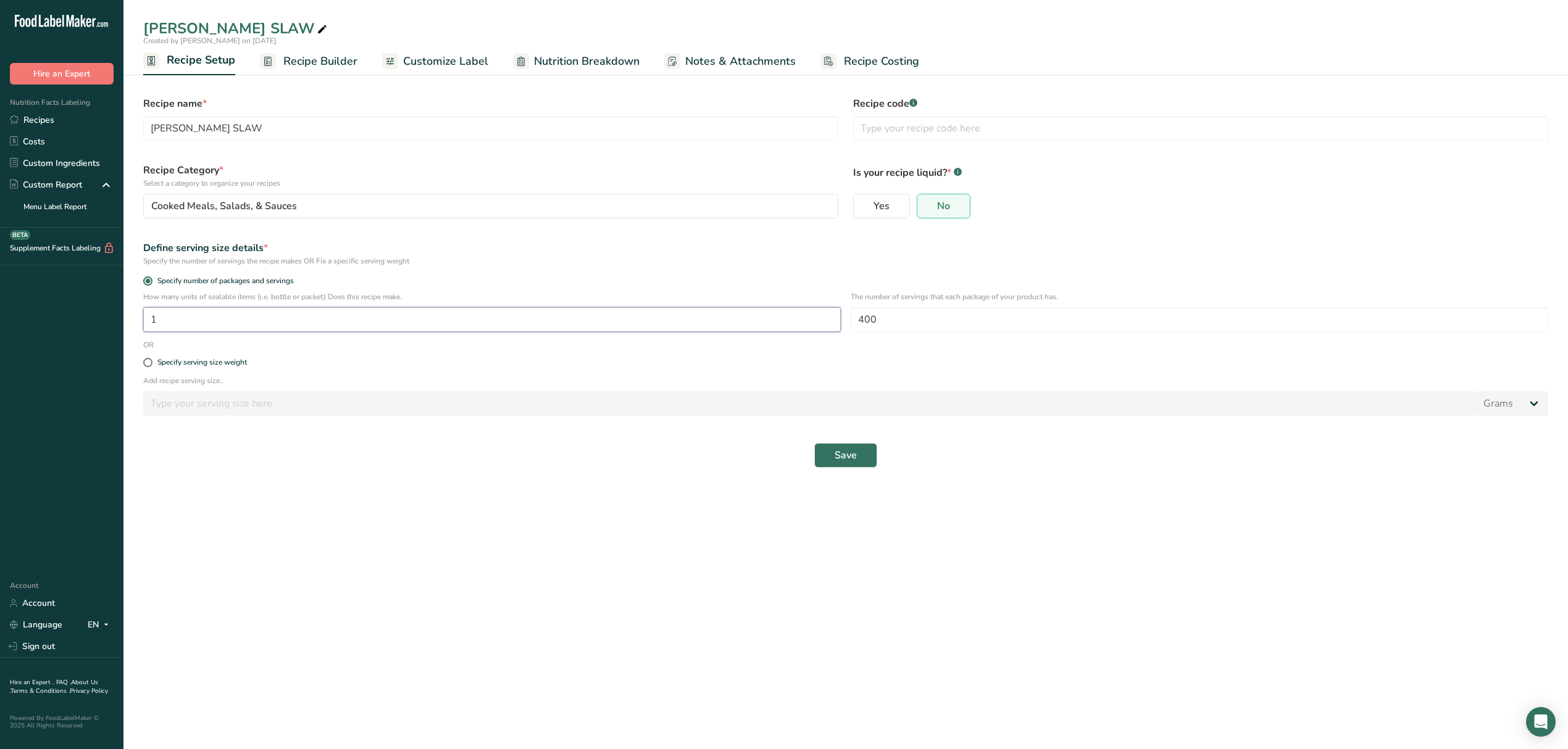
drag, startPoint x: 255, startPoint y: 326, endPoint x: 48, endPoint y: 332, distance: 207.1
click at [52, 336] on div ".a-20{fill:#fff;} Hire an Expert Nutrition Facts Labeling Recipes Costs Custom …" at bounding box center [784, 374] width 1568 height 749
type input "2.5"
click at [899, 319] on input "400" at bounding box center [1200, 319] width 698 height 25
drag, startPoint x: 905, startPoint y: 316, endPoint x: 822, endPoint y: 331, distance: 84.3
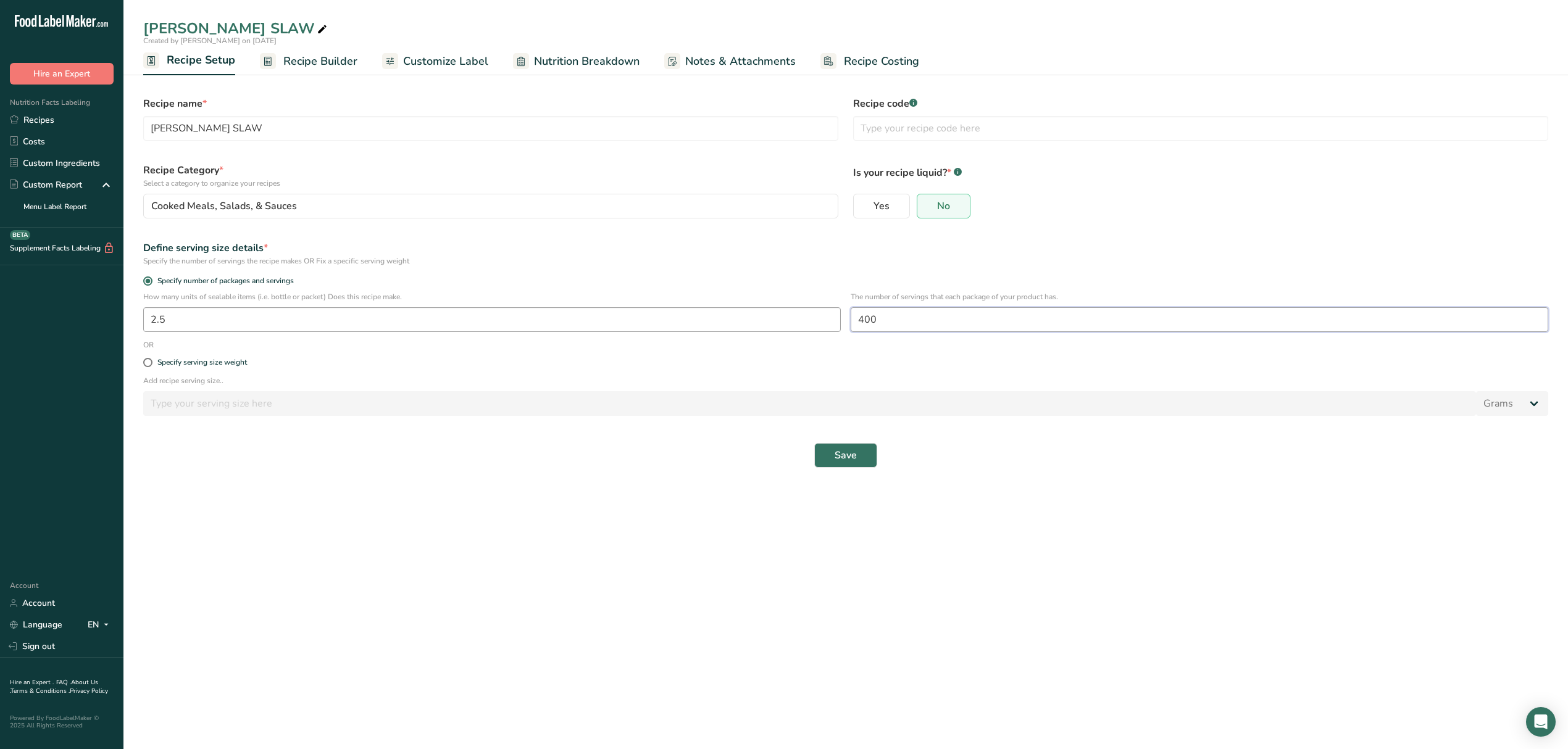
click at [822, 331] on div "How many units of sealable items (i.e. bottle or packet) Does this recipe make.…" at bounding box center [845, 315] width 1420 height 48
type input "160"
click at [850, 448] on button "Save" at bounding box center [845, 455] width 63 height 25
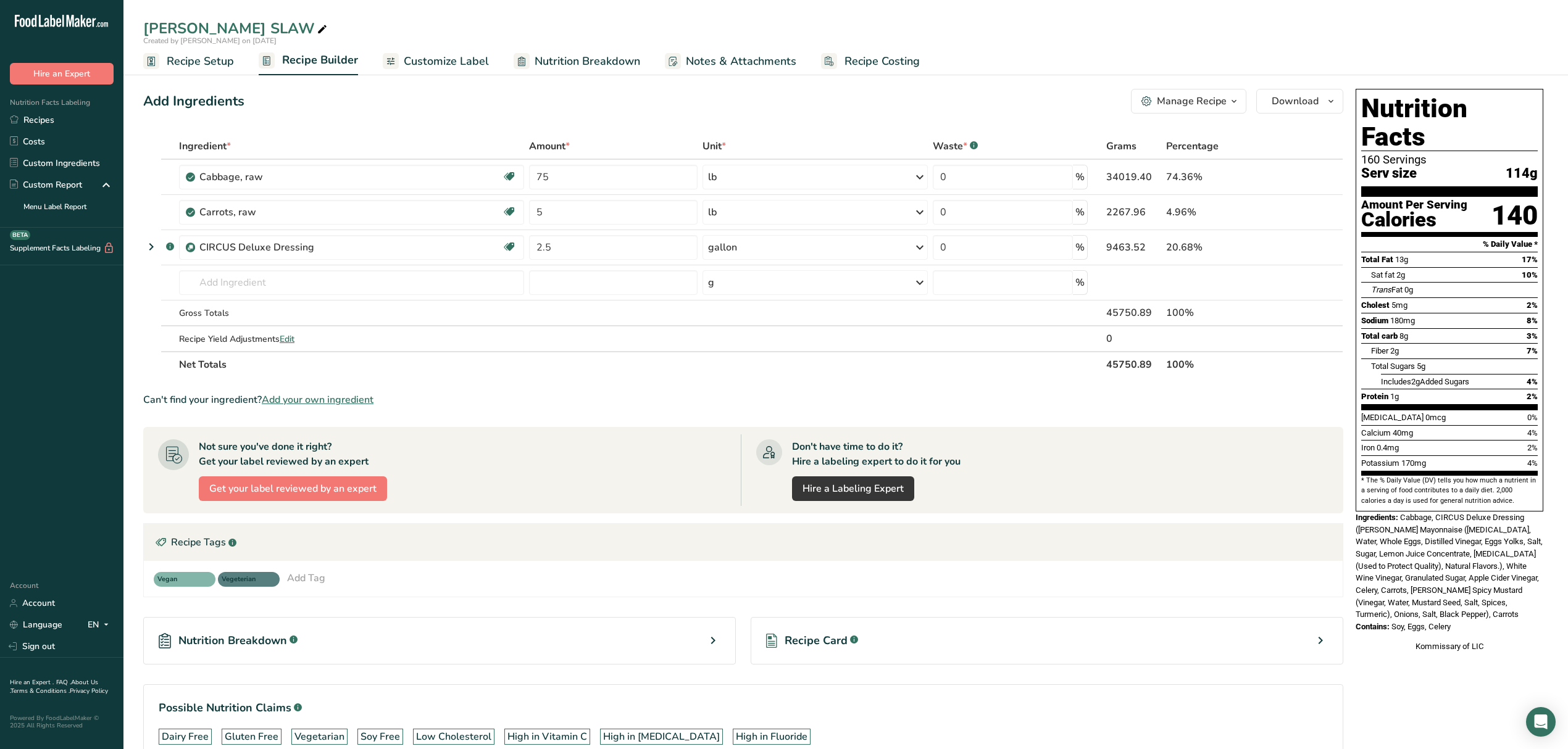
click at [1206, 97] on div "Manage Recipe" at bounding box center [1192, 101] width 70 height 15
click at [1320, 105] on button "Download" at bounding box center [1300, 101] width 87 height 25
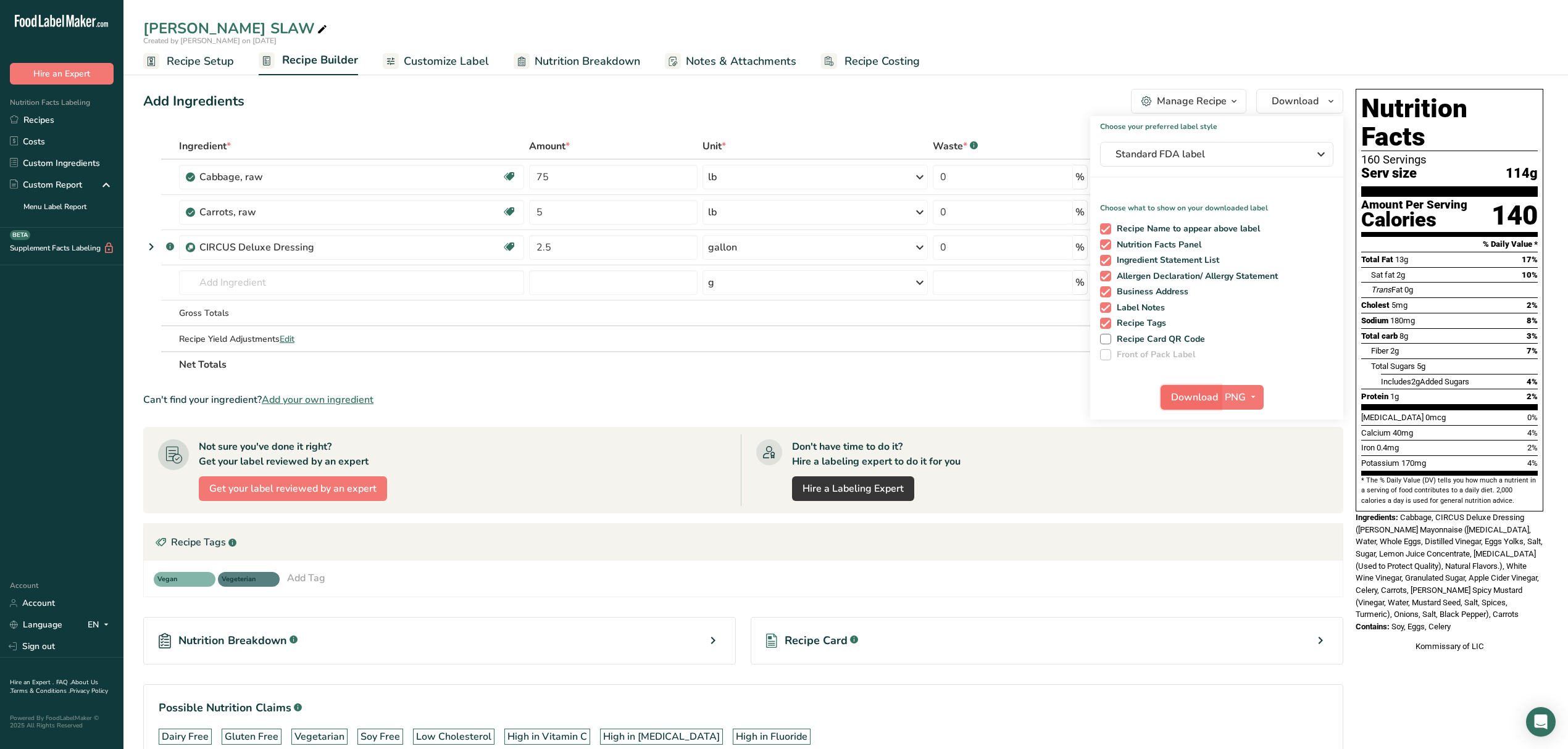
click at [1203, 391] on span "Download" at bounding box center [1194, 397] width 47 height 15
click at [1255, 396] on icon "button" at bounding box center [1253, 396] width 10 height 15
click at [1256, 477] on link "PDF" at bounding box center [1244, 483] width 40 height 21
click at [1206, 399] on span "Download" at bounding box center [1195, 397] width 47 height 15
click at [1023, 406] on div "Can't find your ingredient? Add your own ingredient" at bounding box center [743, 399] width 1200 height 15
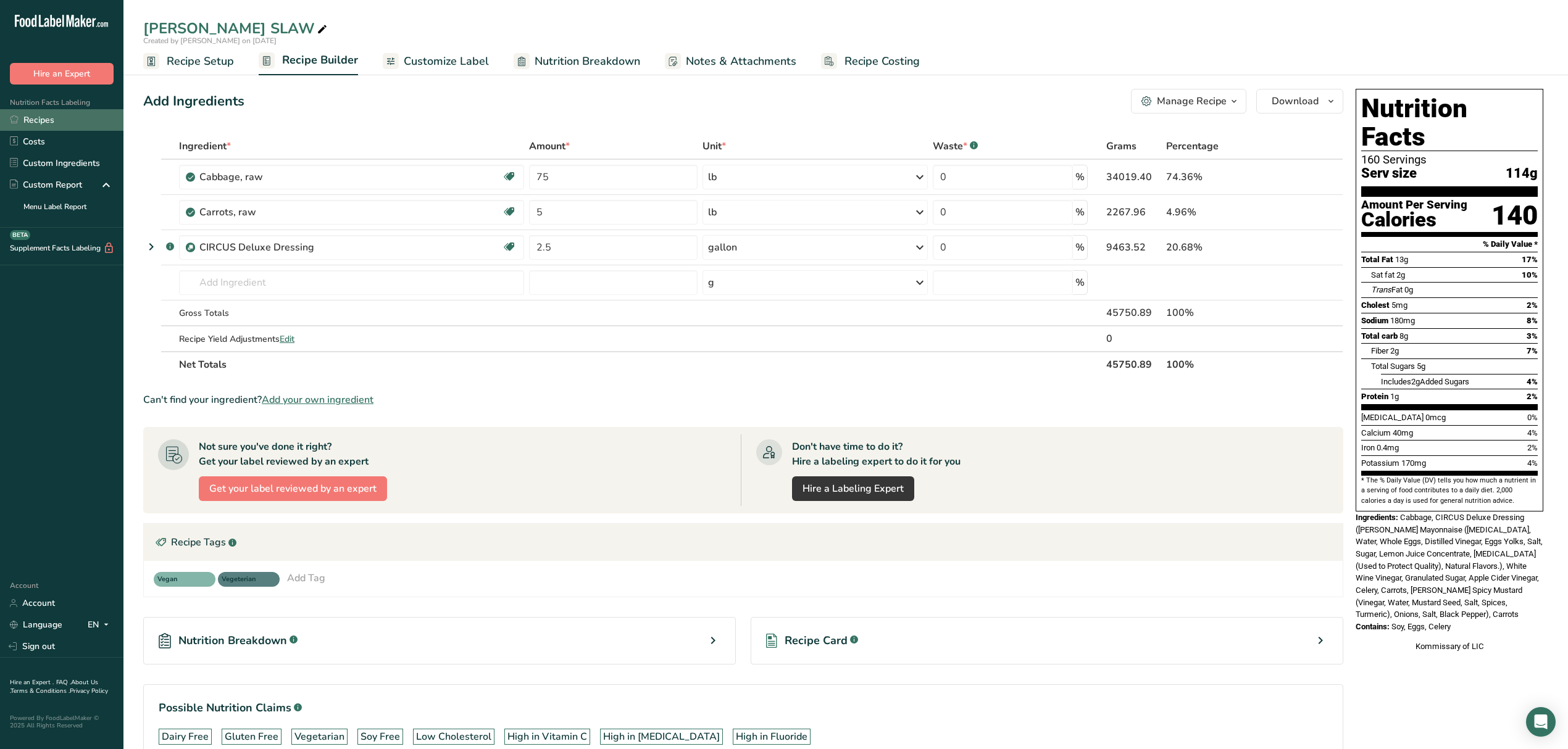
click at [77, 120] on link "Recipes" at bounding box center [62, 120] width 124 height 21
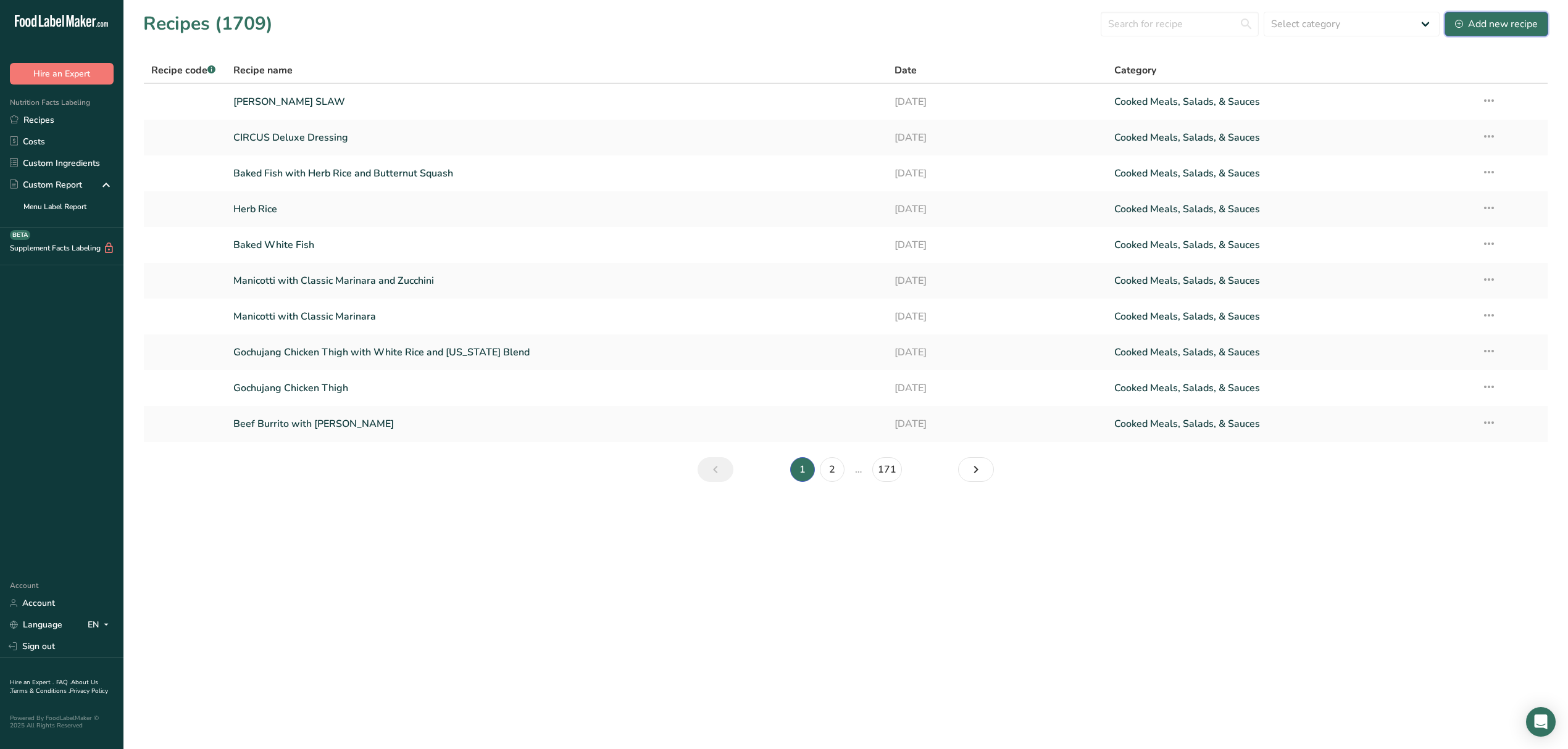
click at [1489, 22] on div "Add new recipe" at bounding box center [1497, 24] width 82 height 15
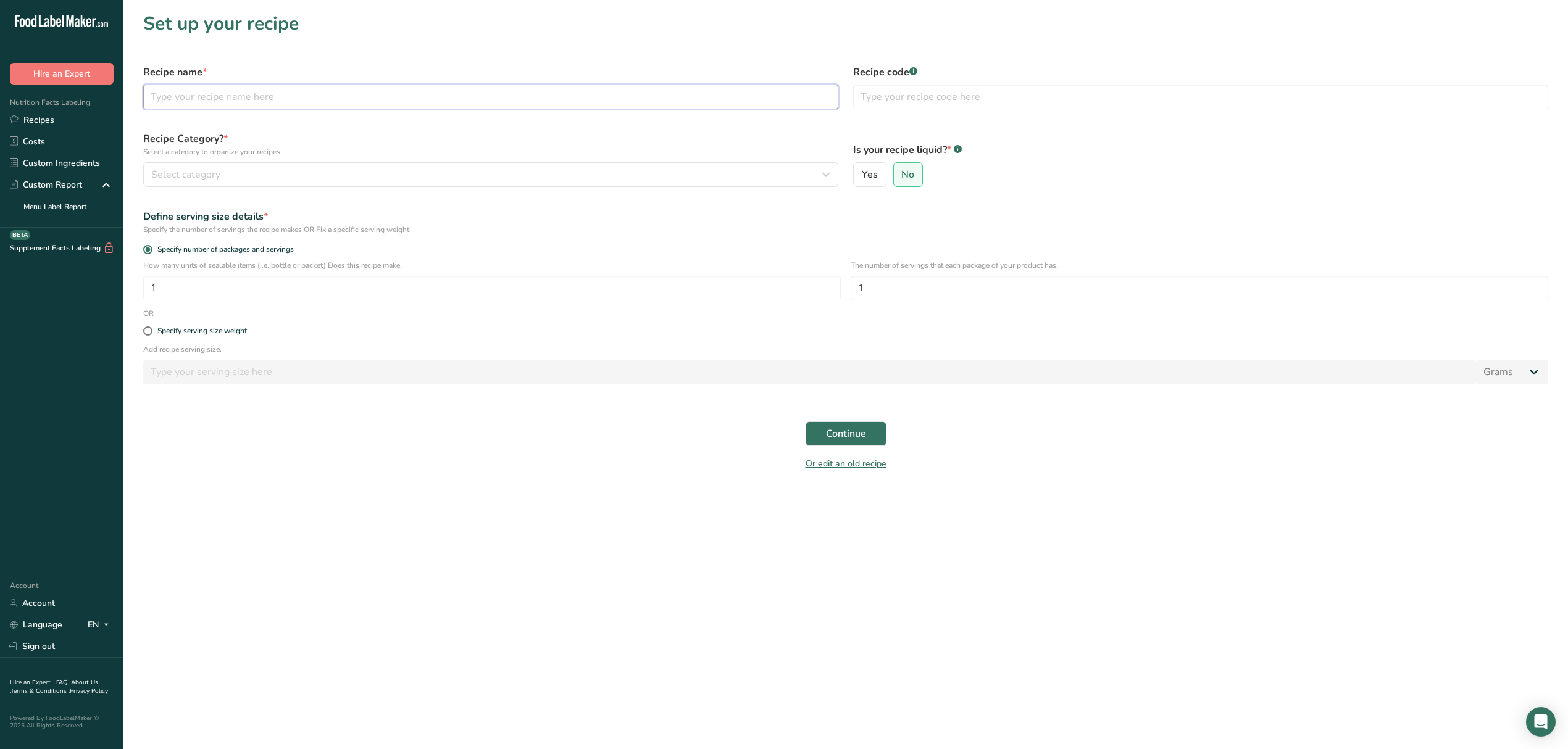
click at [269, 90] on input "text" at bounding box center [491, 97] width 696 height 25
type input "Potato Salad"
click at [220, 174] on span "Select category" at bounding box center [186, 174] width 69 height 15
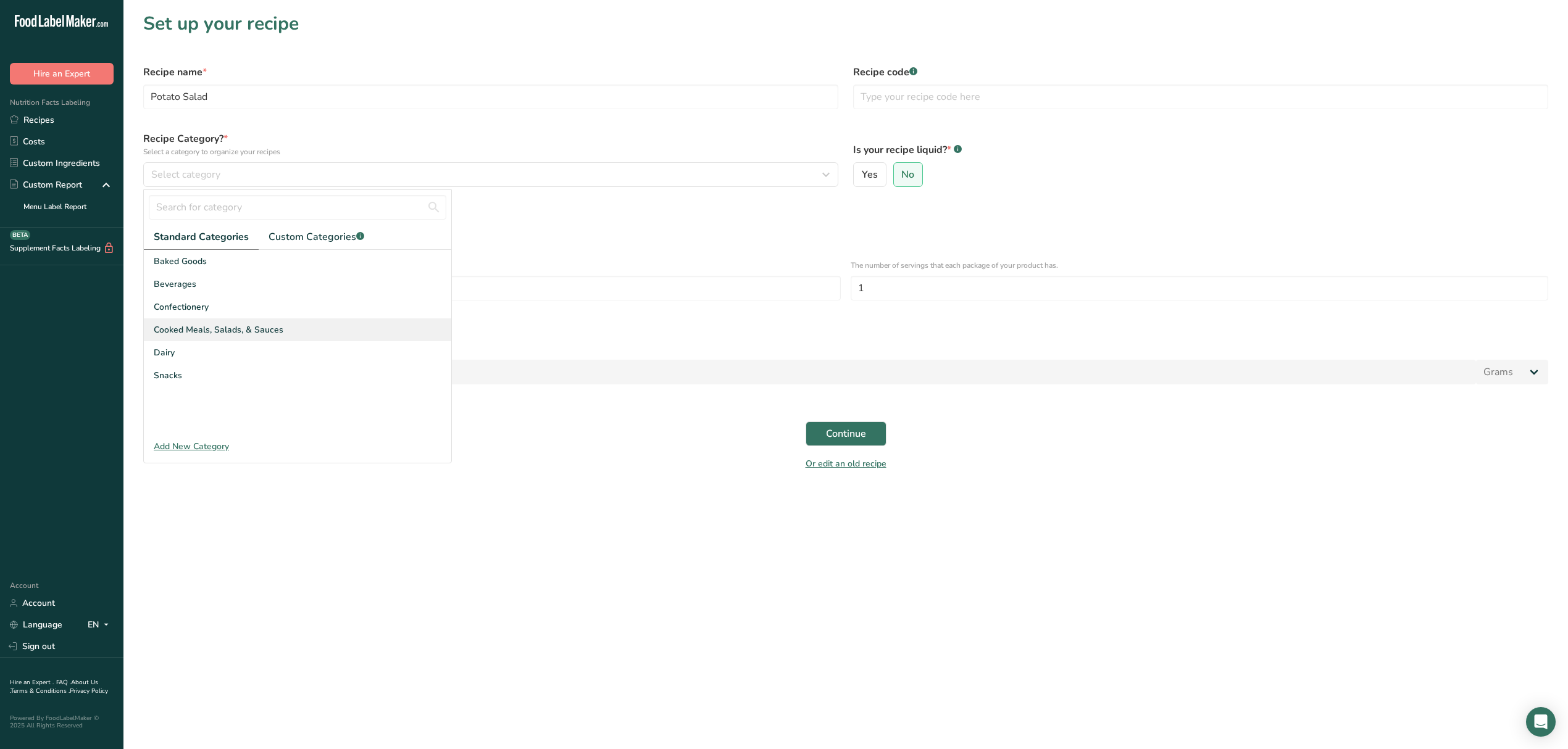
click at [286, 337] on div "Cooked Meals, Salads, & Sauces" at bounding box center [297, 330] width 308 height 23
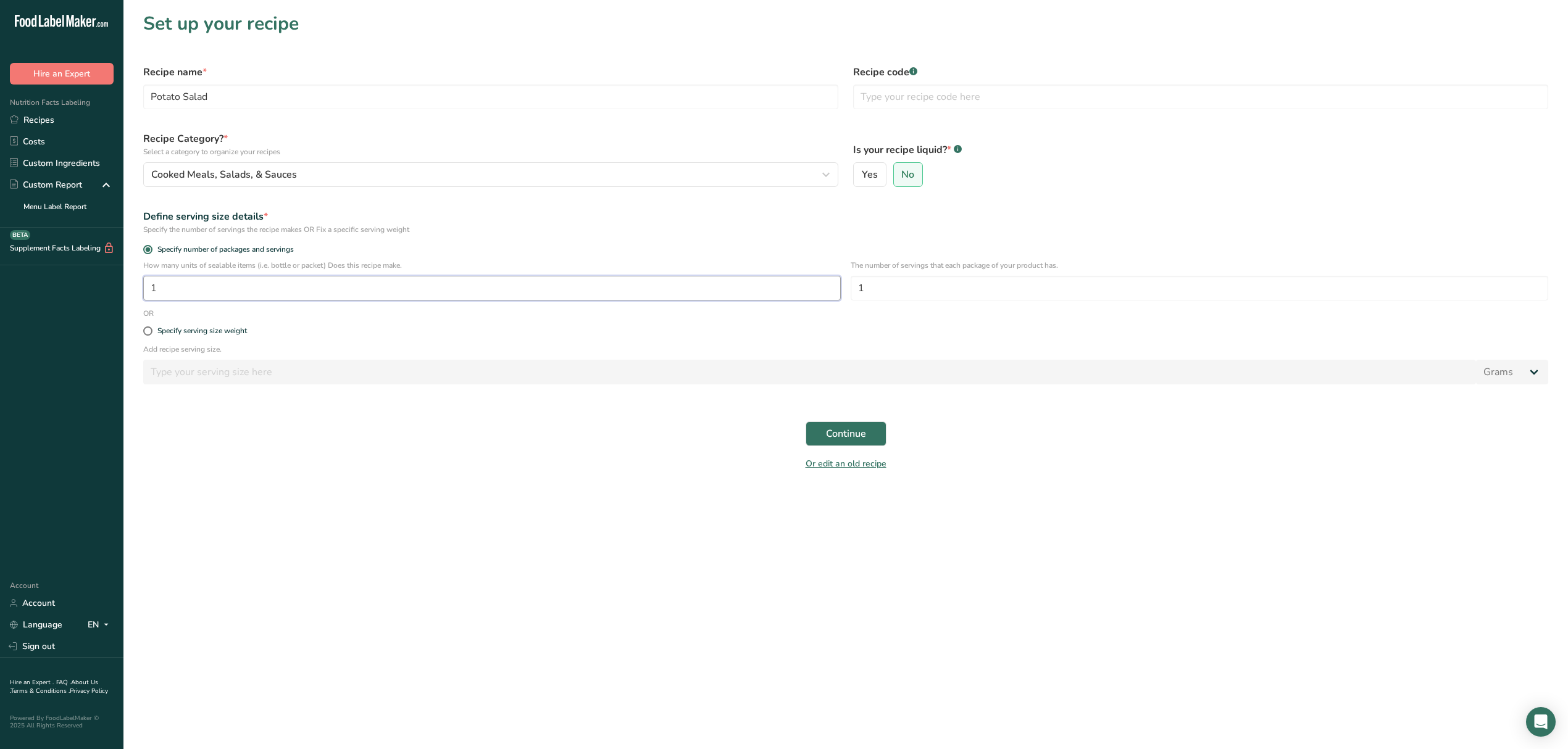
drag, startPoint x: 232, startPoint y: 294, endPoint x: 0, endPoint y: 292, distance: 232.0
click at [0, 292] on div ".a-20{fill:#fff;} Hire an Expert Nutrition Facts Labeling Recipes Costs Custom …" at bounding box center [784, 374] width 1568 height 749
type input "2.5"
type input "160"
click at [858, 437] on span "Continue" at bounding box center [846, 434] width 40 height 15
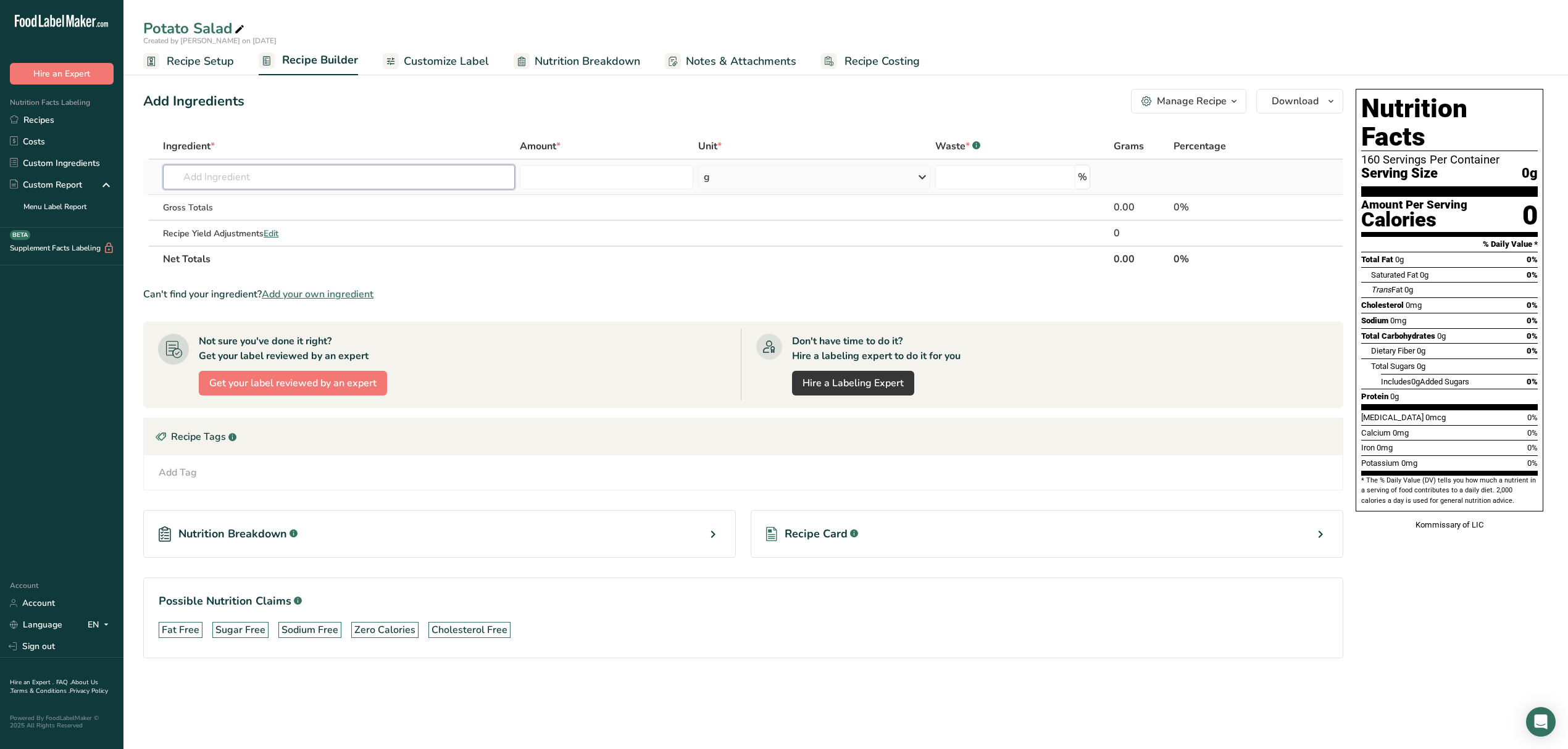
drag, startPoint x: 473, startPoint y: 182, endPoint x: 472, endPoint y: 175, distance: 7.1
click at [474, 182] on input "text" at bounding box center [339, 177] width 351 height 25
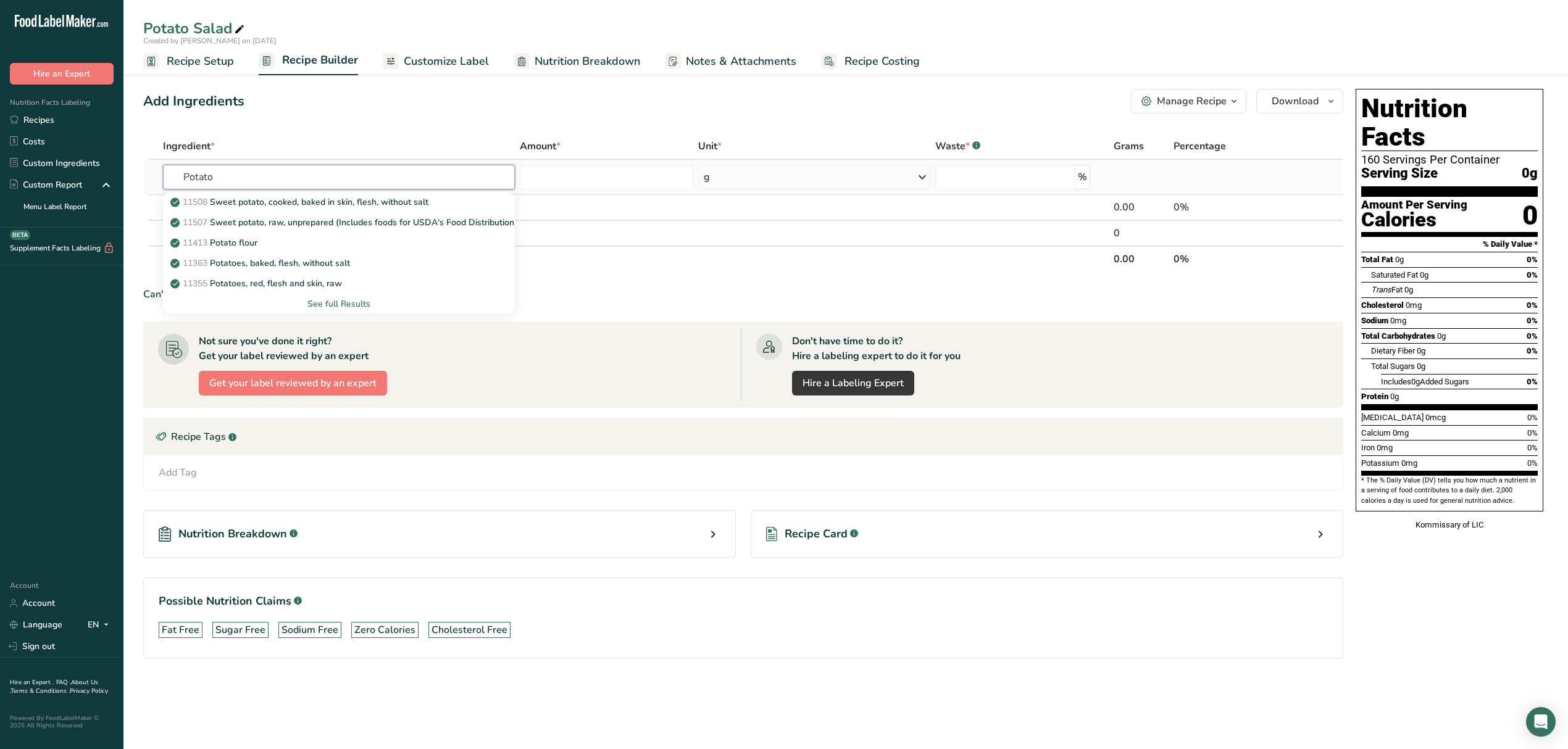
type input "Potato"
click at [350, 300] on div "See full Results" at bounding box center [339, 304] width 332 height 13
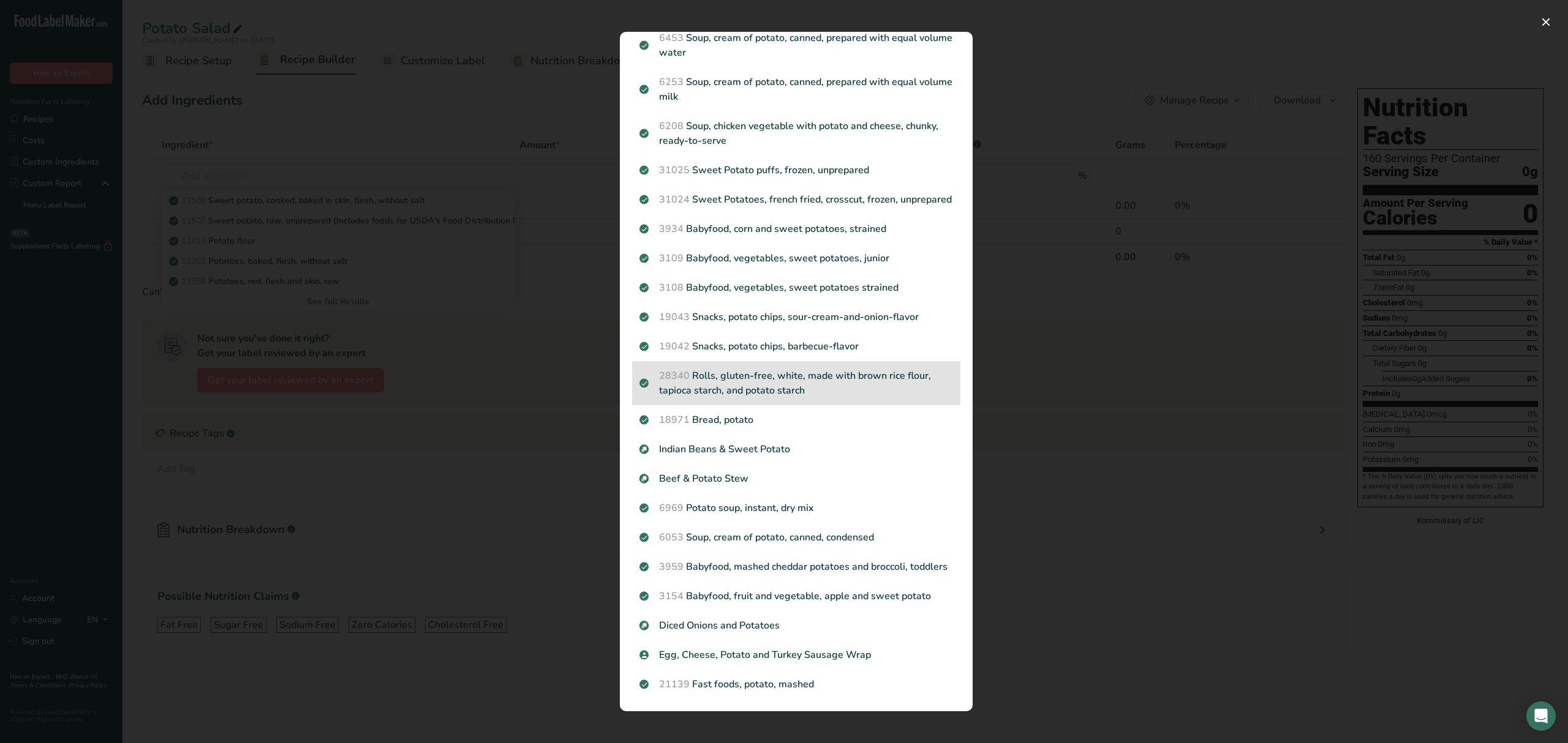
scroll to position [1102, 0]
drag, startPoint x: 351, startPoint y: 321, endPoint x: 299, endPoint y: 256, distance: 83.2
click at [348, 317] on div "Search results modal" at bounding box center [784, 371] width 1568 height 743
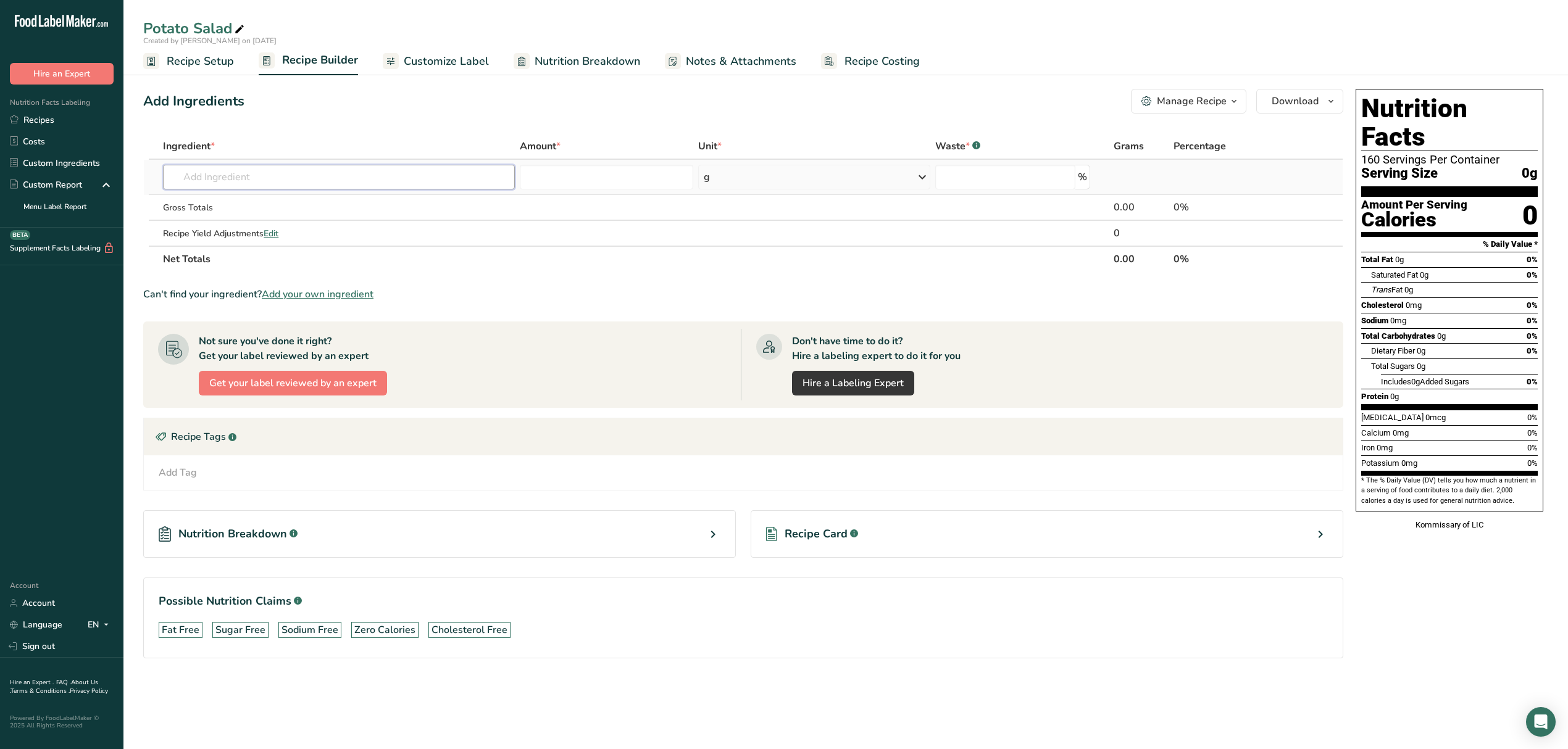
click at [243, 180] on input "text" at bounding box center [339, 177] width 351 height 25
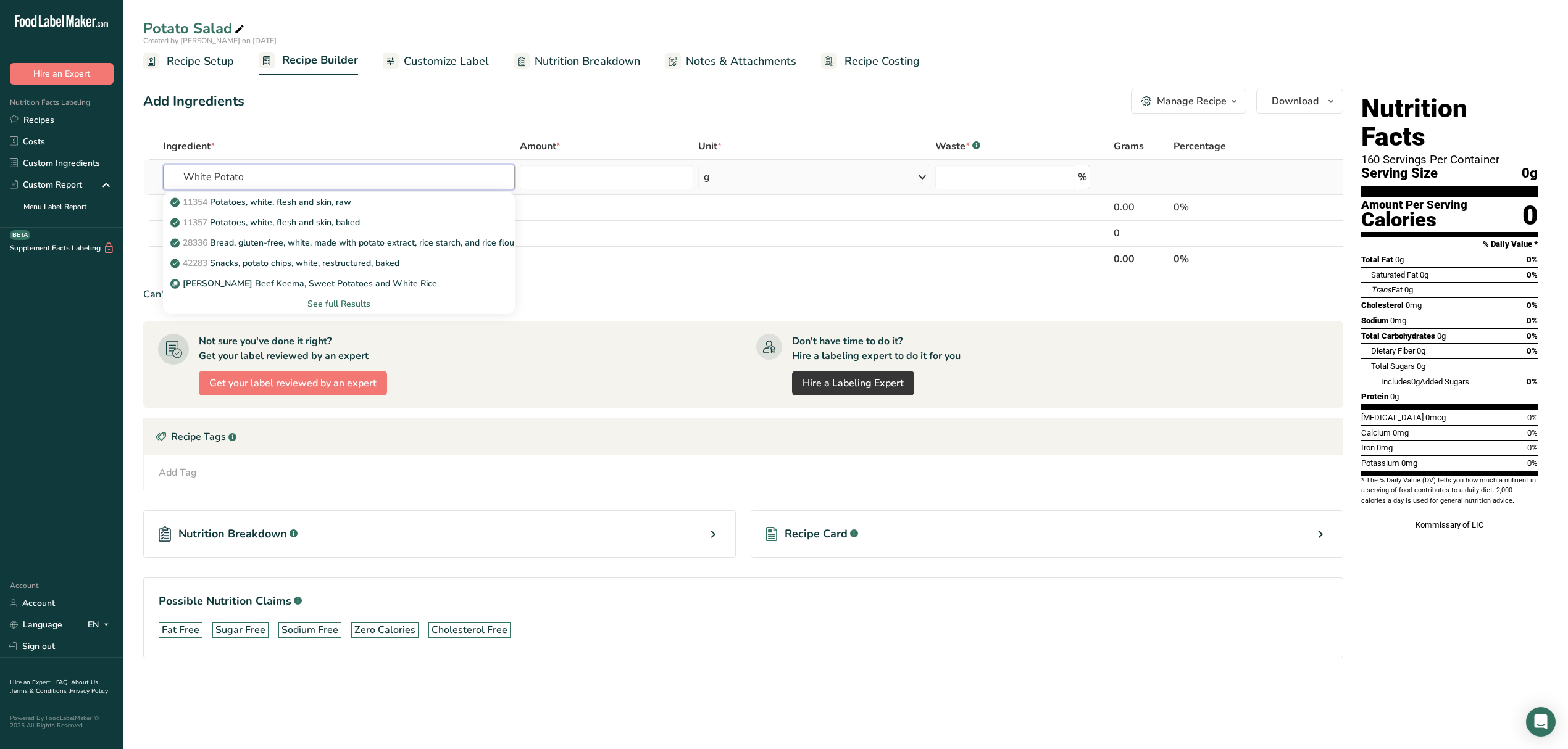
type input "White Potato"
click at [351, 302] on div "See full Results" at bounding box center [339, 304] width 332 height 13
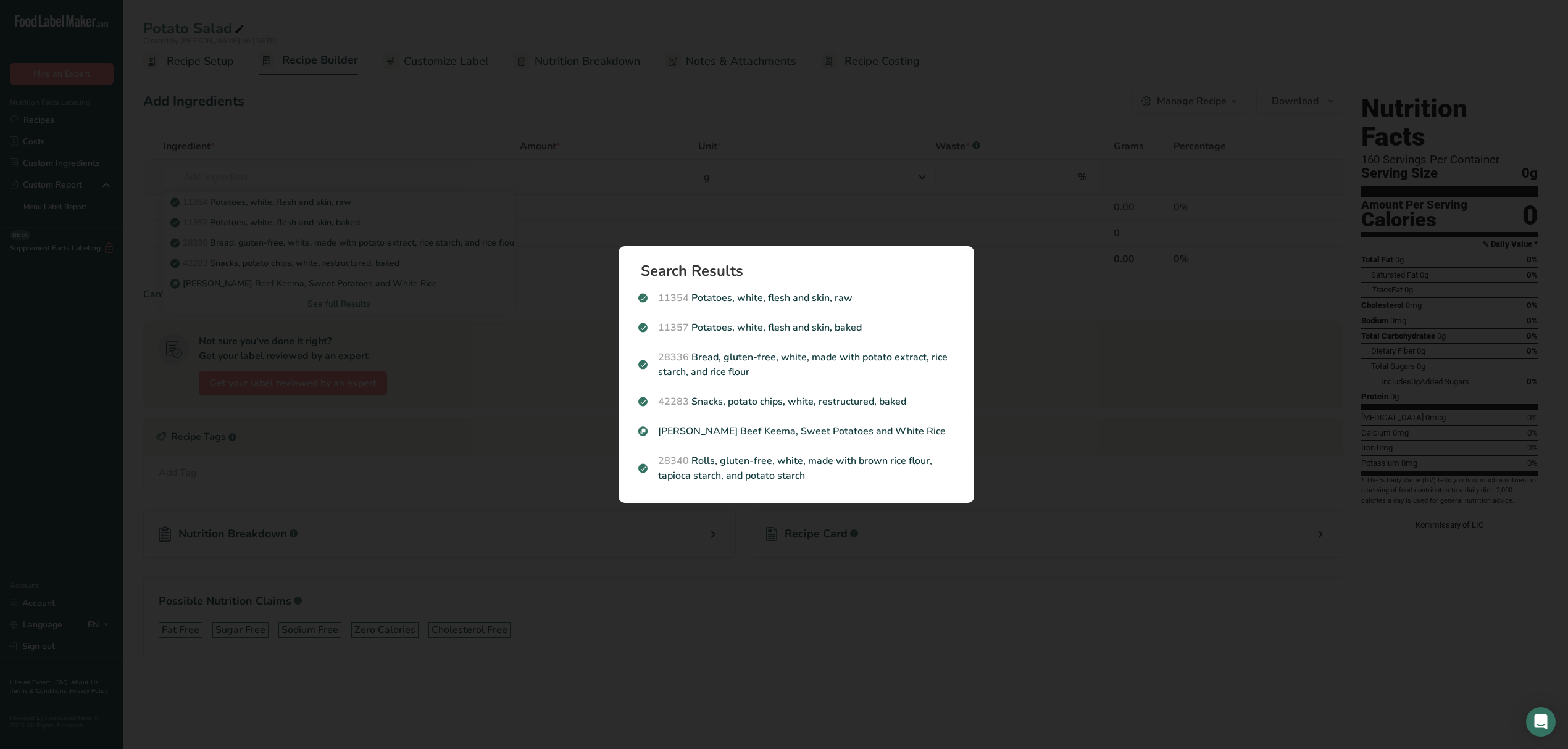
scroll to position [0, 0]
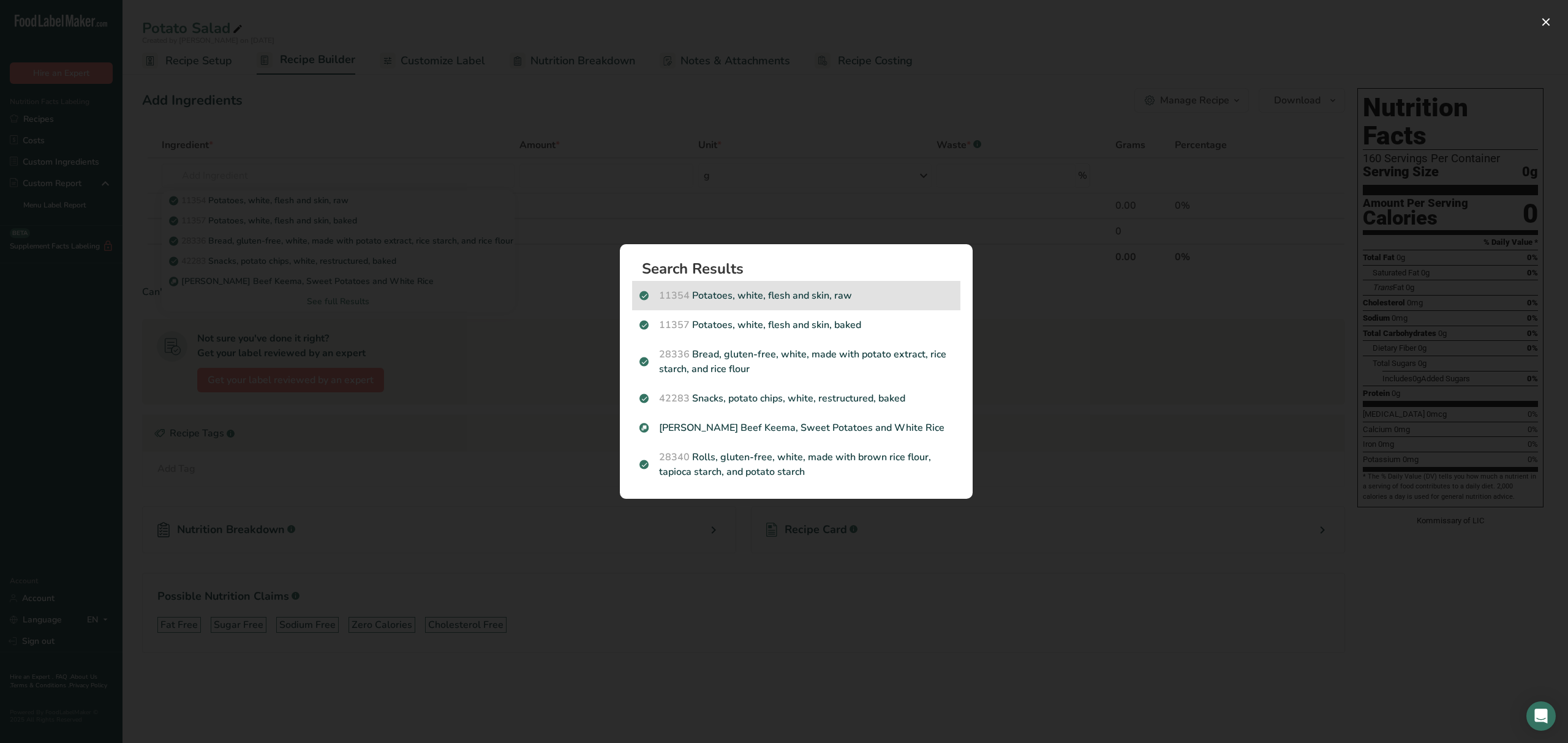
click at [884, 294] on p "11354 Potatoes, white, flesh and skin, raw" at bounding box center [796, 296] width 314 height 15
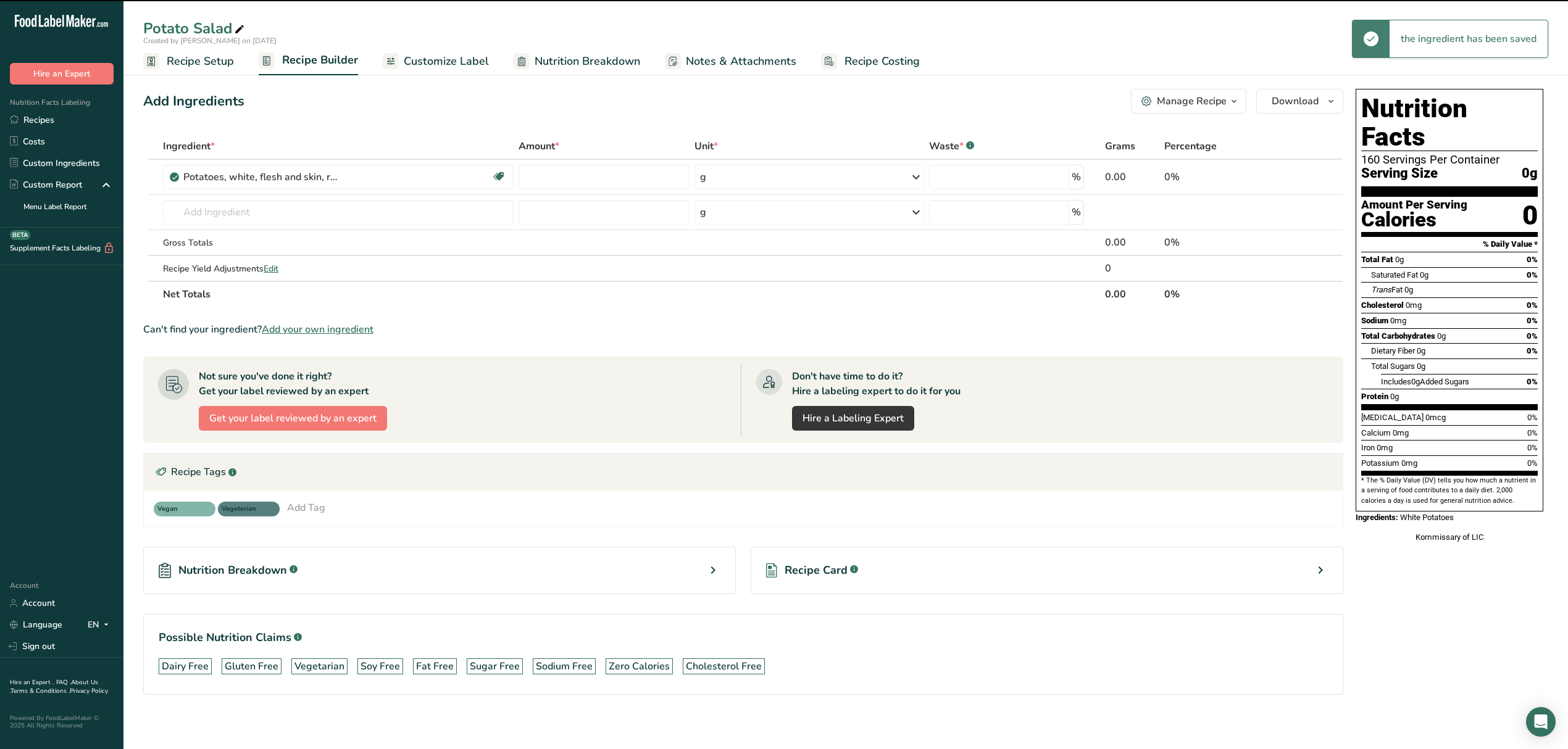
type input "0"
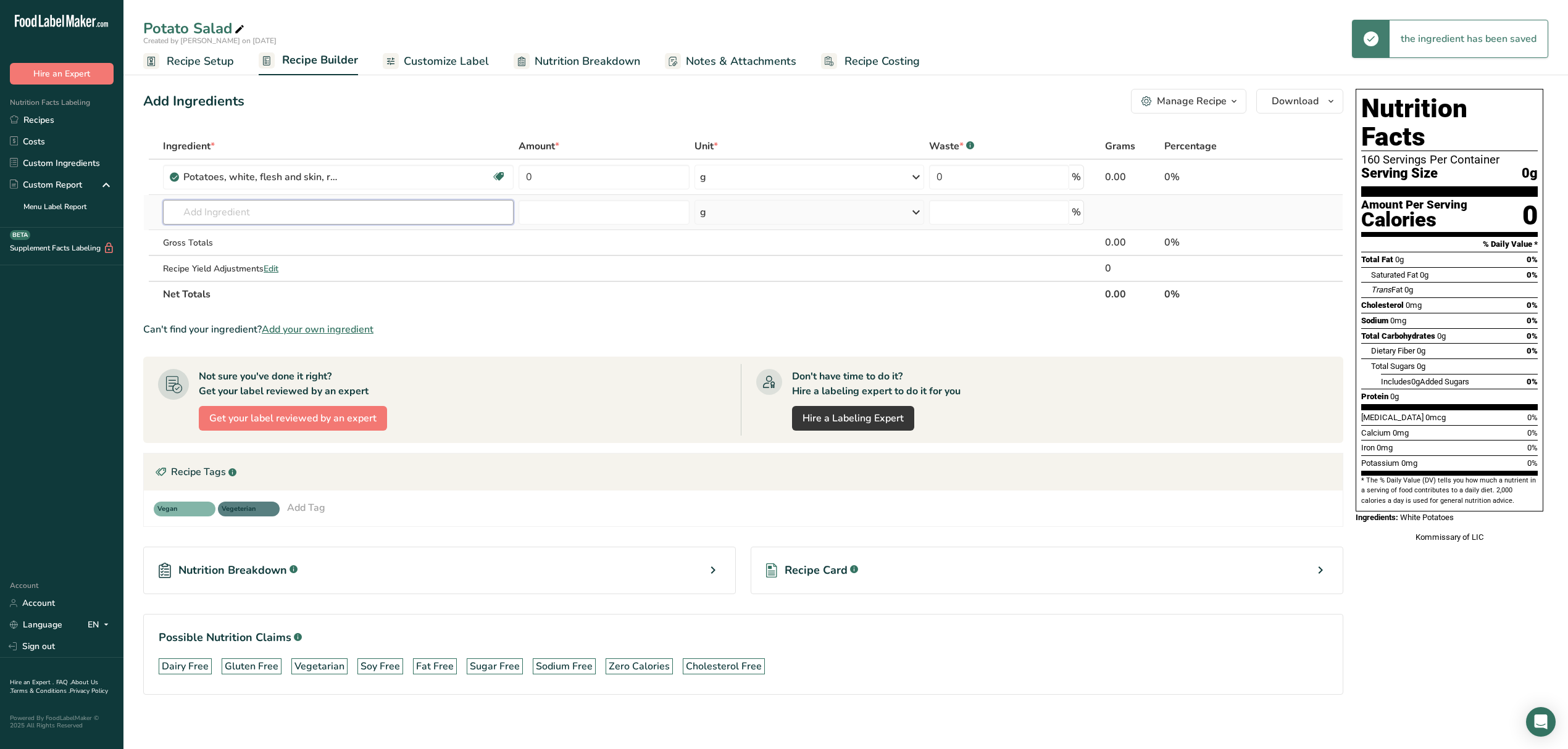
click at [226, 212] on input "text" at bounding box center [339, 212] width 351 height 25
click at [305, 235] on div "CIRCUS Deluxe Dressing" at bounding box center [328, 237] width 311 height 13
type input "CIRCUS Deluxe Dressing"
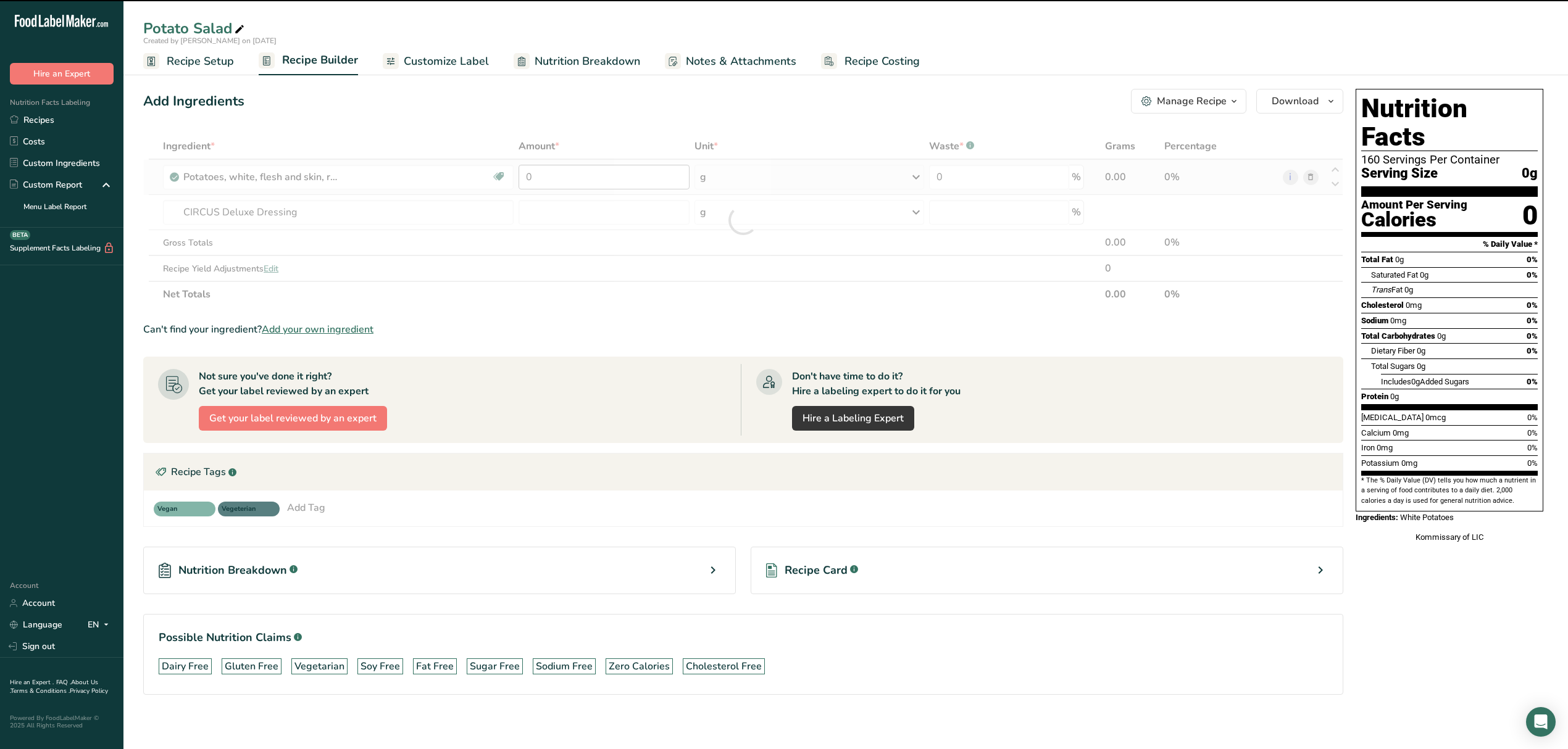
type input "0"
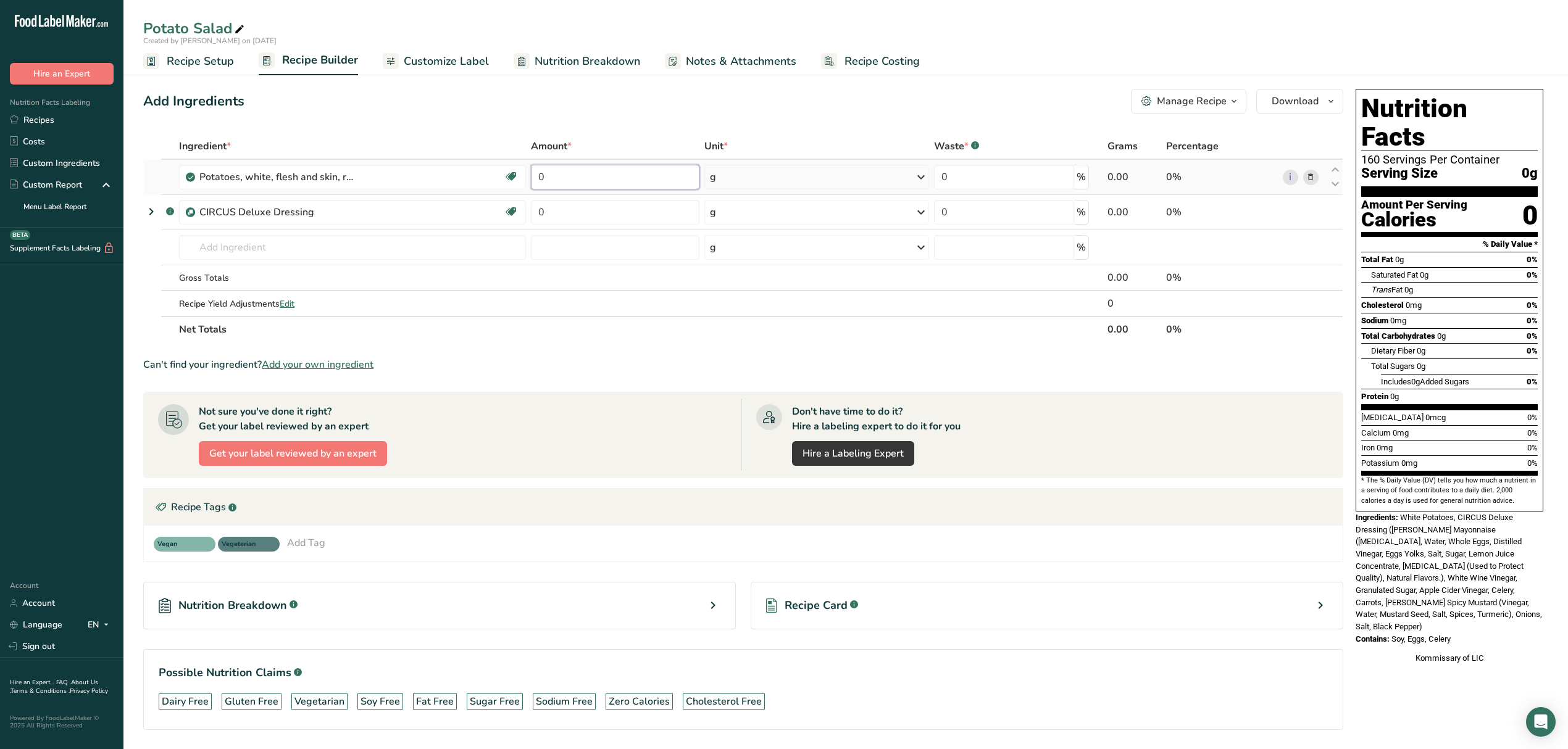
click at [610, 182] on input "0" at bounding box center [615, 177] width 169 height 25
type input "80"
click at [779, 178] on div "Ingredient * Amount * Unit * Waste * .a-a{fill:#347362;}.b-a{fill:#fff;} Grams …" at bounding box center [743, 238] width 1200 height 209
click at [646, 186] on input "80" at bounding box center [615, 177] width 169 height 25
click at [730, 174] on div "Ingredient * Amount * Unit * Waste * .a-a{fill:#347362;}.b-a{fill:#fff;} Grams …" at bounding box center [743, 238] width 1200 height 209
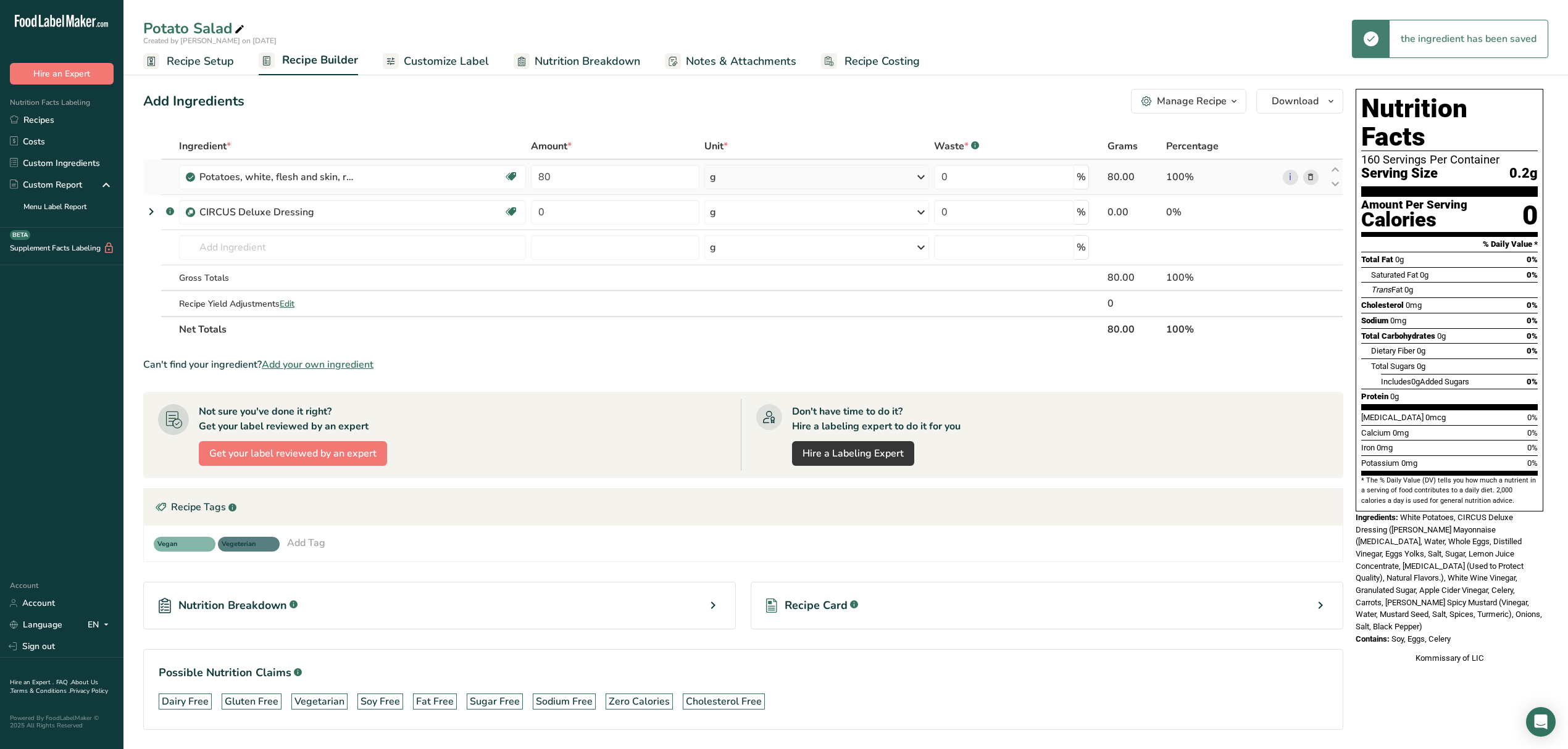
click at [774, 182] on div "g" at bounding box center [816, 177] width 224 height 25
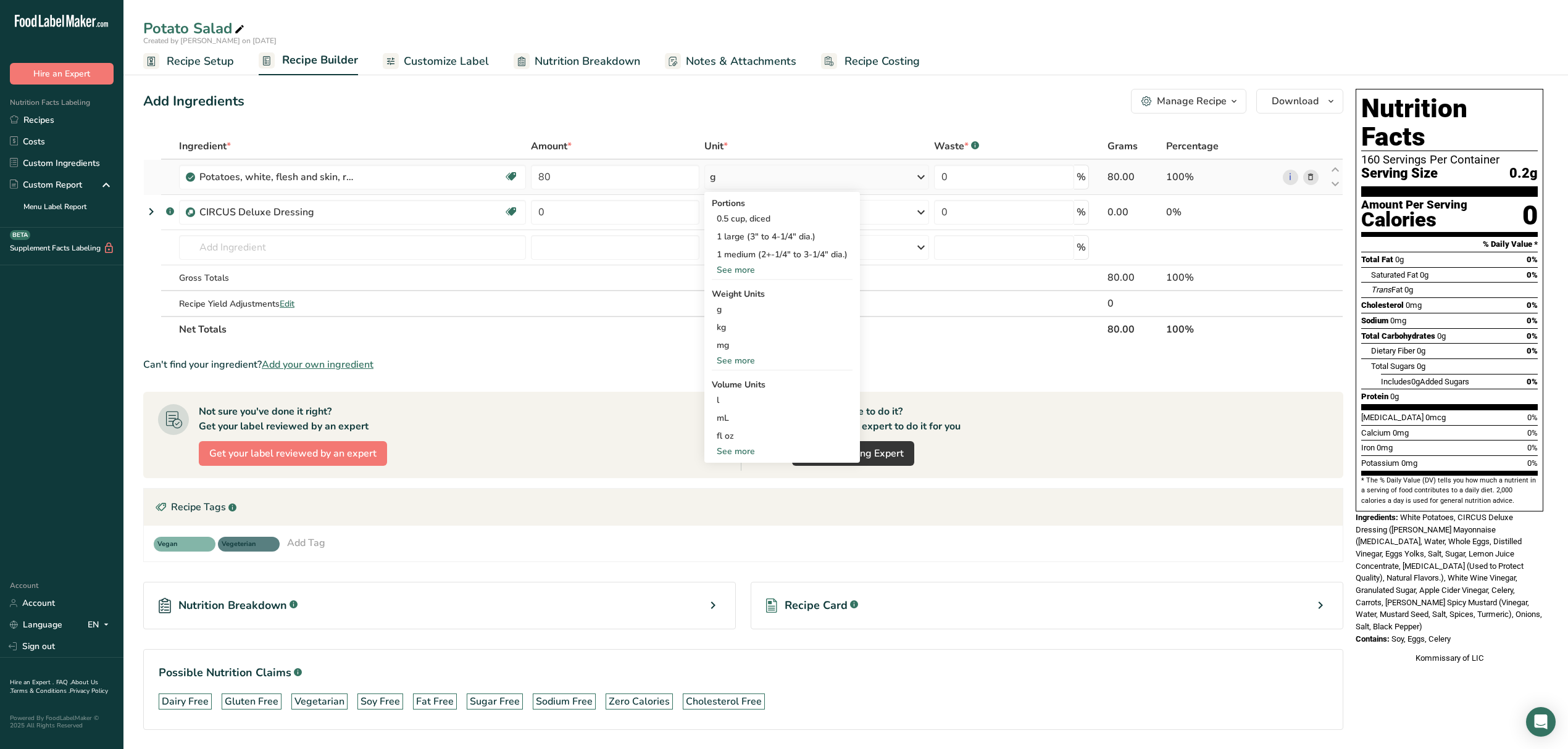
click at [746, 356] on div "See more" at bounding box center [782, 361] width 140 height 13
click at [744, 377] on div "lb" at bounding box center [782, 380] width 140 height 18
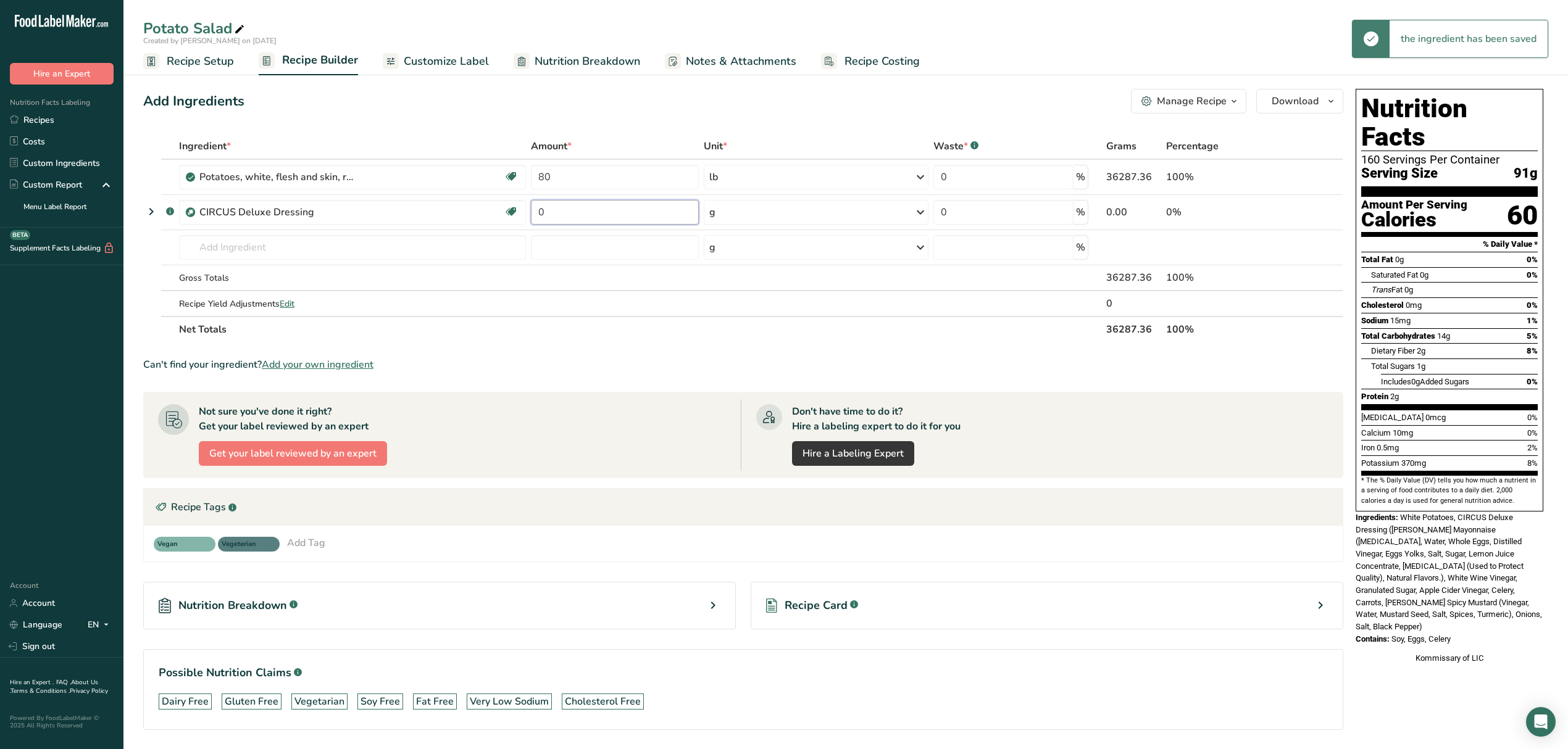
click at [588, 216] on input "0" at bounding box center [615, 212] width 168 height 25
type input "2.5"
click at [769, 203] on div "Ingredient * Amount * Unit * Waste * .a-a{fill:#347362;}.b-a{fill:#fff;} Grams …" at bounding box center [743, 238] width 1200 height 209
click at [904, 208] on div "g" at bounding box center [815, 212] width 224 height 25
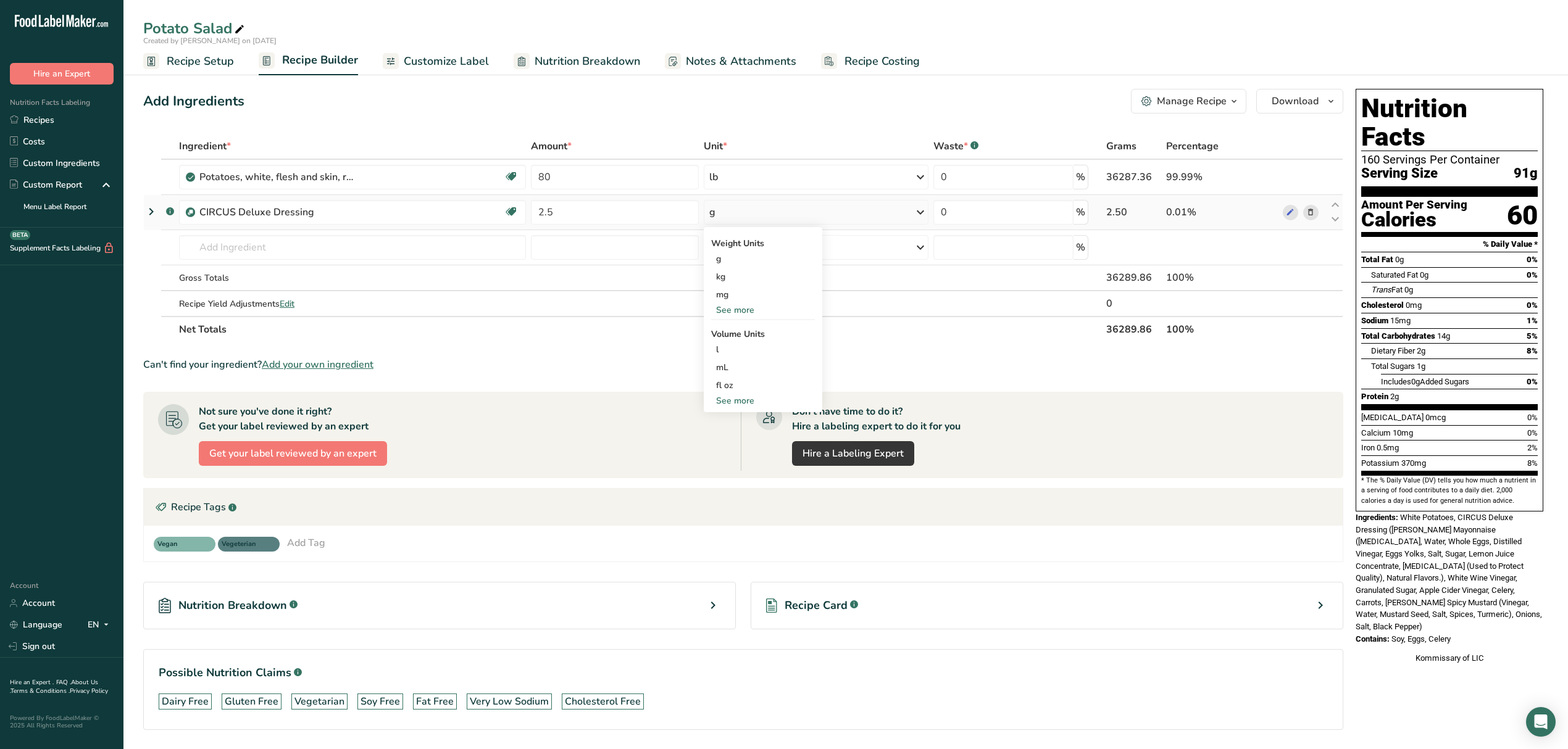
click at [753, 395] on div "See more" at bounding box center [763, 400] width 104 height 13
click at [746, 470] on div "gallon" at bounding box center [763, 475] width 94 height 13
click at [1168, 105] on div "Manage Recipe" at bounding box center [1192, 101] width 70 height 15
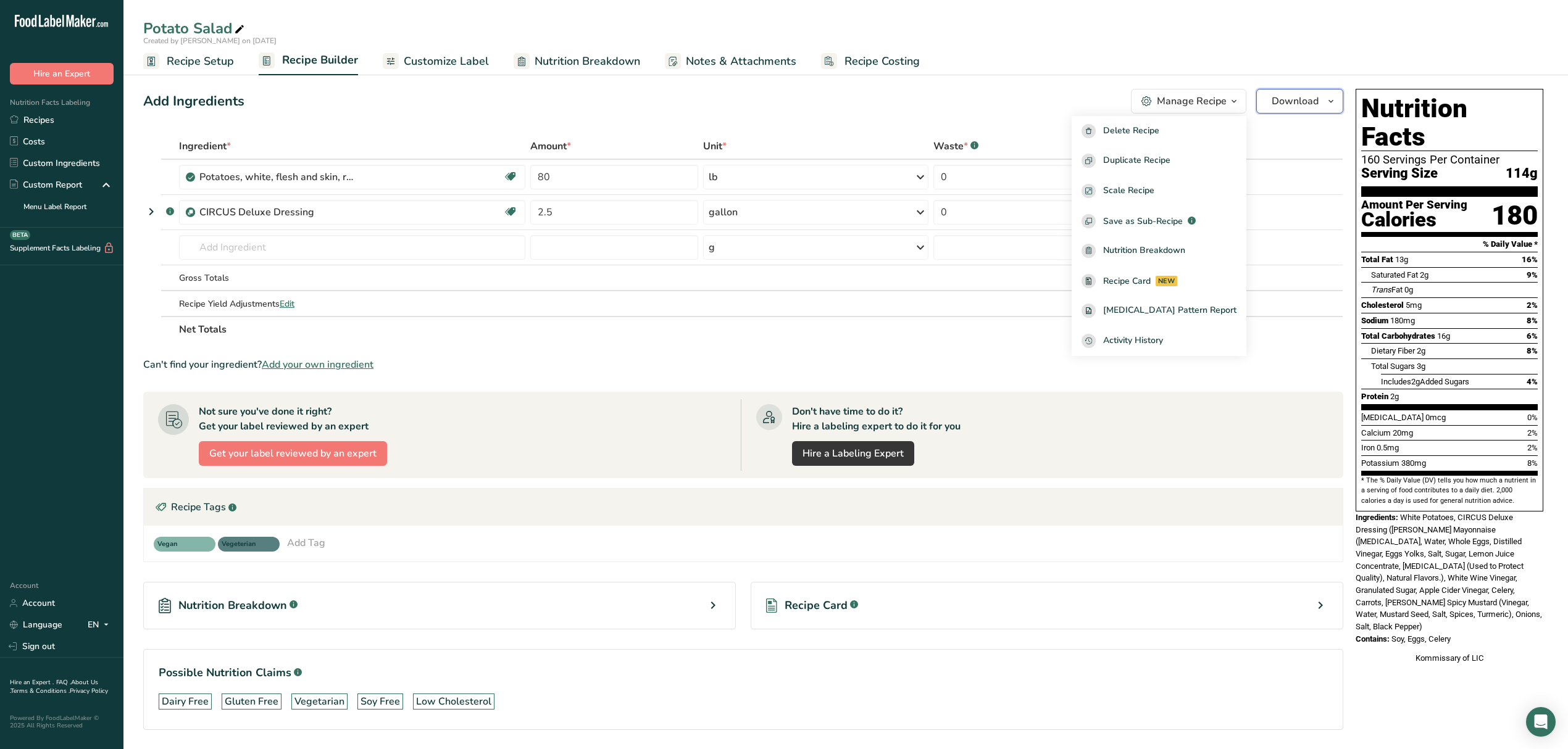
click at [1272, 101] on button "Download" at bounding box center [1300, 101] width 87 height 25
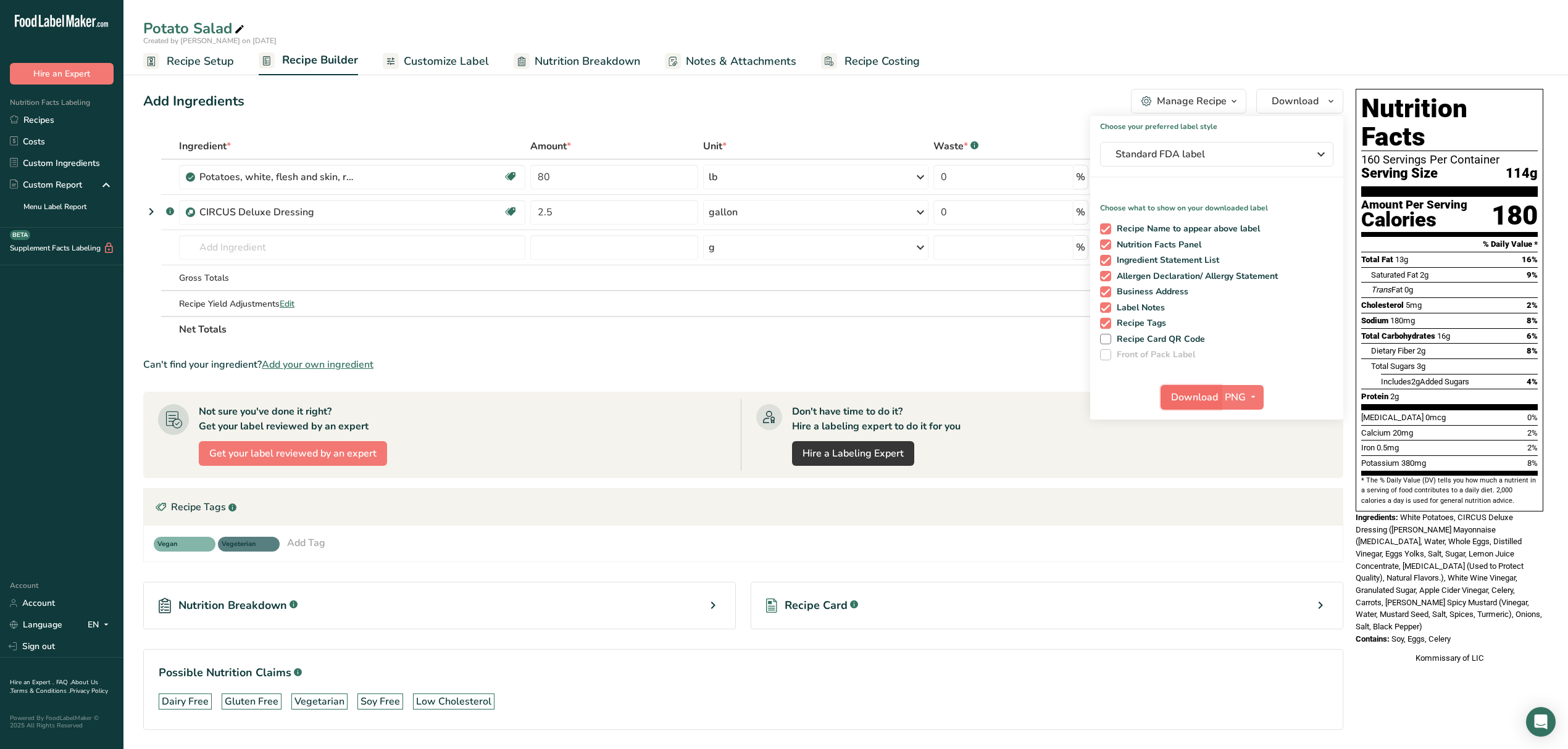
click at [1198, 390] on span "Download" at bounding box center [1194, 397] width 47 height 15
click at [1091, 73] on ul "Recipe Setup Recipe Builder Customize Label Nutrition Breakdown Notes & Attachm…" at bounding box center [846, 60] width 1445 height 29
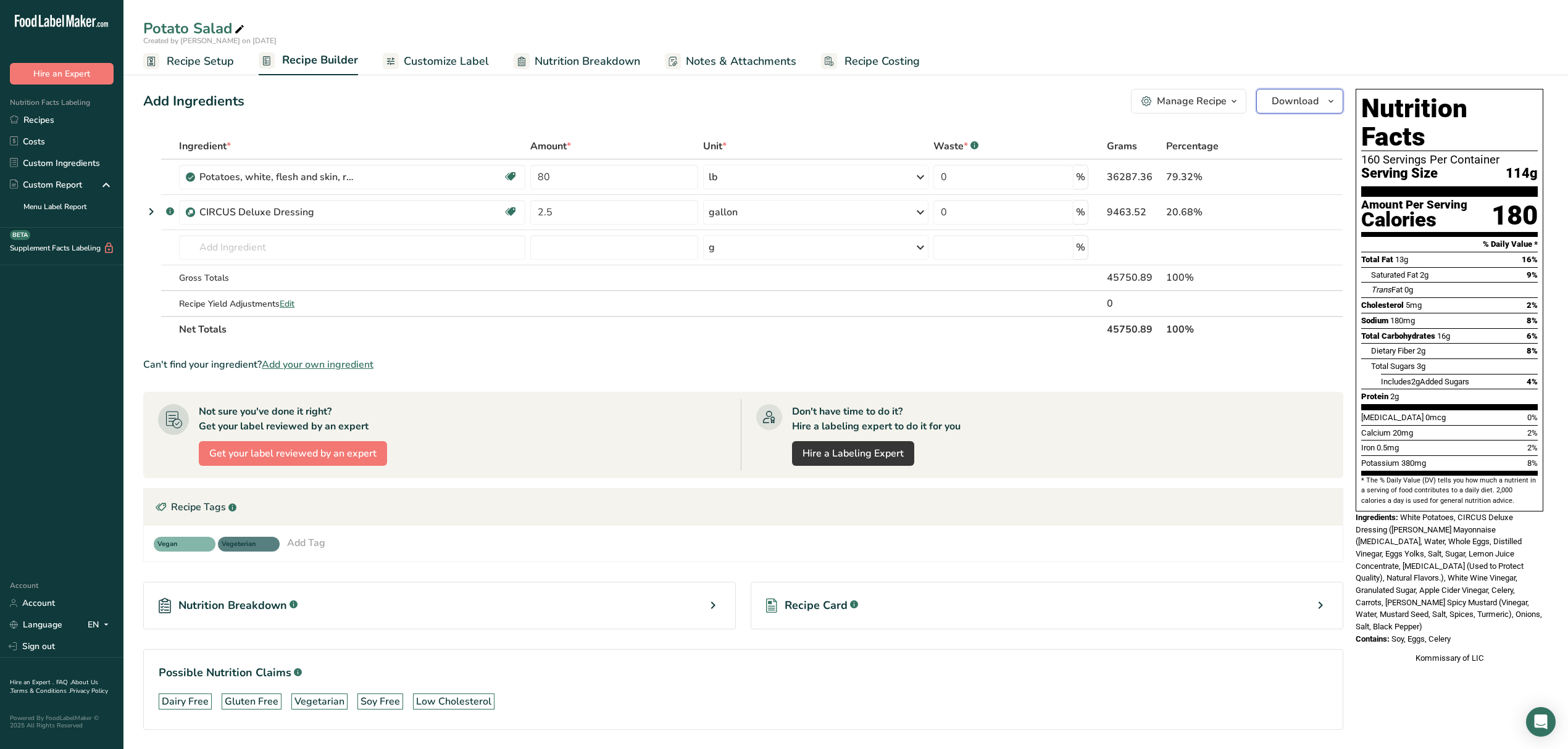
click at [1288, 101] on span "Download" at bounding box center [1295, 101] width 47 height 15
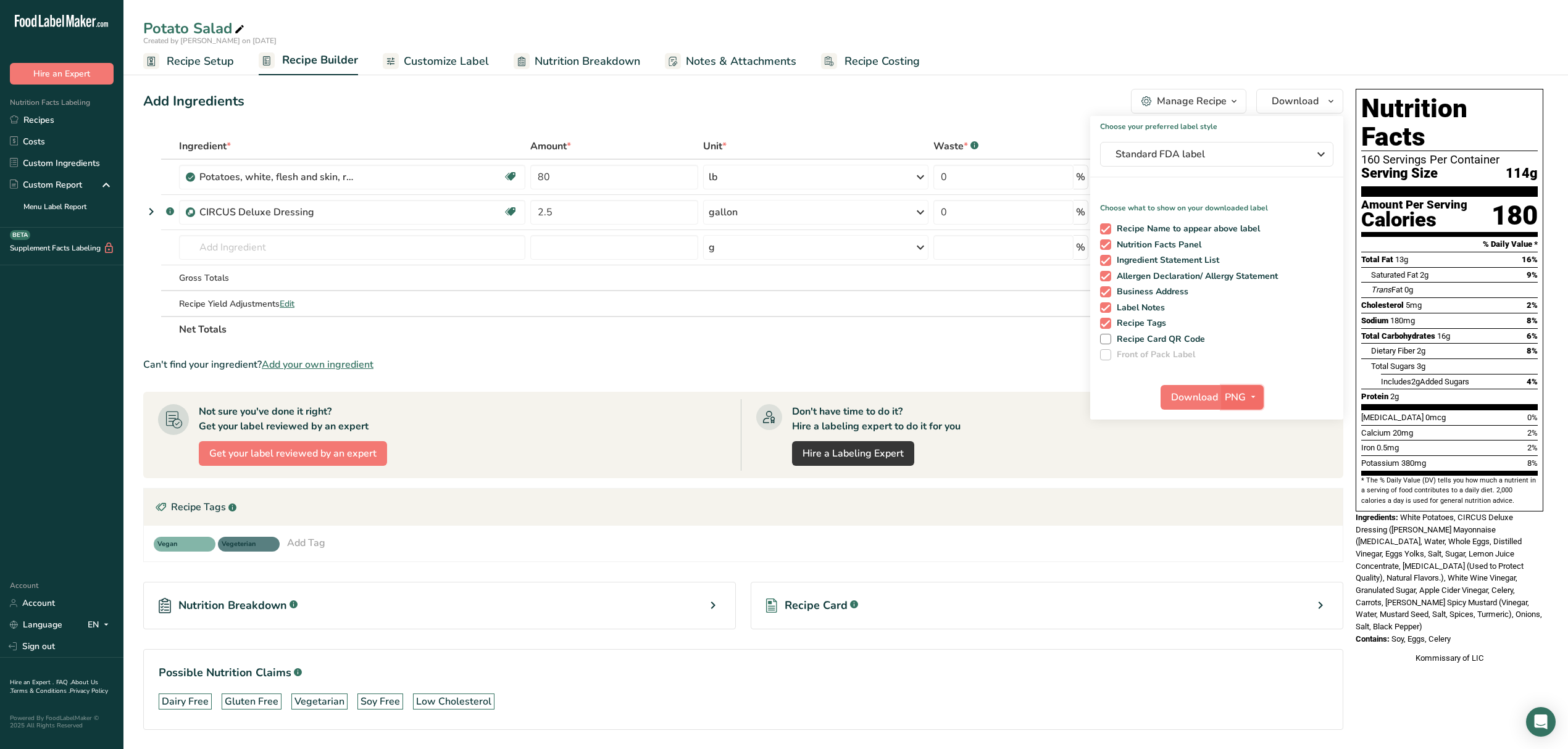
click at [1241, 392] on span "PNG" at bounding box center [1236, 397] width 21 height 15
click at [1253, 474] on link "PDF" at bounding box center [1244, 483] width 40 height 21
click at [1200, 400] on span "Download" at bounding box center [1195, 397] width 47 height 15
click at [961, 373] on section "Ingredient * Amount * Unit * Waste * .a-a{fill:#347362;}.b-a{fill:#fff;} Grams …" at bounding box center [743, 441] width 1200 height 617
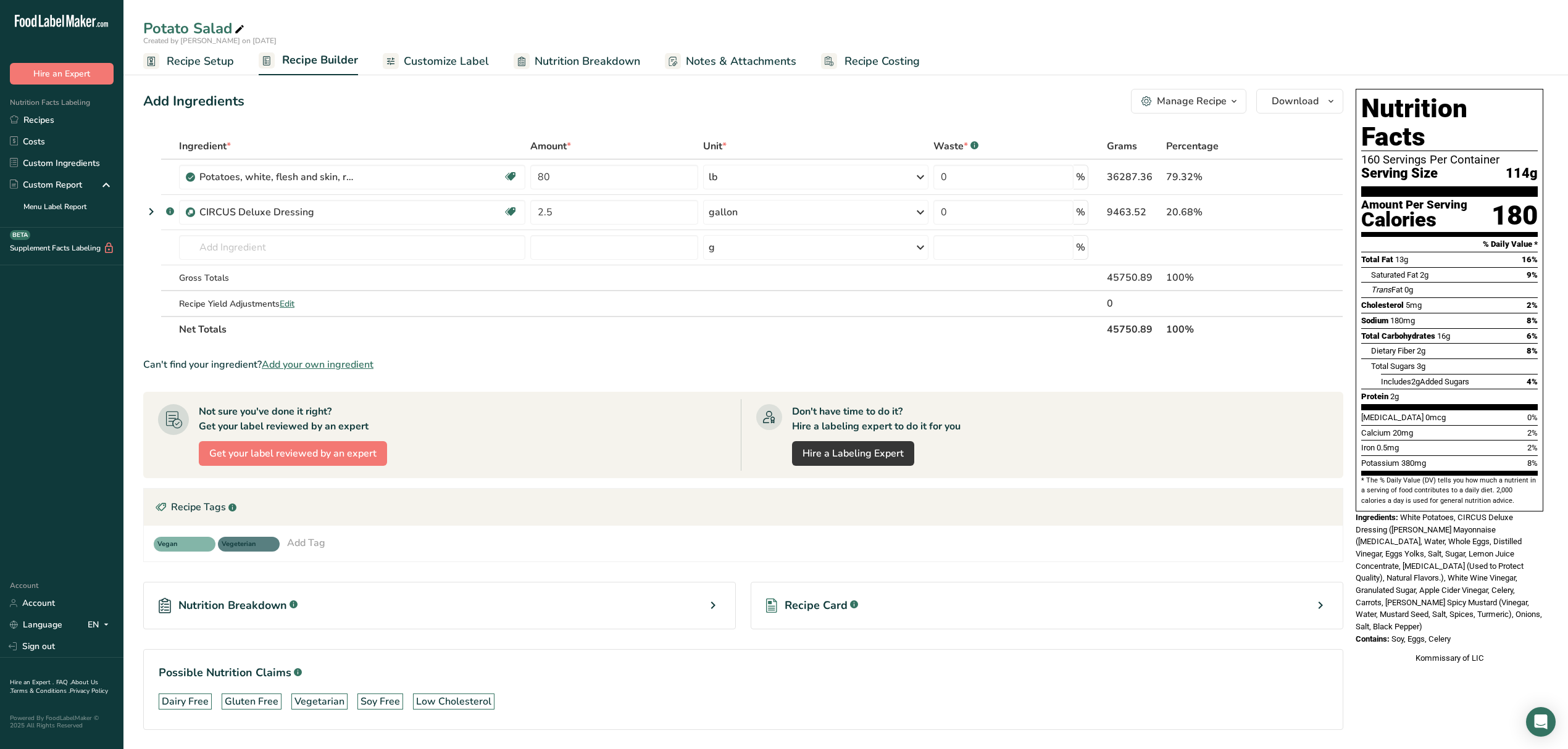
drag, startPoint x: 71, startPoint y: 122, endPoint x: 529, endPoint y: 107, distance: 458.2
click at [73, 122] on link "Recipes" at bounding box center [62, 120] width 124 height 21
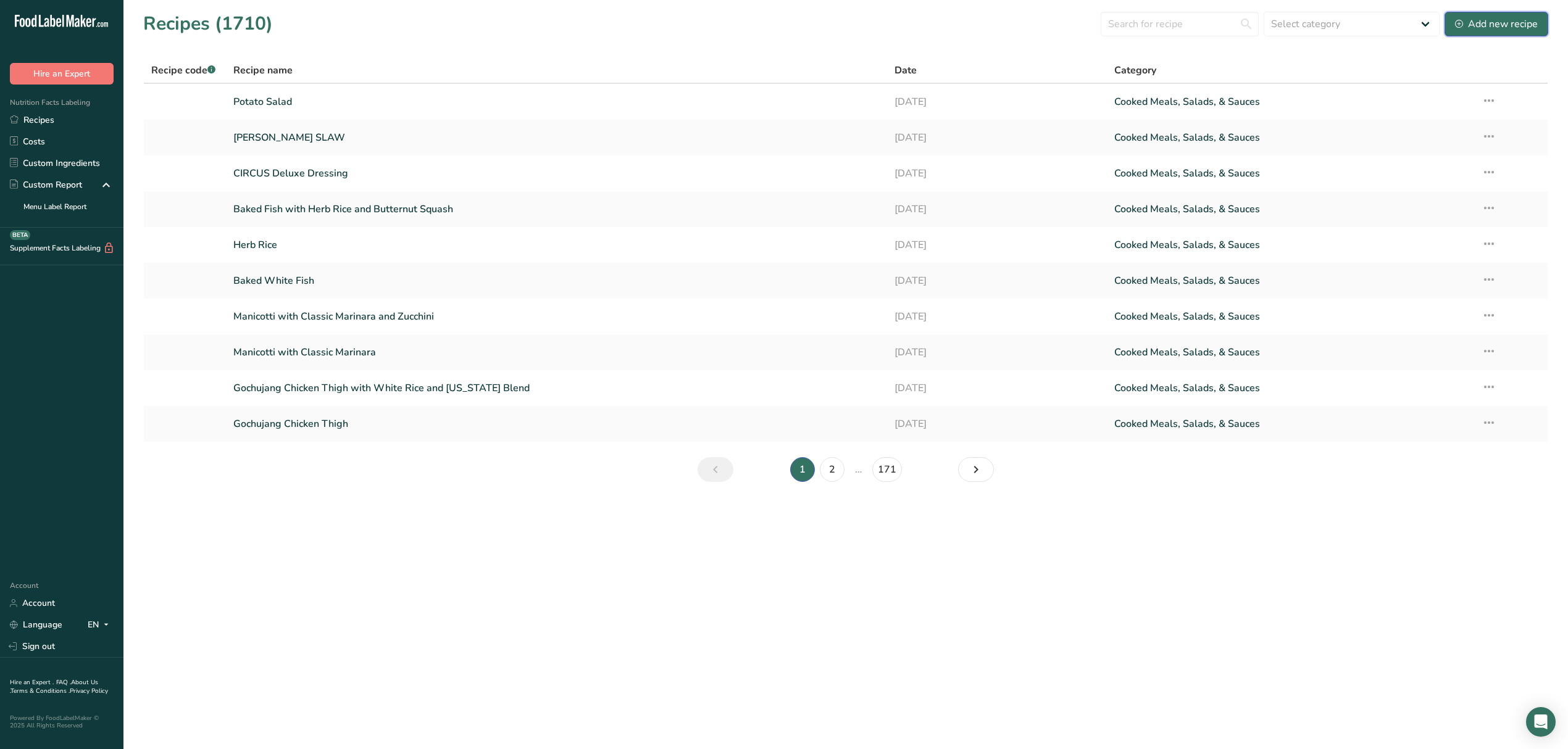
click at [1503, 17] on div "Add new recipe" at bounding box center [1497, 24] width 82 height 15
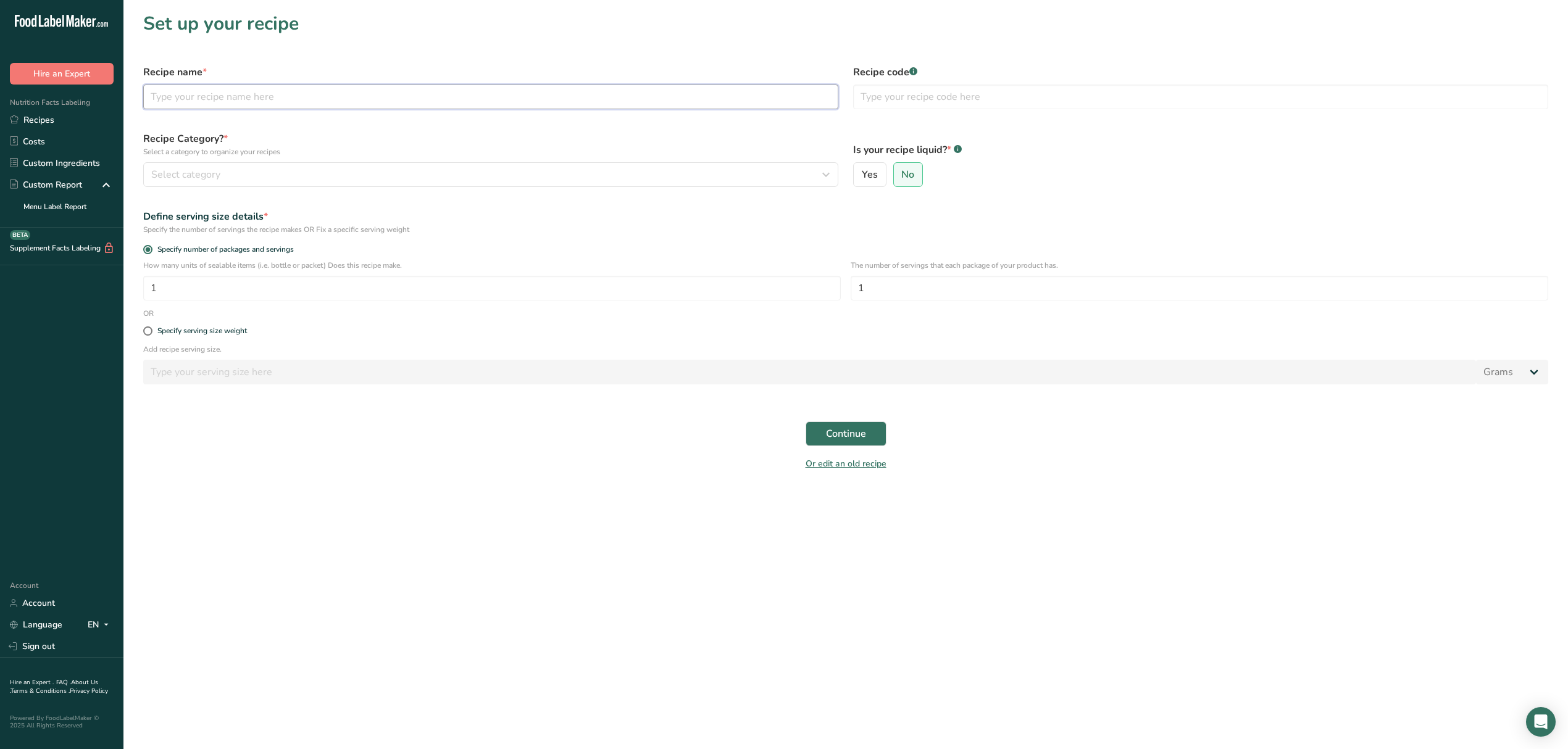
click at [528, 104] on input "text" at bounding box center [491, 97] width 696 height 25
type input "Macaroni Salad"
click at [457, 178] on div "Select category" at bounding box center [487, 174] width 672 height 15
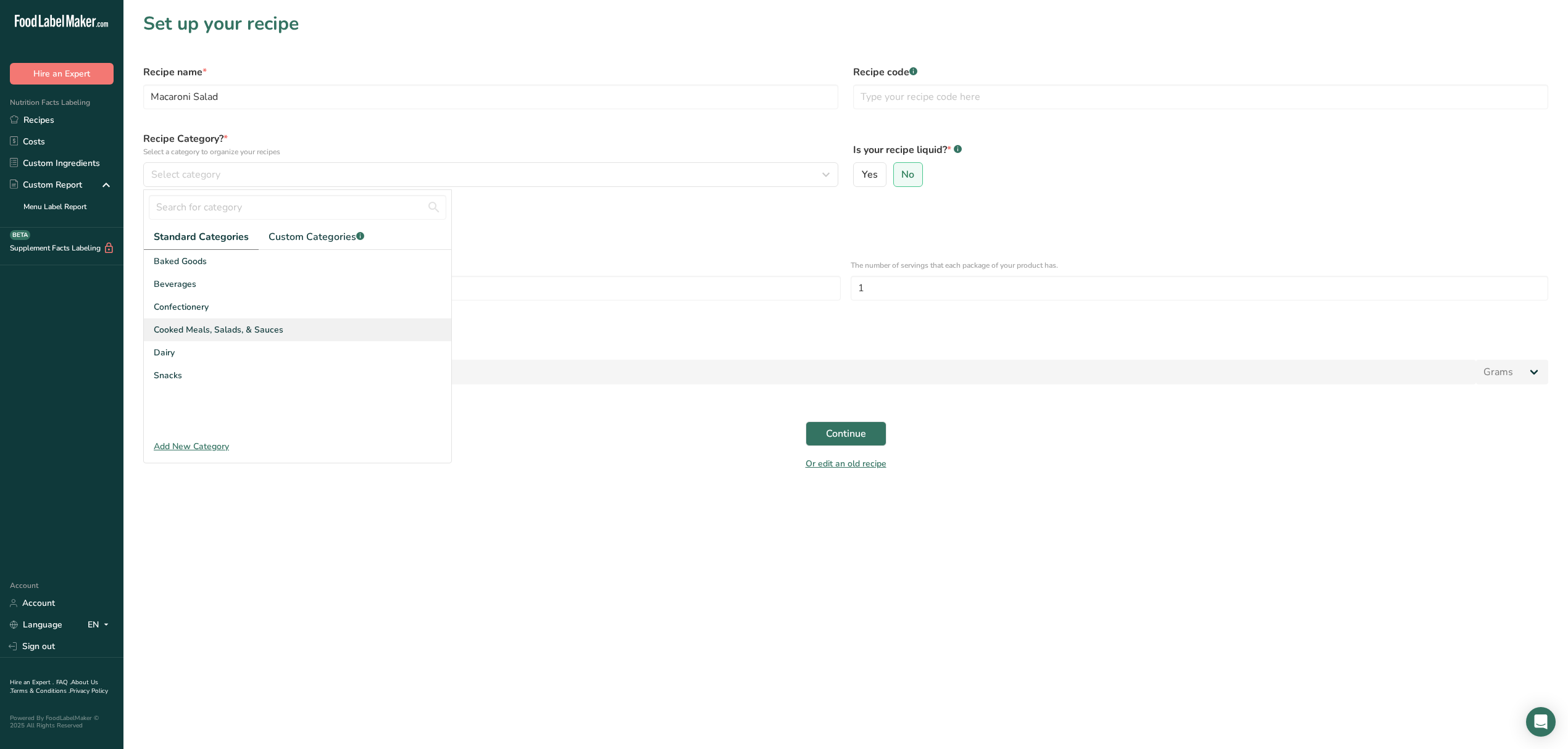
click at [173, 337] on div "Cooked Meals, Salads, & Sauces" at bounding box center [297, 330] width 308 height 23
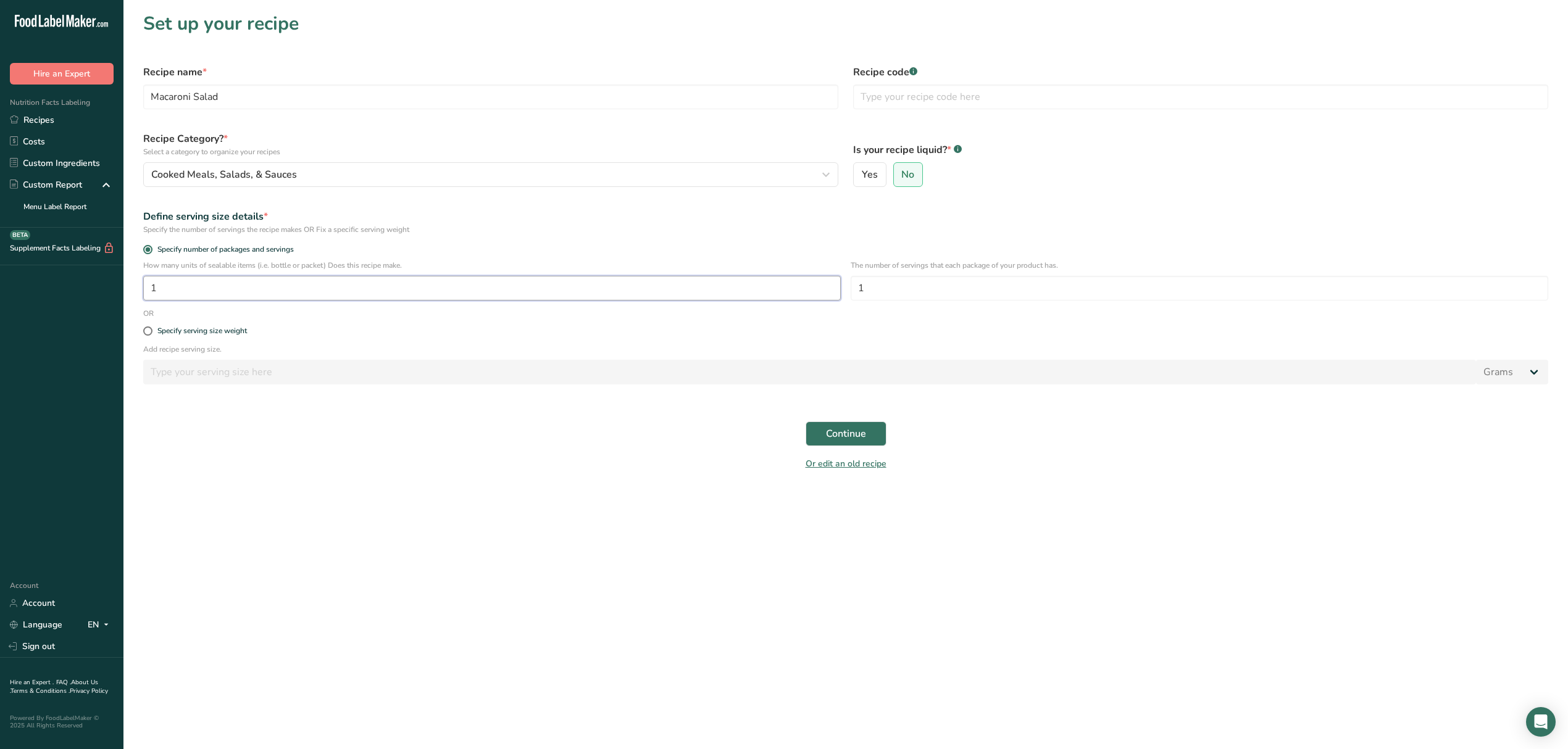
drag, startPoint x: 482, startPoint y: 291, endPoint x: 0, endPoint y: 279, distance: 482.1
click at [0, 277] on div ".a-20{fill:#fff;} Hire an Expert Nutrition Facts Labeling Recipes Costs Custom …" at bounding box center [784, 374] width 1568 height 749
type input "2.5"
type input "160"
click at [880, 437] on button "Continue" at bounding box center [846, 434] width 81 height 25
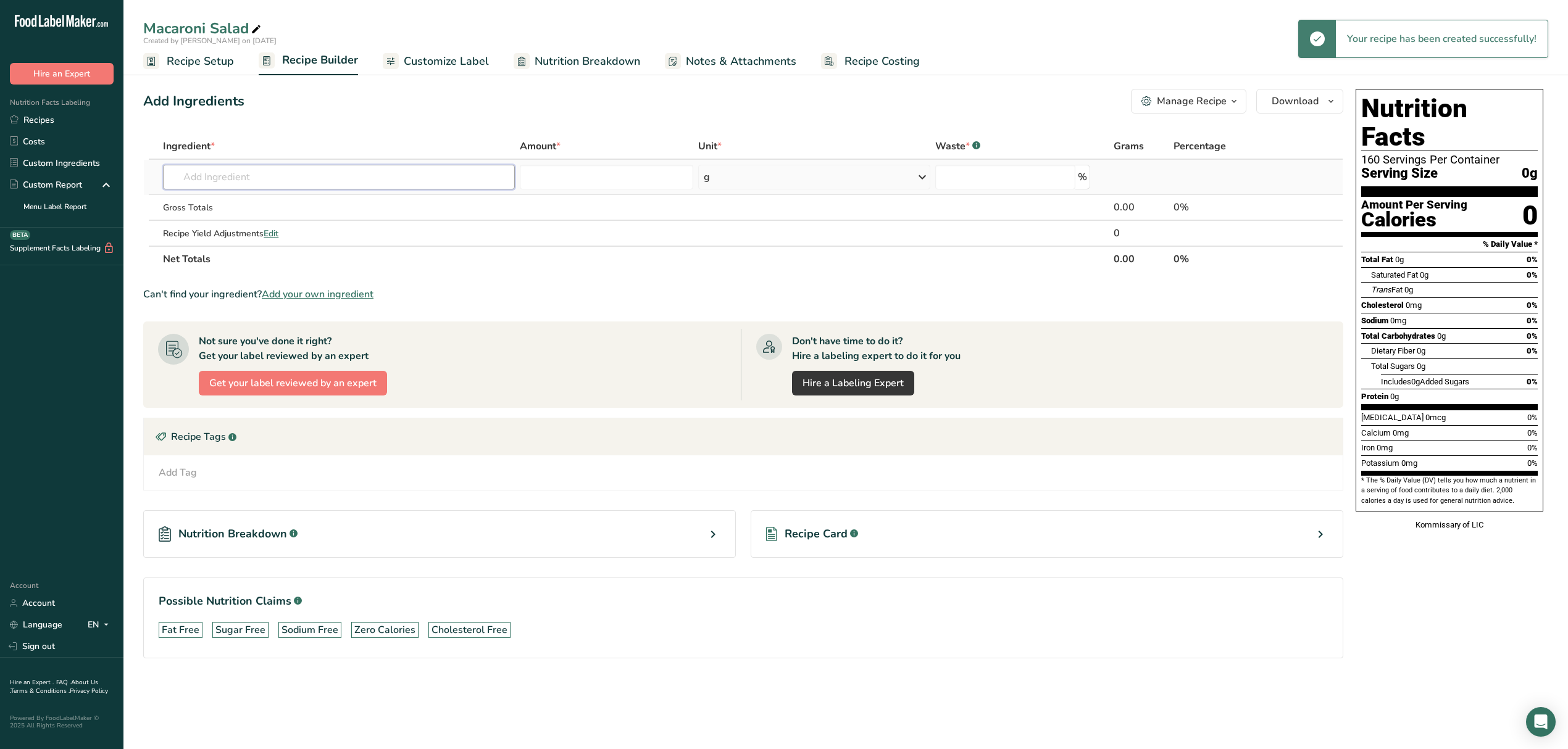
click at [435, 182] on input "text" at bounding box center [339, 177] width 351 height 25
type input "Elbow"
click at [263, 202] on p "Elbow Macaroni, dry" at bounding box center [218, 202] width 90 height 13
type input "Elbow Macaroni, dry"
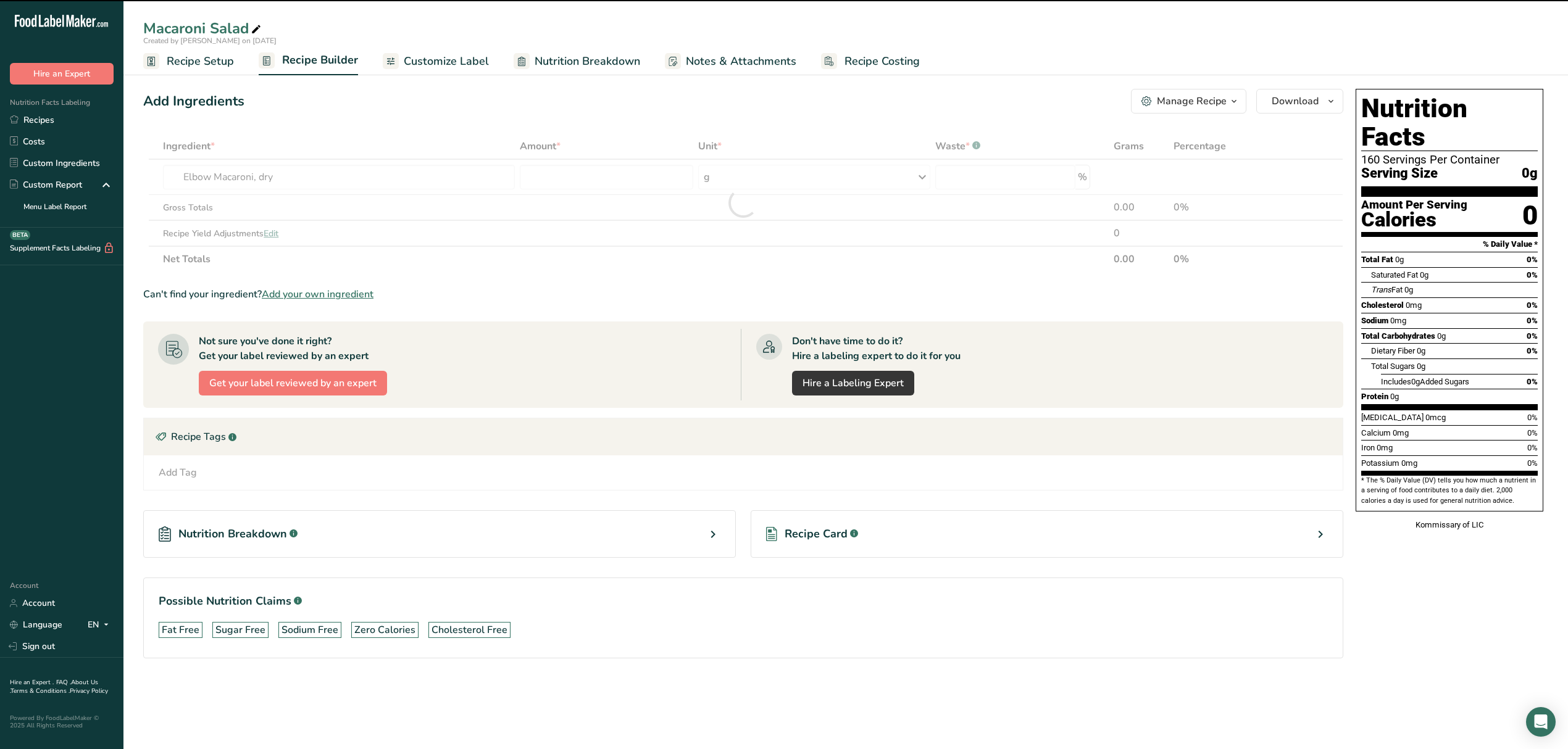
type input "0"
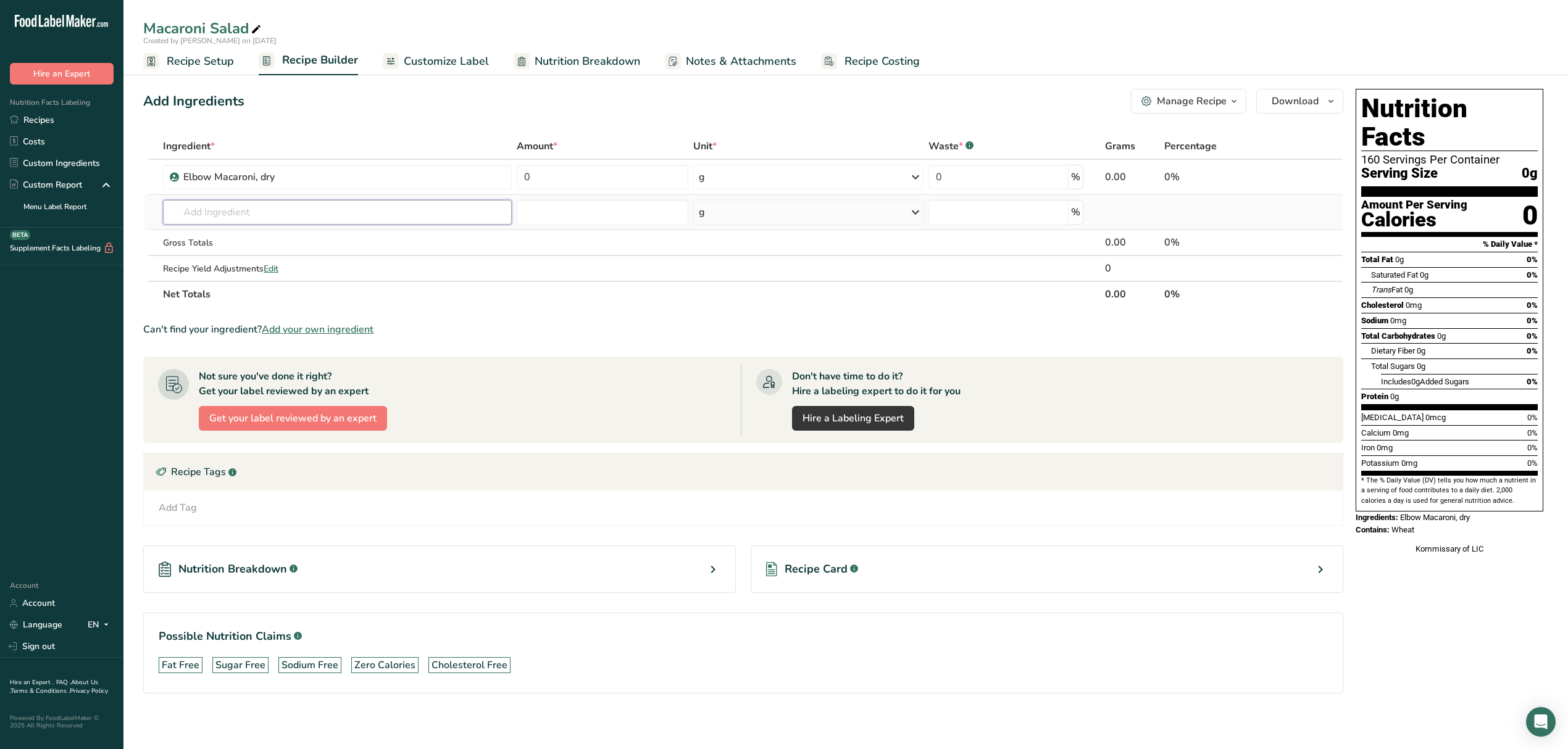
click at [302, 203] on input "text" at bounding box center [338, 212] width 349 height 25
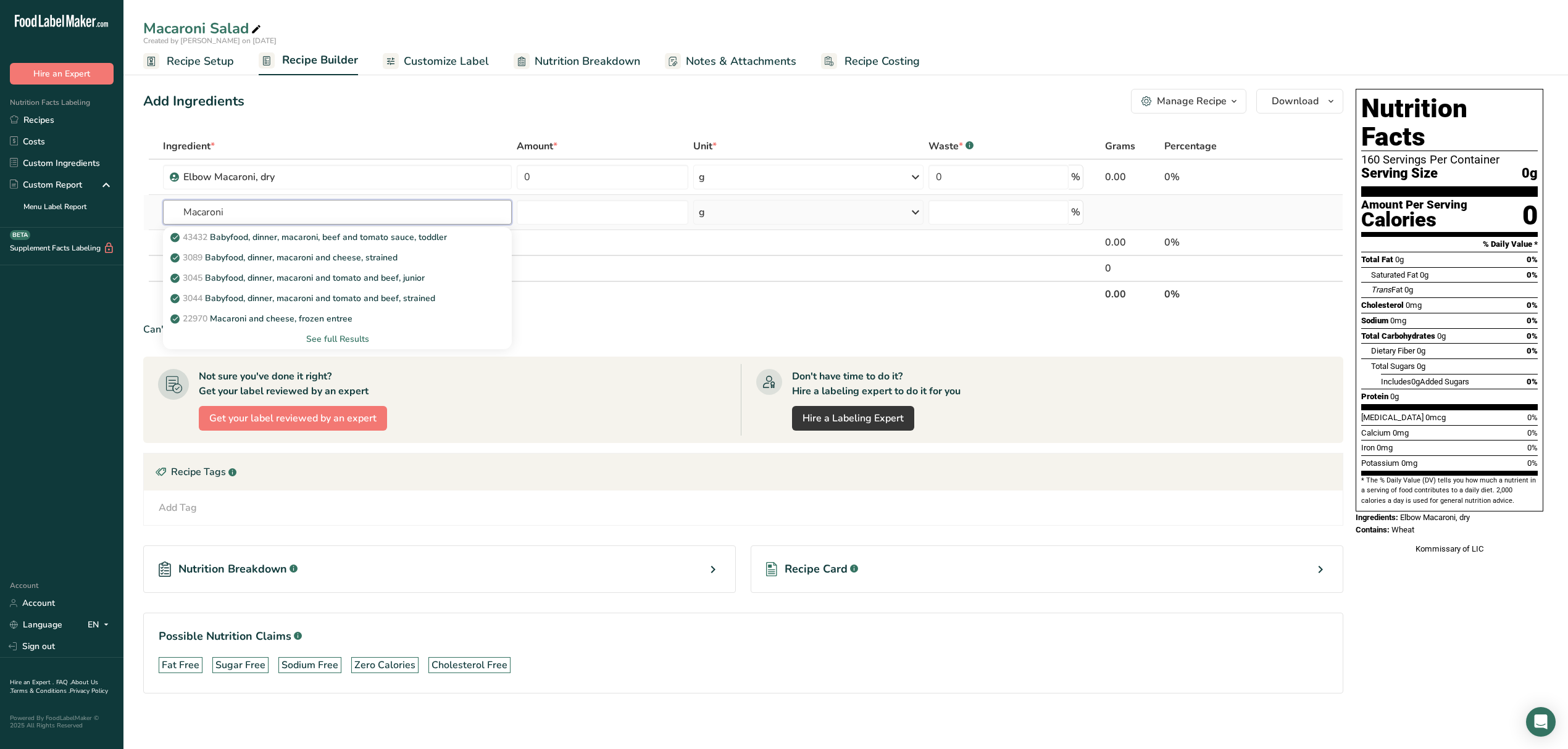
type input "Macaroni"
click at [347, 336] on div "See full Results" at bounding box center [337, 339] width 329 height 13
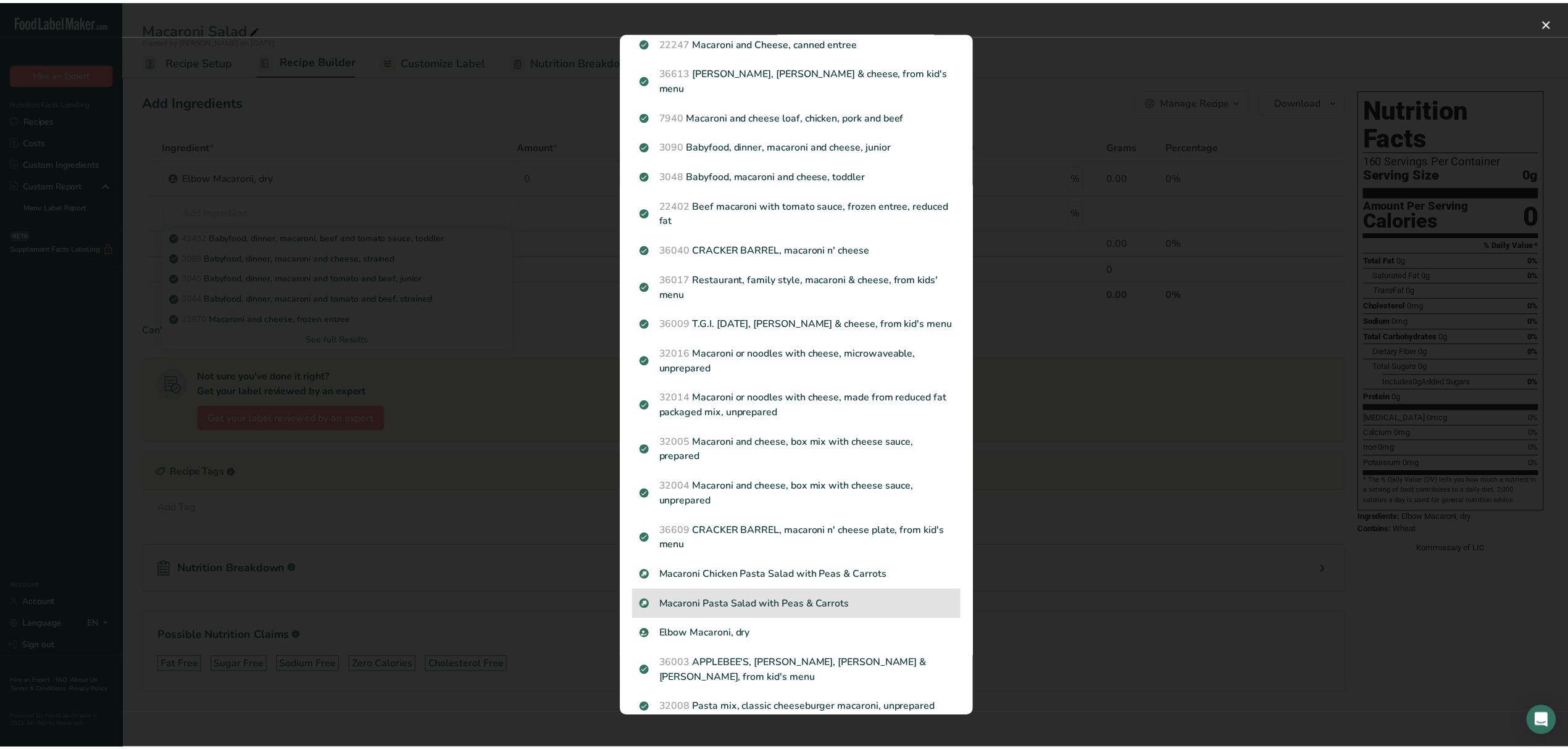
scroll to position [329, 0]
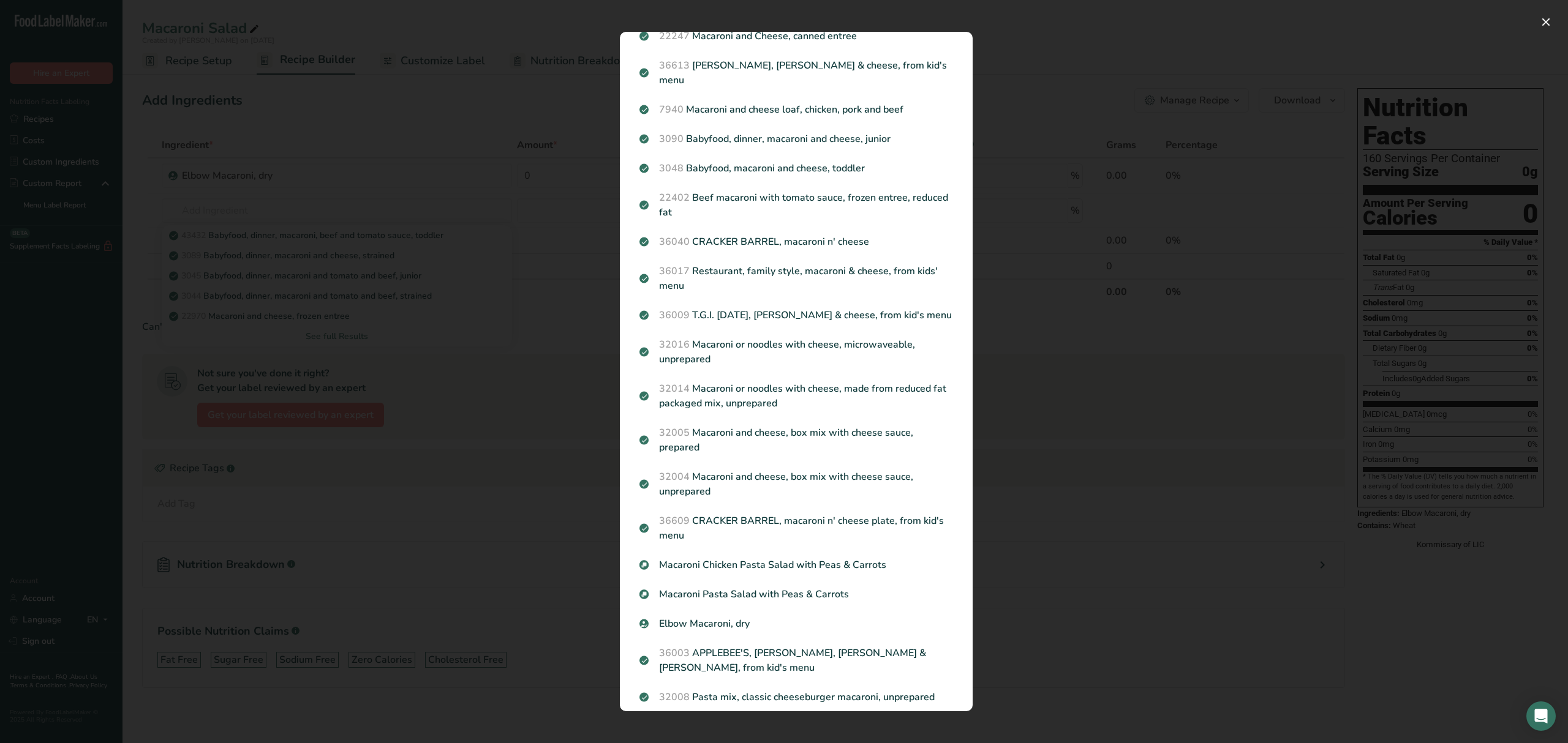
click at [272, 154] on div "Search results modal" at bounding box center [784, 371] width 1568 height 743
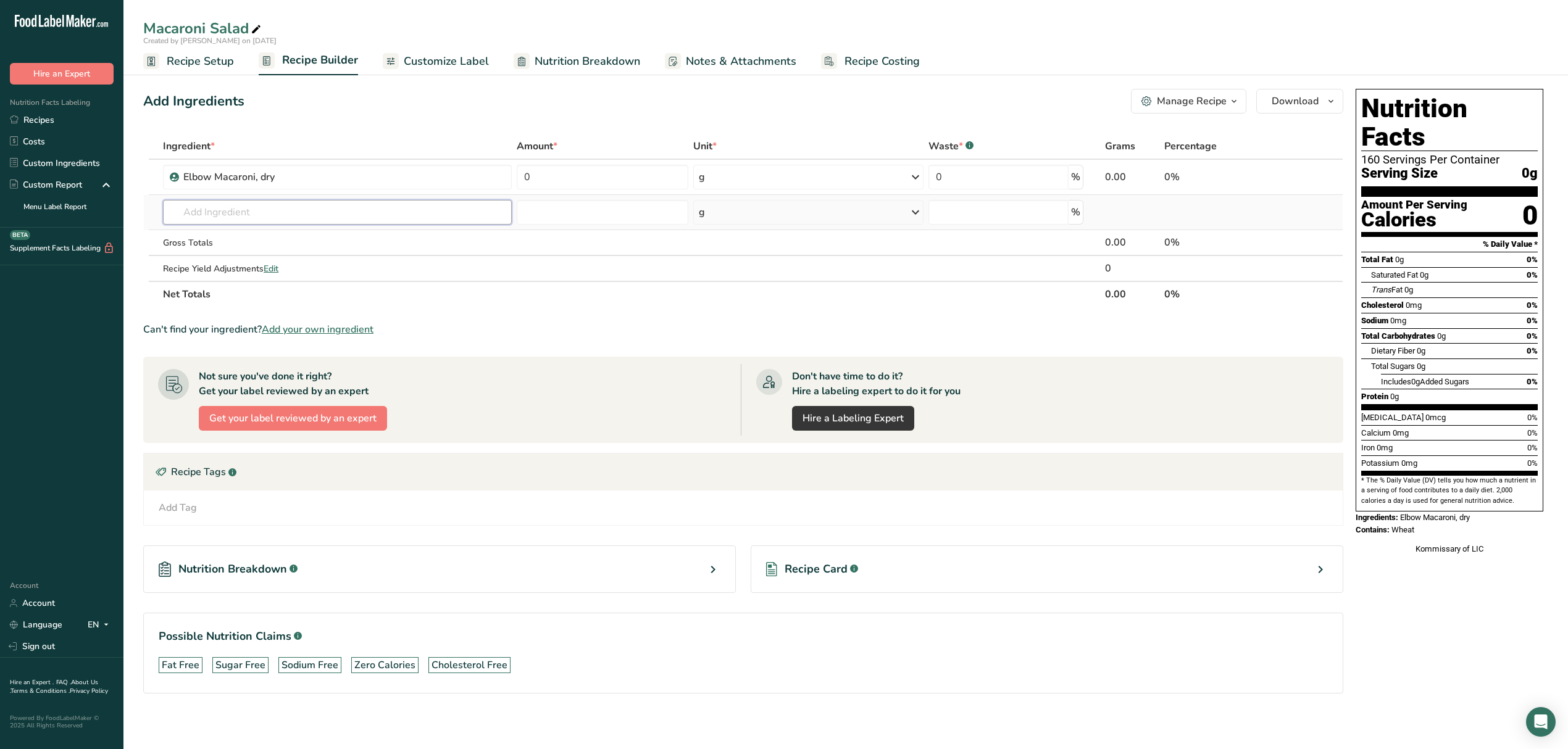
click at [258, 204] on input "text" at bounding box center [338, 212] width 349 height 25
type input "Elbow"
drag, startPoint x: 1418, startPoint y: 556, endPoint x: 1408, endPoint y: 538, distance: 20.6
click at [1417, 551] on div "Nutrition Facts 160 Servings Per Container Serving Size 0g Amount Per Serving C…" at bounding box center [1449, 326] width 197 height 483
click at [1458, 524] on div "Contains: Wheat" at bounding box center [1450, 530] width 188 height 13
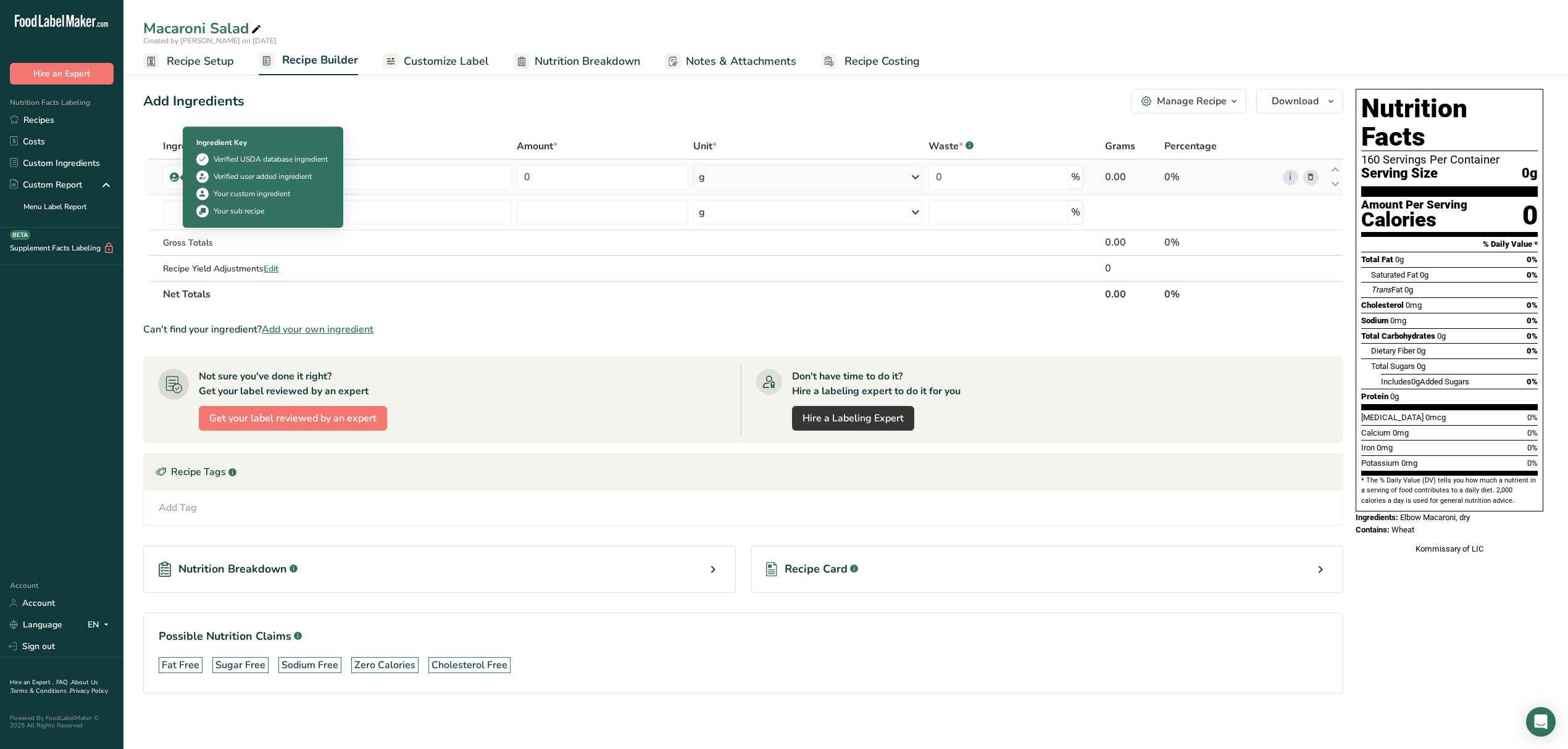
click at [174, 174] on icon at bounding box center [174, 177] width 7 height 11
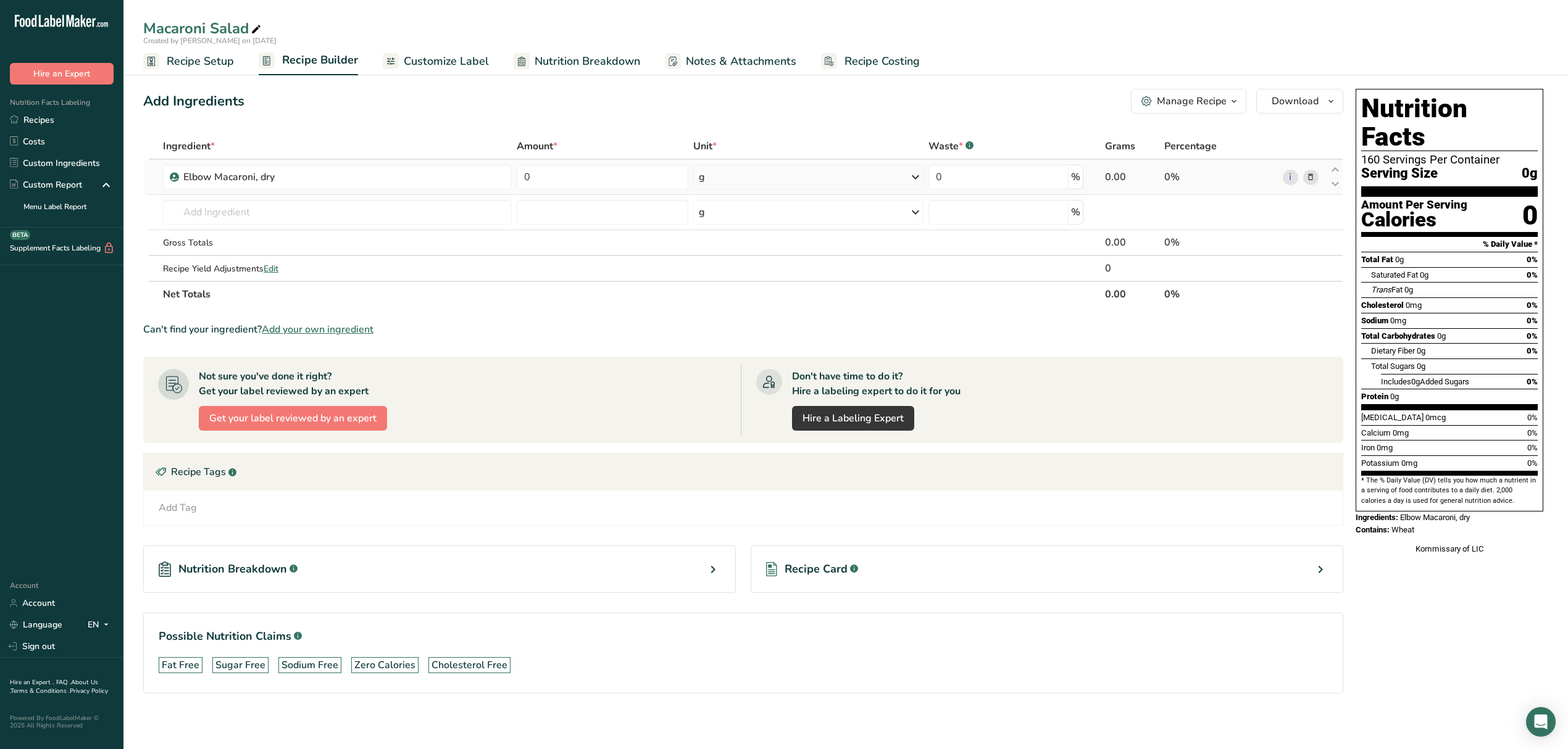
click at [174, 174] on icon at bounding box center [174, 177] width 7 height 11
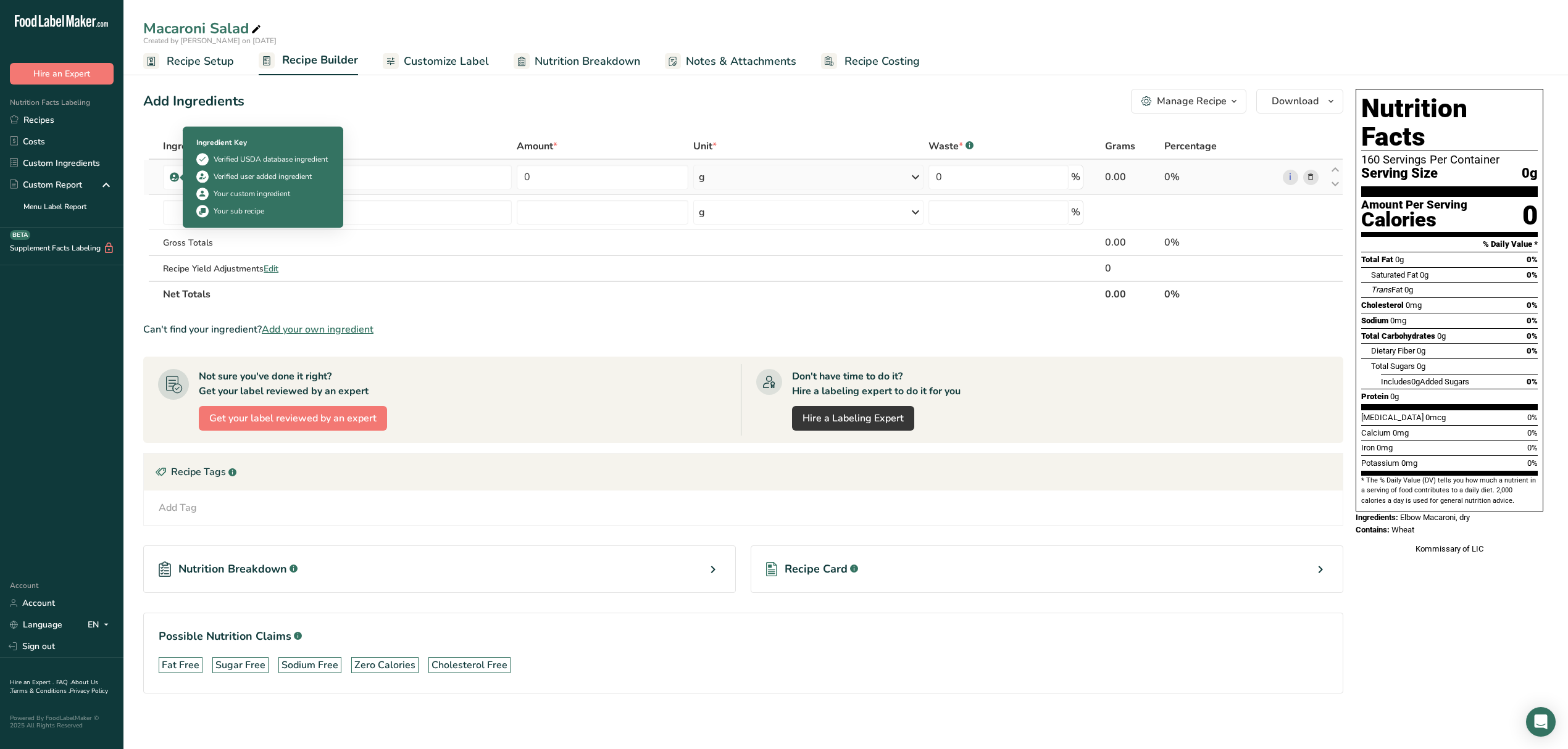
click at [174, 174] on icon at bounding box center [174, 177] width 7 height 11
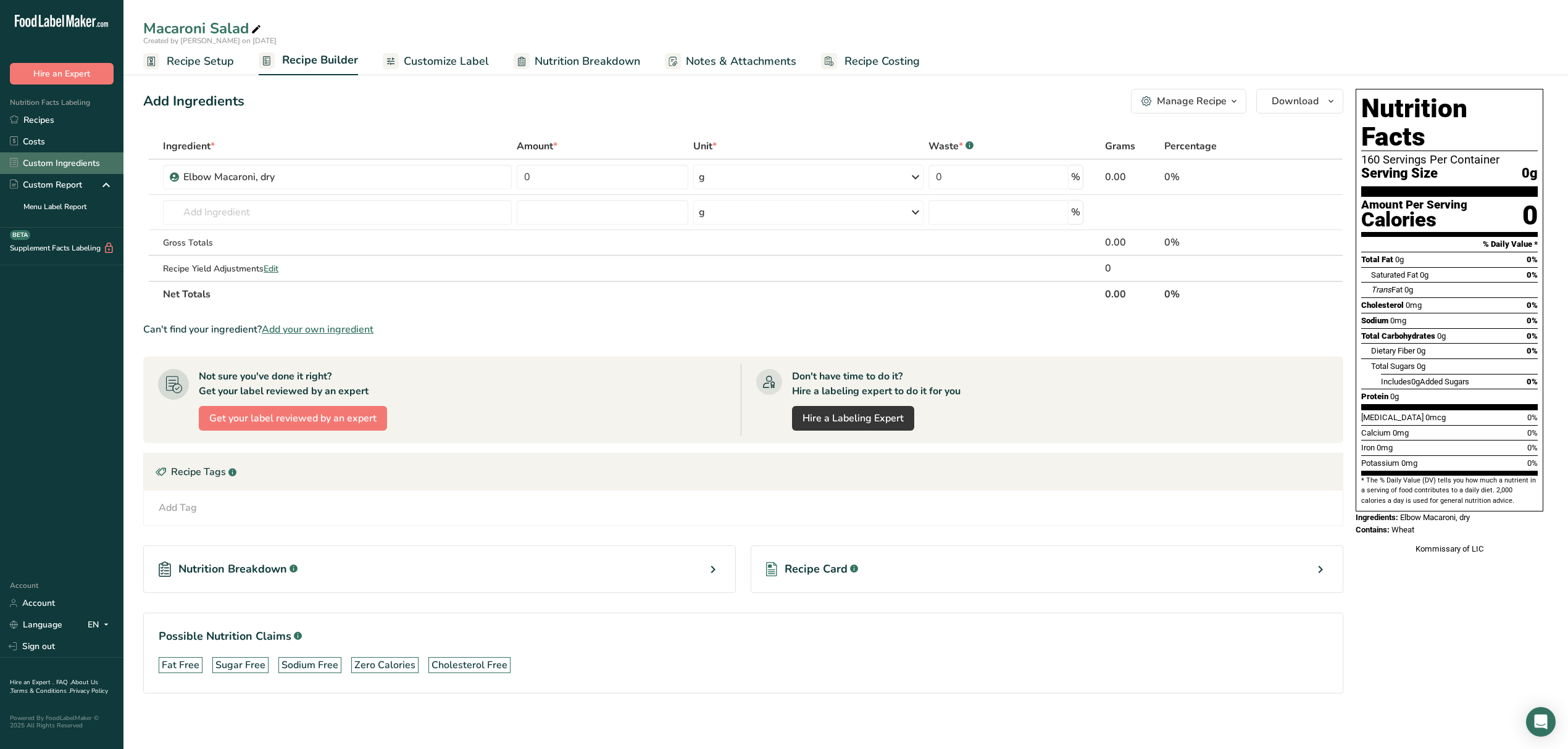
click at [78, 159] on link "Custom Ingredients" at bounding box center [62, 162] width 124 height 21
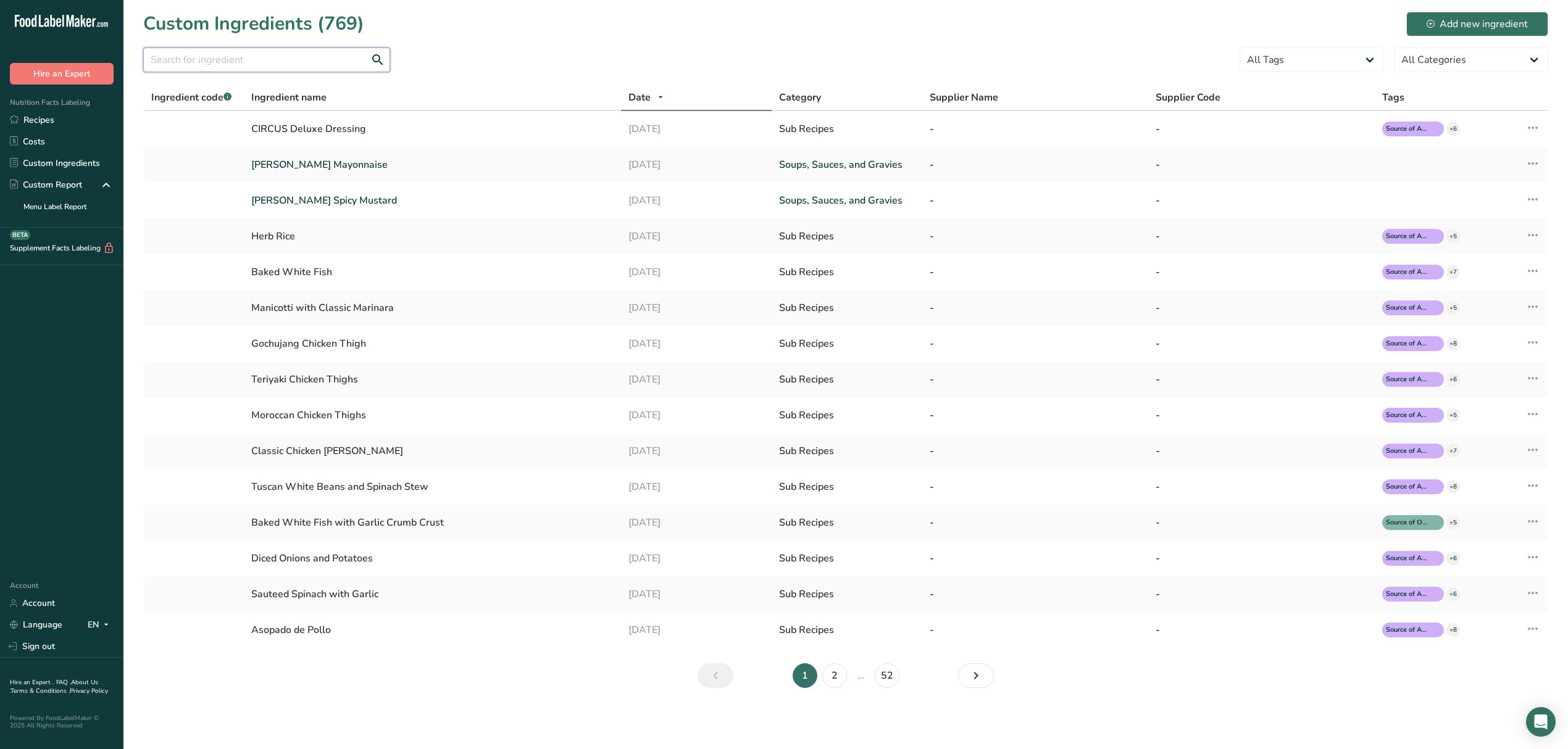
click at [324, 67] on input "text" at bounding box center [266, 59] width 247 height 25
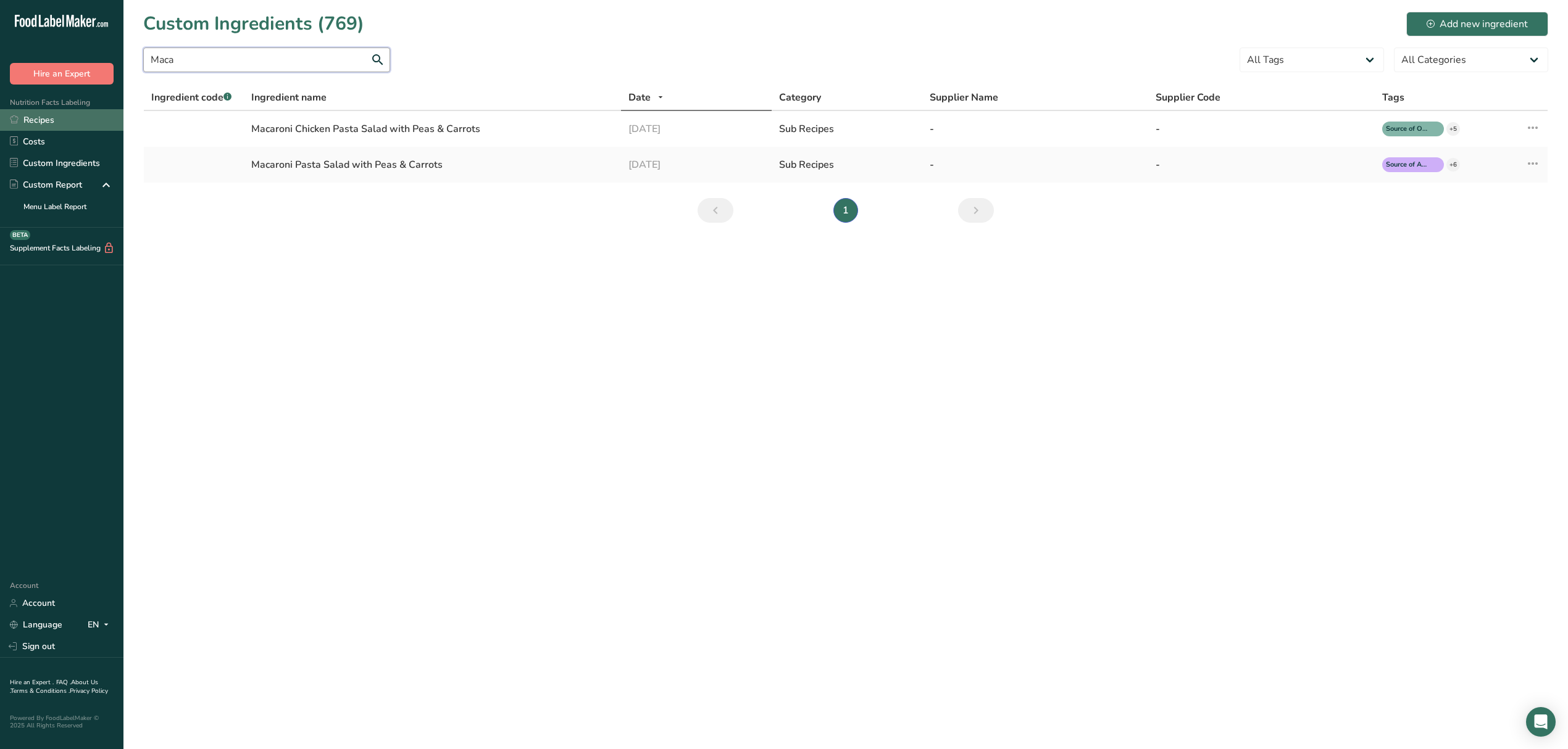
type input "Maca"
click at [40, 117] on link "Recipes" at bounding box center [62, 120] width 124 height 21
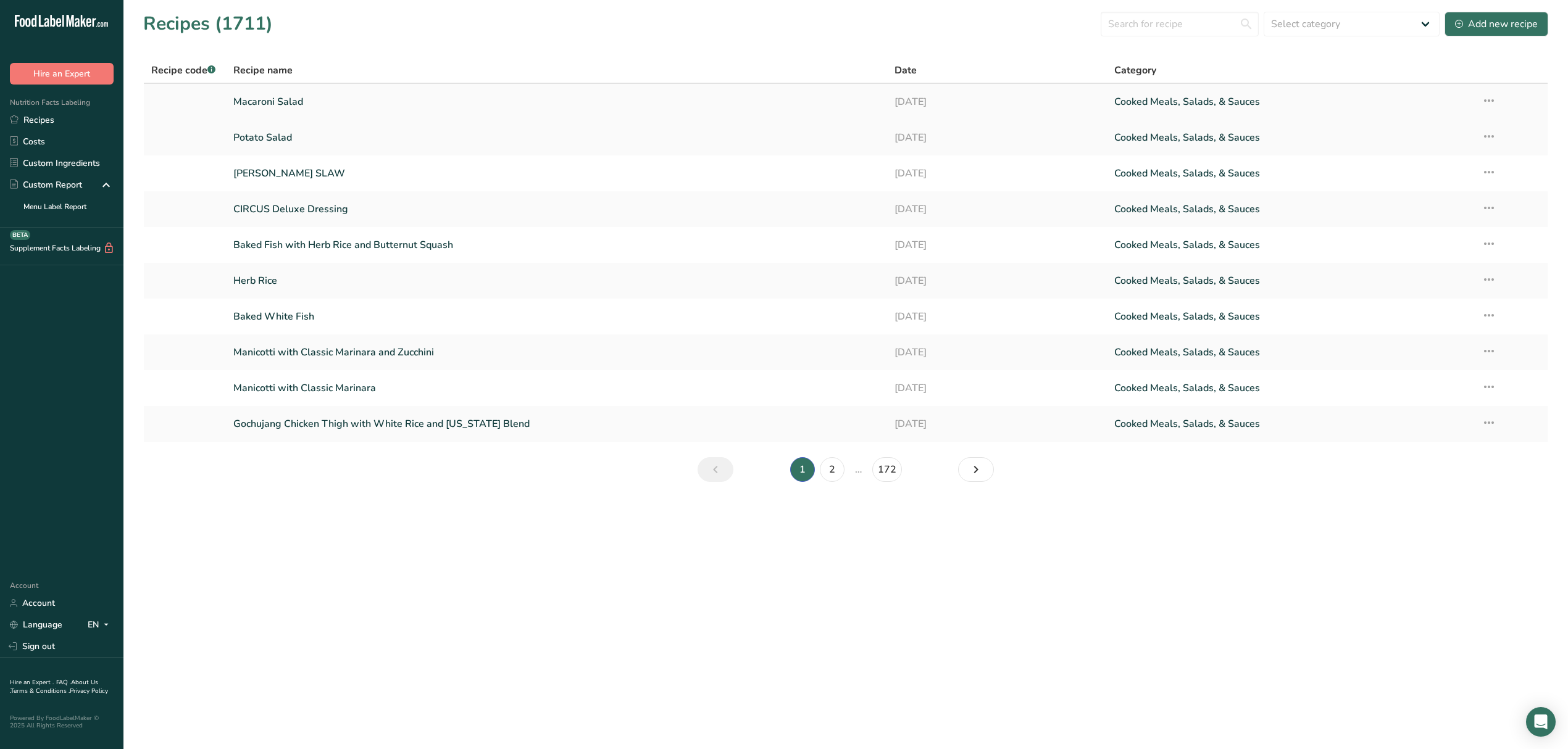
click at [270, 104] on link "Macaroni Salad" at bounding box center [556, 101] width 646 height 26
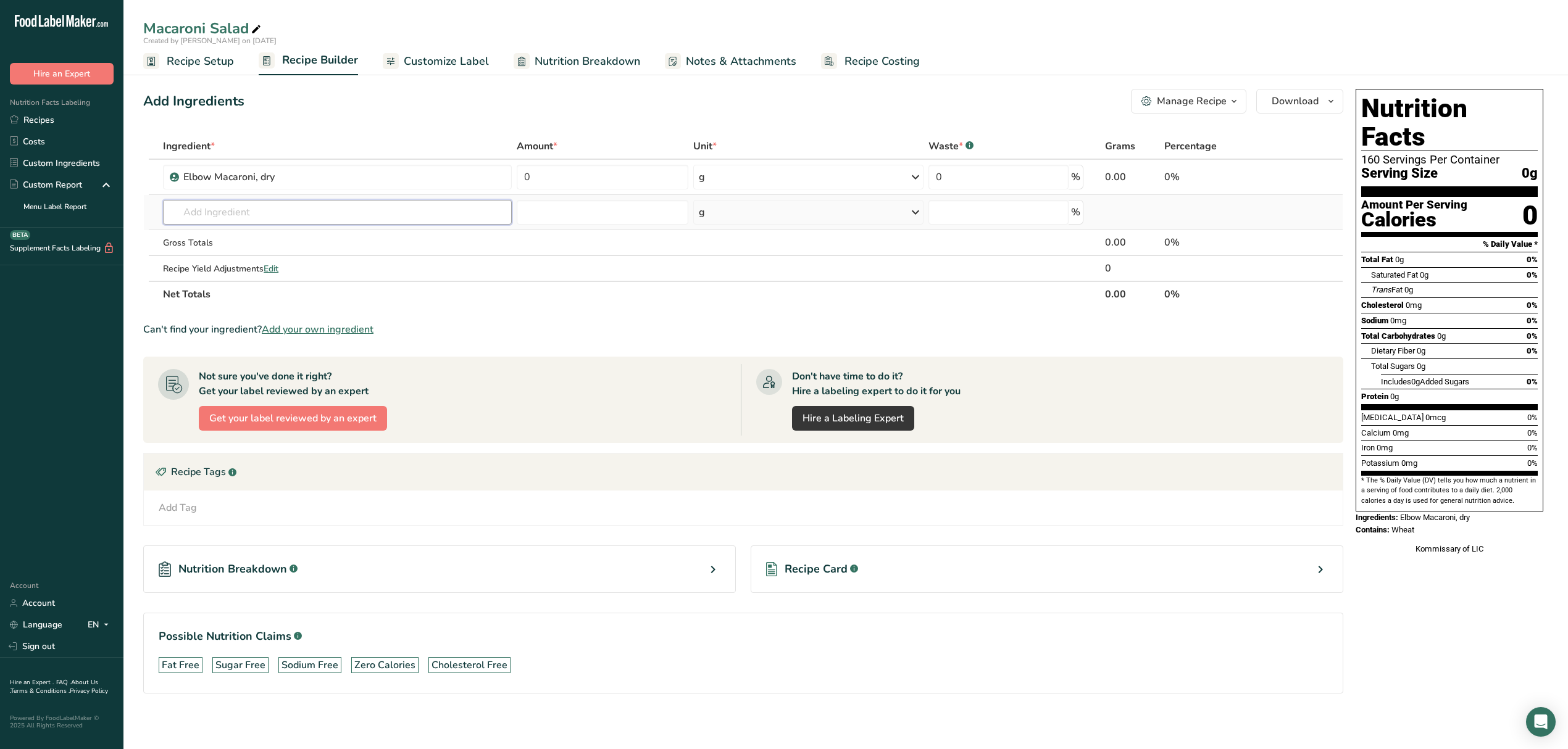
click at [244, 204] on input "text" at bounding box center [338, 212] width 349 height 25
type input "Circus"
click at [267, 239] on p "CIRCUS Deluxe Dressing" at bounding box center [228, 237] width 109 height 13
type input "CIRCUS Deluxe Dressing"
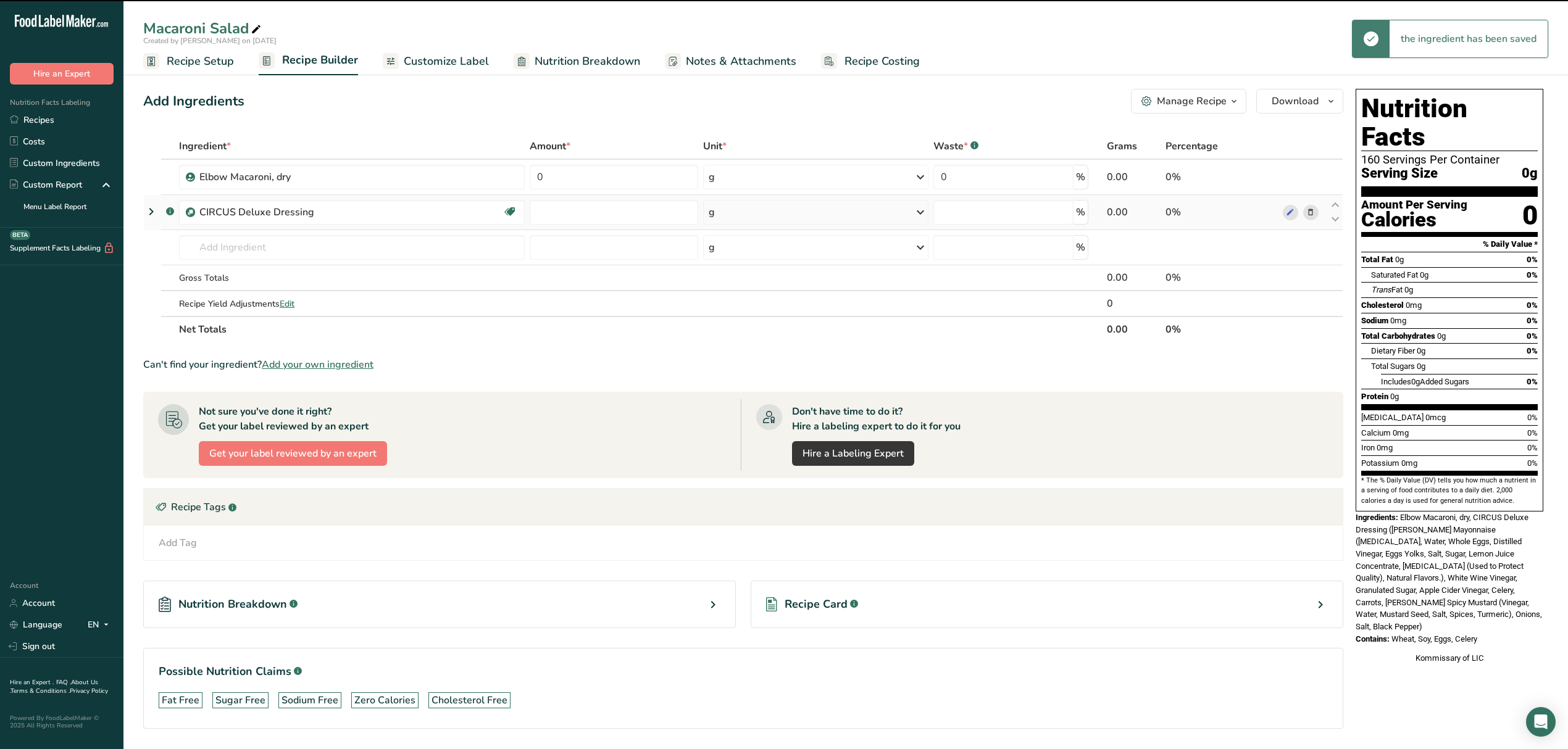
type input "0"
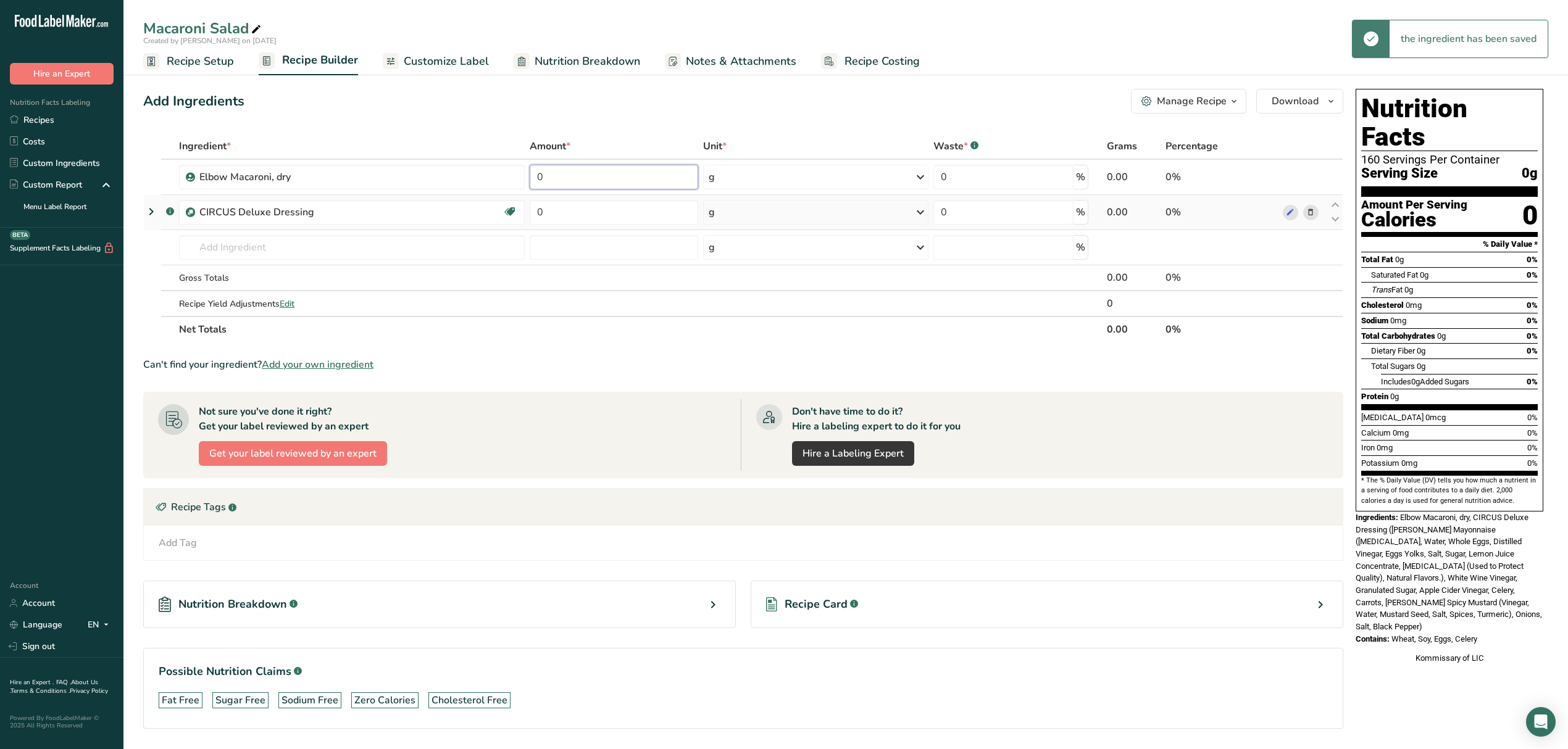
drag, startPoint x: 654, startPoint y: 176, endPoint x: 458, endPoint y: 196, distance: 197.0
click at [458, 196] on tbody "Elbow Macaroni, dry 0 g Weight Units g kg mg See more Volume Units l Volume uni…" at bounding box center [743, 238] width 1199 height 156
type input "80"
click at [562, 208] on div "Ingredient * Amount * Unit * Waste * .a-a{fill:#347362;}.b-a{fill:#fff;} Grams …" at bounding box center [743, 238] width 1200 height 209
click at [762, 176] on div "Ingredient * Amount * Unit * Waste * .a-a{fill:#347362;}.b-a{fill:#fff;} Grams …" at bounding box center [743, 238] width 1200 height 209
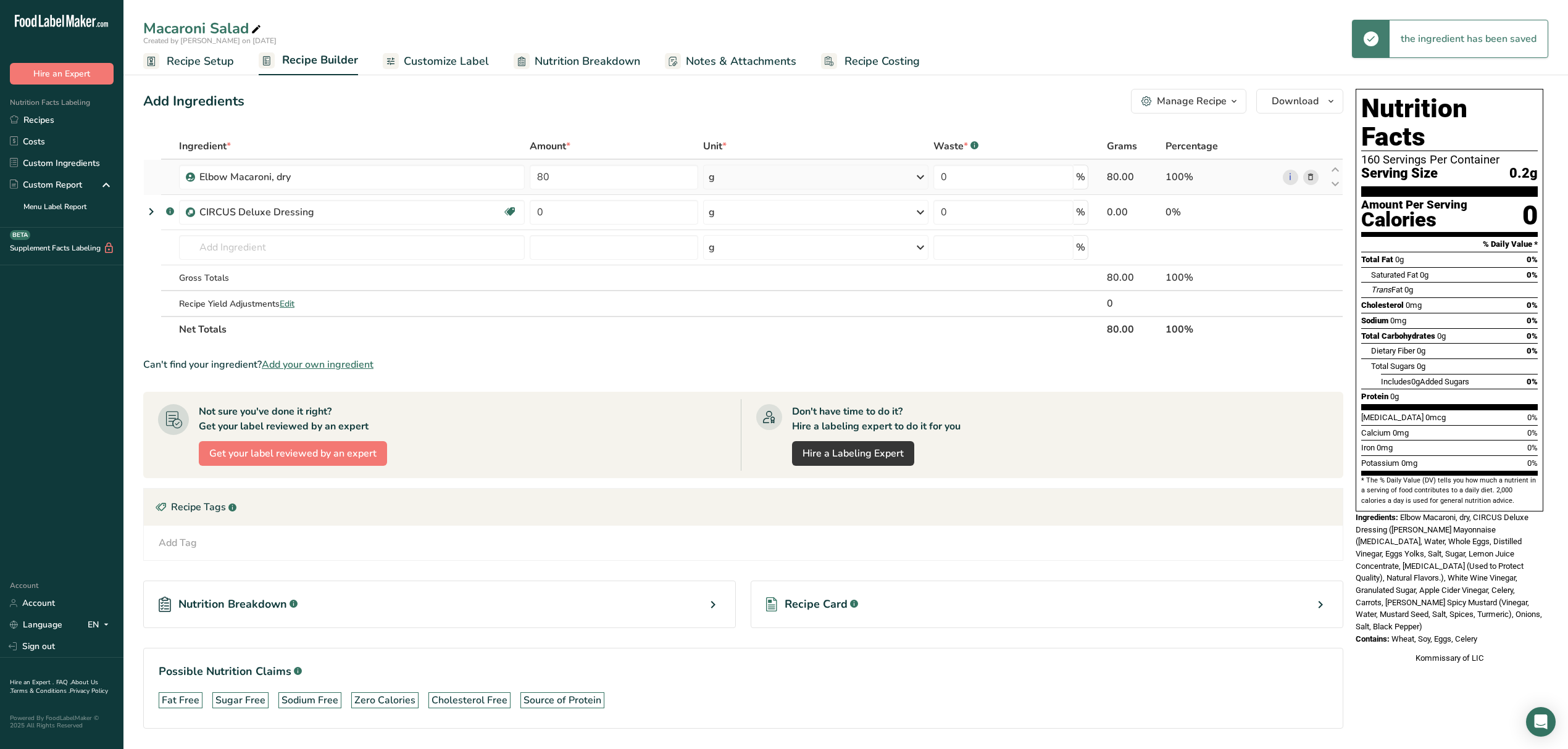
click at [762, 176] on div "g" at bounding box center [816, 177] width 225 height 25
click at [741, 269] on div "See more" at bounding box center [762, 275] width 104 height 13
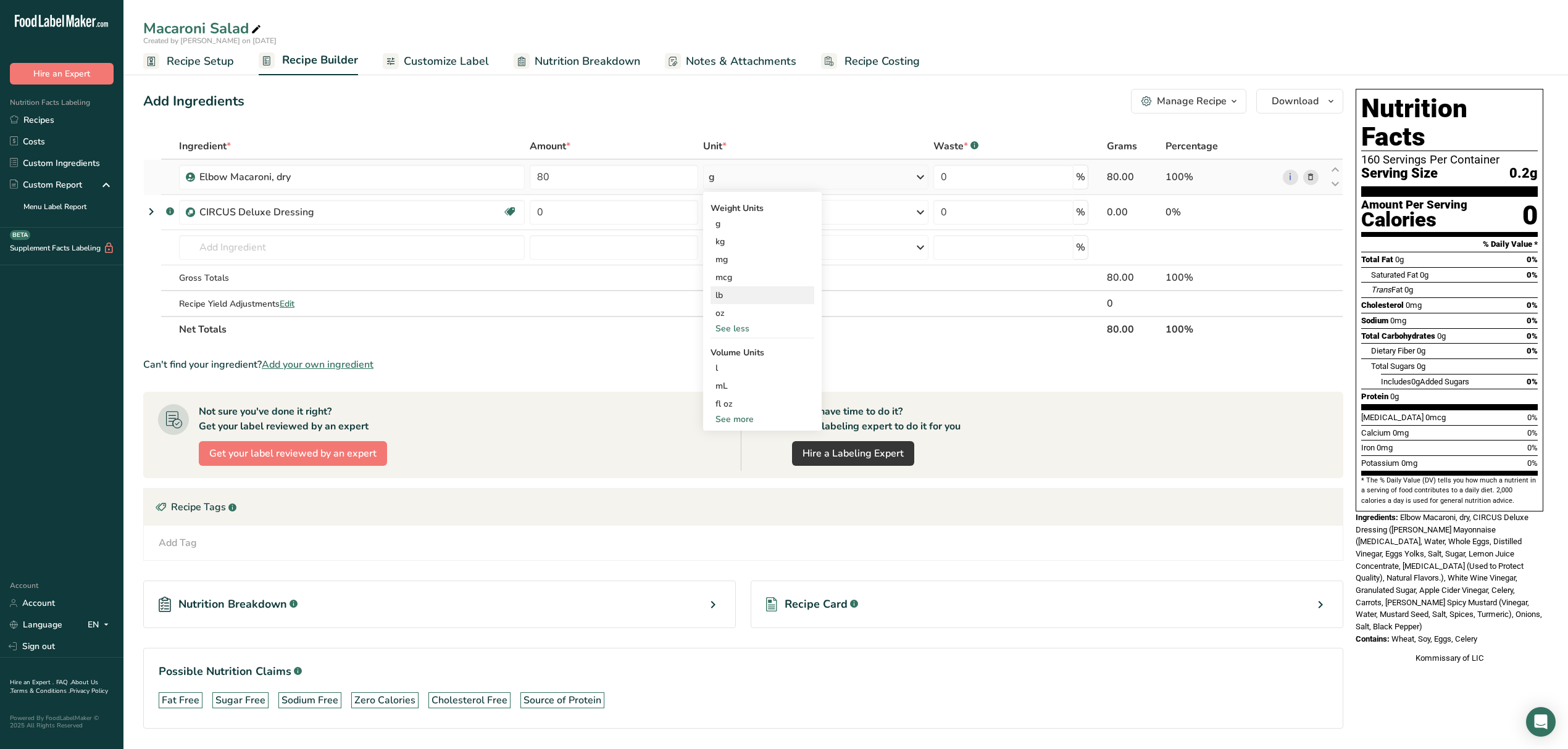
click at [742, 295] on div "lb" at bounding box center [762, 295] width 104 height 18
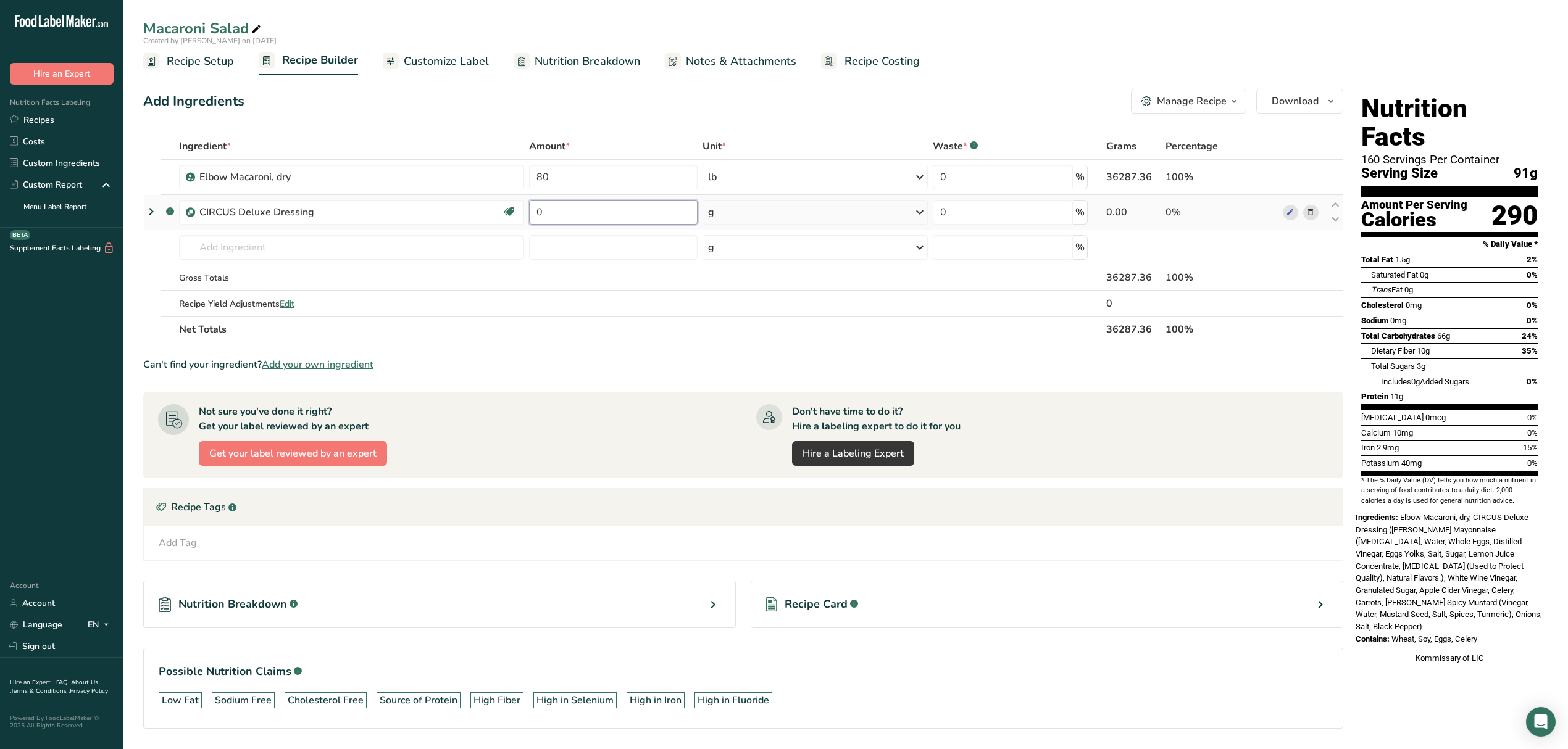
click at [586, 218] on input "0" at bounding box center [613, 212] width 169 height 25
type input "2.5"
click at [792, 210] on div "Ingredient * Amount * Unit * Waste * .a-a{fill:#347362;}.b-a{fill:#fff;} Grams …" at bounding box center [743, 238] width 1200 height 209
click at [793, 213] on div "g" at bounding box center [815, 212] width 225 height 25
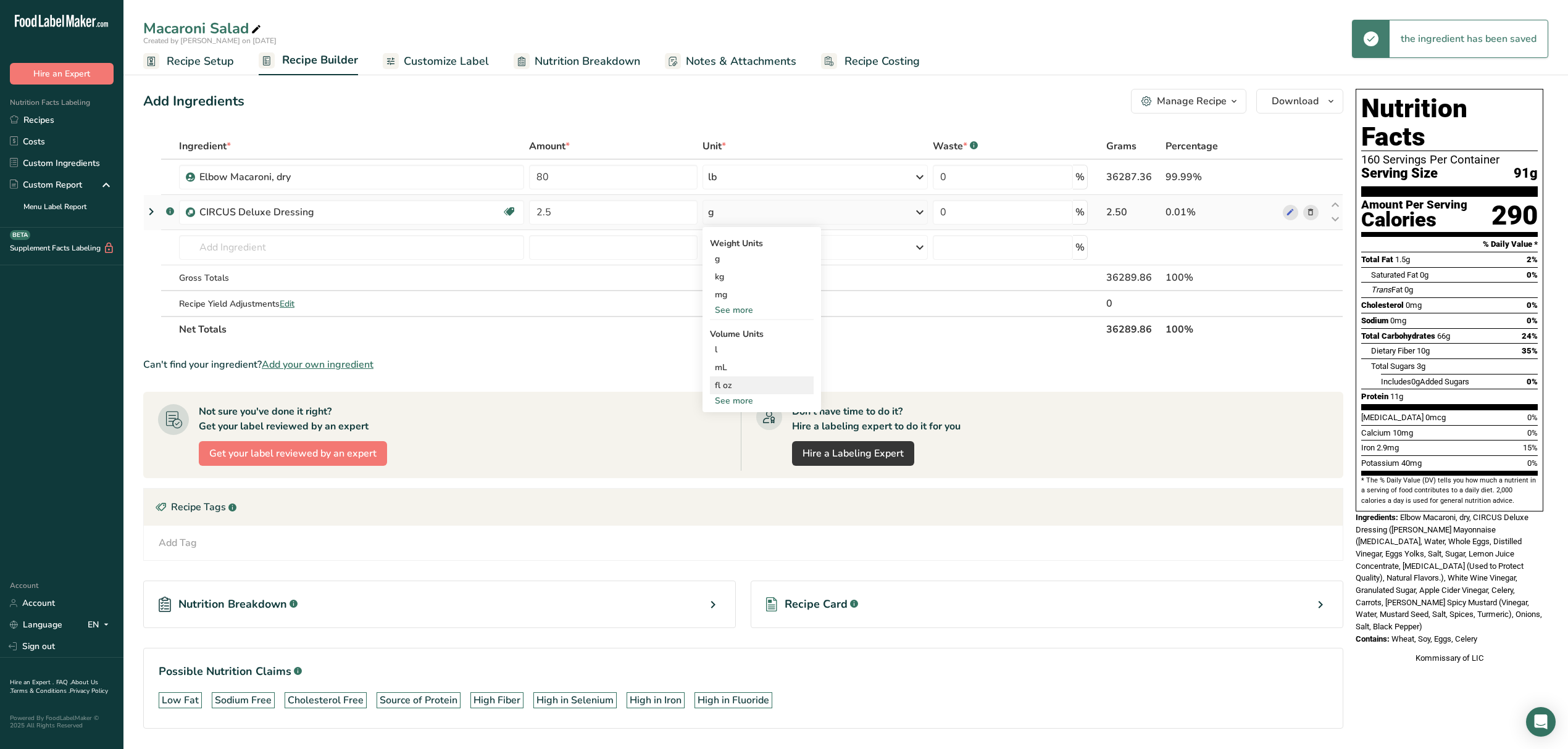
click at [734, 392] on div "fl oz" at bounding box center [761, 385] width 104 height 18
click at [734, 397] on div "See more" at bounding box center [761, 400] width 104 height 13
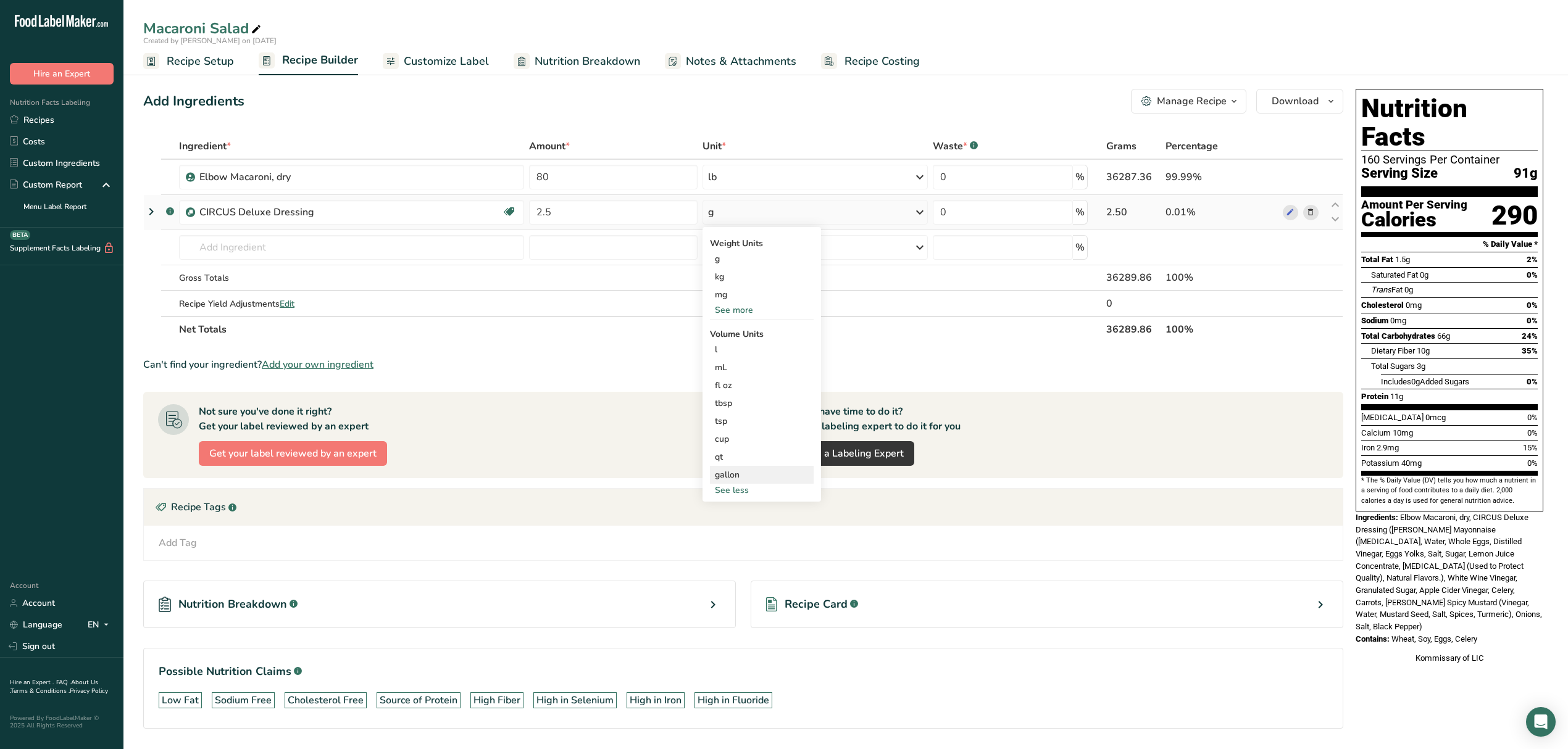
click at [732, 470] on div "gallon" at bounding box center [762, 475] width 94 height 13
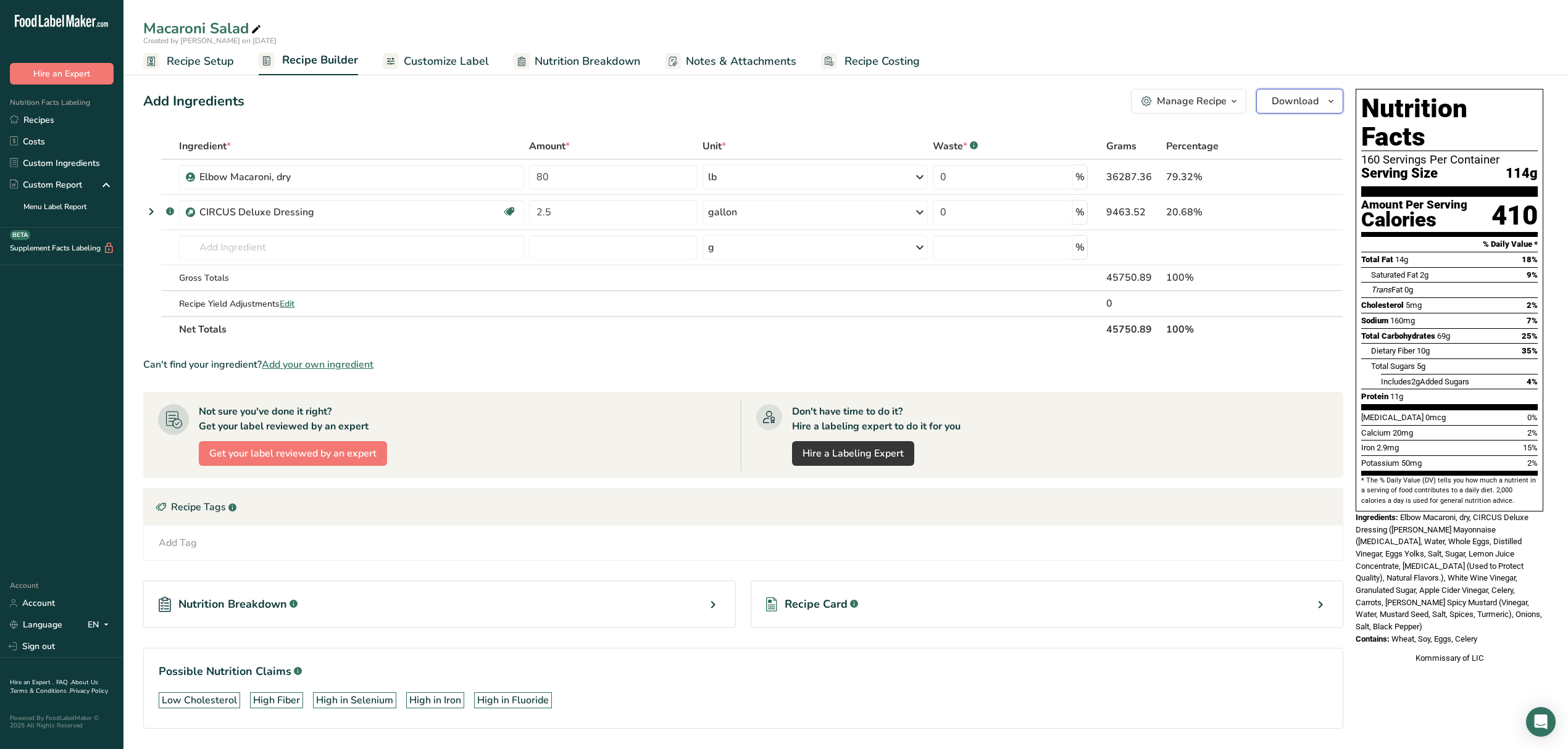
click at [1302, 101] on span "Download" at bounding box center [1295, 101] width 47 height 15
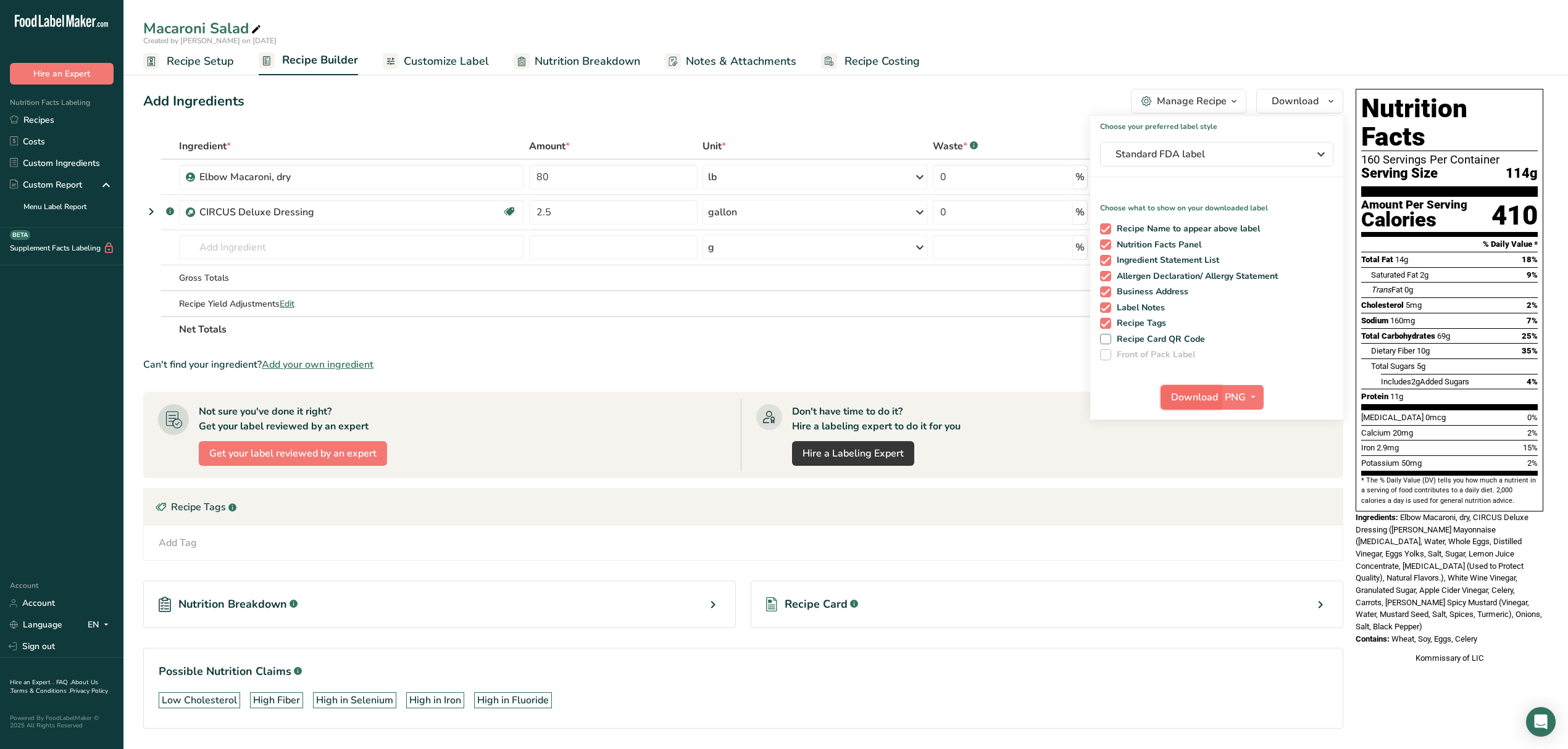
click at [1211, 399] on span "Download" at bounding box center [1194, 397] width 47 height 15
click at [1260, 394] on button "PNG" at bounding box center [1243, 397] width 43 height 25
click at [1244, 477] on link "PDF" at bounding box center [1244, 483] width 40 height 21
click at [1206, 399] on span "Download" at bounding box center [1195, 397] width 47 height 15
click at [1108, 230] on span at bounding box center [1106, 229] width 11 height 11
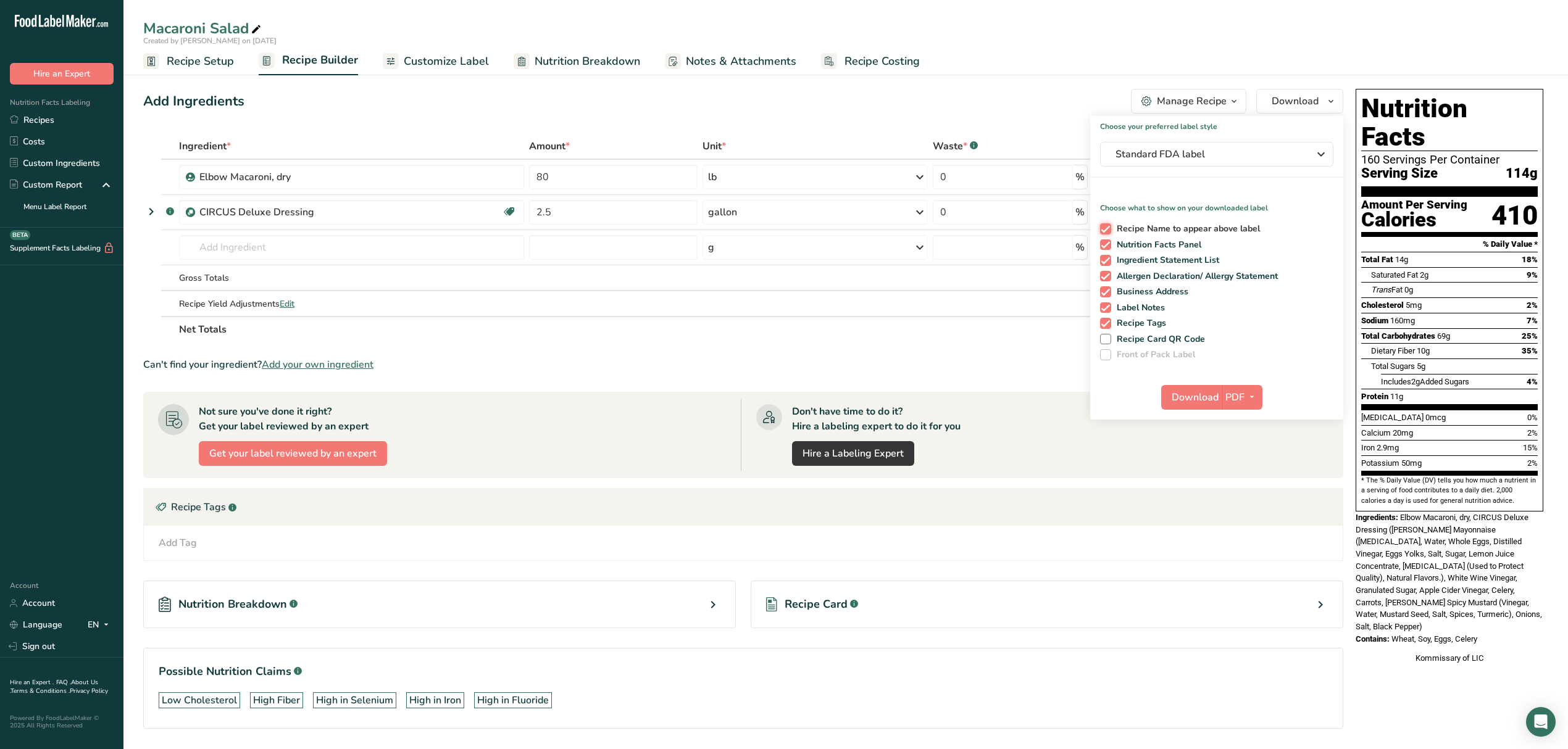
click at [1108, 230] on input "Recipe Name to appear above label" at bounding box center [1104, 228] width 8 height 8
checkbox input "false"
click at [1106, 263] on span at bounding box center [1106, 261] width 11 height 11
click at [1106, 263] on input "Ingredient Statement List" at bounding box center [1104, 260] width 8 height 8
checkbox input "false"
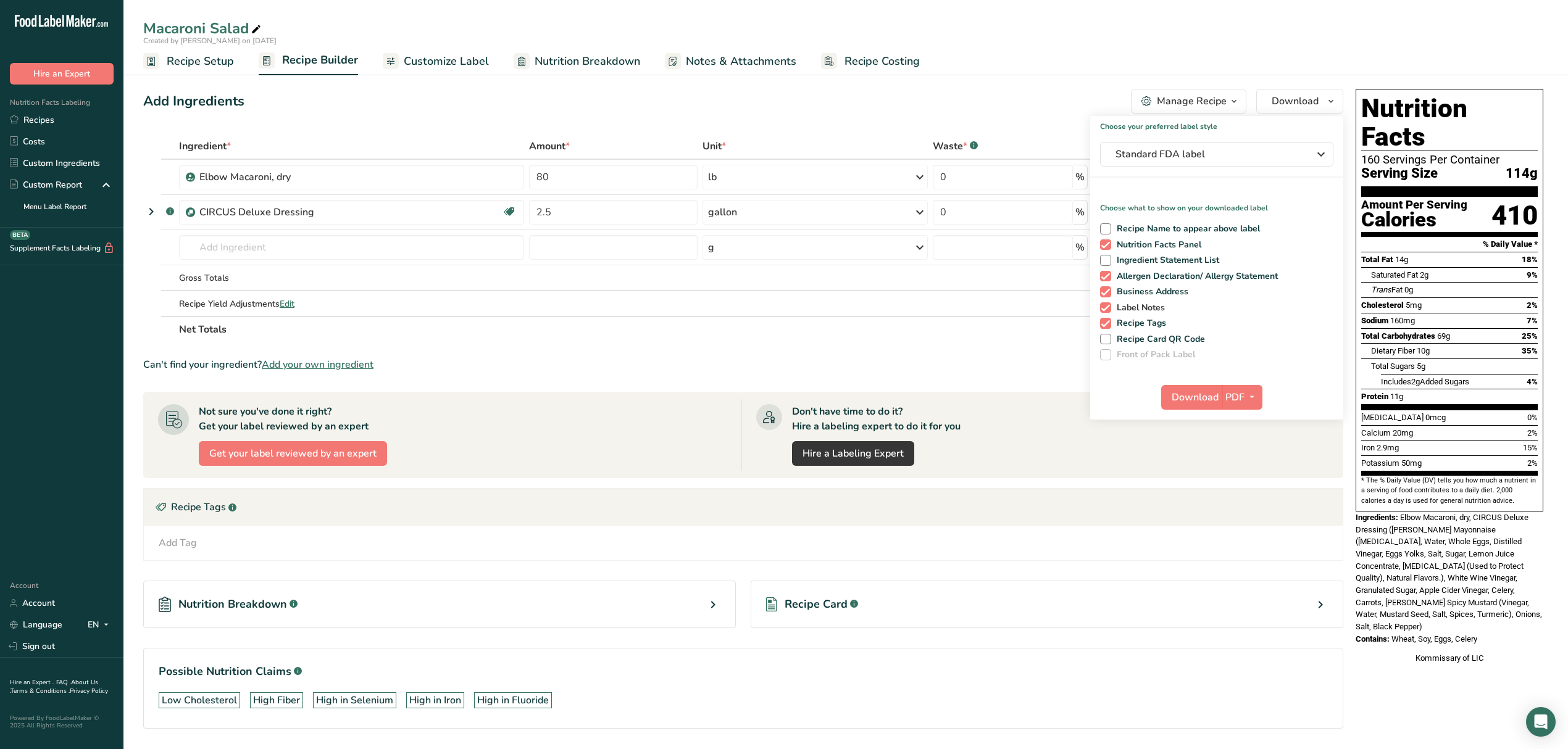
click at [1110, 306] on span at bounding box center [1106, 308] width 11 height 11
click at [1108, 306] on input "Label Notes" at bounding box center [1104, 308] width 8 height 8
checkbox input "false"
click at [1244, 394] on span "button" at bounding box center [1252, 397] width 15 height 15
click at [1241, 425] on link "PNG" at bounding box center [1243, 422] width 40 height 21
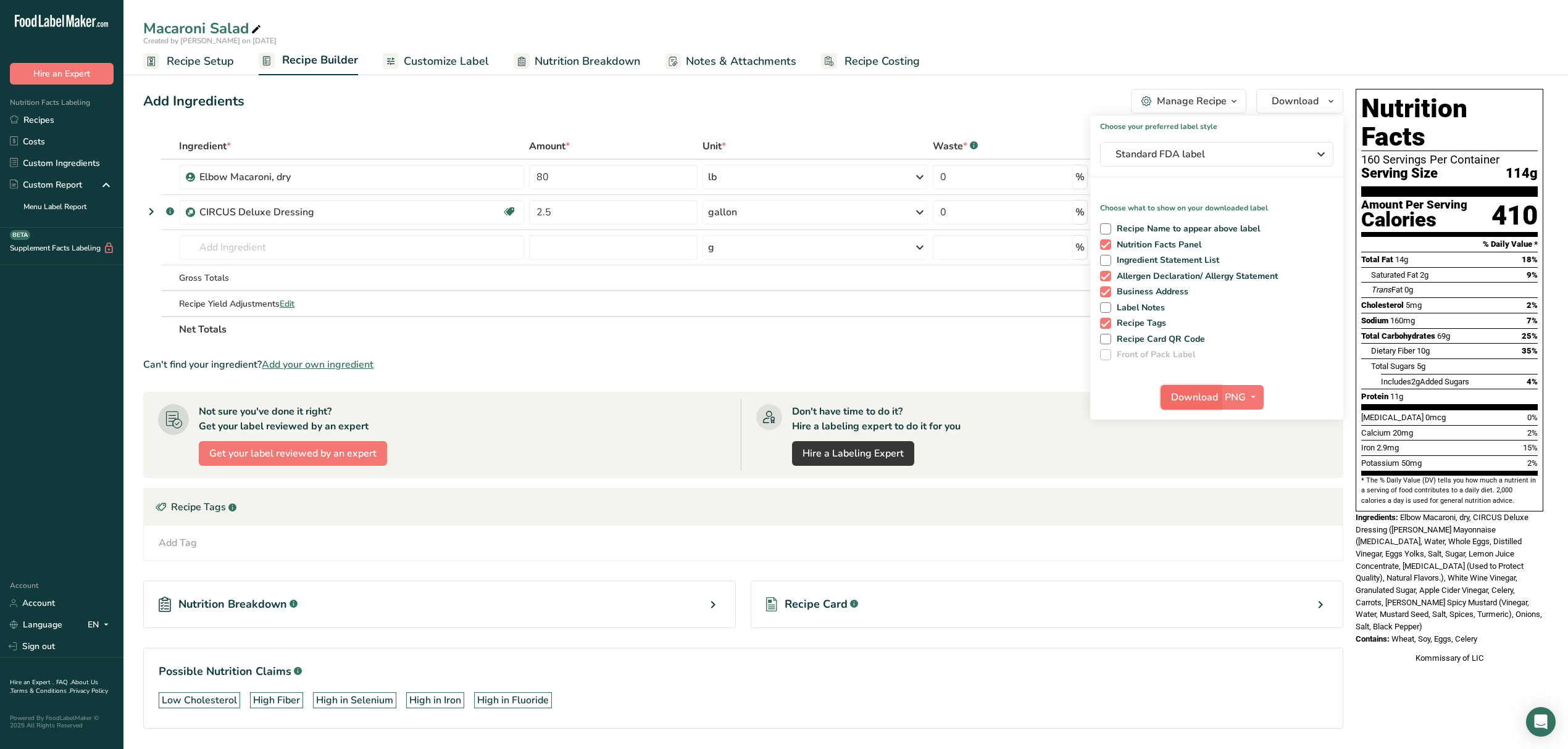
click at [1187, 396] on span "Download" at bounding box center [1194, 397] width 47 height 15
drag, startPoint x: 72, startPoint y: 122, endPoint x: 79, endPoint y: 124, distance: 7.3
click at [72, 124] on link "Recipes" at bounding box center [62, 120] width 124 height 21
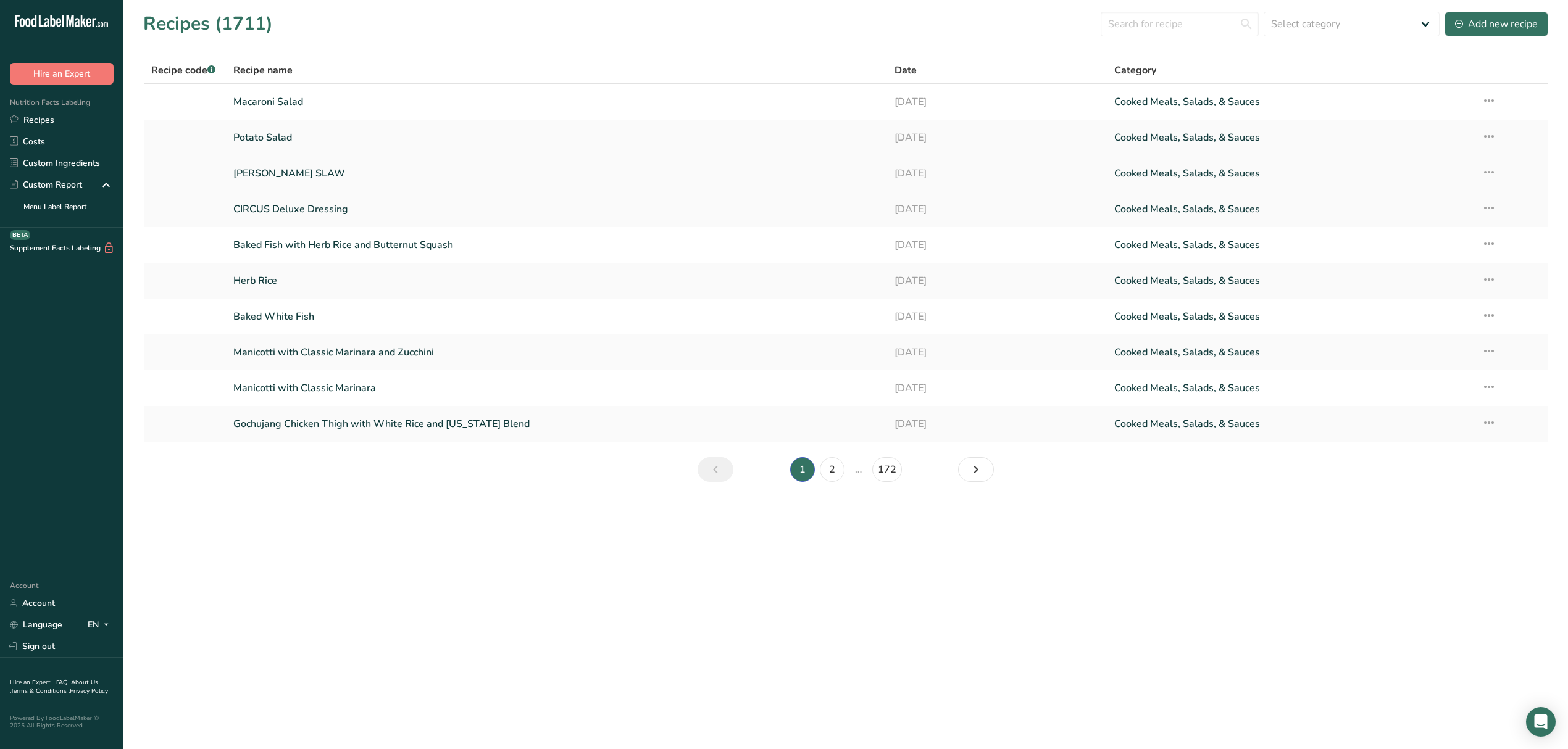
drag, startPoint x: 475, startPoint y: 163, endPoint x: 289, endPoint y: 177, distance: 186.5
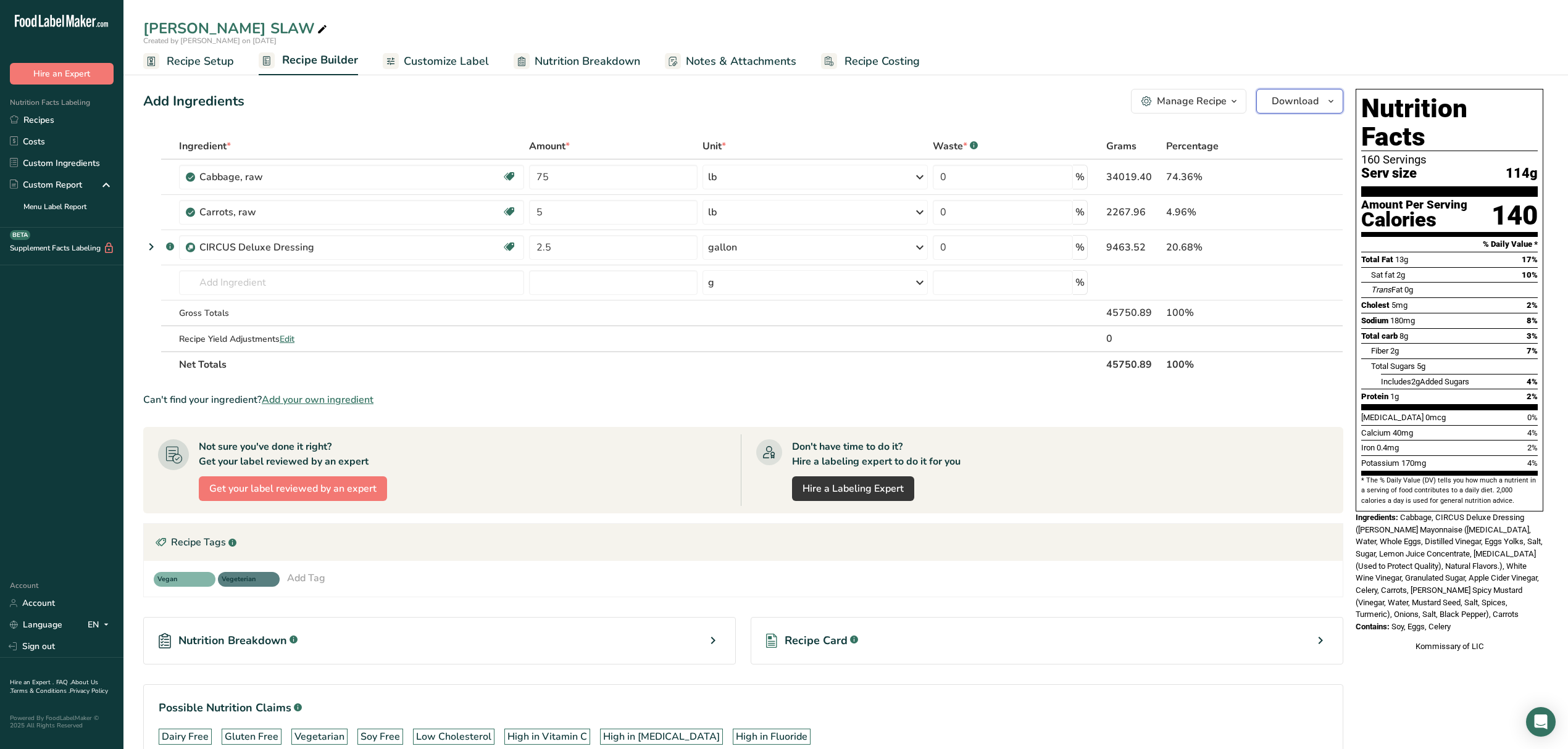
click at [1275, 96] on span "Download" at bounding box center [1295, 101] width 47 height 15
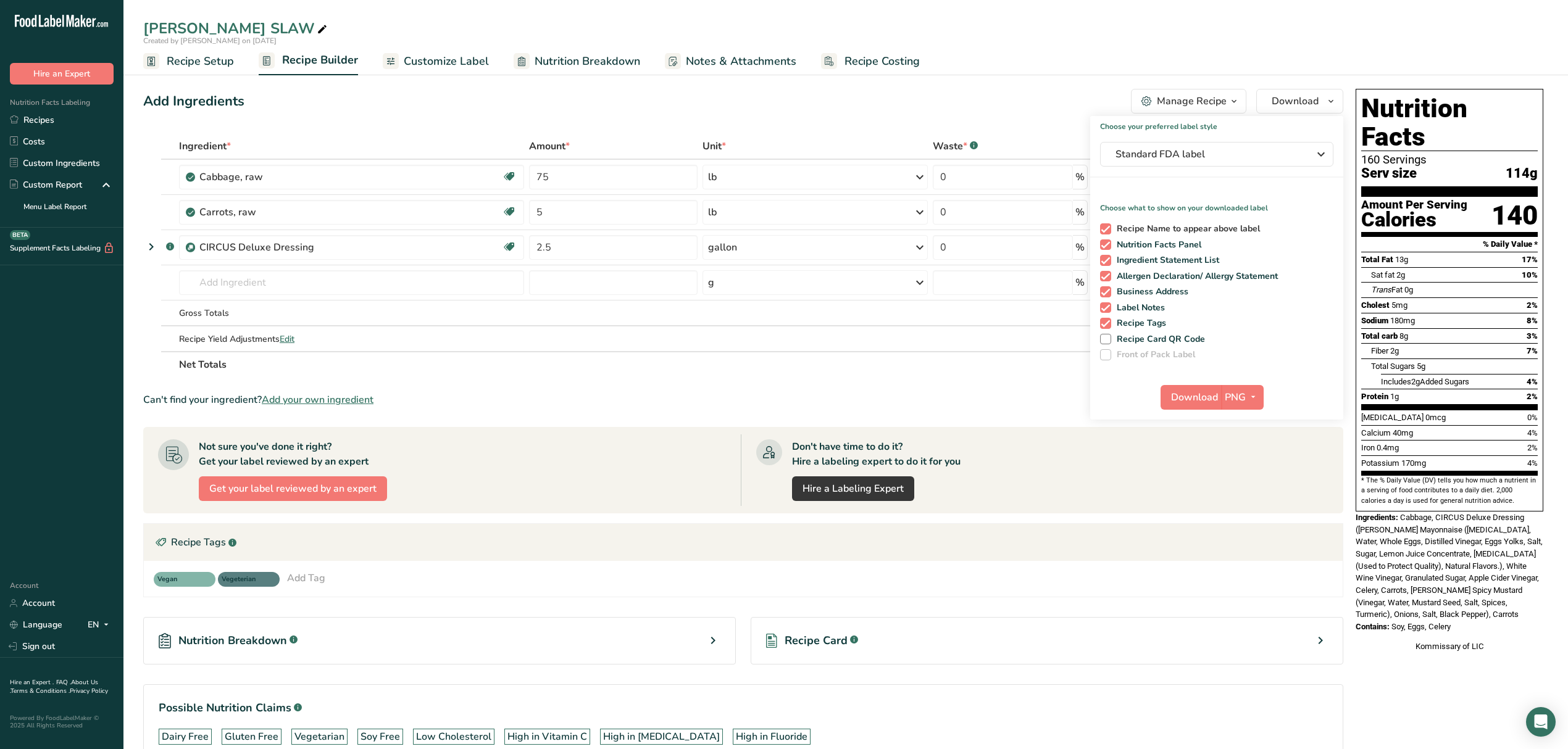
click at [1133, 227] on span "Recipe Name to appear above label" at bounding box center [1186, 229] width 149 height 11
click at [1108, 227] on input "Recipe Name to appear above label" at bounding box center [1104, 228] width 8 height 8
checkbox input "false"
click at [1148, 259] on span "Ingredient Statement List" at bounding box center [1165, 261] width 109 height 11
click at [1108, 259] on input "Ingredient Statement List" at bounding box center [1104, 260] width 8 height 8
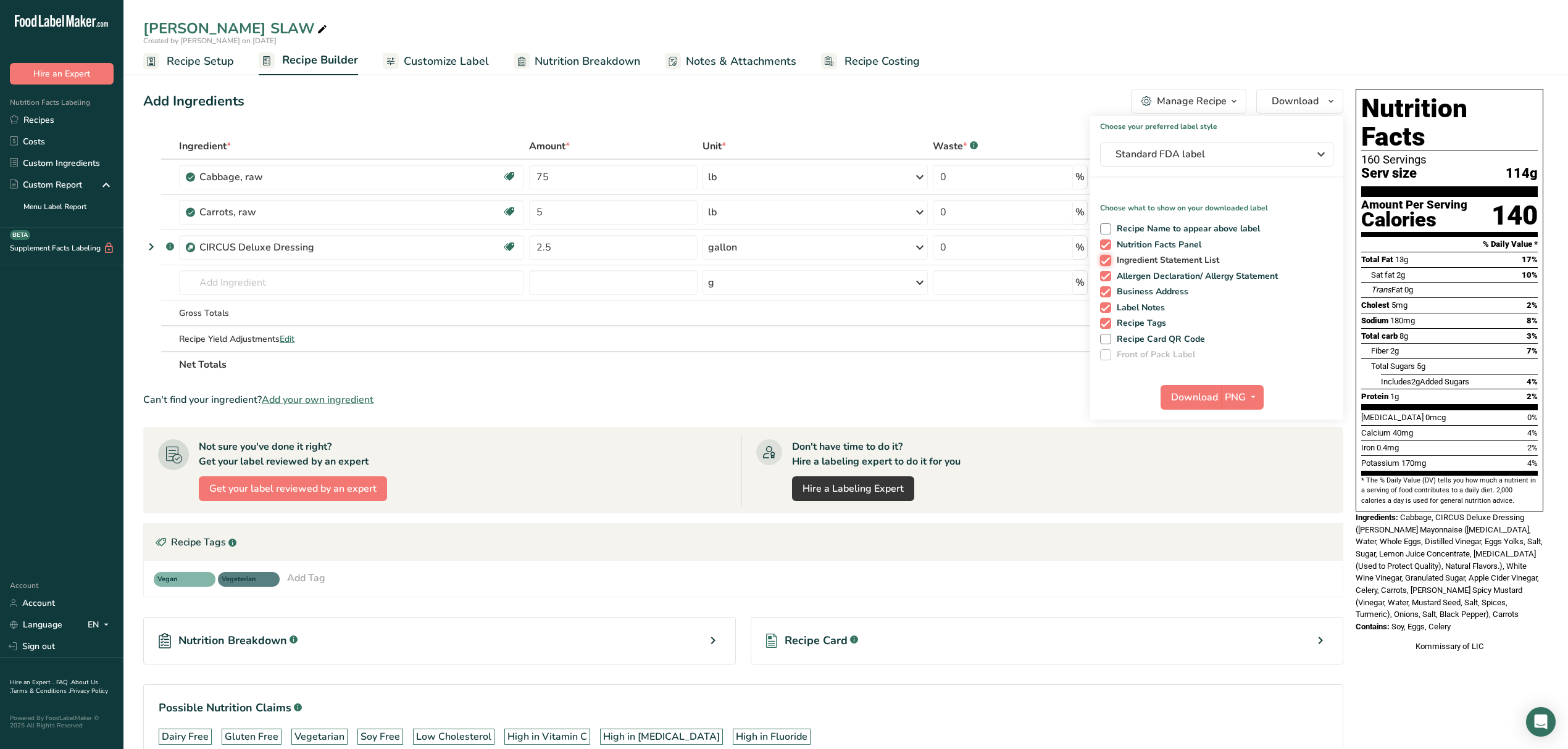
checkbox input "false"
click at [1142, 308] on span "Label Notes" at bounding box center [1138, 308] width 55 height 11
click at [1108, 308] on input "Label Notes" at bounding box center [1104, 308] width 8 height 8
checkbox input "false"
click at [1194, 403] on span "Download" at bounding box center [1194, 397] width 47 height 15
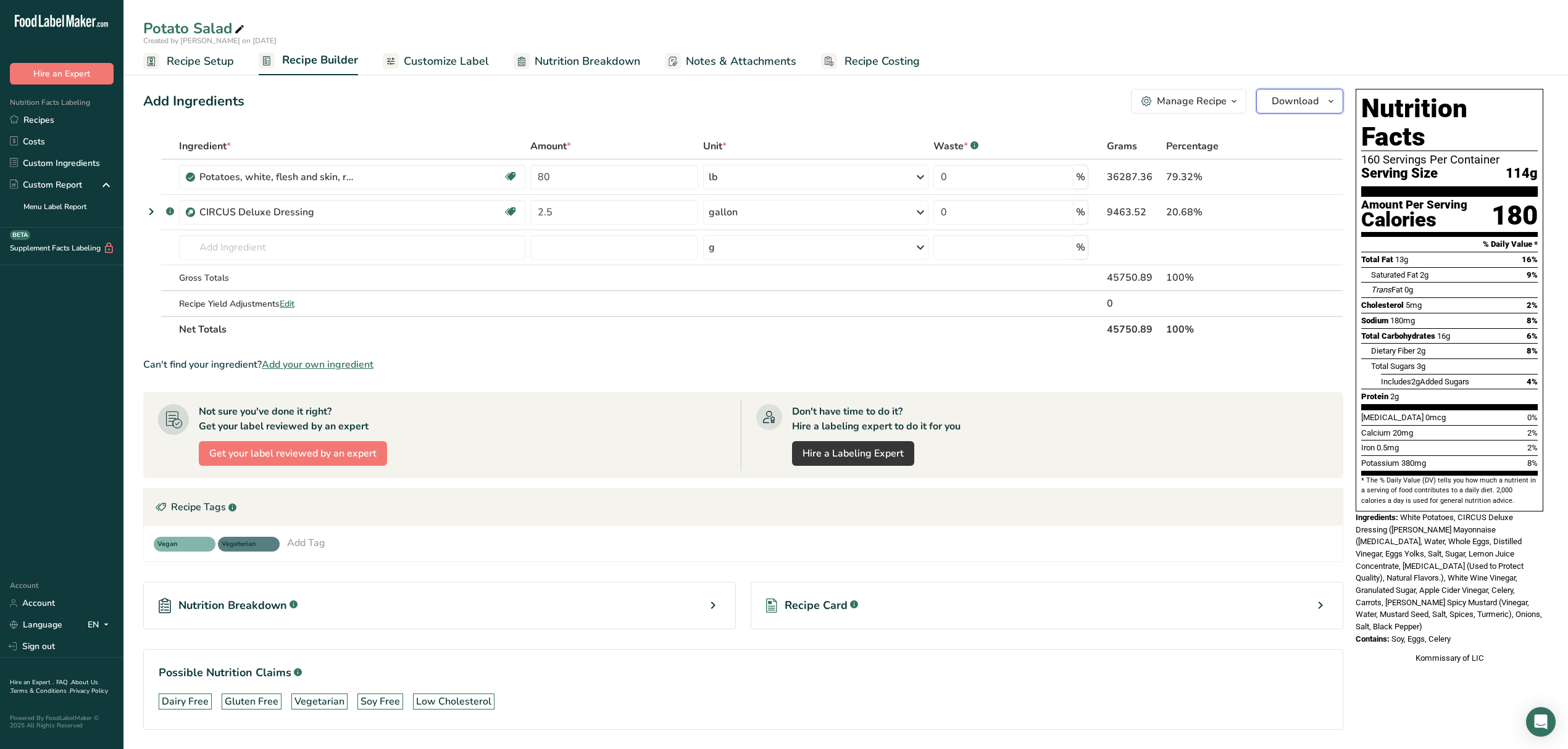
click at [1292, 107] on span "Download" at bounding box center [1295, 101] width 47 height 15
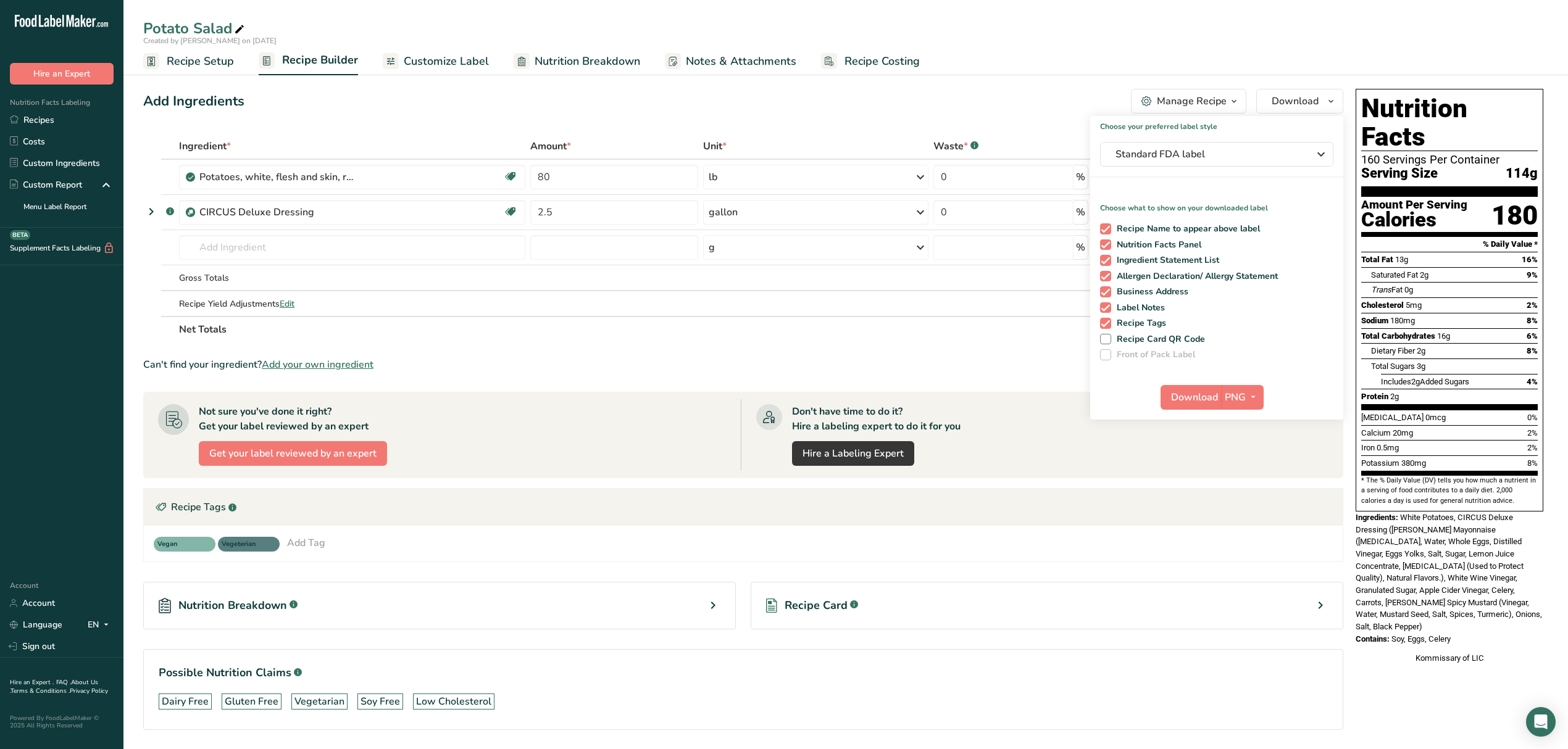
drag, startPoint x: 1144, startPoint y: 227, endPoint x: 1141, endPoint y: 235, distance: 8.5
click at [1144, 227] on span "Recipe Name to appear above label" at bounding box center [1186, 229] width 149 height 11
click at [1108, 227] on input "Recipe Name to appear above label" at bounding box center [1104, 228] width 8 height 8
checkbox input "false"
click at [1139, 255] on span "Ingredient Statement List" at bounding box center [1165, 261] width 109 height 11
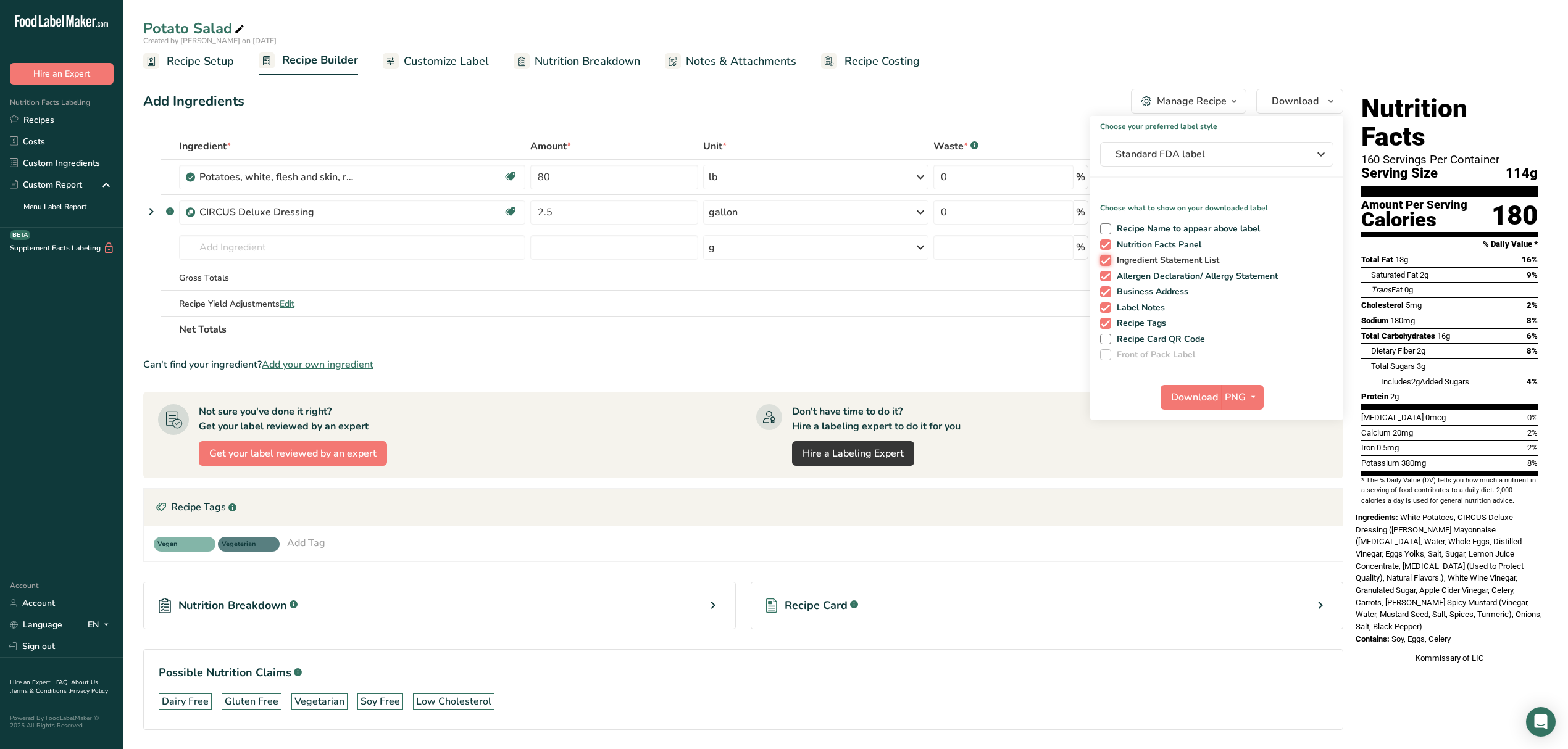
click at [1108, 256] on input "Ingredient Statement List" at bounding box center [1104, 260] width 8 height 8
checkbox input "false"
click at [1139, 306] on span "Label Notes" at bounding box center [1138, 308] width 55 height 11
click at [1108, 306] on input "Label Notes" at bounding box center [1104, 308] width 8 height 8
checkbox input "false"
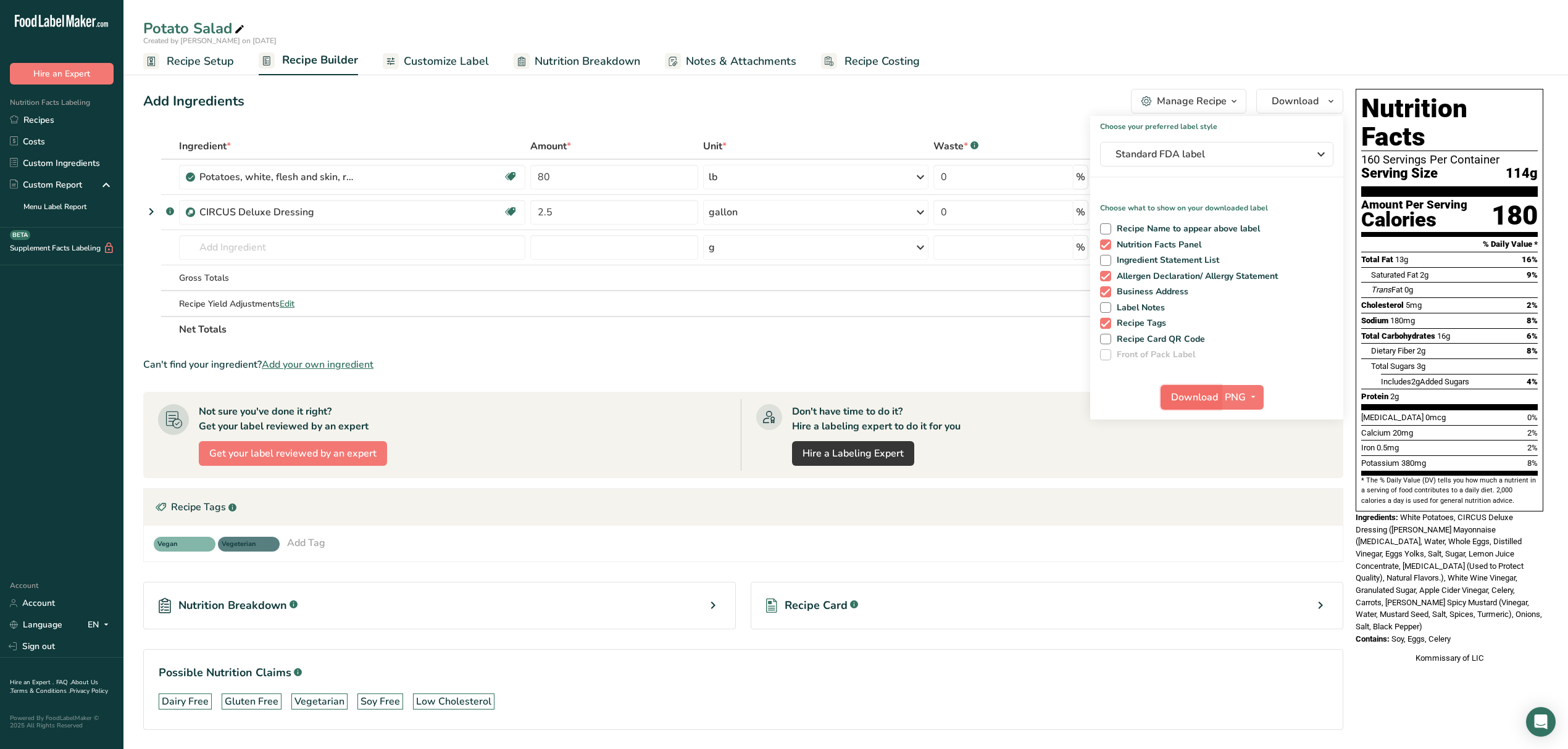
click at [1187, 397] on span "Download" at bounding box center [1194, 397] width 47 height 15
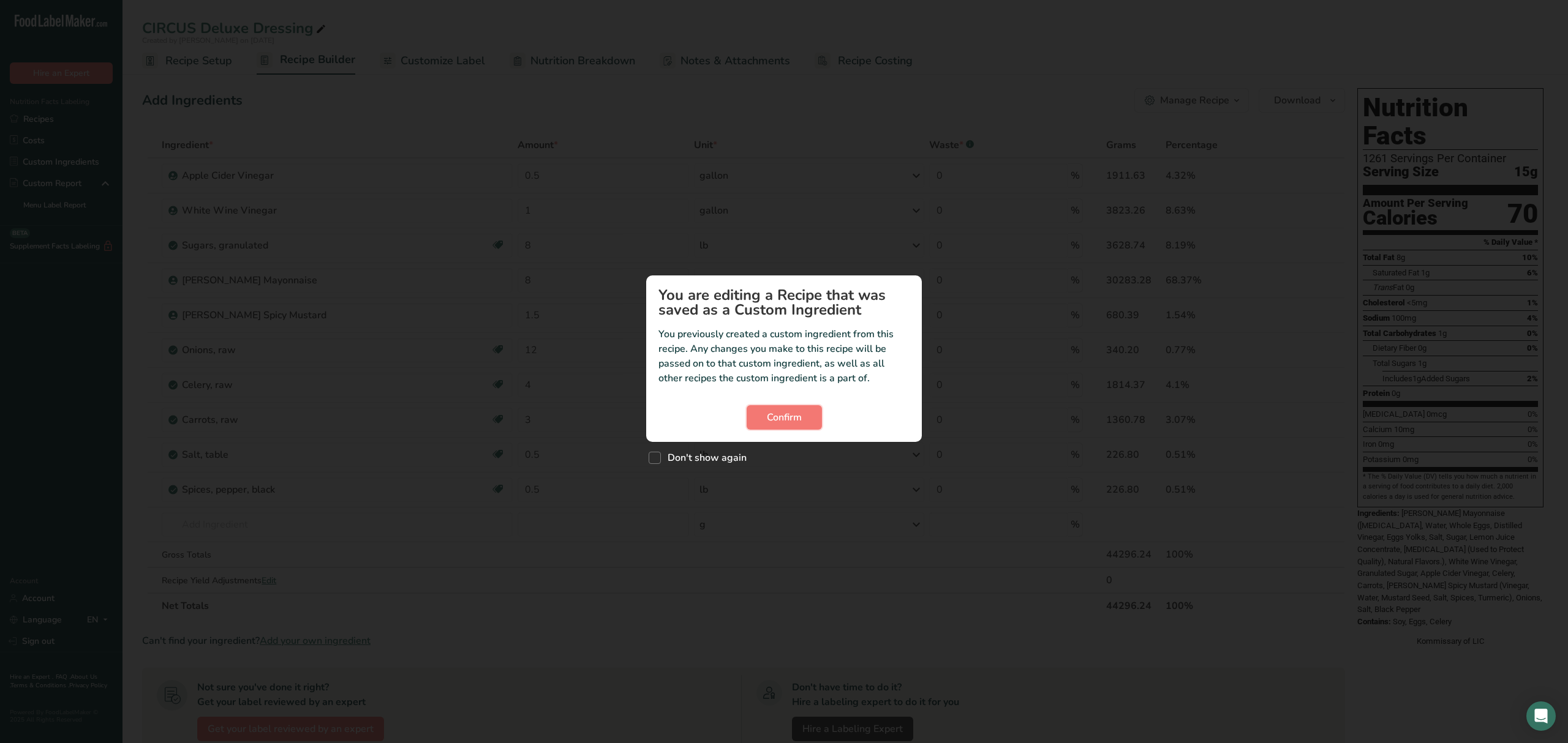
drag, startPoint x: 812, startPoint y: 415, endPoint x: 856, endPoint y: 388, distance: 51.6
click at [816, 413] on button "Confirm" at bounding box center [784, 417] width 76 height 24
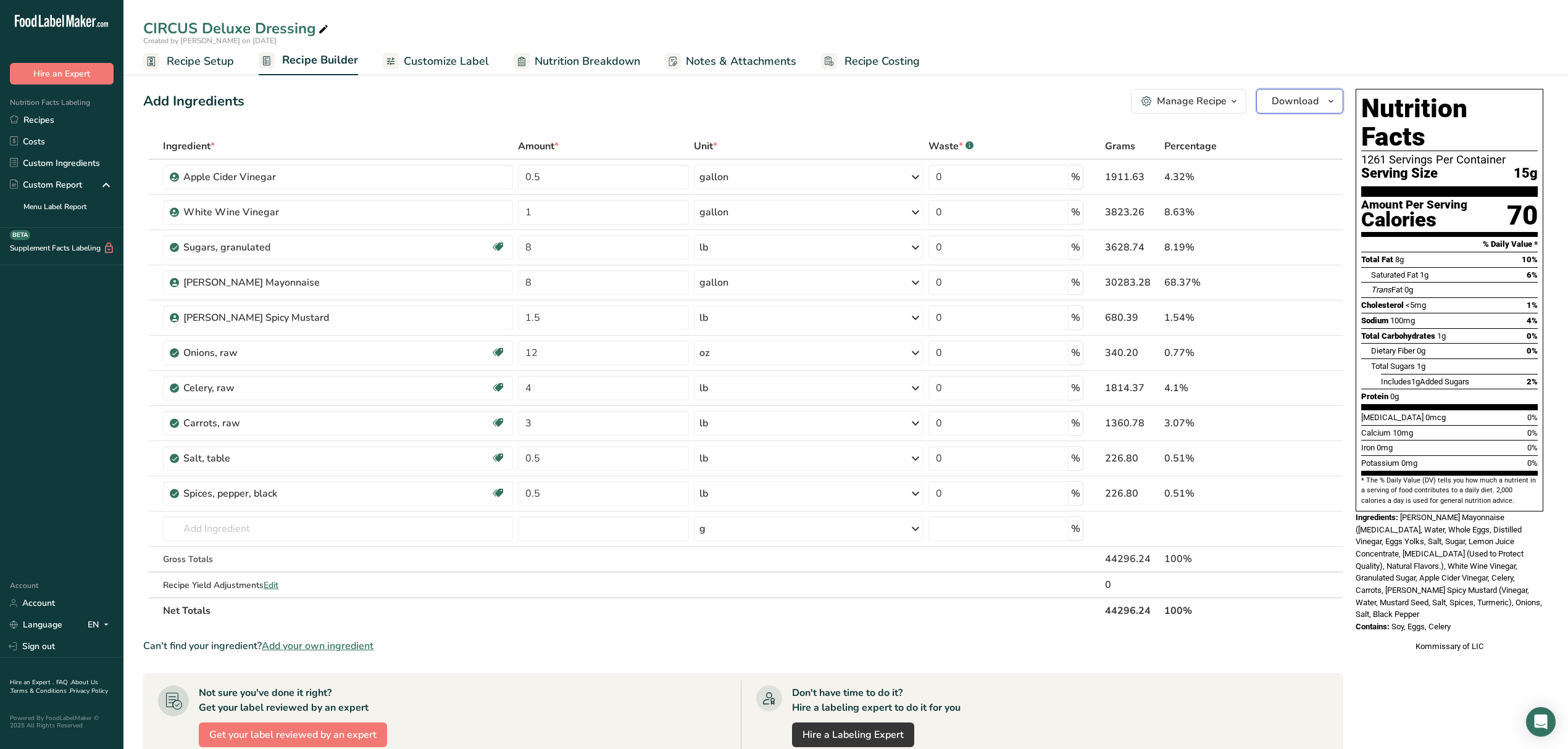
click at [1280, 96] on span "Download" at bounding box center [1295, 101] width 47 height 15
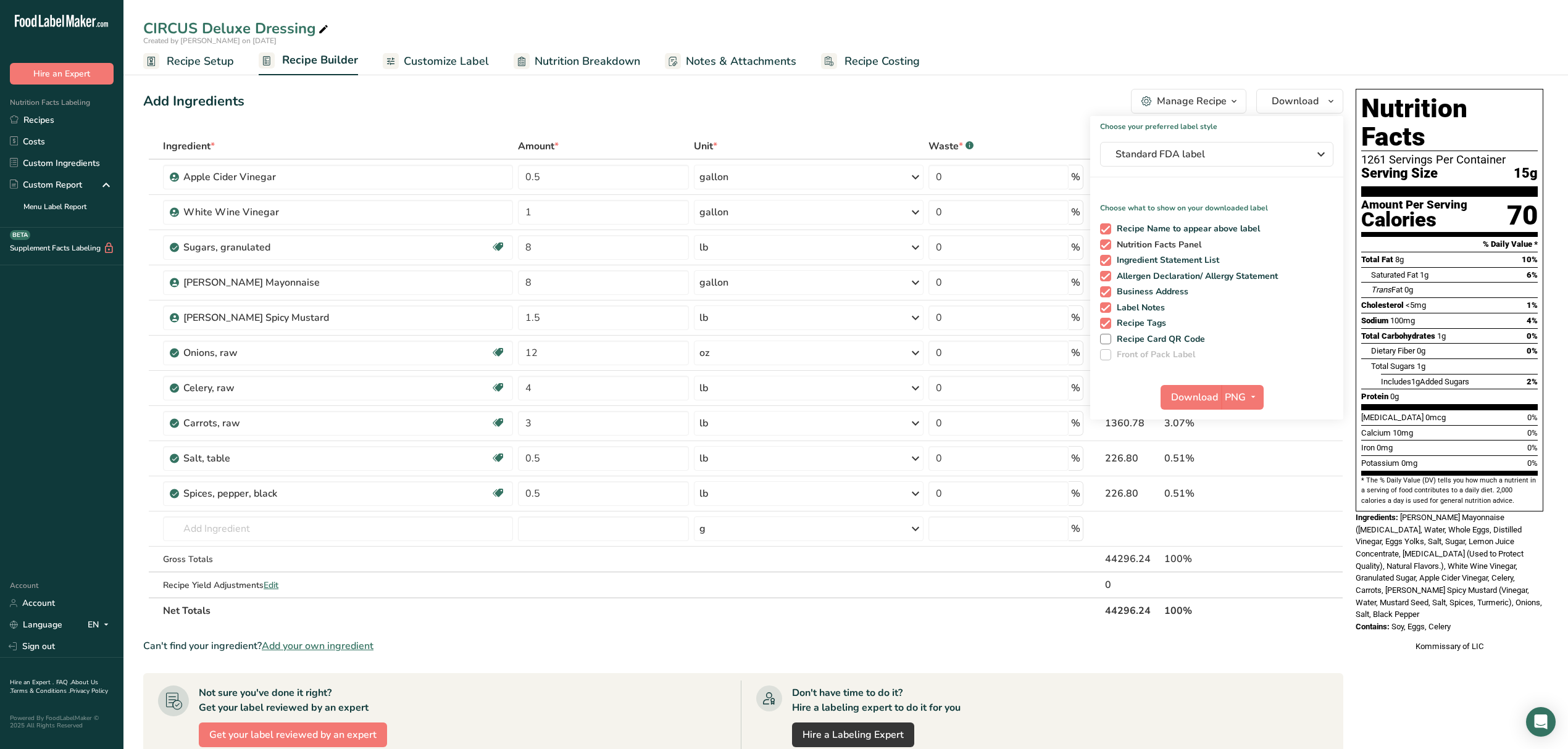
drag, startPoint x: 1147, startPoint y: 225, endPoint x: 1142, endPoint y: 247, distance: 22.6
click at [1146, 227] on span "Recipe Name to appear above label" at bounding box center [1186, 229] width 149 height 11
click at [1108, 227] on input "Recipe Name to appear above label" at bounding box center [1104, 228] width 8 height 8
checkbox input "false"
click at [1144, 255] on span "Ingredient Statement List" at bounding box center [1165, 261] width 109 height 11
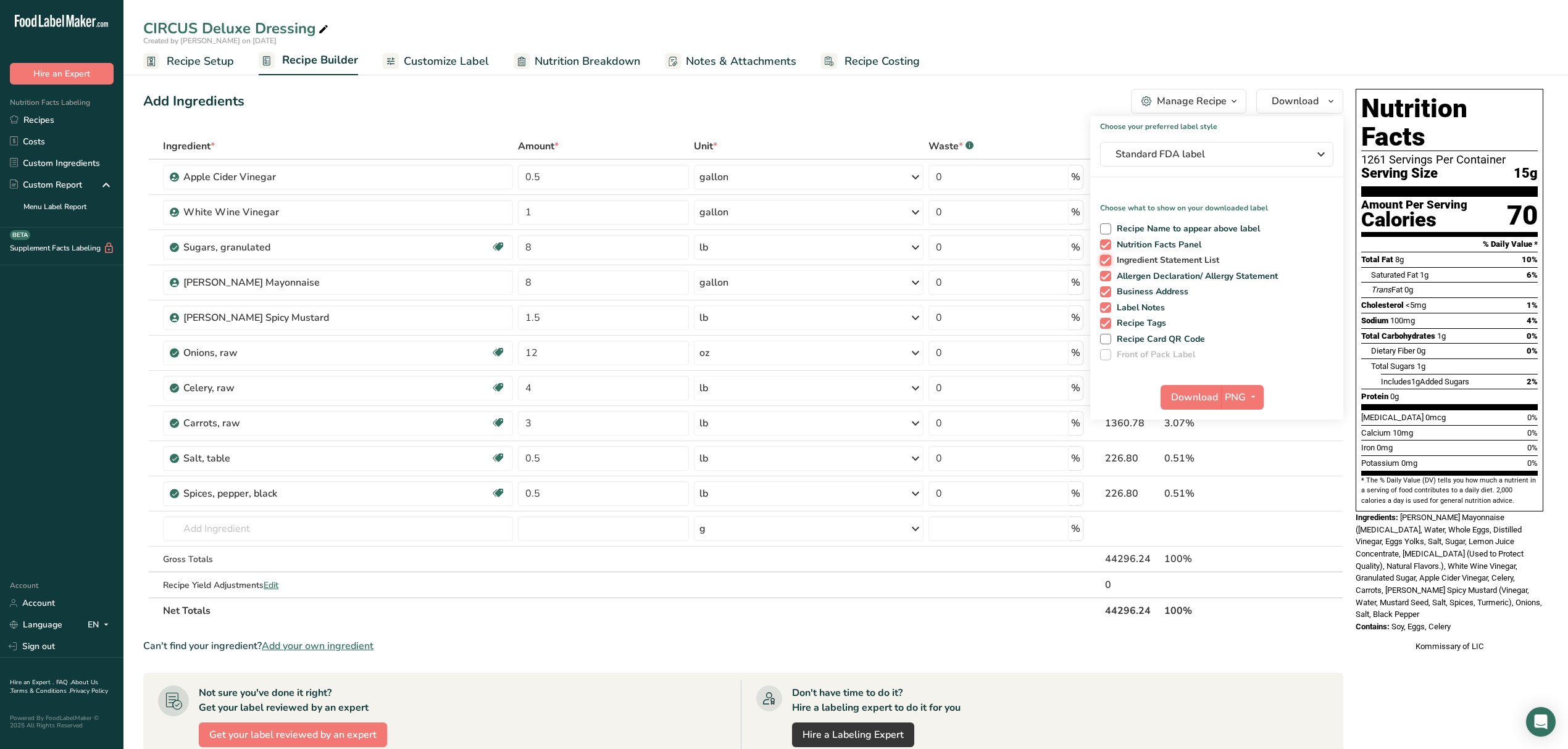
click at [1108, 256] on input "Ingredient Statement List" at bounding box center [1104, 260] width 8 height 8
checkbox input "false"
click at [1146, 302] on span "Label Notes" at bounding box center [1138, 308] width 55 height 11
click at [1108, 304] on input "Label Notes" at bounding box center [1104, 308] width 8 height 8
checkbox input "false"
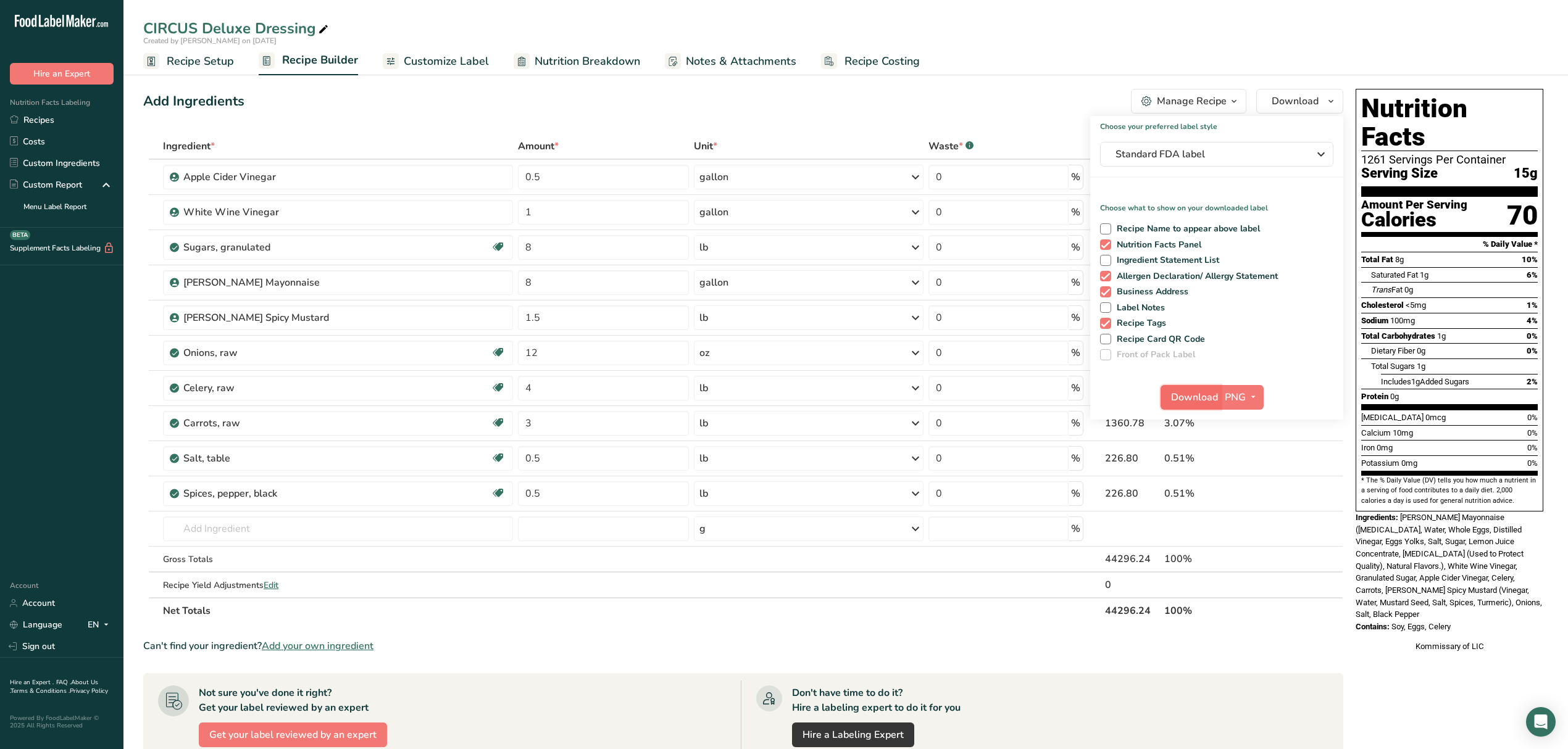
click at [1197, 400] on span "Download" at bounding box center [1194, 397] width 47 height 15
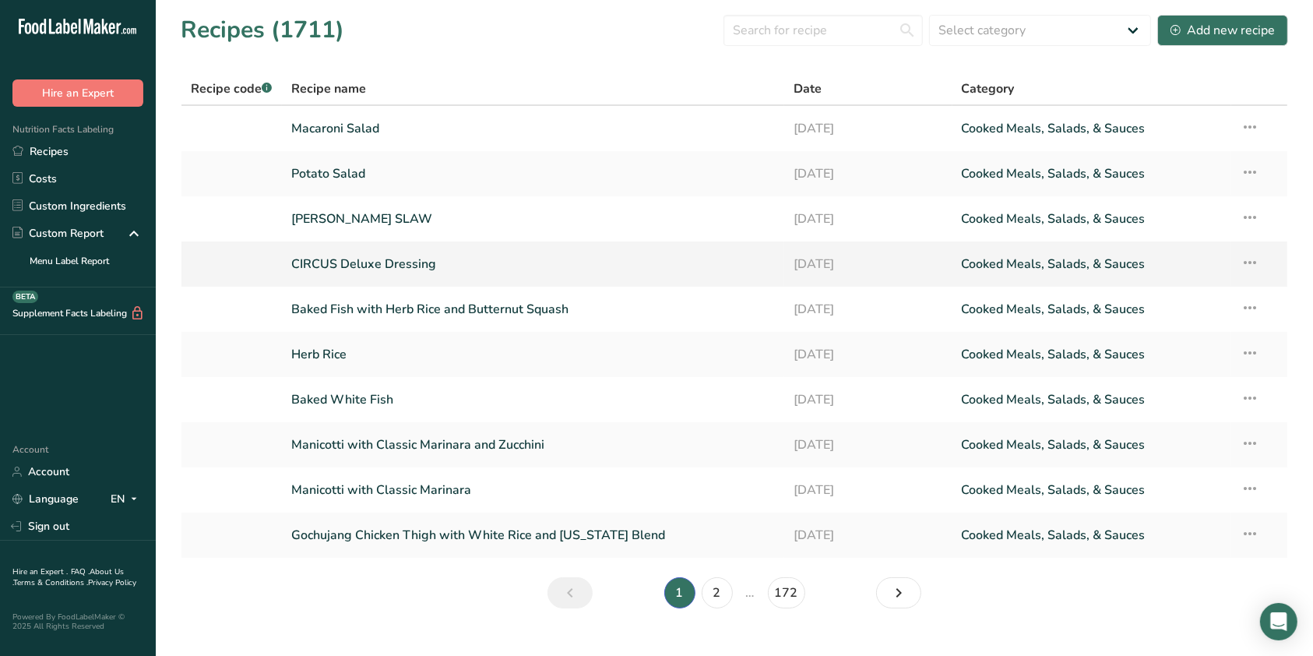
click at [383, 251] on link "CIRCUS Deluxe Dressing" at bounding box center [533, 264] width 484 height 33
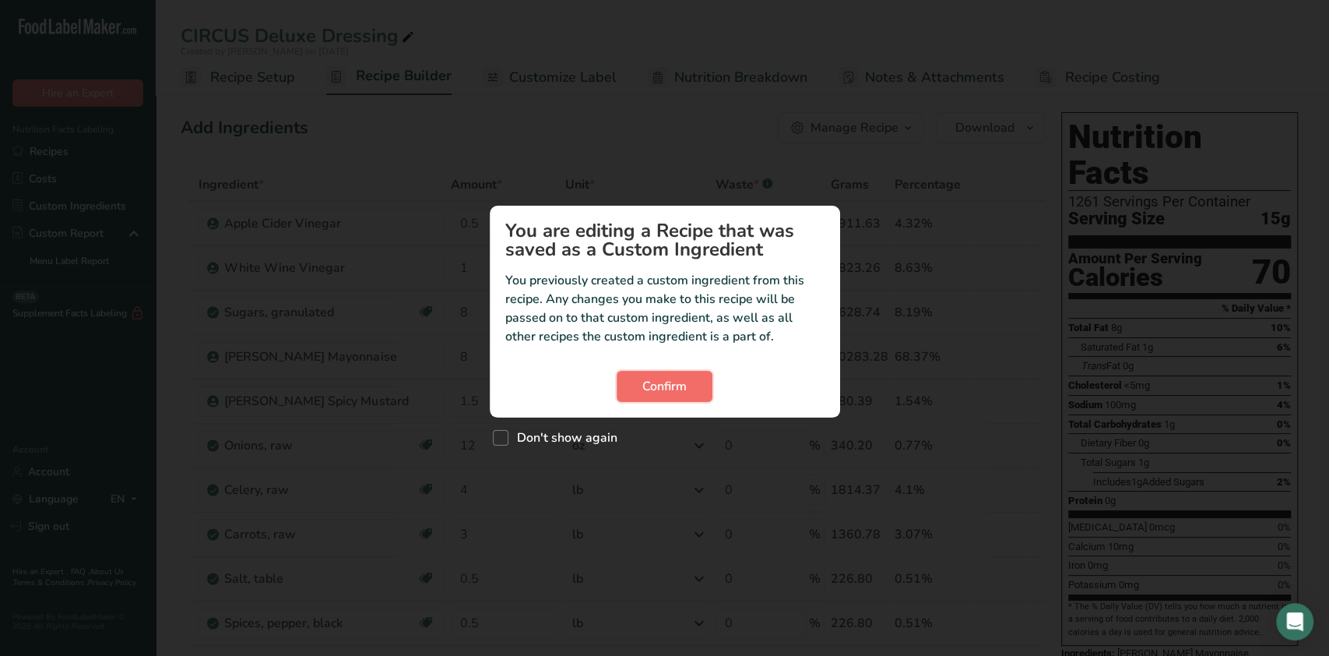
click at [674, 383] on span "Confirm" at bounding box center [664, 386] width 44 height 19
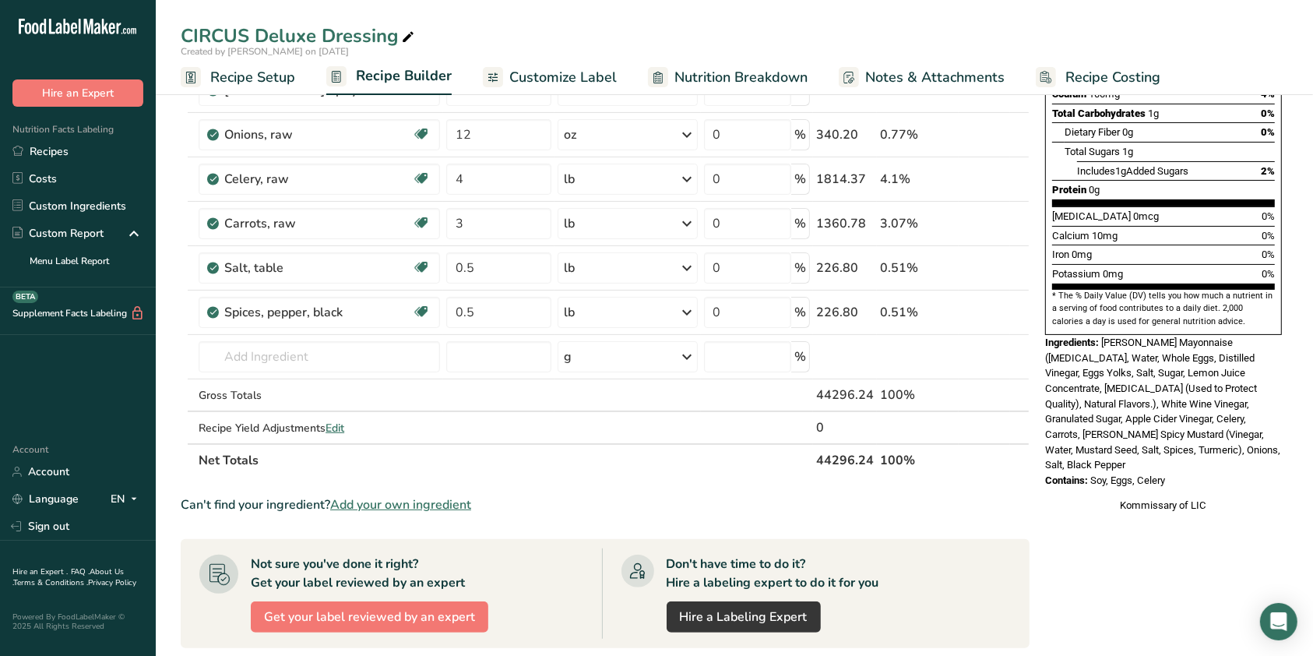
scroll to position [311, 0]
drag, startPoint x: 1102, startPoint y: 304, endPoint x: 1202, endPoint y: 425, distance: 157.1
click at [1202, 425] on div "Nutrition Facts 1261 Servings Per Container Serving Size 15g Amount Per Serving…" at bounding box center [1163, 155] width 249 height 723
copy div "[PERSON_NAME] Mayonnaise ([MEDICAL_DATA], Water, Whole Eggs, Distilled Vinegar,…"
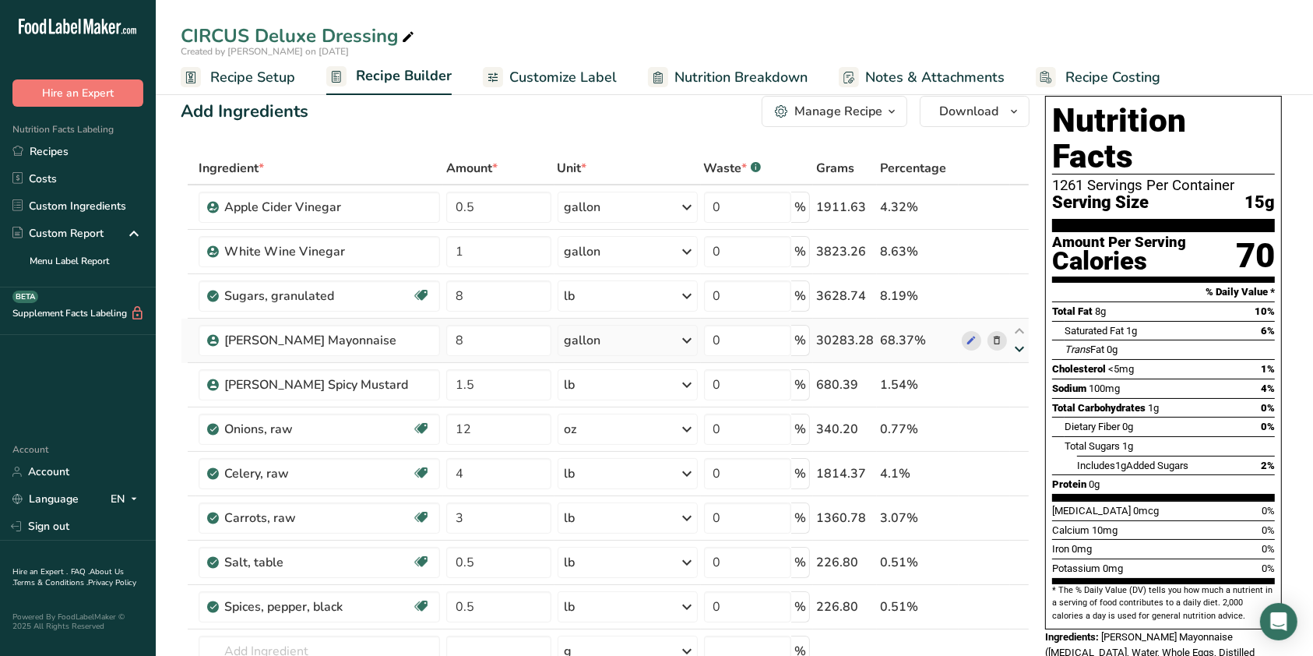
scroll to position [0, 0]
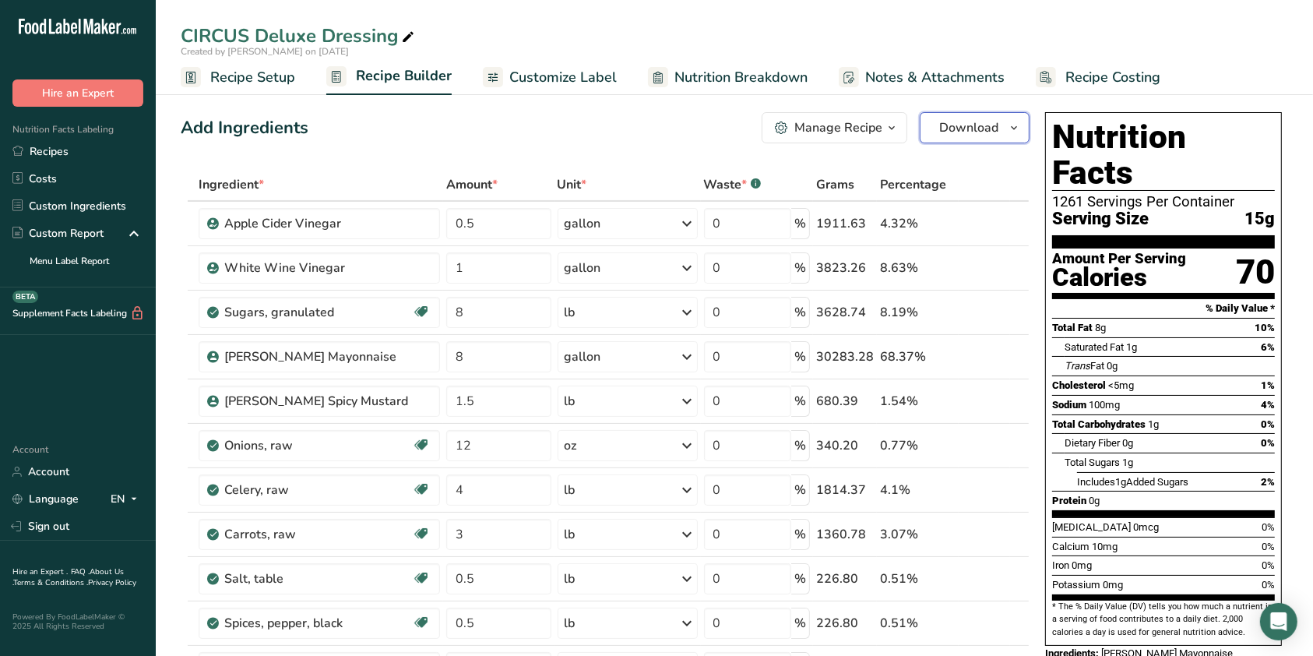
click at [977, 117] on button "Download" at bounding box center [974, 127] width 110 height 31
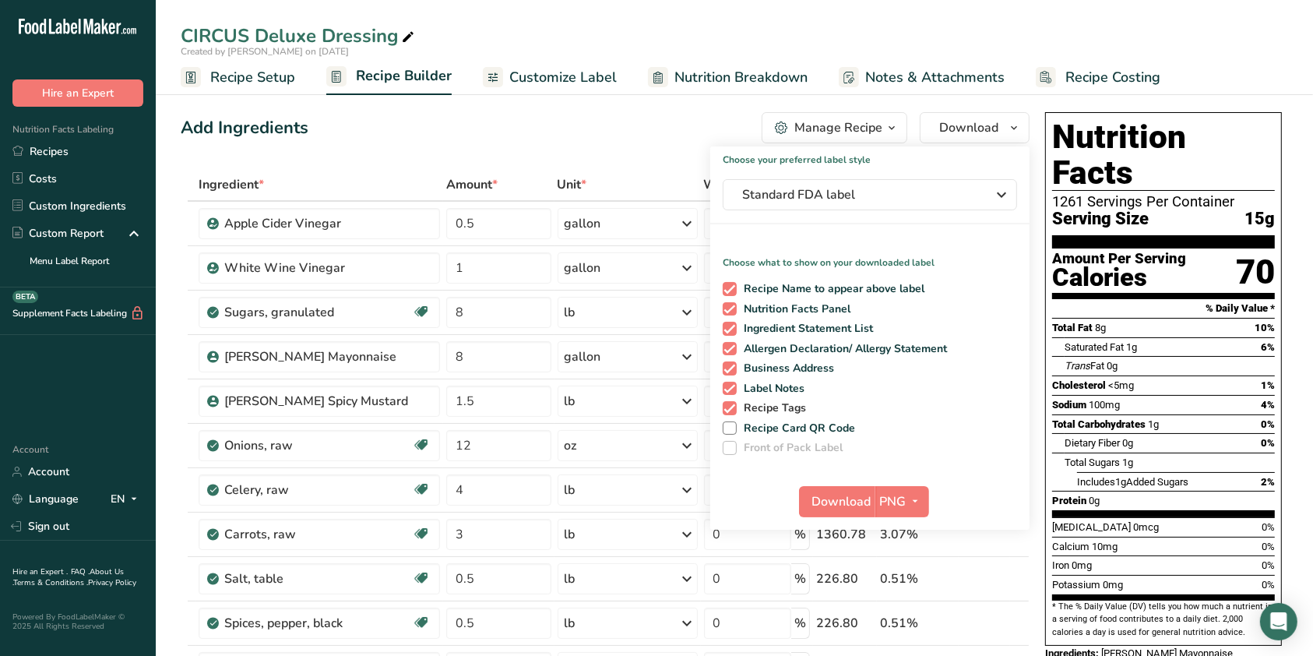
click at [779, 402] on span "Recipe Tags" at bounding box center [771, 408] width 70 height 14
click at [733, 402] on input "Recipe Tags" at bounding box center [727, 407] width 10 height 10
checkbox input "false"
click at [769, 383] on span "Label Notes" at bounding box center [770, 388] width 69 height 14
click at [733, 383] on input "Label Notes" at bounding box center [727, 388] width 10 height 10
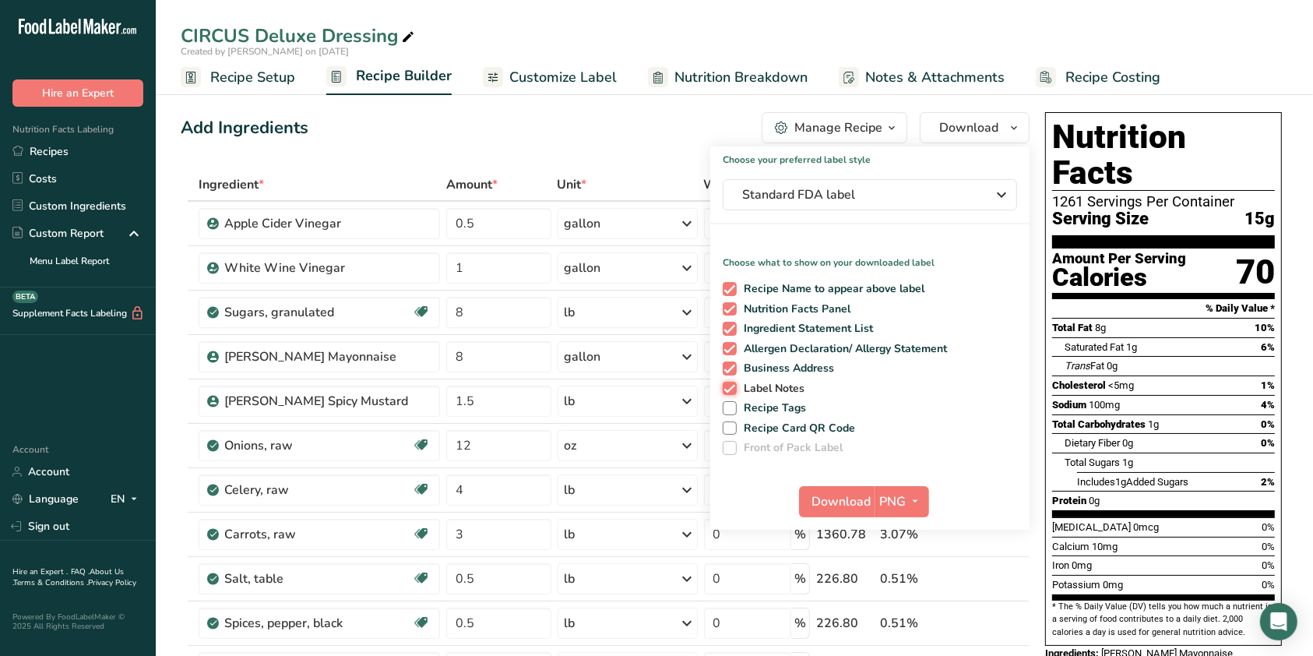
checkbox input "false"
click at [753, 342] on span "Allergen Declaration/ Allergy Statement" at bounding box center [841, 349] width 211 height 14
click at [733, 343] on input "Allergen Declaration/ Allergy Statement" at bounding box center [727, 348] width 10 height 10
checkbox input "false"
click at [747, 330] on span "Ingredient Statement List" at bounding box center [804, 329] width 137 height 14
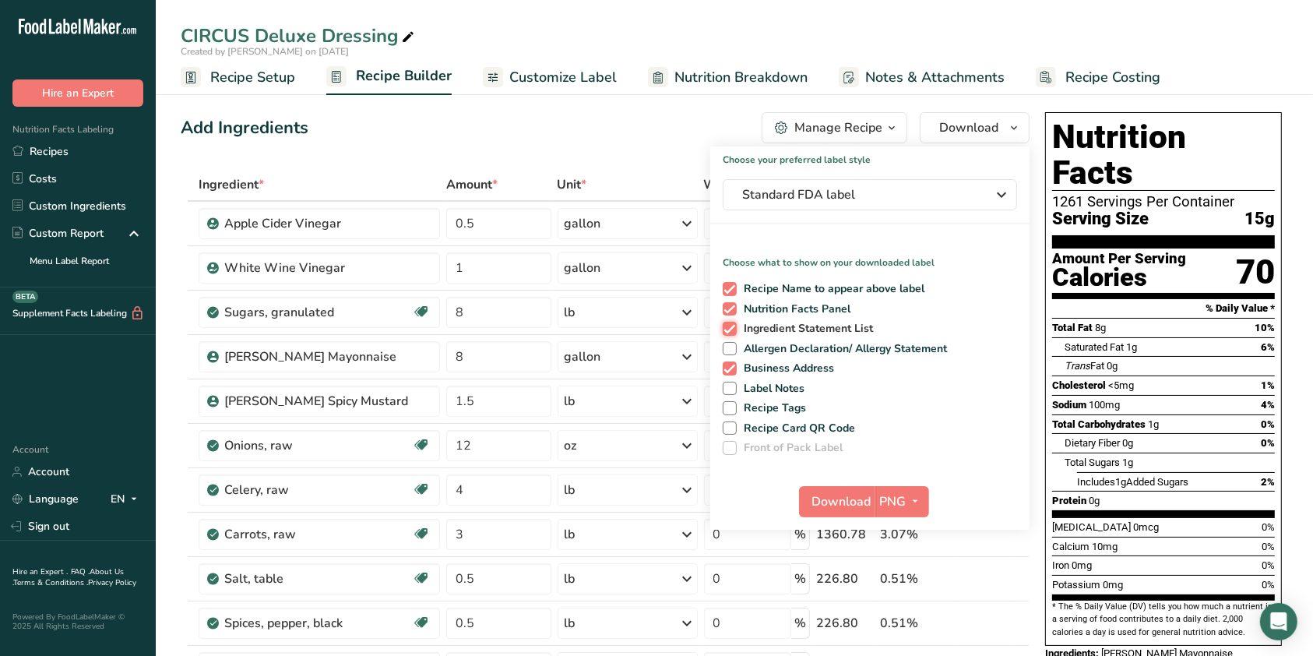
click at [733, 330] on input "Ingredient Statement List" at bounding box center [727, 328] width 10 height 10
checkbox input "false"
click at [741, 298] on div "Recipe Name to appear above label Nutrition Facts Panel Ingredient Statement Li…" at bounding box center [869, 365] width 319 height 179
drag, startPoint x: 737, startPoint y: 280, endPoint x: 741, endPoint y: 302, distance: 22.1
click at [739, 288] on div "Recipe Name to appear above label Nutrition Facts Panel Ingredient Statement Li…" at bounding box center [869, 365] width 319 height 179
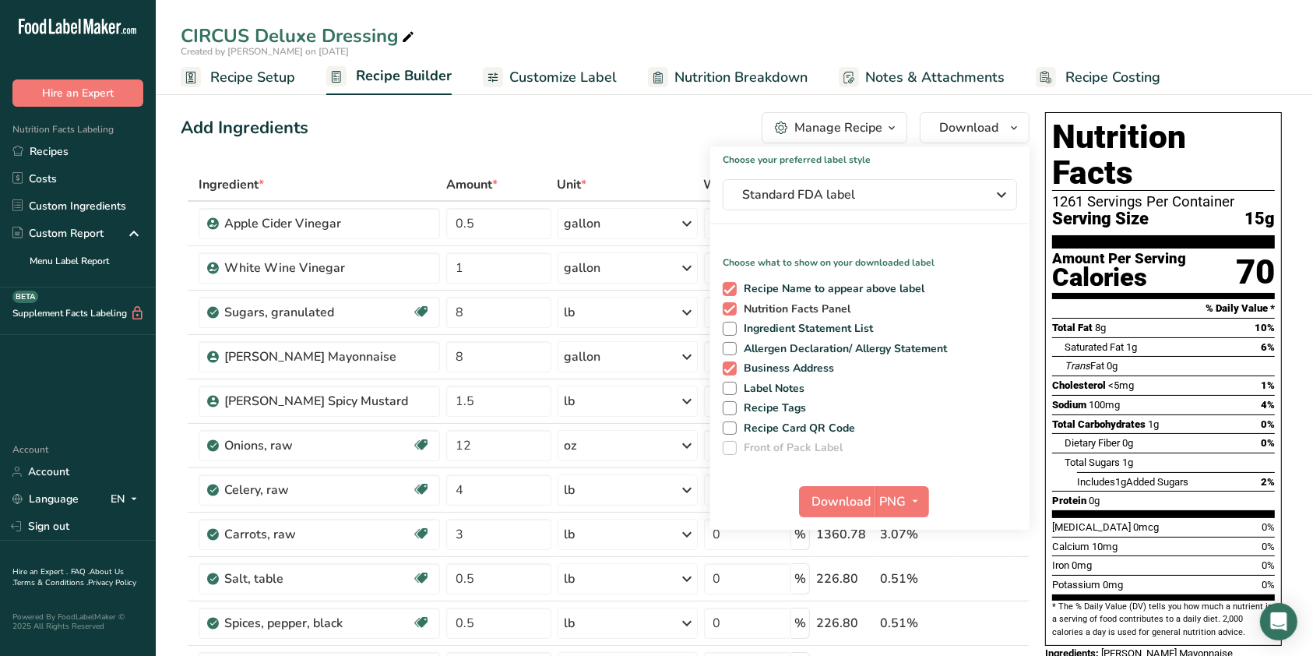
click at [740, 308] on span "Nutrition Facts Panel" at bounding box center [793, 309] width 114 height 14
click at [733, 308] on input "Nutrition Facts Panel" at bounding box center [727, 309] width 10 height 10
checkbox input "false"
click at [729, 287] on span at bounding box center [729, 289] width 14 height 14
click at [729, 287] on input "Recipe Name to appear above label" at bounding box center [727, 288] width 10 height 10
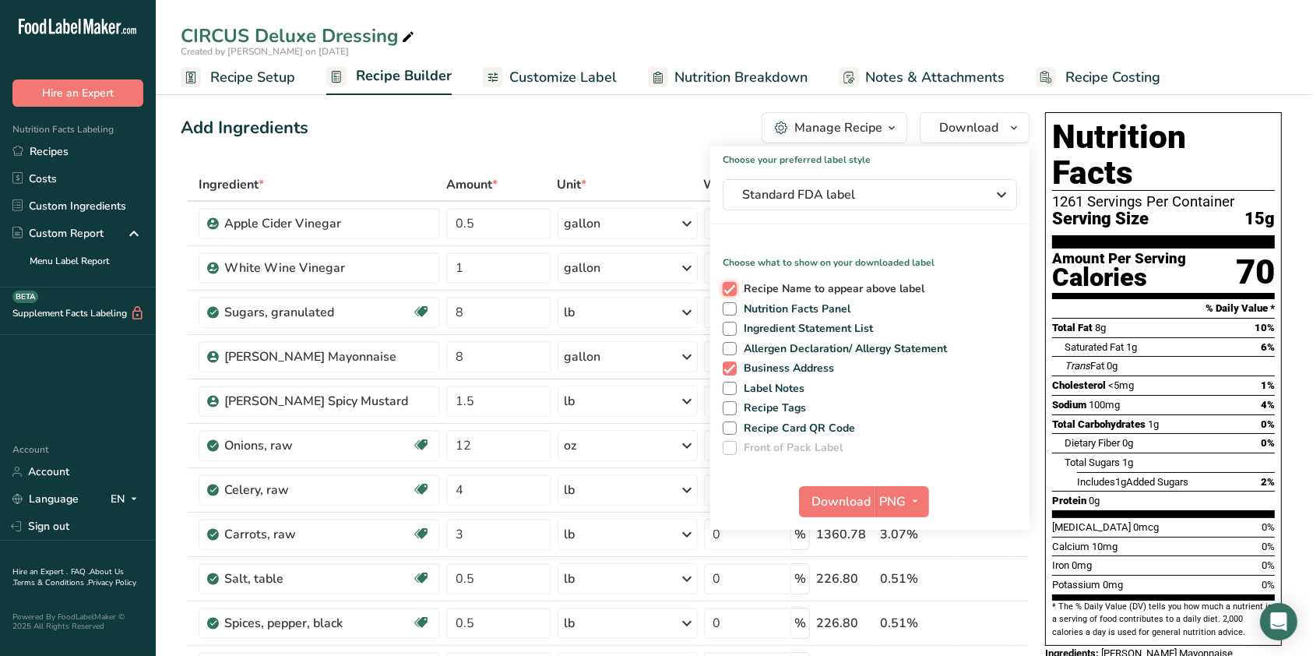
checkbox input "false"
click at [730, 362] on span at bounding box center [729, 368] width 14 height 14
click at [730, 363] on input "Business Address" at bounding box center [727, 368] width 10 height 10
click at [757, 364] on span "Business Address" at bounding box center [785, 368] width 98 height 14
click at [733, 364] on input "Business Address" at bounding box center [727, 368] width 10 height 10
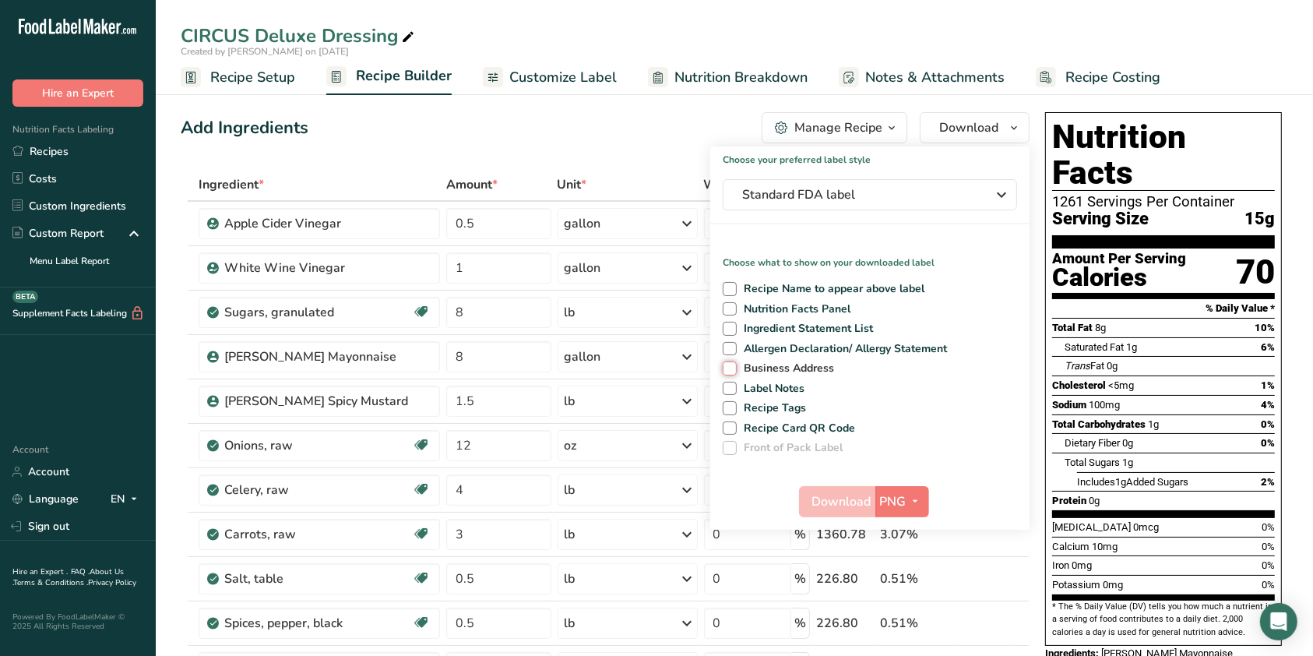
checkbox input "true"
click at [740, 311] on span "Nutrition Facts Panel" at bounding box center [793, 309] width 114 height 14
click at [733, 311] on input "Nutrition Facts Panel" at bounding box center [727, 309] width 10 height 10
checkbox input "true"
click at [740, 361] on span "Business Address" at bounding box center [785, 368] width 98 height 14
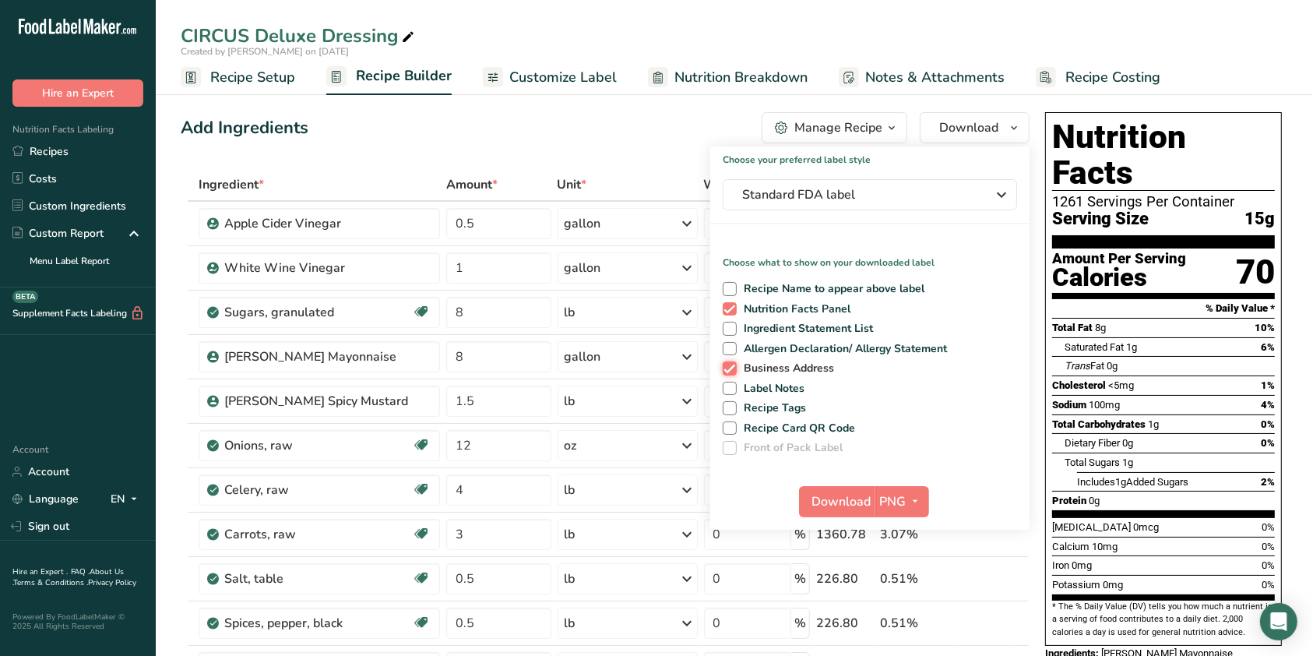
click at [733, 363] on input "Business Address" at bounding box center [727, 368] width 10 height 10
checkbox input "false"
click at [858, 497] on span "Download" at bounding box center [841, 501] width 59 height 19
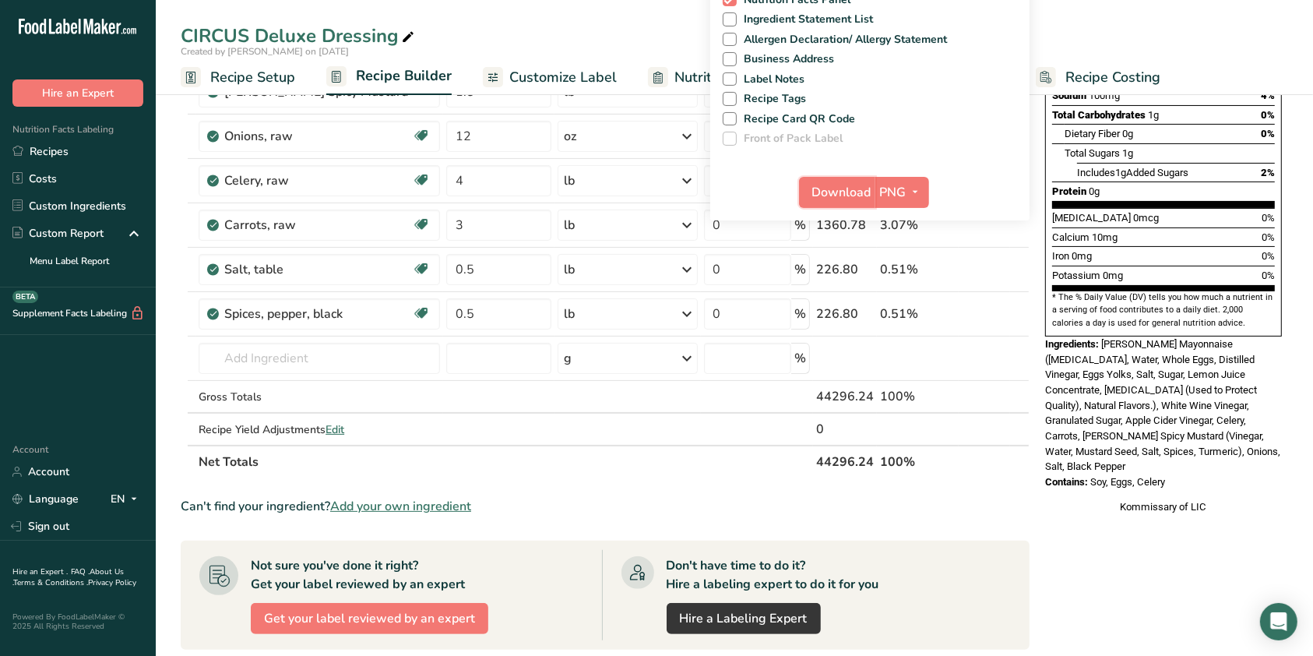
scroll to position [311, 0]
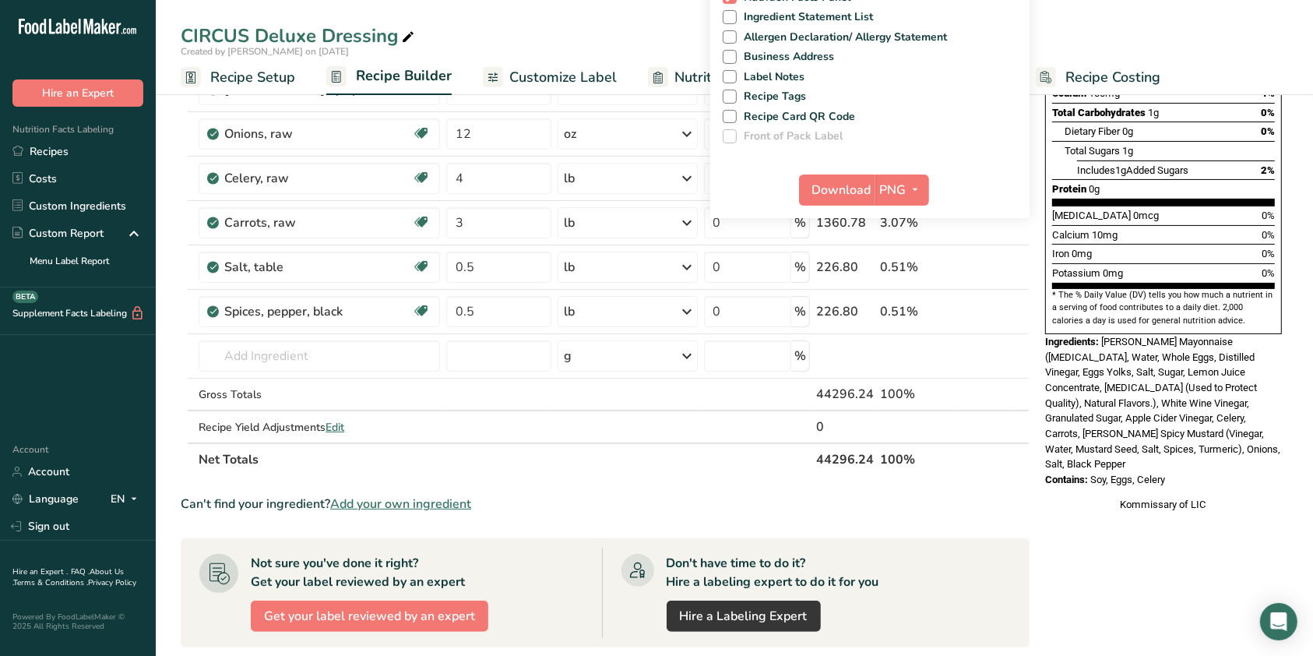
drag, startPoint x: 1103, startPoint y: 302, endPoint x: 1220, endPoint y: 425, distance: 169.6
click at [1220, 425] on div "Nutrition Facts 1261 Servings Per Container Serving Size 15g Amount Per Serving…" at bounding box center [1163, 155] width 249 height 723
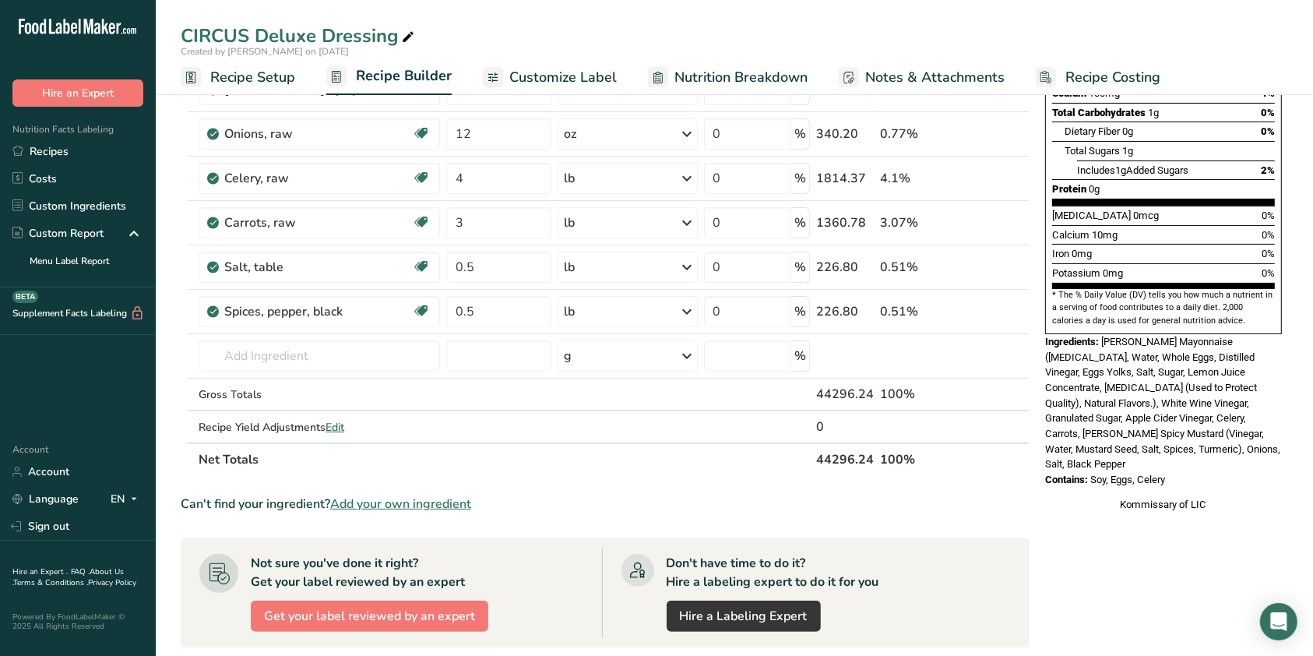
click at [1199, 403] on div "Ingredients: [PERSON_NAME] Mayonnaise ([MEDICAL_DATA], Water, Whole Eggs, Disti…" at bounding box center [1163, 403] width 237 height 138
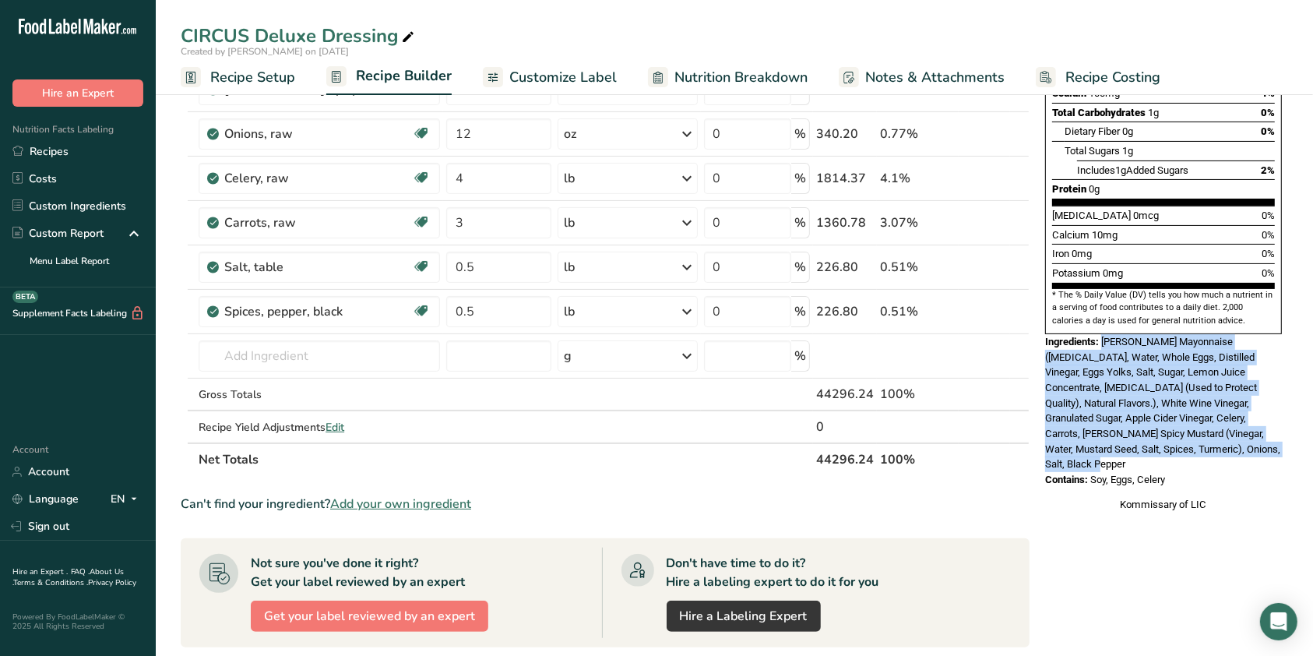
drag, startPoint x: 1121, startPoint y: 323, endPoint x: 1230, endPoint y: 408, distance: 138.1
click at [1230, 408] on div "Ingredients: [PERSON_NAME] Mayonnaise ([MEDICAL_DATA], Water, Whole Eggs, Disti…" at bounding box center [1163, 403] width 237 height 138
copy span "[PERSON_NAME] Mayonnaise ([MEDICAL_DATA], Water, Whole Eggs, Distilled Vinegar,…"
click at [1093, 336] on span "[PERSON_NAME] Mayonnaise ([MEDICAL_DATA], Water, Whole Eggs, Distilled Vinegar,…" at bounding box center [1162, 403] width 235 height 135
drag, startPoint x: 1046, startPoint y: 303, endPoint x: 1226, endPoint y: 408, distance: 209.0
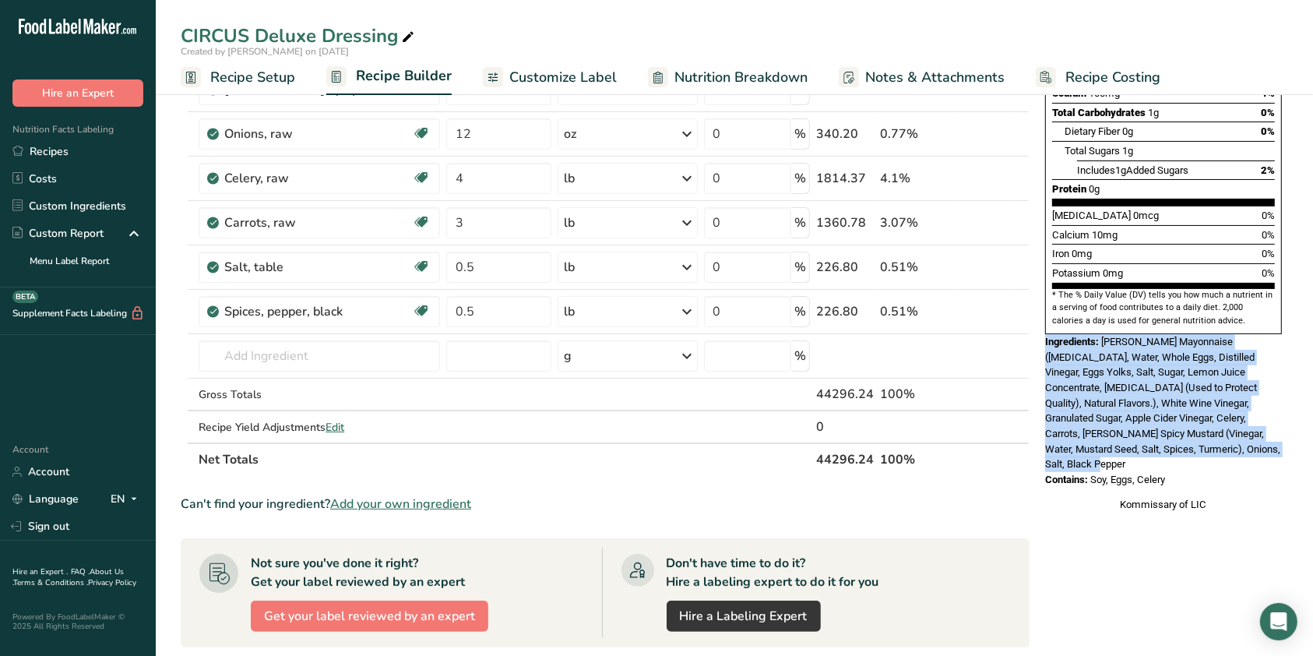
click at [1226, 408] on div "Ingredients: [PERSON_NAME] Mayonnaise ([MEDICAL_DATA], Water, Whole Eggs, Disti…" at bounding box center [1163, 403] width 237 height 138
copy div "Ingredients: [PERSON_NAME] Mayonnaise ([MEDICAL_DATA], Water, Whole Eggs, Disti…"
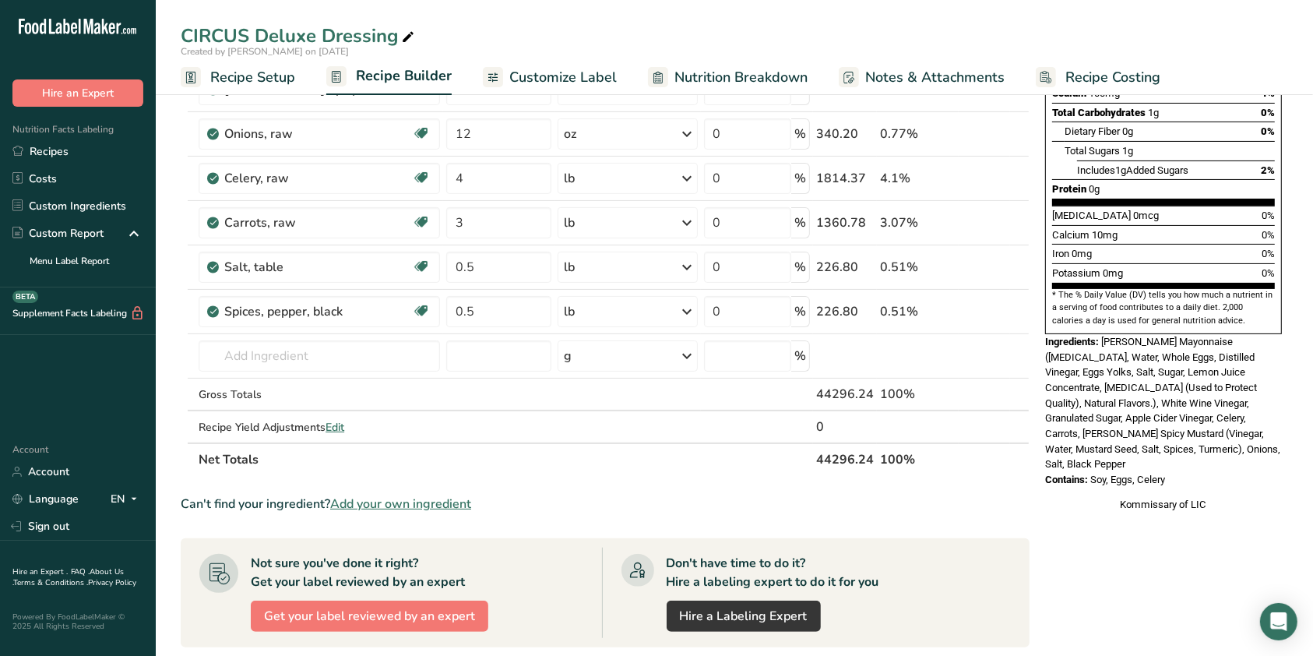
click at [912, 509] on div "Can't find your ingredient? Add your own ingredient" at bounding box center [605, 503] width 849 height 19
